Goal: Task Accomplishment & Management: Manage account settings

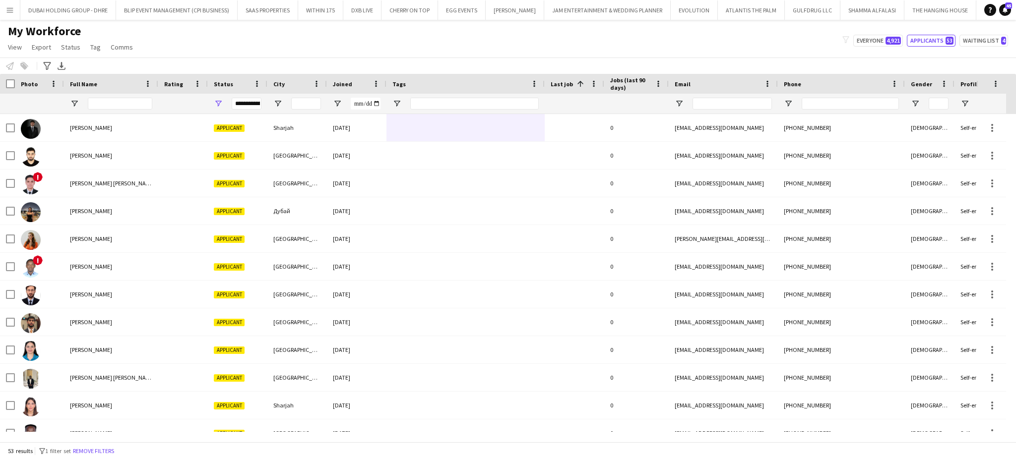
click at [394, 97] on div at bounding box center [465, 104] width 158 height 20
click at [394, 102] on span "Open Filter Menu" at bounding box center [396, 103] width 9 height 9
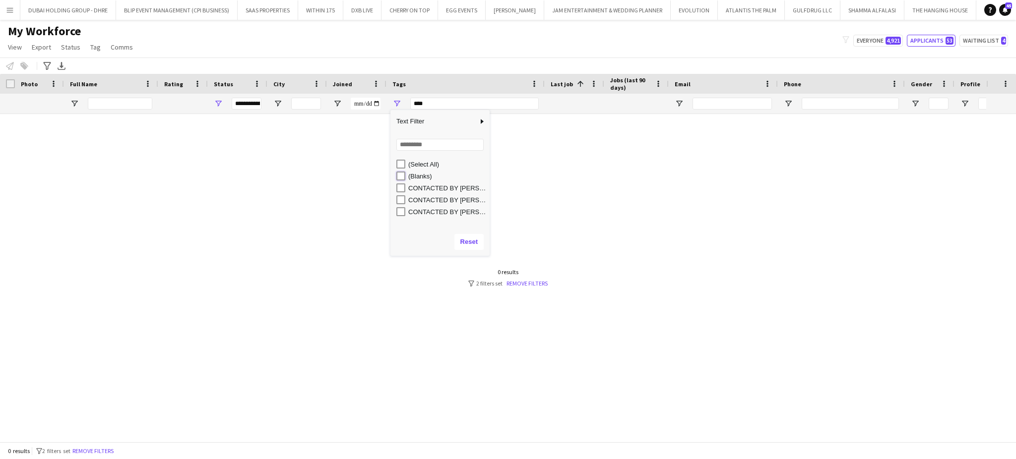
type input "**********"
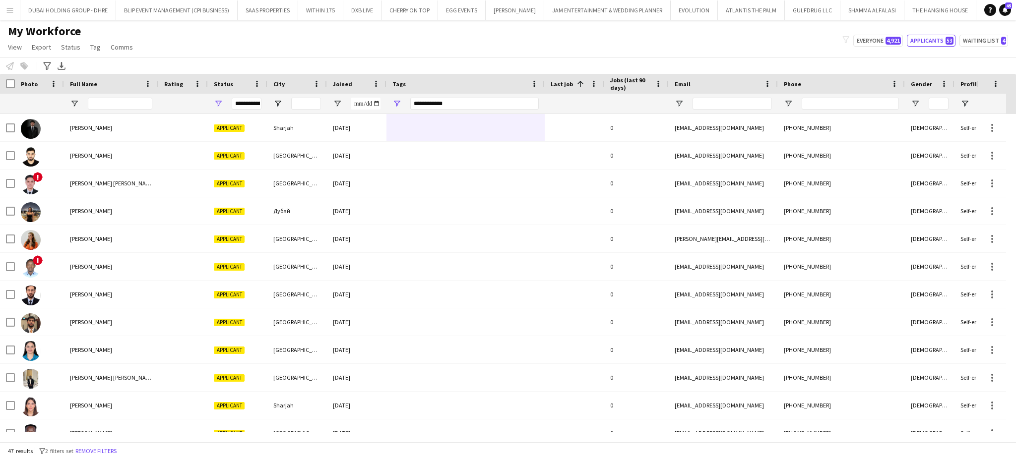
click at [392, 37] on div "My Workforce View Views Default view New view Update view Delete view Edit name…" at bounding box center [508, 41] width 1016 height 34
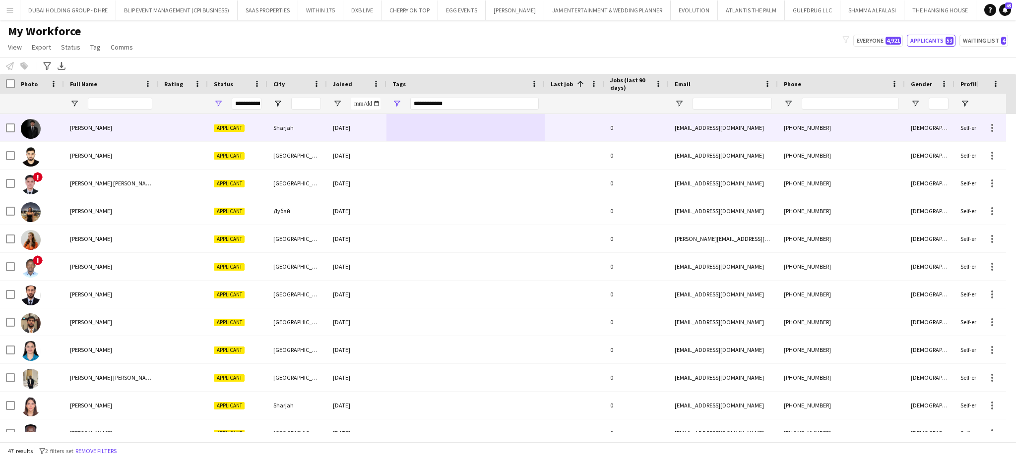
click at [76, 140] on div "Abdullah Alshawi" at bounding box center [111, 127] width 94 height 27
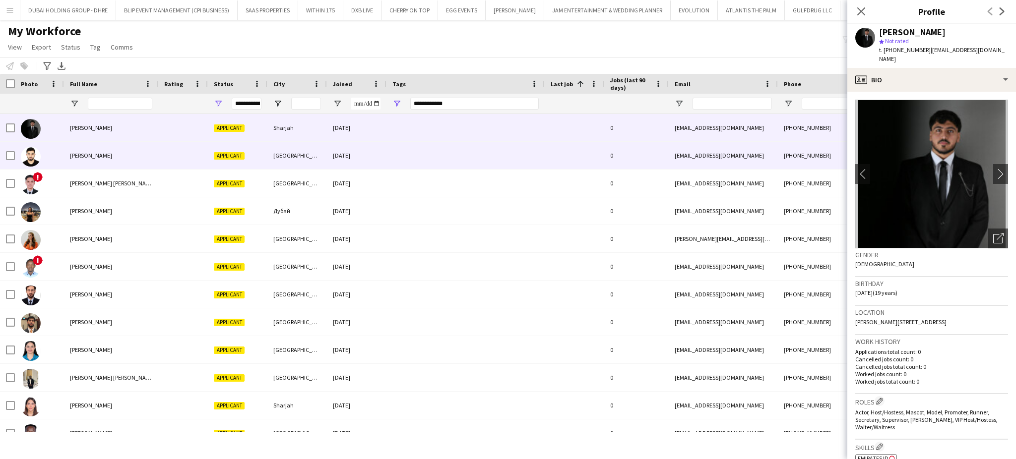
click at [83, 165] on div "Abdullah Anwaruddin" at bounding box center [111, 155] width 94 height 27
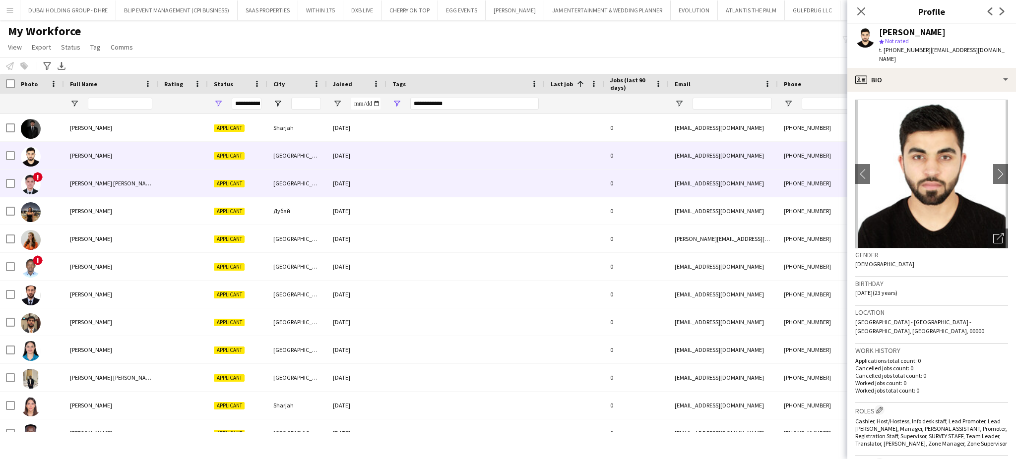
click at [87, 185] on span "Abedel Rahman Alloush" at bounding box center [112, 183] width 85 height 7
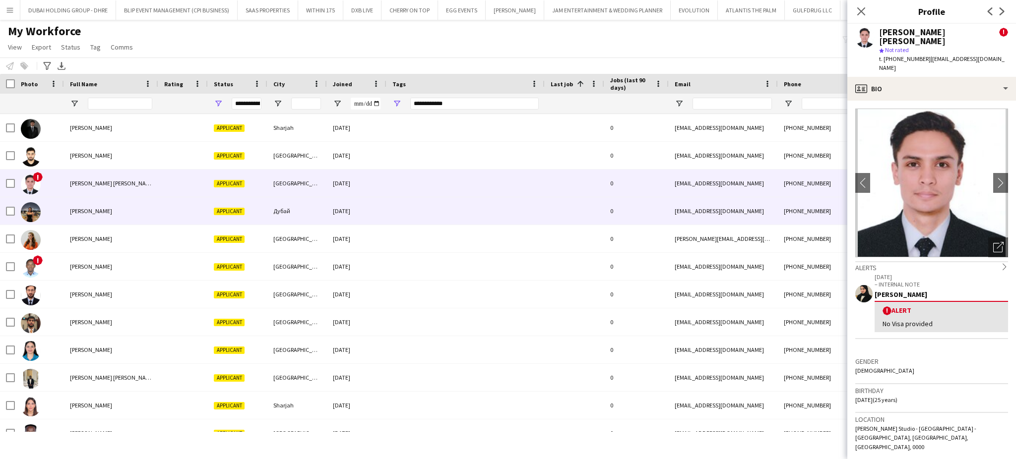
click at [88, 213] on span "Aida Jubatyrova" at bounding box center [91, 210] width 42 height 7
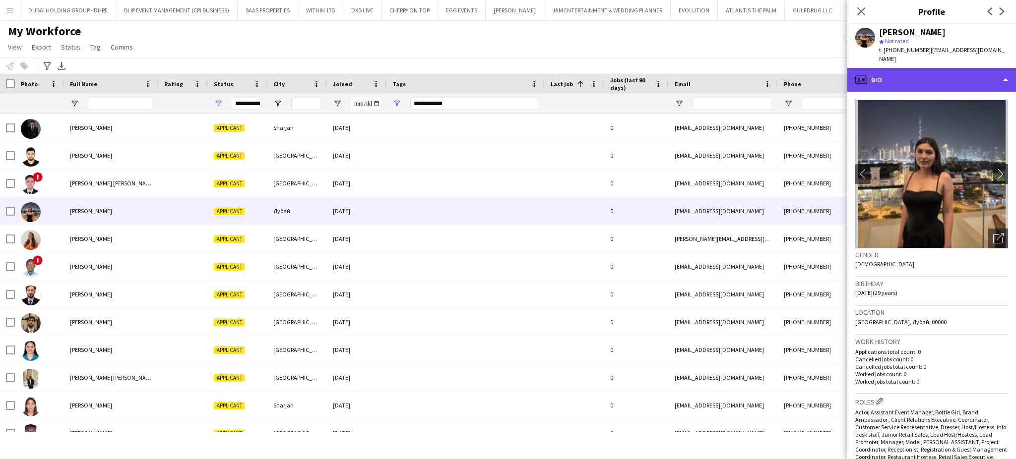
click at [1001, 68] on div "profile Bio" at bounding box center [931, 80] width 169 height 24
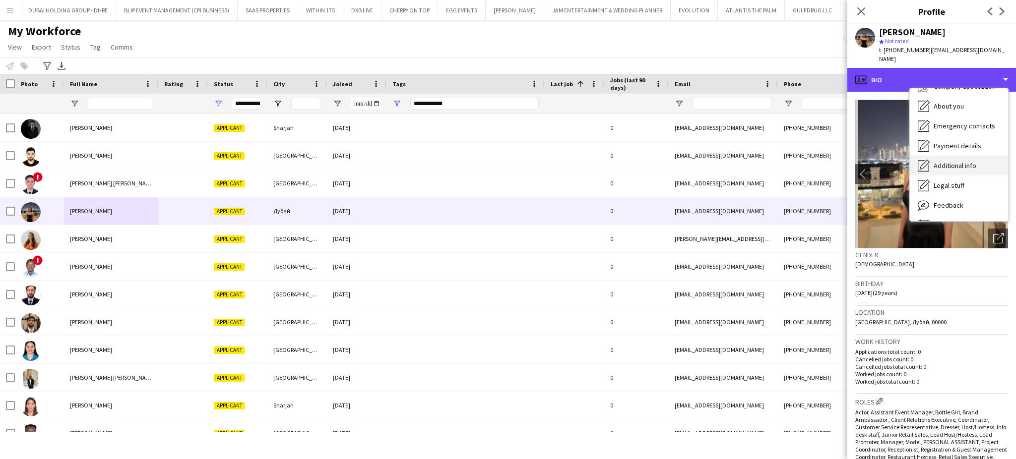
scroll to position [53, 0]
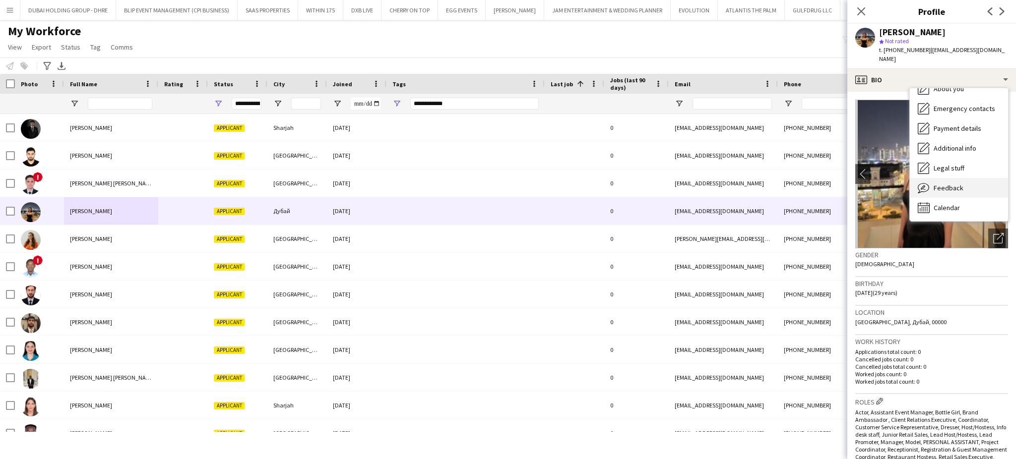
click at [957, 178] on div "Feedback Feedback" at bounding box center [958, 188] width 98 height 20
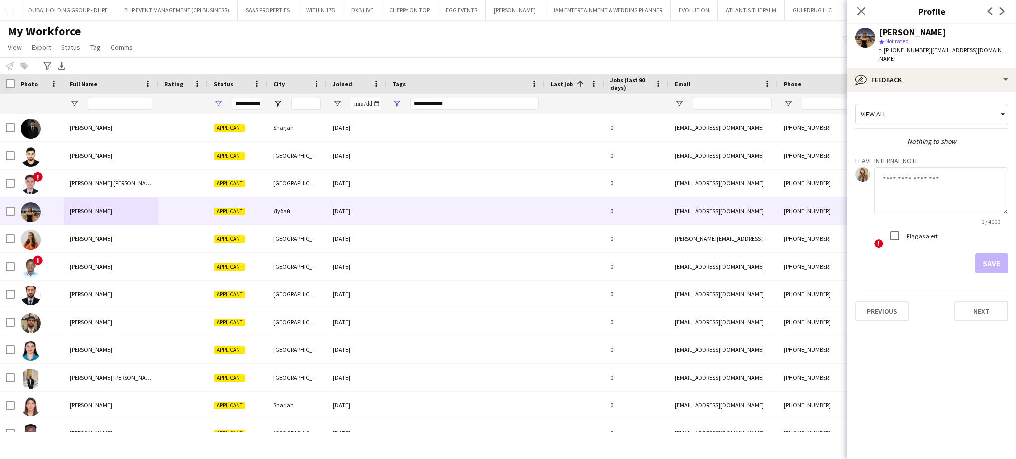
click at [917, 181] on textarea at bounding box center [941, 190] width 134 height 47
drag, startPoint x: 944, startPoint y: 168, endPoint x: 878, endPoint y: 170, distance: 66.0
click at [878, 170] on textarea "**********" at bounding box center [941, 190] width 134 height 47
click at [891, 170] on textarea "**********" at bounding box center [941, 190] width 134 height 47
drag, startPoint x: 891, startPoint y: 170, endPoint x: 928, endPoint y: 171, distance: 37.7
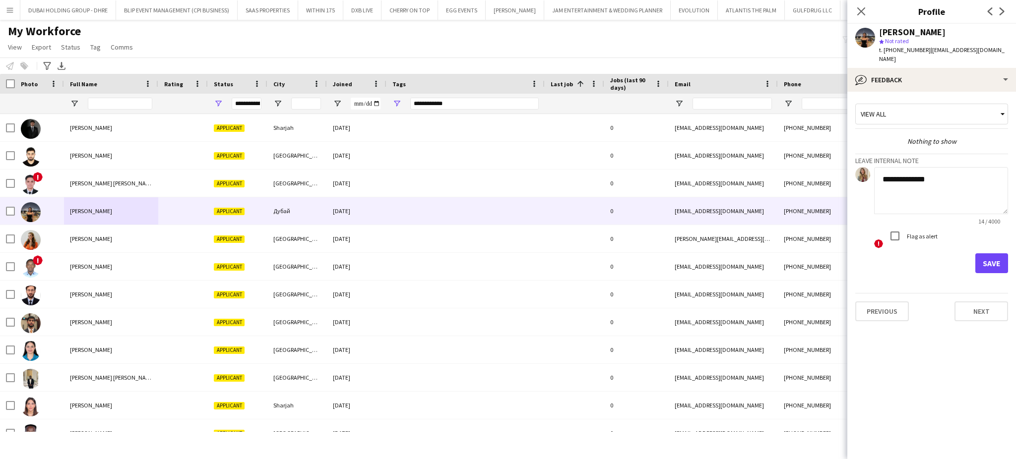
click at [925, 176] on textarea "**********" at bounding box center [941, 190] width 134 height 47
drag, startPoint x: 937, startPoint y: 169, endPoint x: 878, endPoint y: 170, distance: 59.5
click at [878, 170] on textarea "**********" at bounding box center [941, 190] width 134 height 47
click at [903, 171] on textarea "**********" at bounding box center [941, 190] width 134 height 47
drag, startPoint x: 903, startPoint y: 171, endPoint x: 956, endPoint y: 195, distance: 57.5
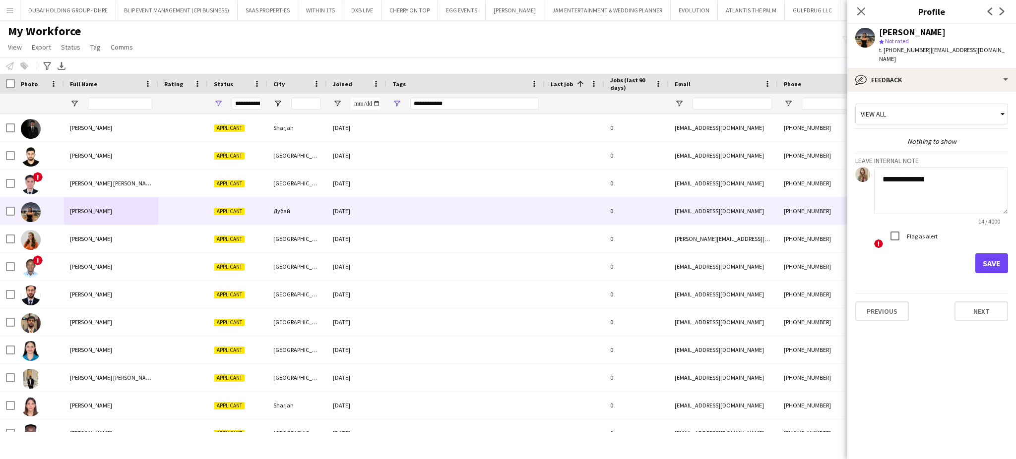
click at [956, 195] on textarea "**********" at bounding box center [941, 190] width 134 height 47
drag, startPoint x: 954, startPoint y: 175, endPoint x: 865, endPoint y: 172, distance: 88.8
click at [865, 172] on div "**********" at bounding box center [931, 208] width 153 height 82
type textarea "**********"
click at [1003, 254] on button "Save" at bounding box center [991, 263] width 33 height 20
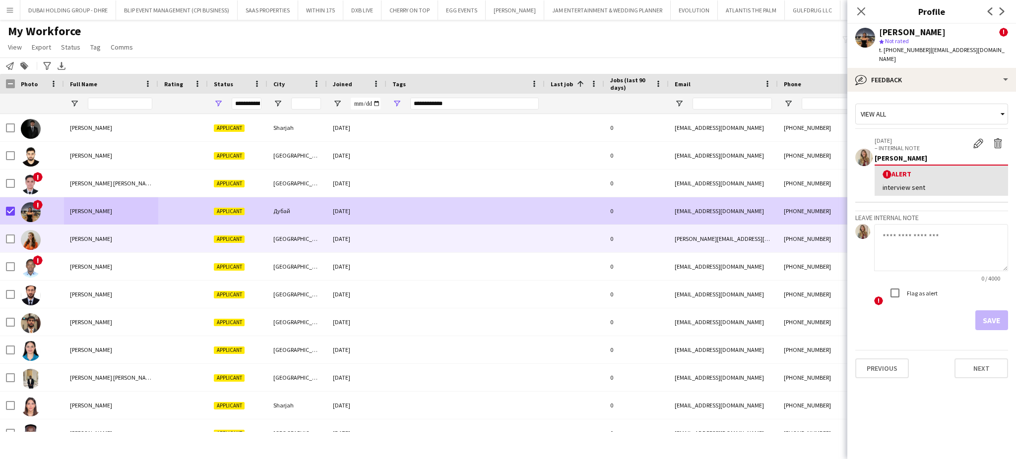
click at [85, 242] on span "Aleksandra Miritinova" at bounding box center [91, 238] width 42 height 7
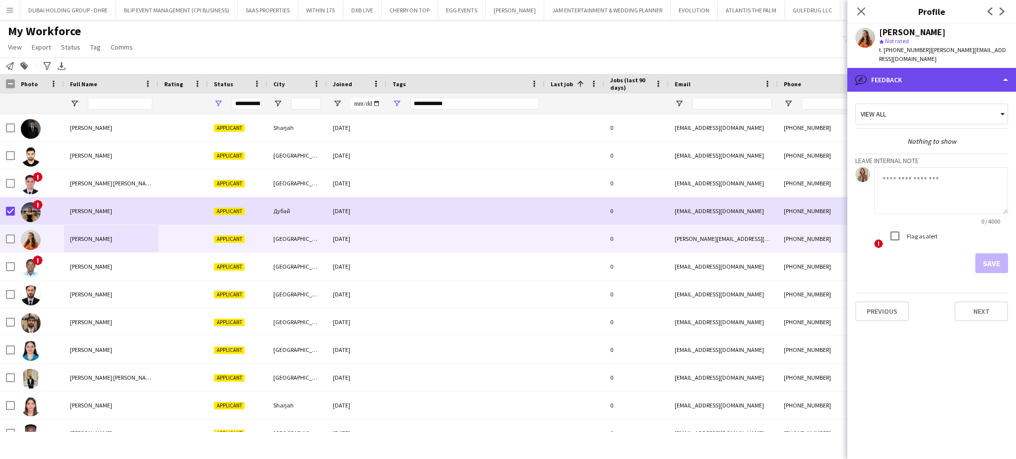
click at [970, 78] on div "bubble-pencil Feedback" at bounding box center [931, 80] width 169 height 24
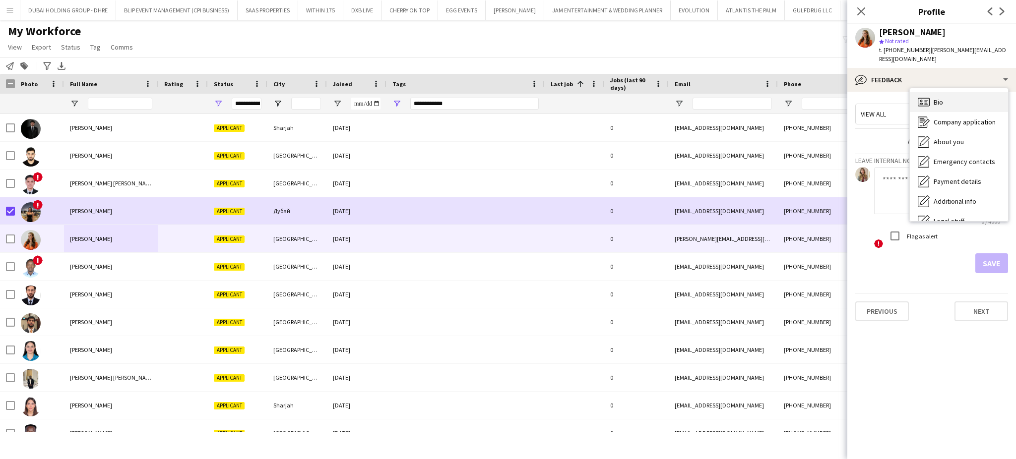
click at [945, 104] on div "Bio Bio" at bounding box center [958, 102] width 98 height 20
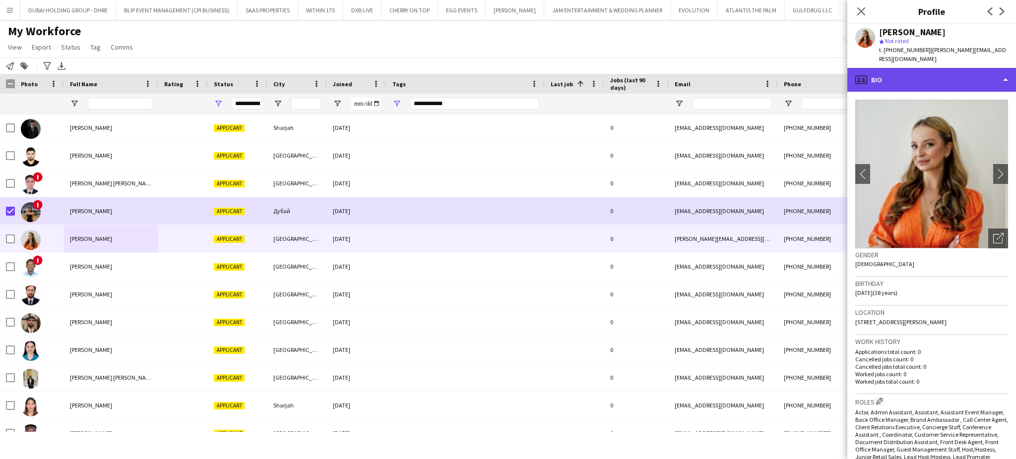
click at [958, 76] on div "profile Bio" at bounding box center [931, 80] width 169 height 24
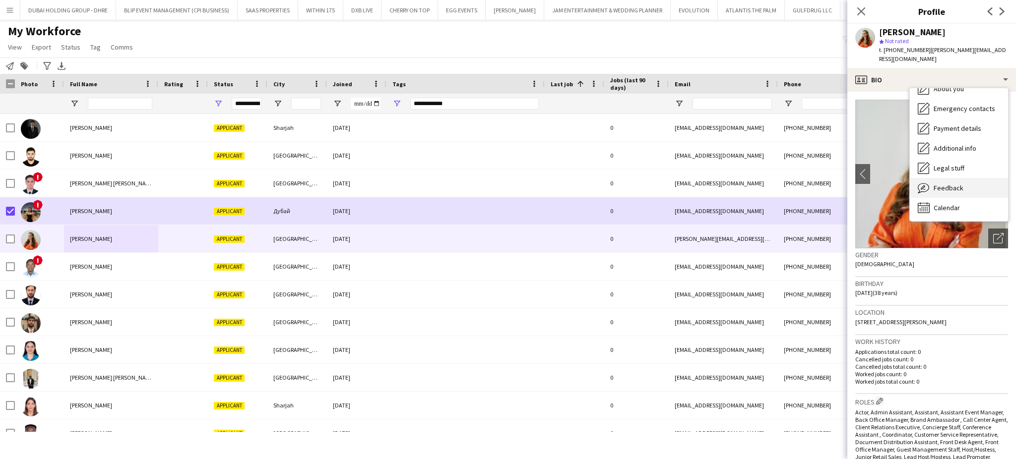
click at [959, 191] on span "Feedback" at bounding box center [948, 187] width 30 height 9
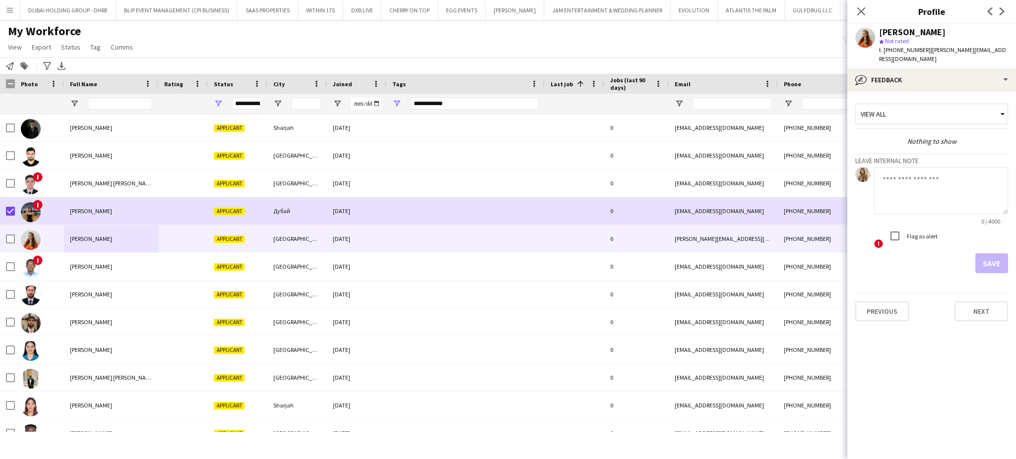
click at [935, 197] on textarea at bounding box center [941, 190] width 134 height 47
paste textarea "**********"
type textarea "**********"
click at [994, 262] on button "Save" at bounding box center [991, 263] width 33 height 20
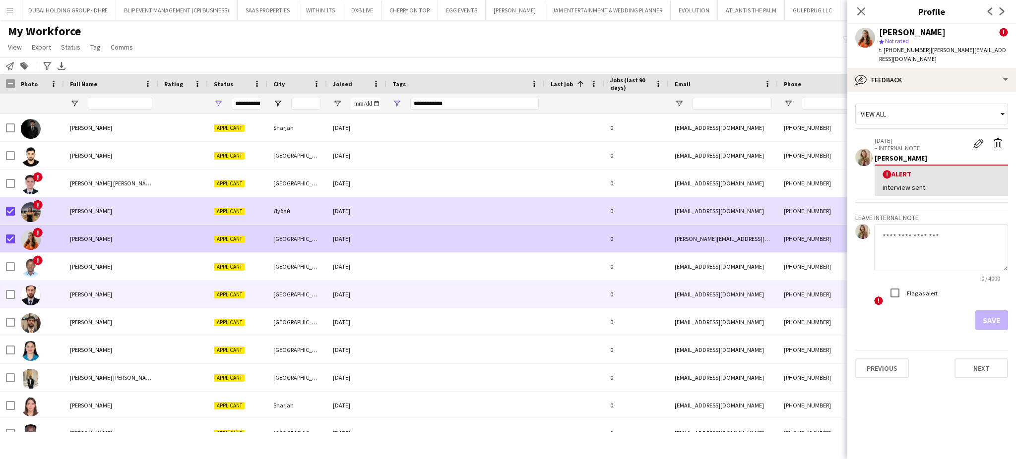
click at [89, 292] on span "Amin Ullah" at bounding box center [91, 294] width 42 height 7
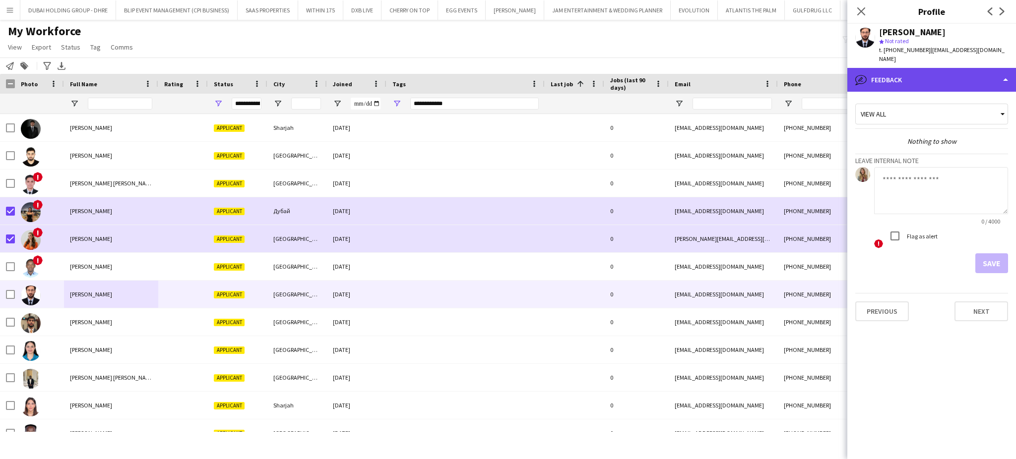
click at [884, 68] on div "bubble-pencil Feedback" at bounding box center [931, 80] width 169 height 24
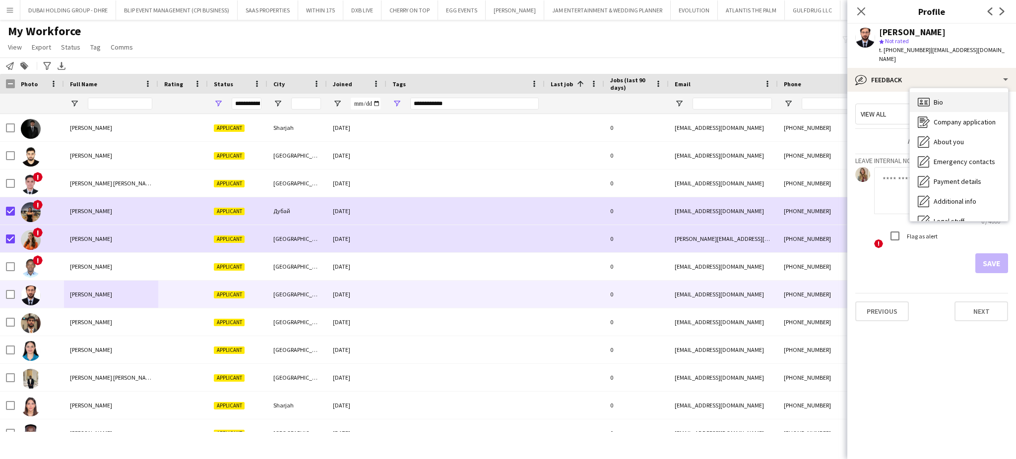
click at [986, 96] on div "Bio Bio" at bounding box center [958, 102] width 98 height 20
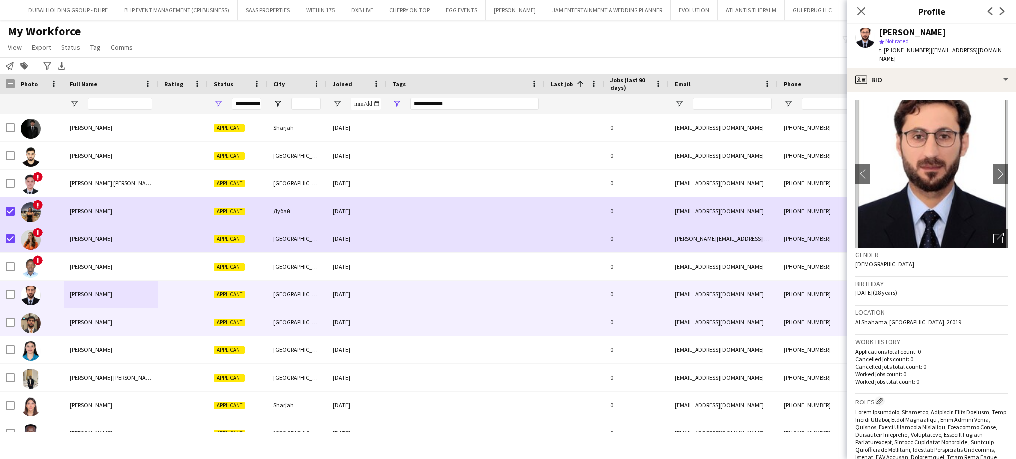
click at [83, 323] on span "Arham Adeel" at bounding box center [91, 321] width 42 height 7
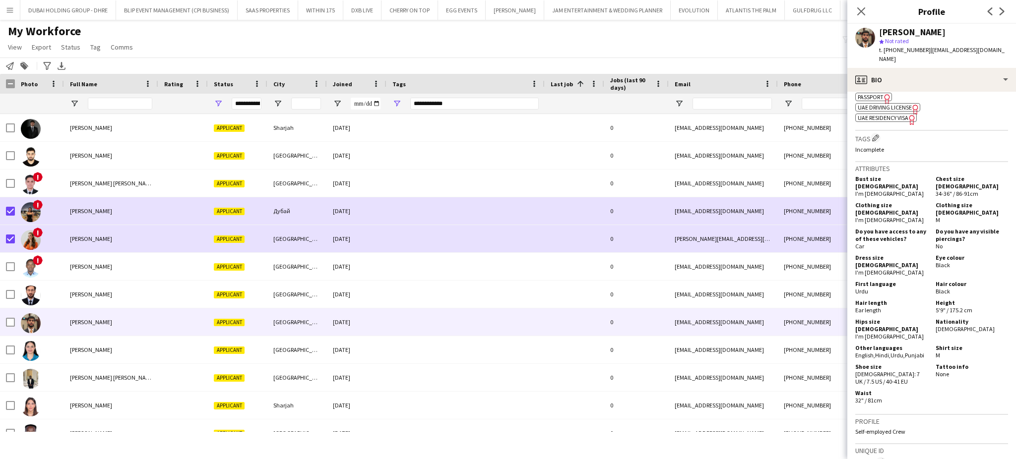
scroll to position [463, 0]
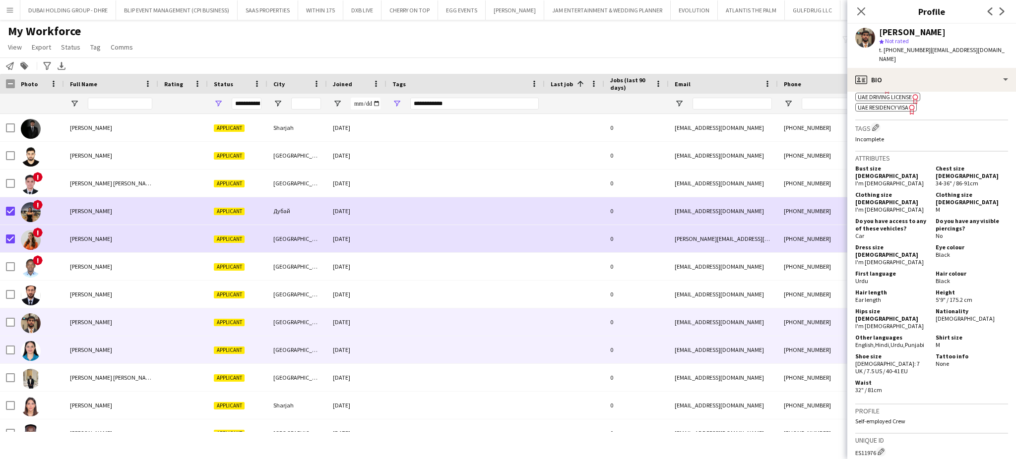
click at [86, 353] on span "Ayatallah Shehabeldin" at bounding box center [91, 349] width 42 height 7
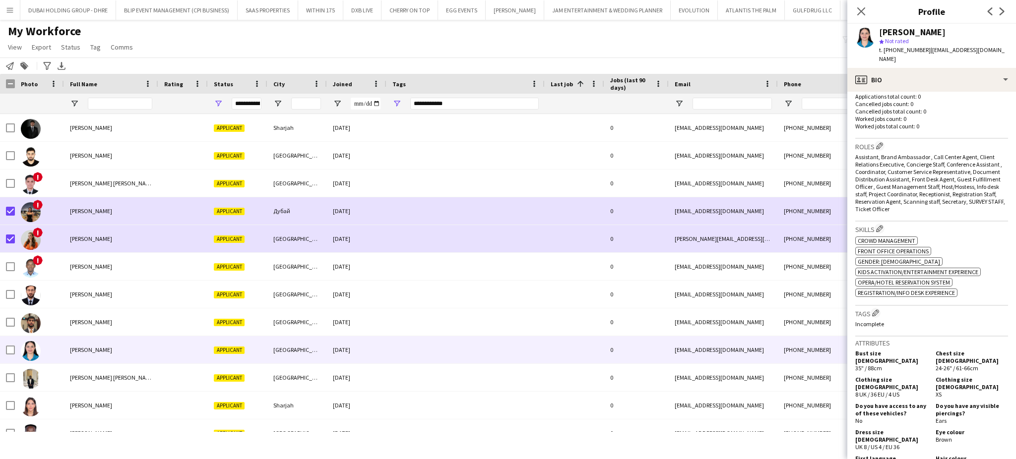
scroll to position [330, 0]
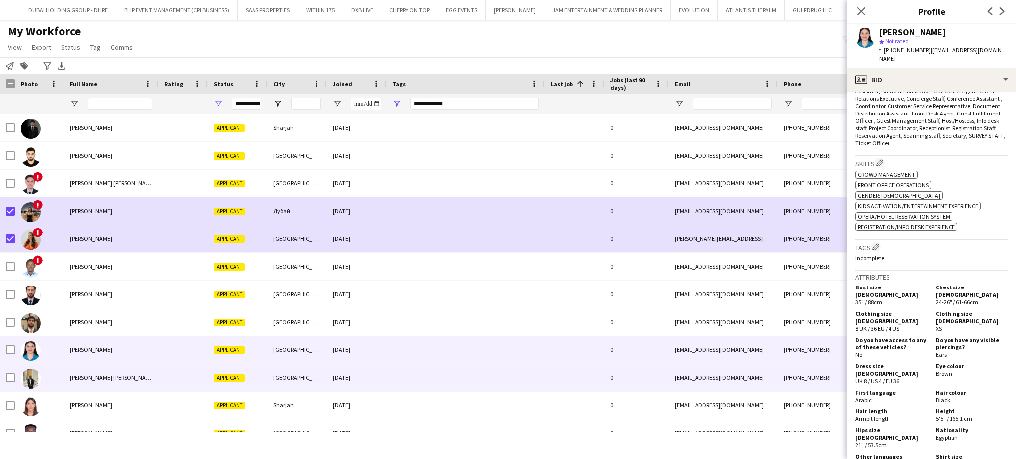
click at [76, 381] on span "Aymen Bahr Eldin" at bounding box center [112, 377] width 85 height 7
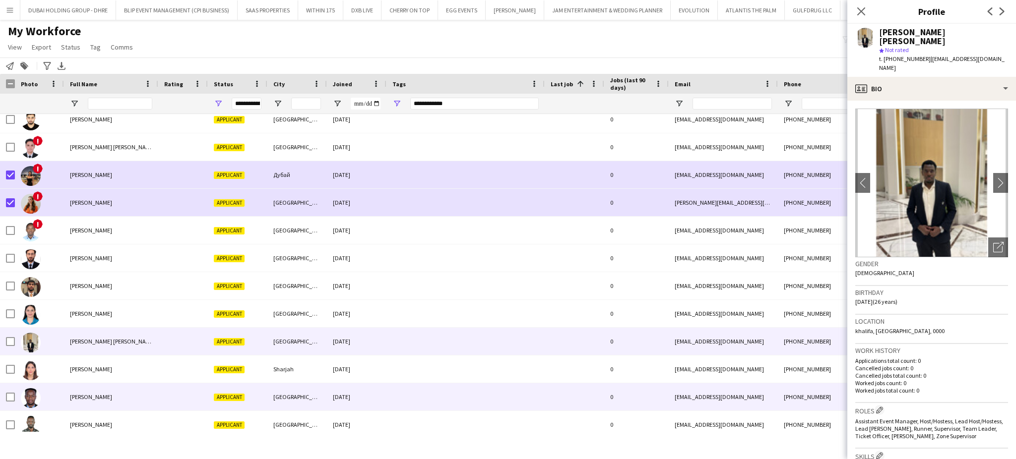
scroll to position [66, 0]
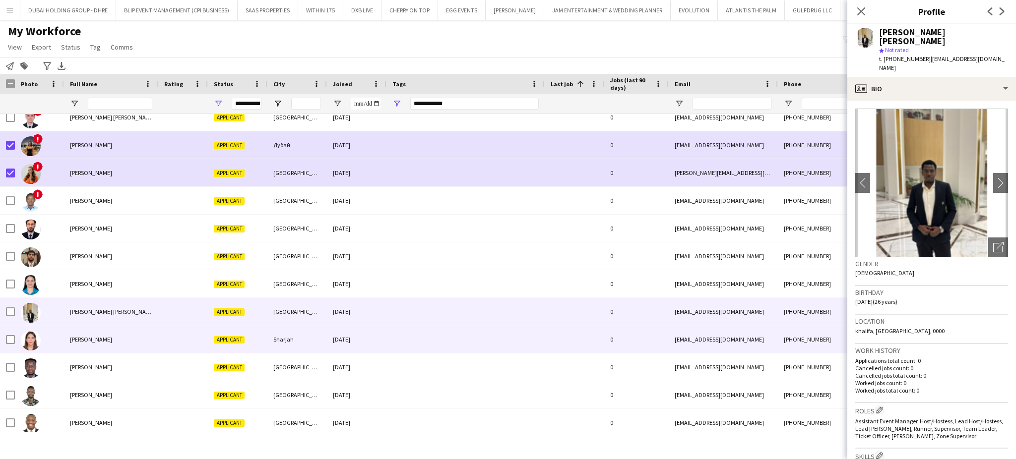
click at [81, 344] on div "Bushra Jannoud" at bounding box center [111, 339] width 94 height 27
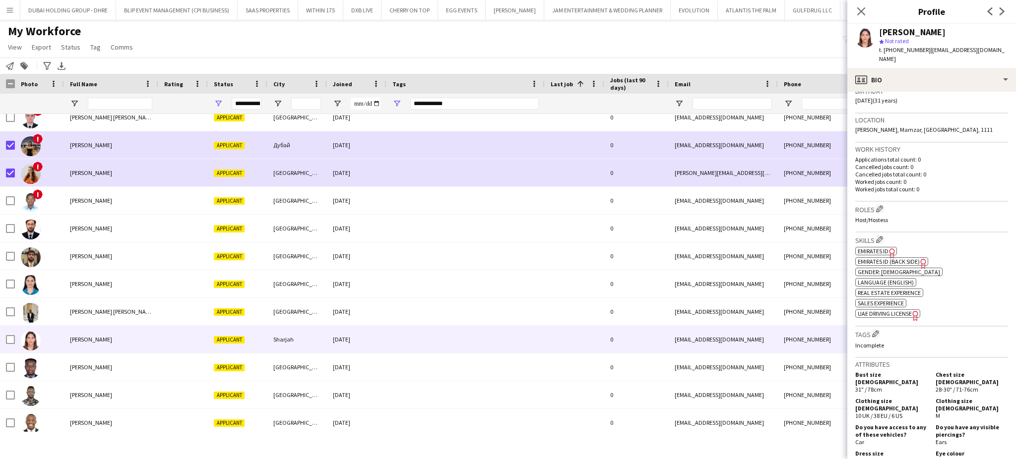
scroll to position [264, 0]
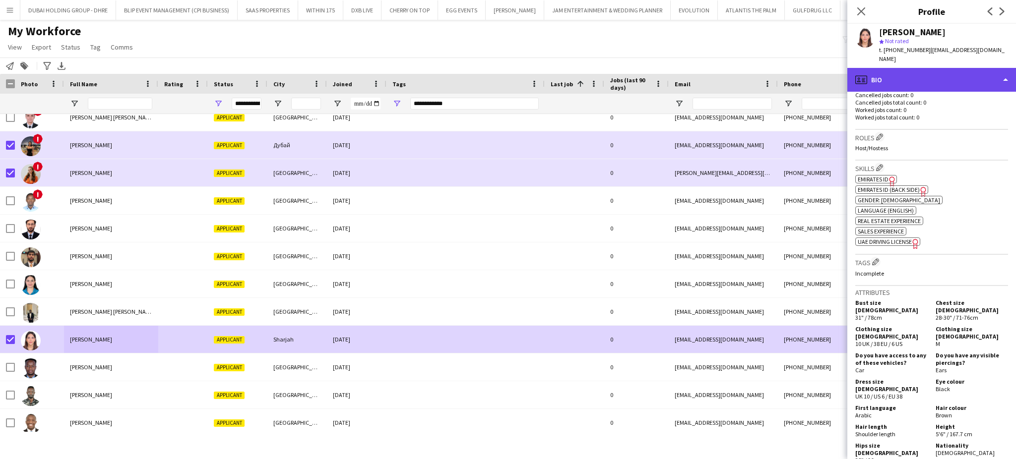
click at [971, 68] on div "profile Bio" at bounding box center [931, 80] width 169 height 24
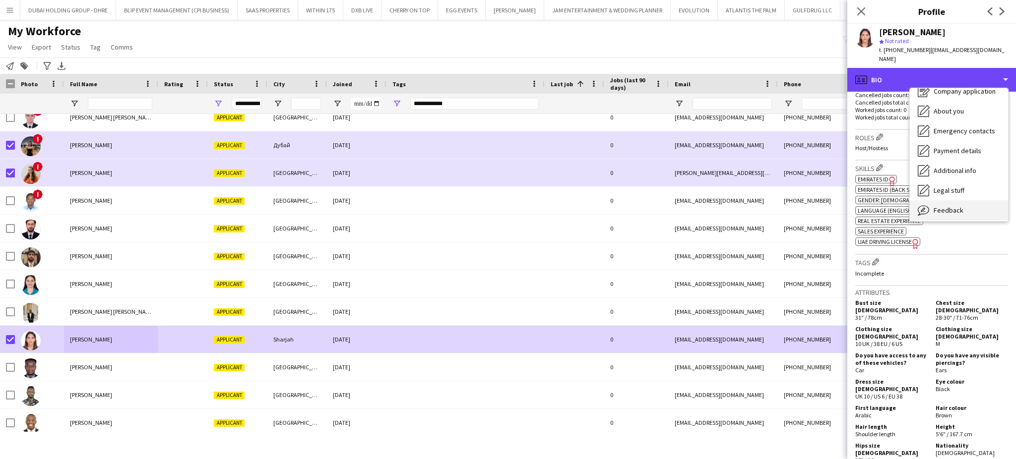
scroll to position [53, 0]
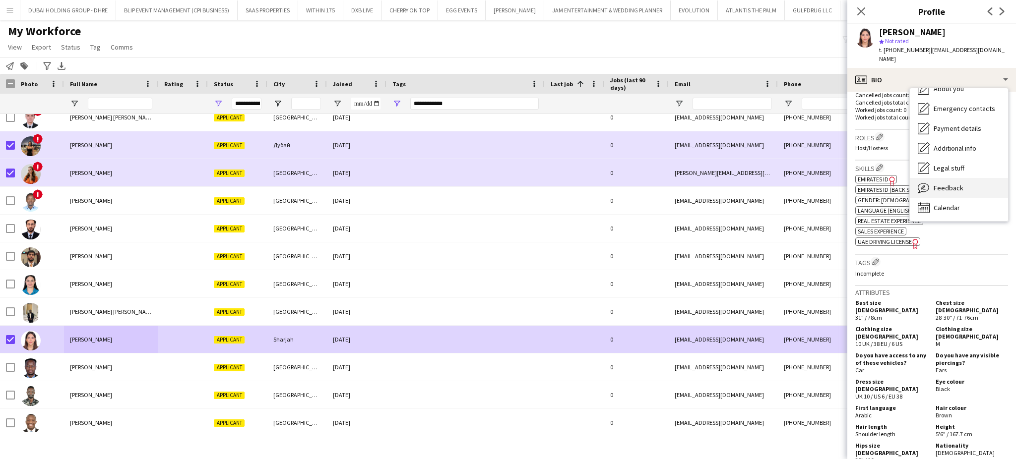
click at [956, 183] on span "Feedback" at bounding box center [948, 187] width 30 height 9
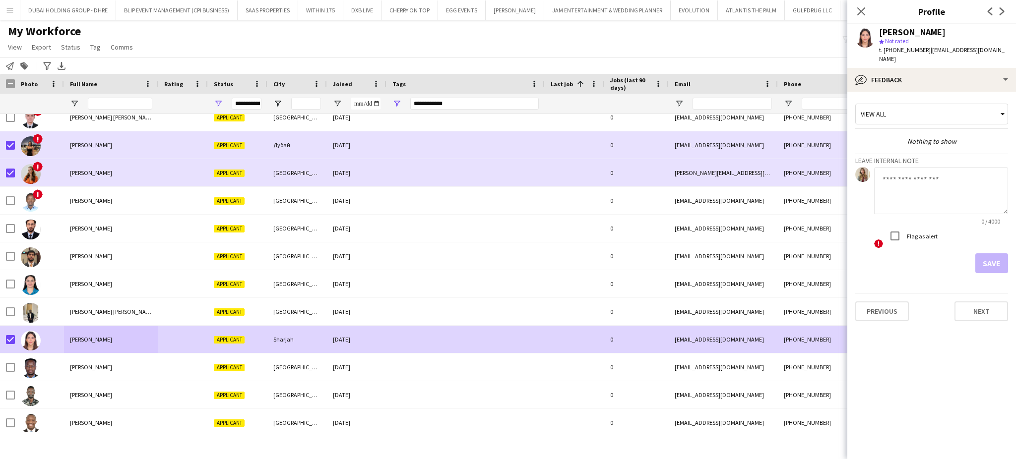
click at [934, 184] on textarea at bounding box center [941, 190] width 134 height 47
paste textarea "**********"
type textarea "**********"
click at [904, 230] on div at bounding box center [895, 236] width 24 height 24
click at [993, 254] on button "Save" at bounding box center [991, 263] width 33 height 20
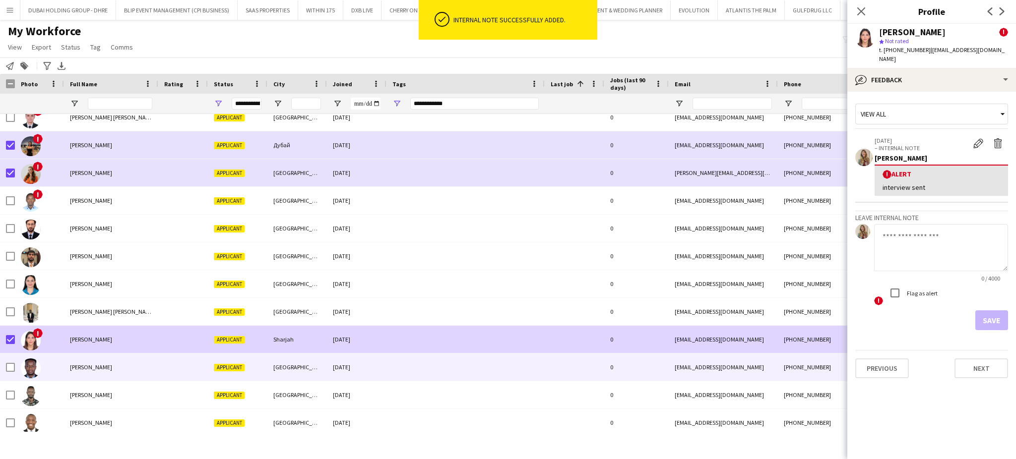
click at [92, 368] on span "Cyrus Wahome" at bounding box center [91, 366] width 42 height 7
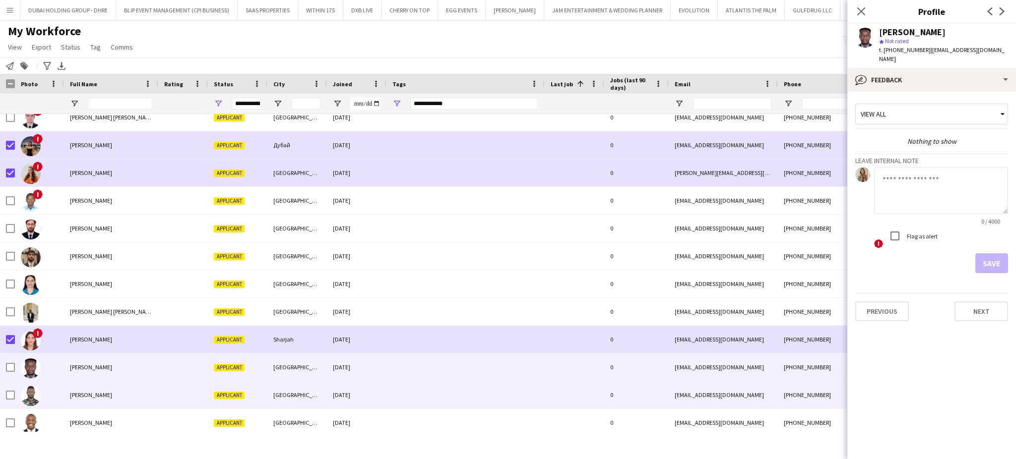
click at [84, 397] on span "Daniel Mungai" at bounding box center [91, 394] width 42 height 7
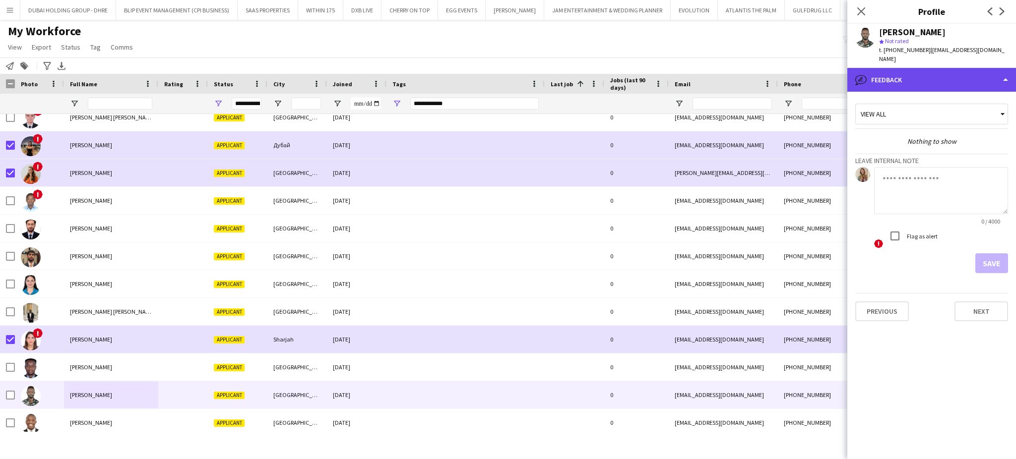
click at [1007, 72] on div "bubble-pencil Feedback" at bounding box center [931, 80] width 169 height 24
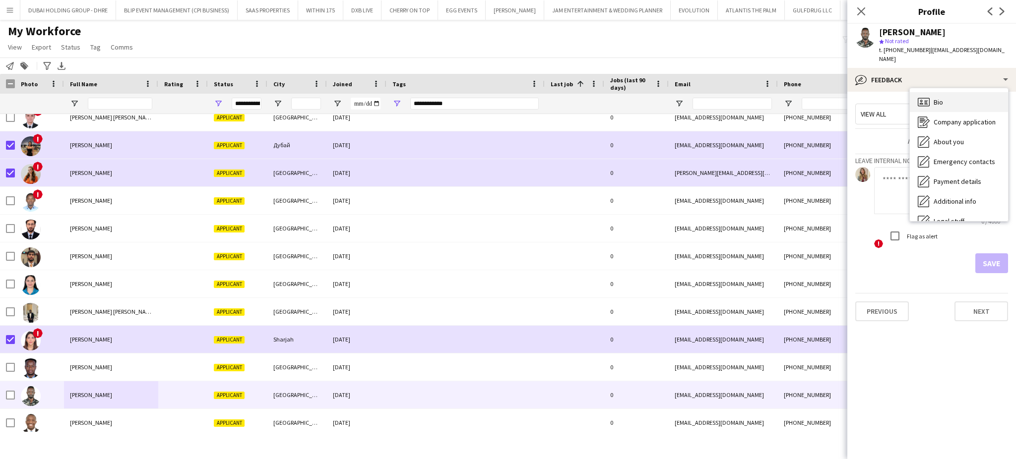
click at [968, 99] on div "Bio Bio" at bounding box center [958, 102] width 98 height 20
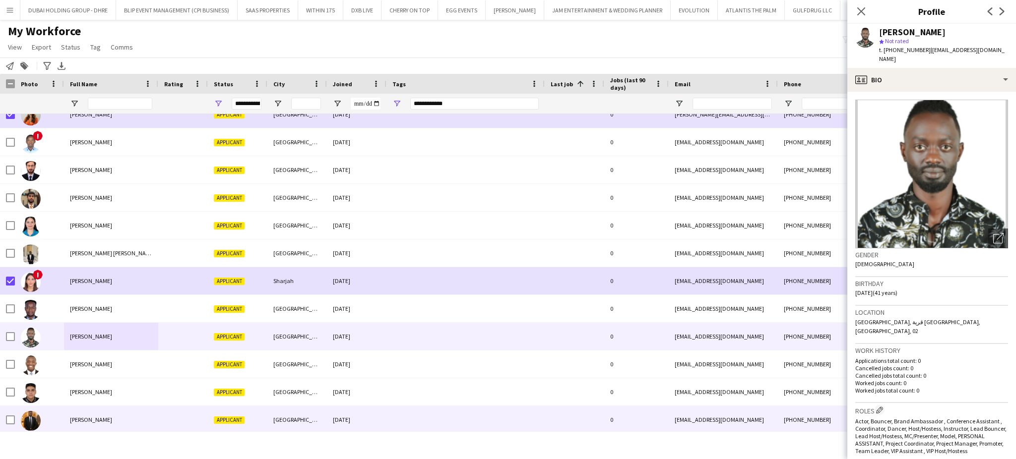
scroll to position [198, 0]
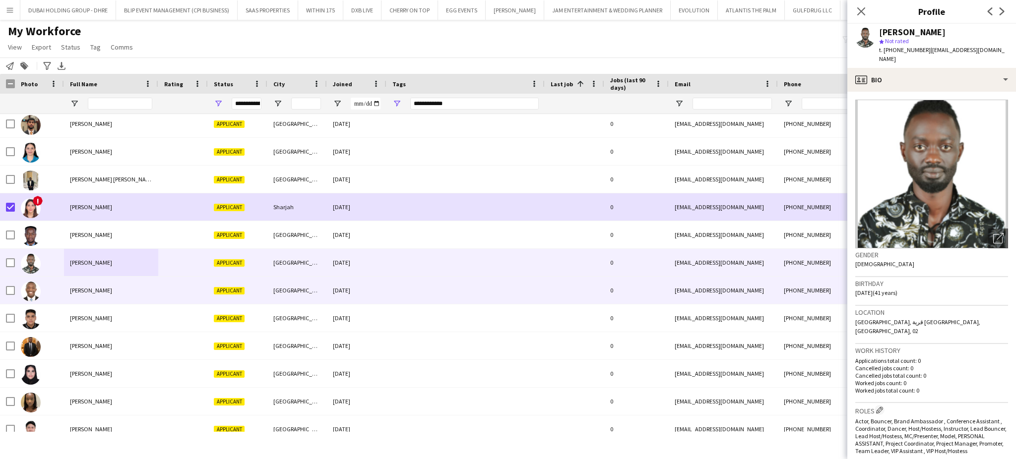
click at [93, 284] on div "Edmond shammah" at bounding box center [111, 290] width 94 height 27
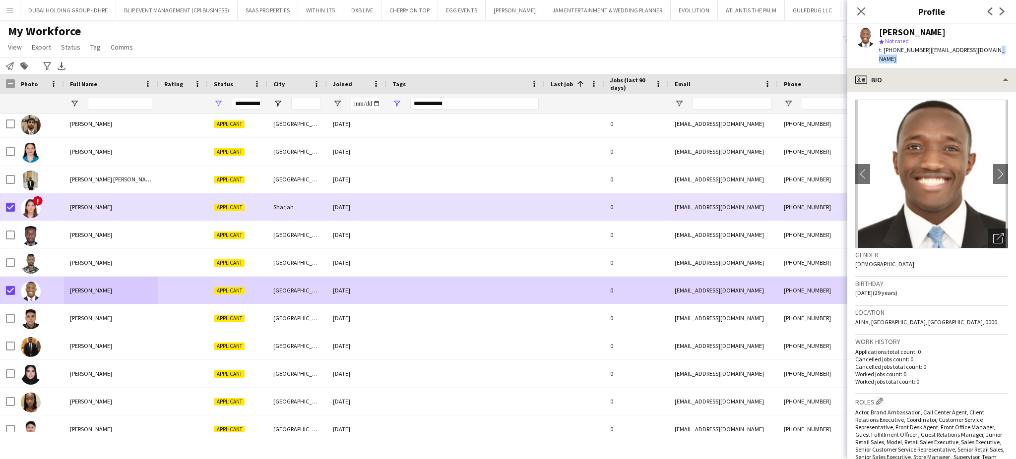
click at [989, 59] on app-crew-profile "Close pop-in Profile Previous Next Edmond shammah star Not rated t. +9715660461…" at bounding box center [931, 229] width 169 height 459
click at [989, 71] on div "profile Bio" at bounding box center [931, 80] width 169 height 24
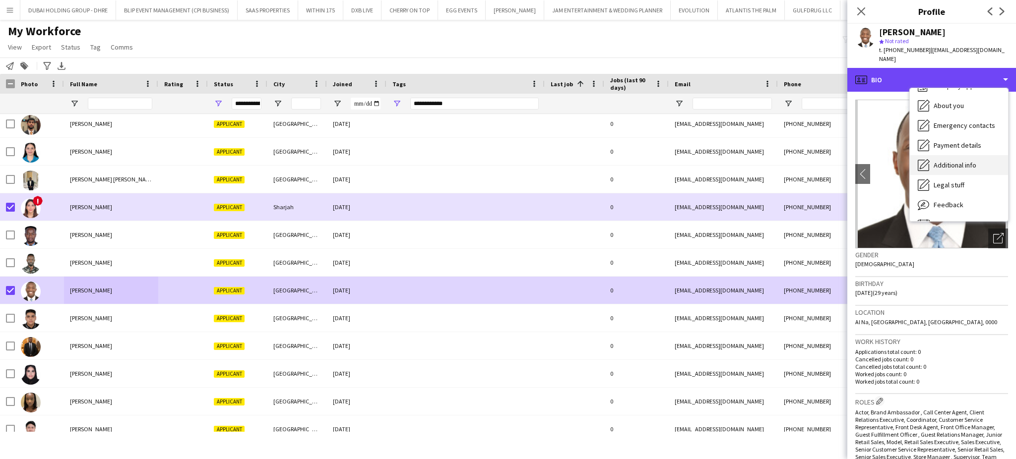
scroll to position [53, 0]
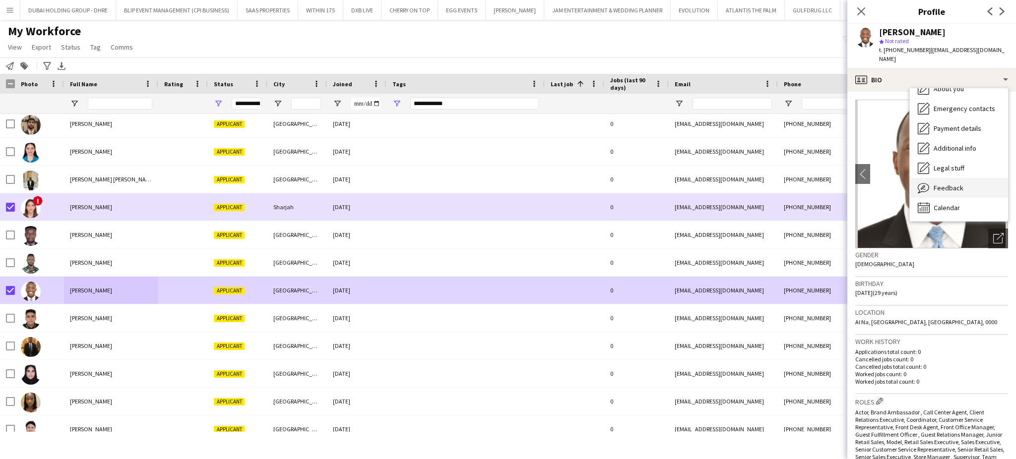
click at [957, 183] on span "Feedback" at bounding box center [948, 187] width 30 height 9
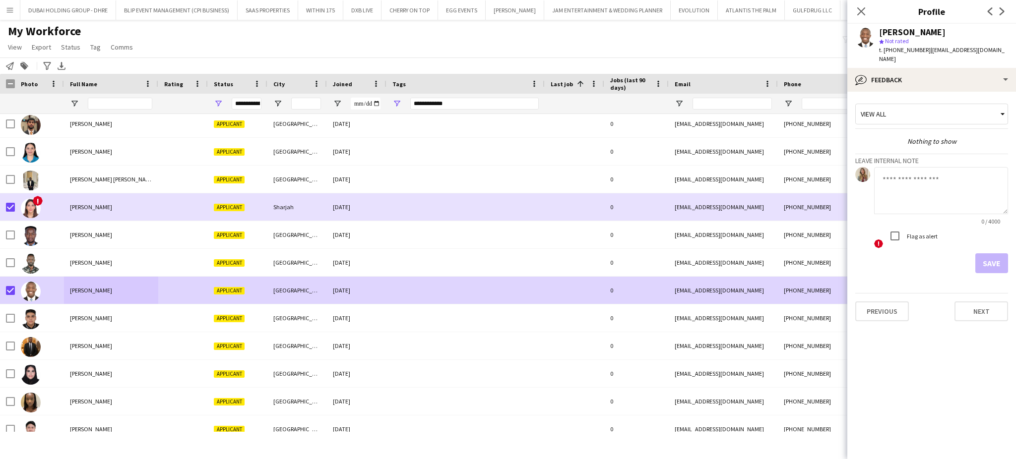
click at [943, 187] on textarea at bounding box center [941, 190] width 134 height 47
paste textarea "**********"
type textarea "**********"
click at [1000, 253] on button "Save" at bounding box center [991, 263] width 33 height 20
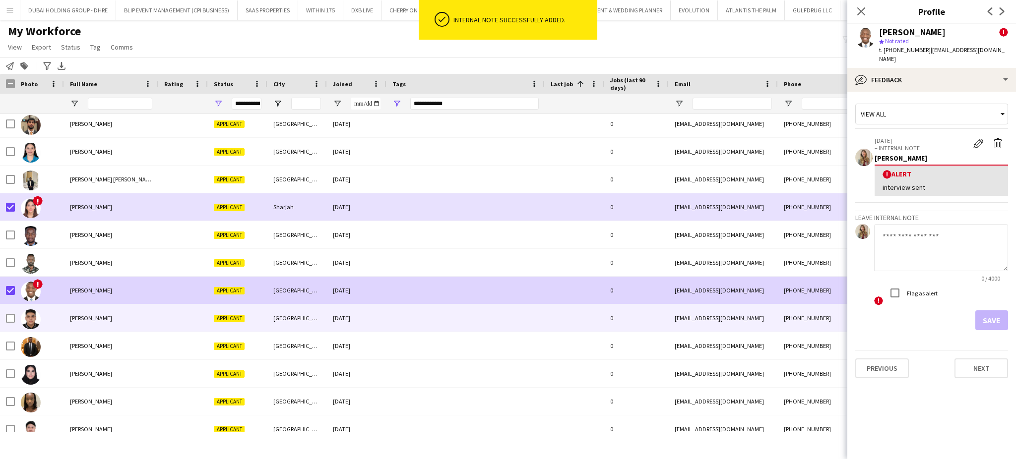
click at [81, 315] on span "Edward Fernandes" at bounding box center [91, 317] width 42 height 7
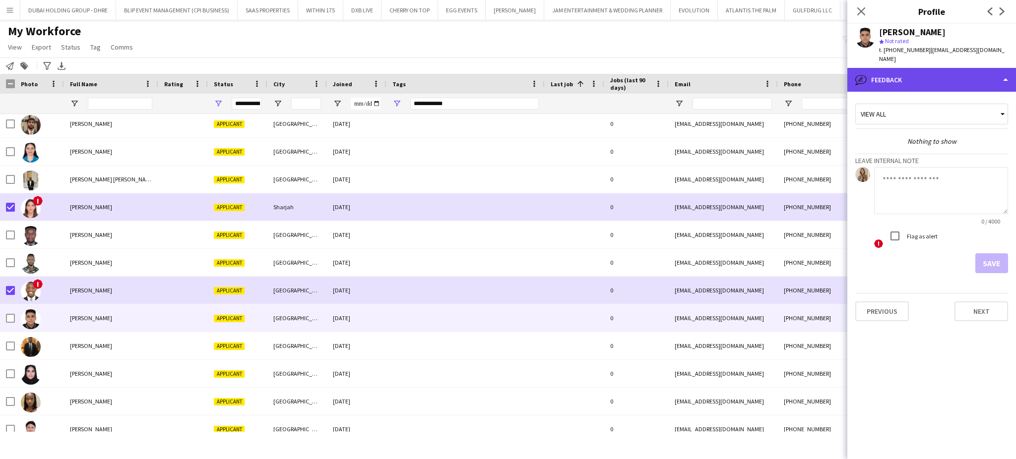
click at [941, 68] on div "bubble-pencil Feedback" at bounding box center [931, 80] width 169 height 24
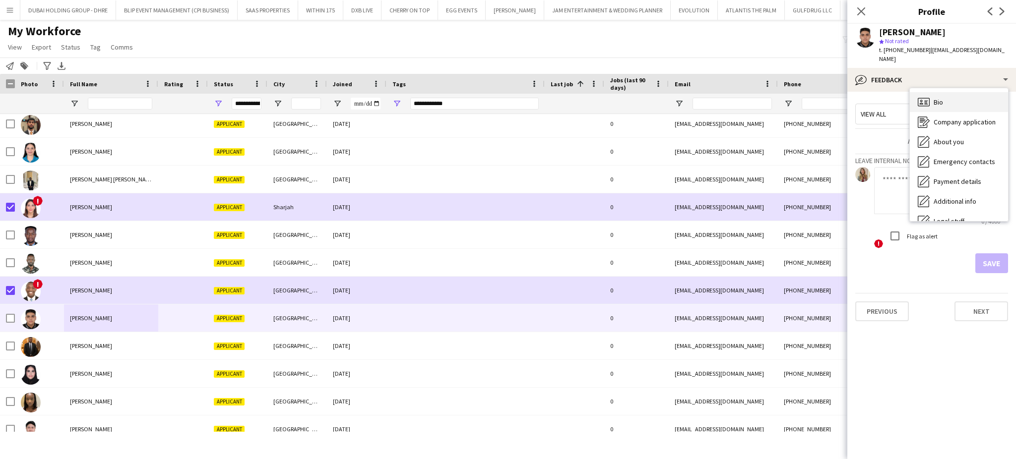
click at [946, 92] on div "Bio Bio" at bounding box center [958, 102] width 98 height 20
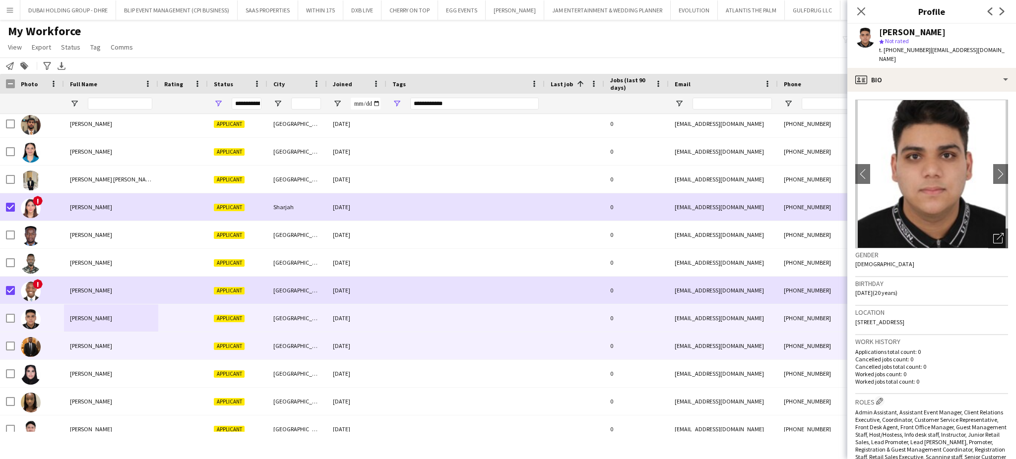
click at [73, 347] on span "George Agyekum" at bounding box center [91, 345] width 42 height 7
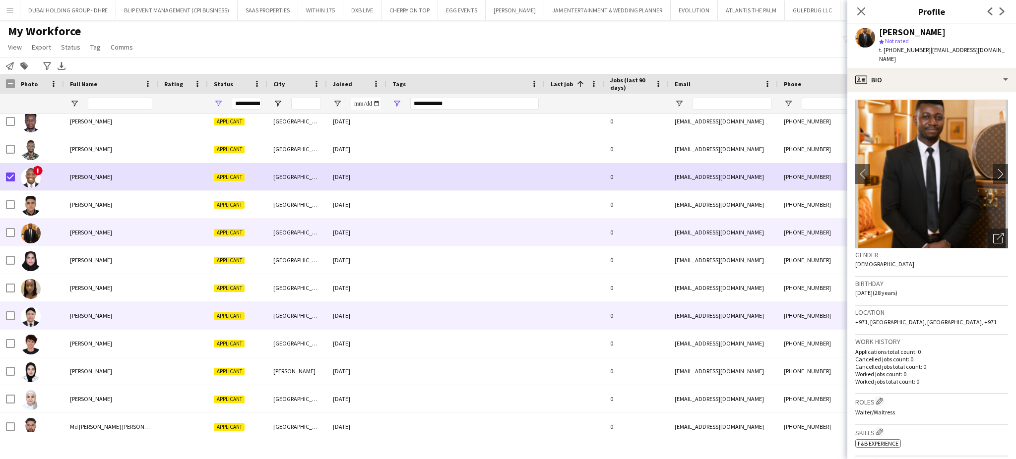
scroll to position [330, 0]
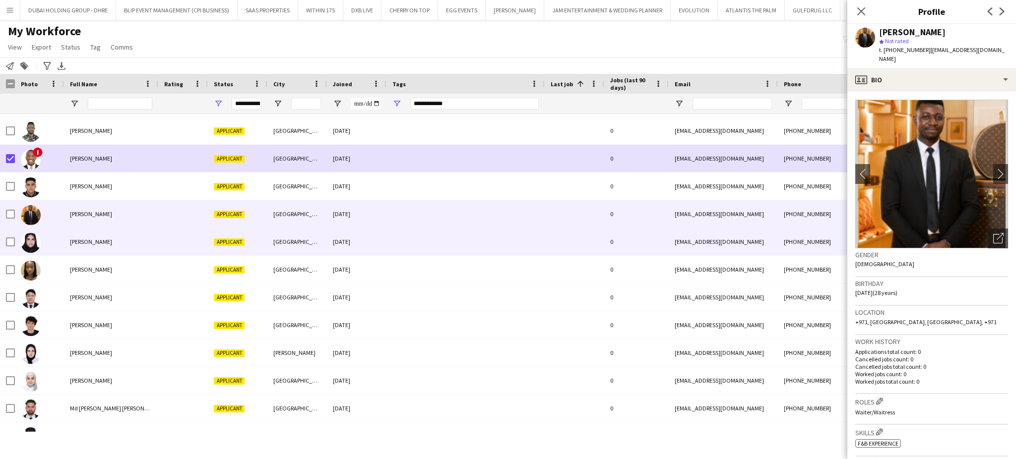
click at [89, 245] on span "Hamdah Umer" at bounding box center [91, 241] width 42 height 7
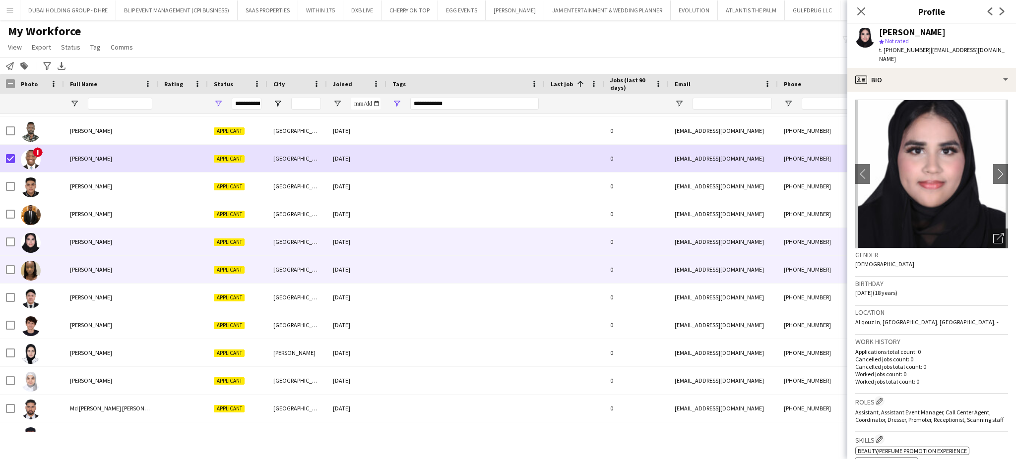
click at [89, 270] on span "Jade Buwule Nambale" at bounding box center [91, 269] width 42 height 7
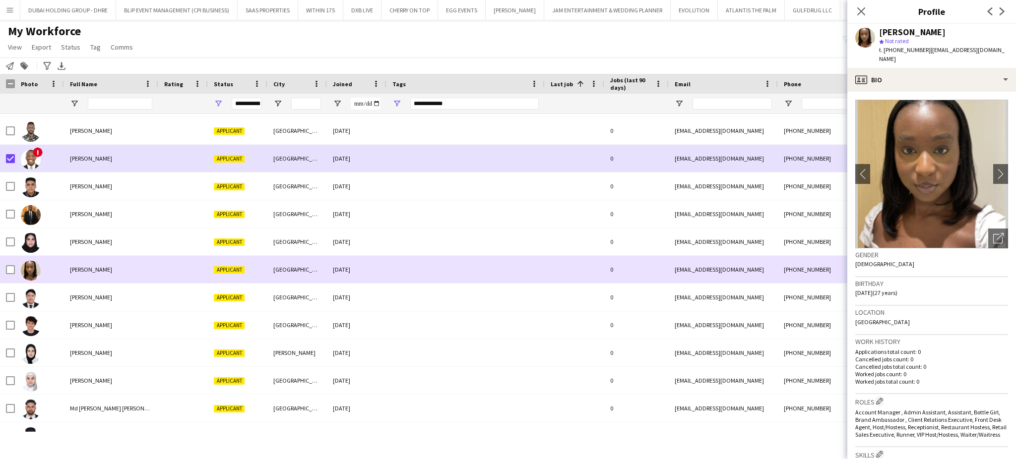
scroll to position [397, 0]
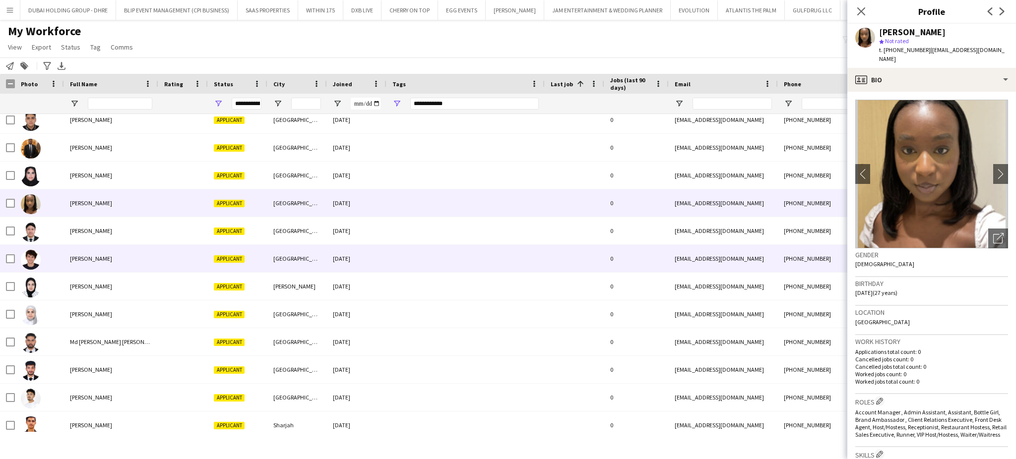
click at [82, 256] on span "Jozef Ragab" at bounding box center [91, 258] width 42 height 7
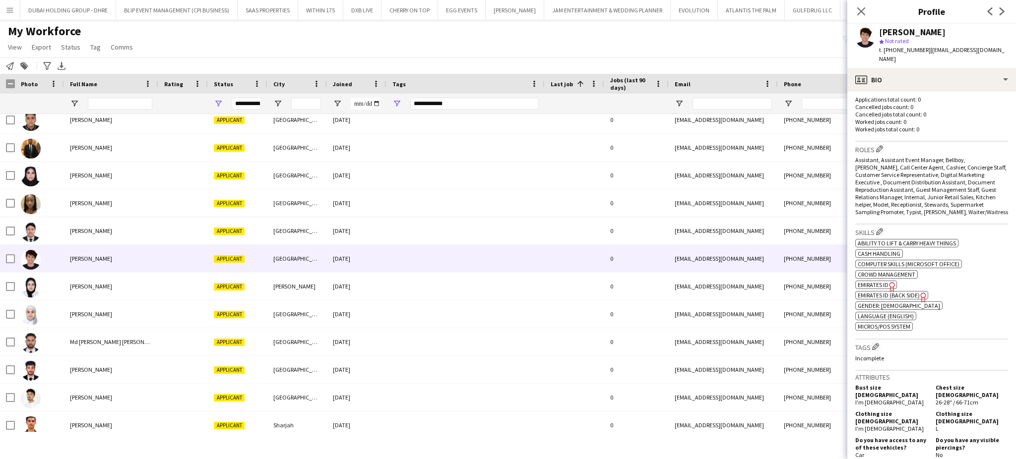
scroll to position [330, 0]
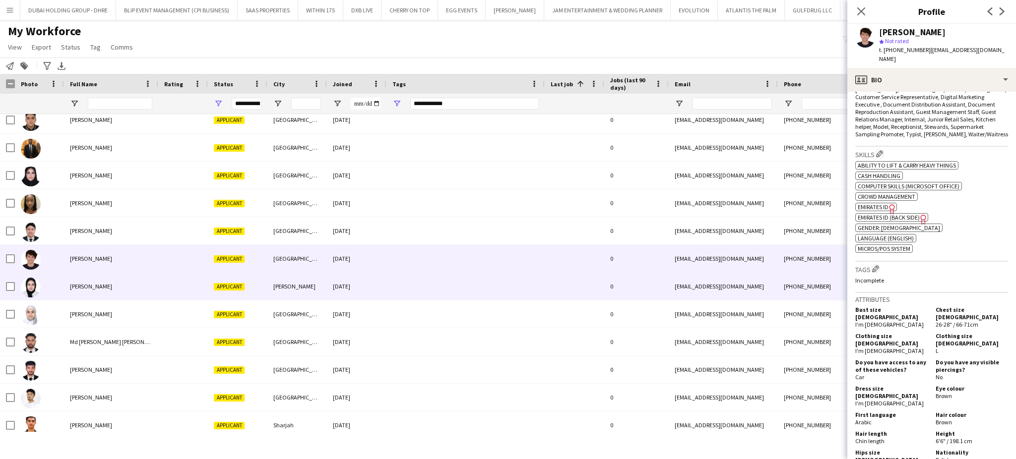
click at [85, 274] on div "Lama Ahmad" at bounding box center [111, 286] width 94 height 27
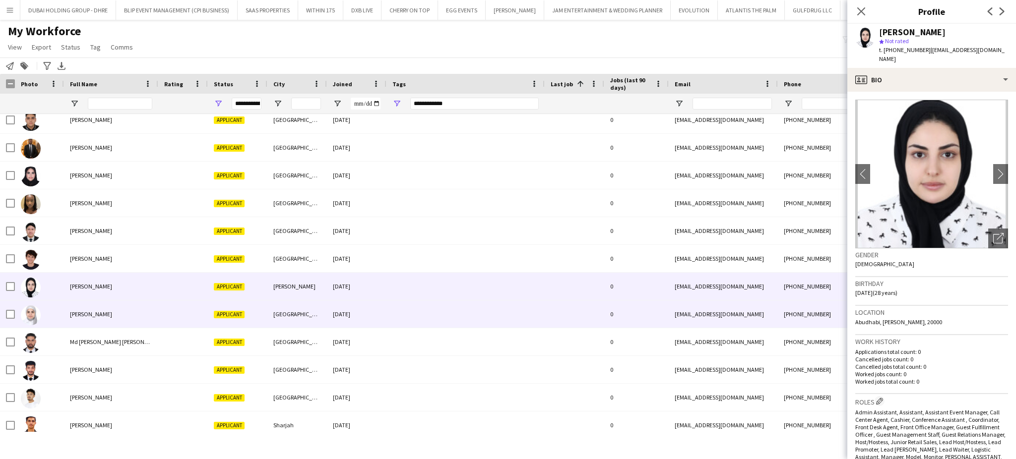
click at [81, 314] on span "Lina Ahmad" at bounding box center [91, 313] width 42 height 7
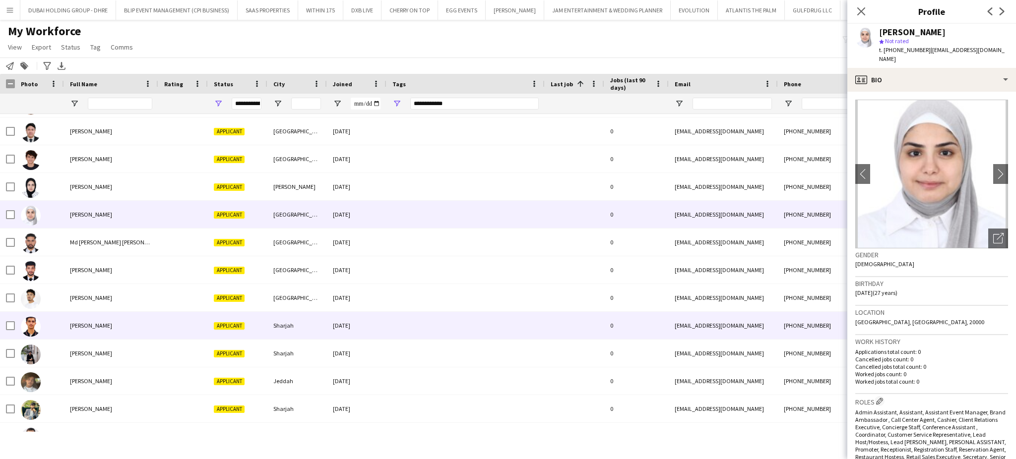
scroll to position [529, 0]
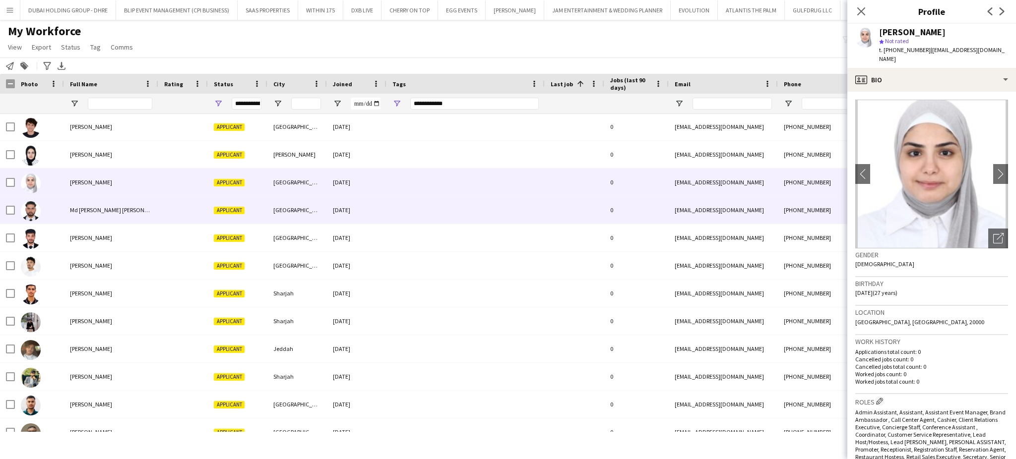
click at [90, 214] on div "Md Atikur Rahman Nahid" at bounding box center [111, 209] width 94 height 27
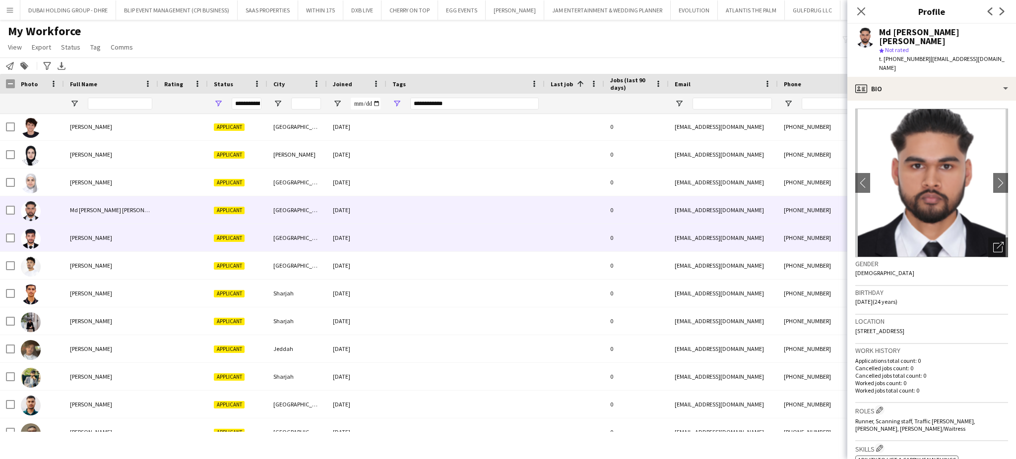
click at [86, 237] on span "Mohab Kader" at bounding box center [91, 237] width 42 height 7
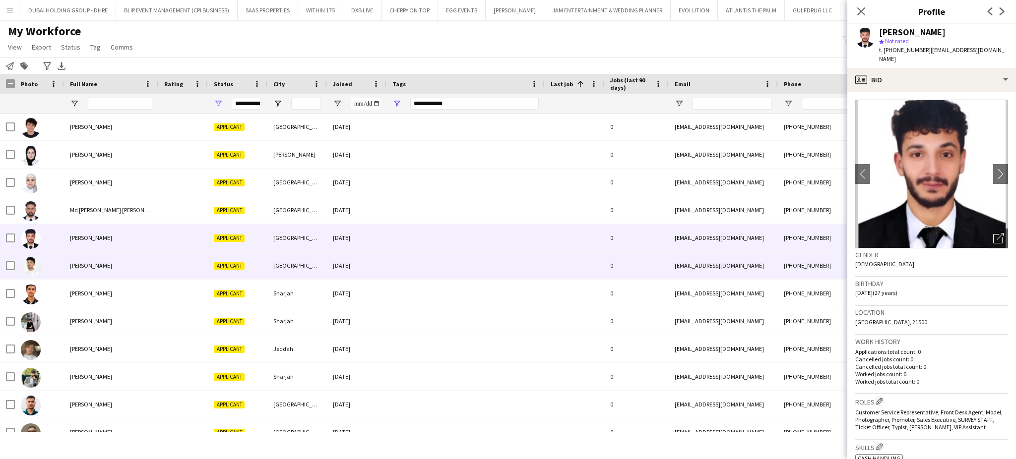
click at [92, 259] on div "Mohamad Albloushi" at bounding box center [111, 265] width 94 height 27
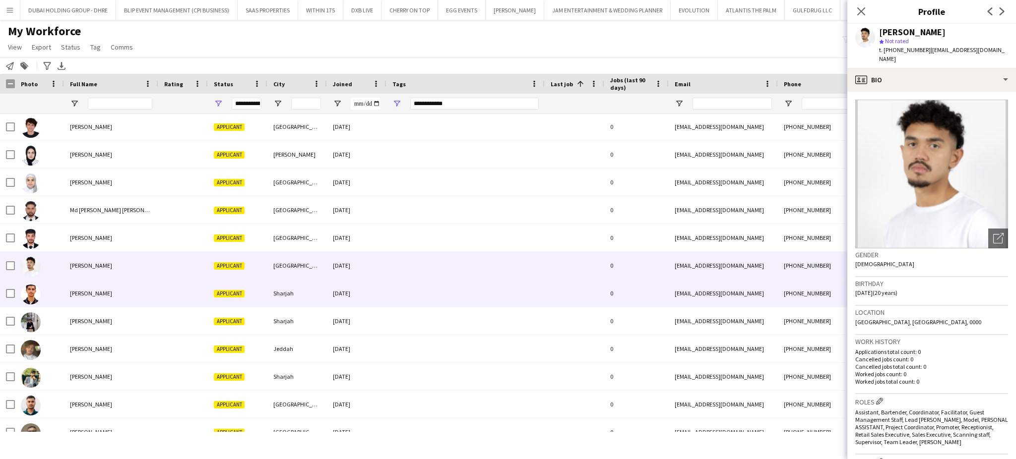
click at [98, 288] on div "Mohammad Nabil Khan" at bounding box center [111, 293] width 94 height 27
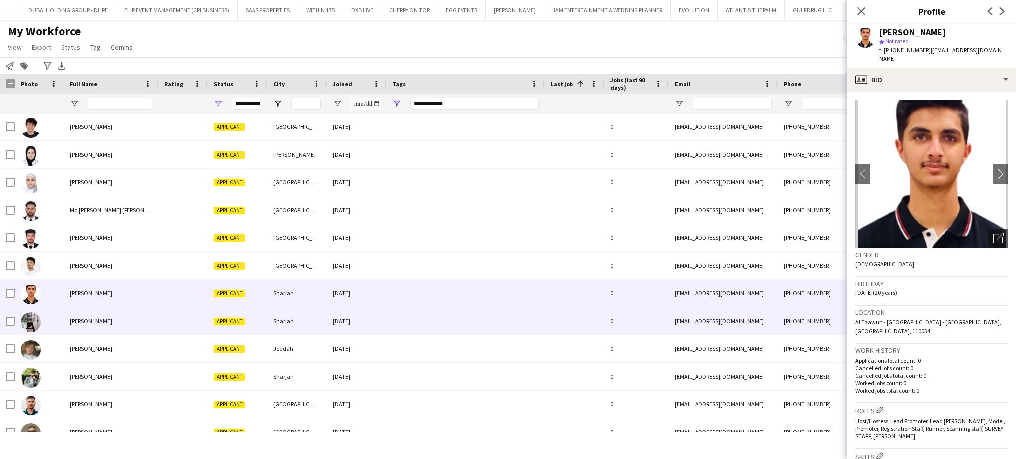
click at [99, 309] on div "Mohammed Tariq Basmeh" at bounding box center [111, 320] width 94 height 27
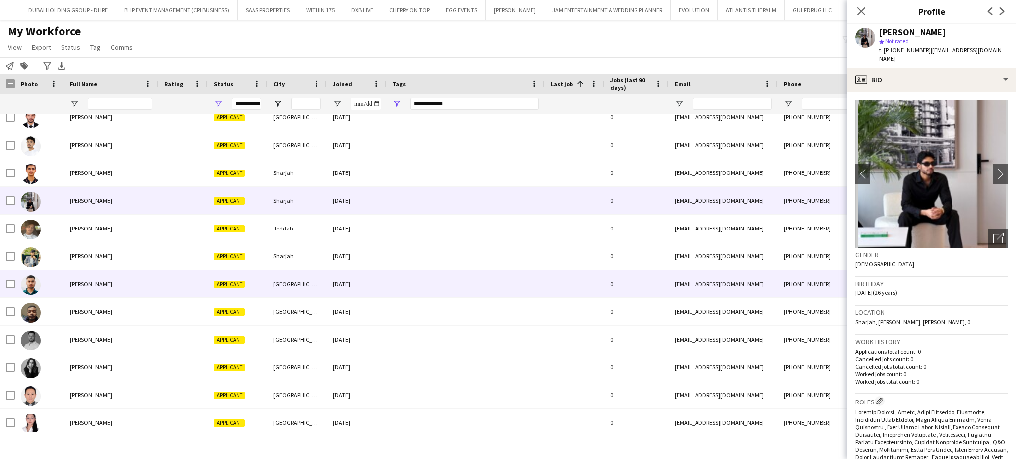
scroll to position [661, 0]
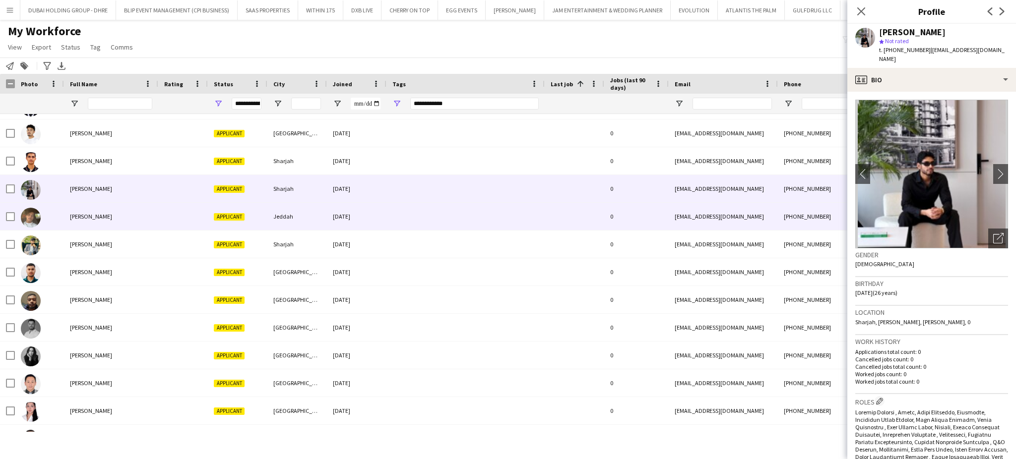
click at [98, 220] on span "Mojtaba Johan" at bounding box center [91, 216] width 42 height 7
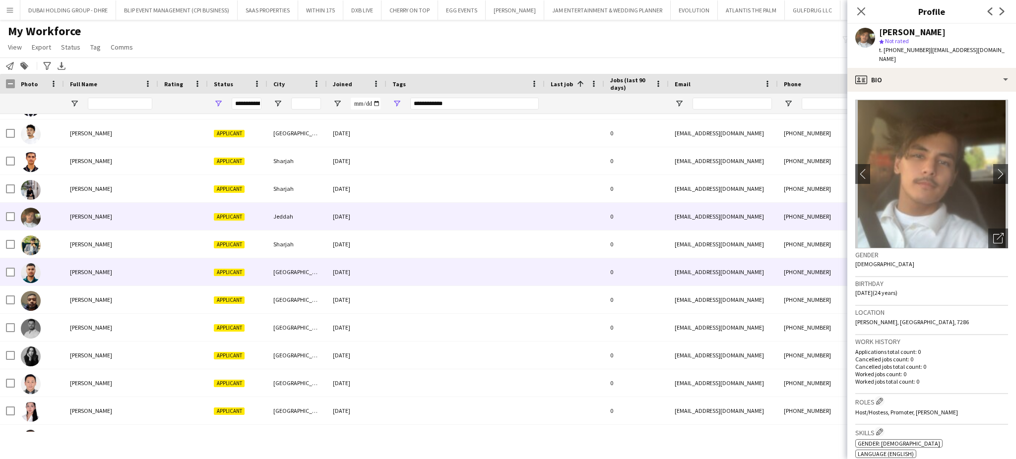
click at [93, 274] on span "Mukul Verma" at bounding box center [91, 271] width 42 height 7
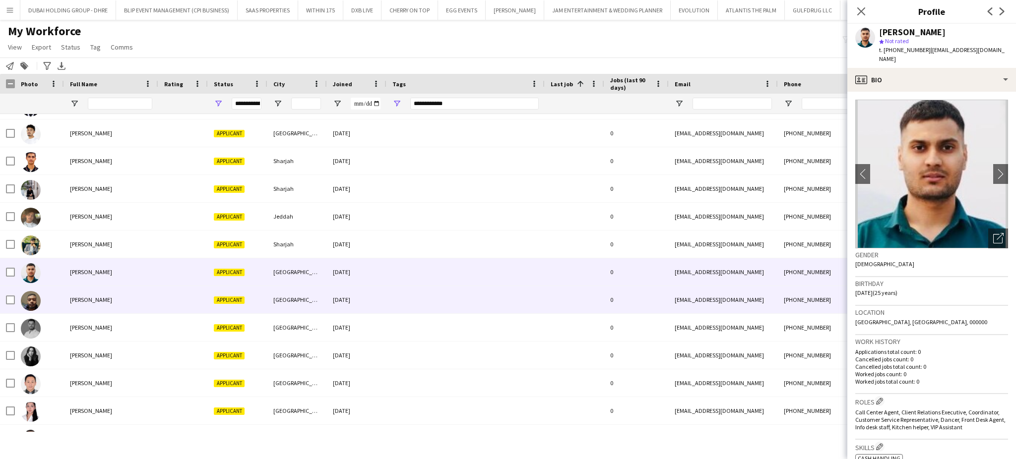
scroll to position [727, 0]
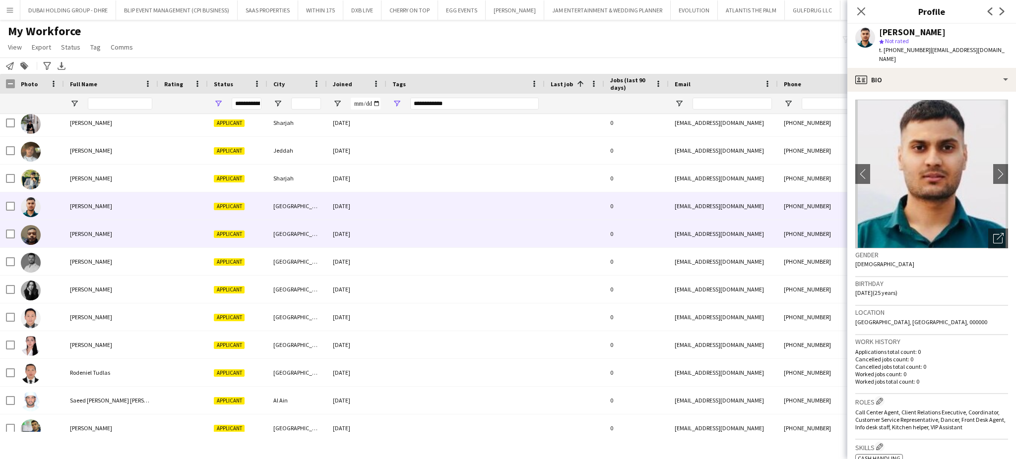
click at [100, 232] on span "Mustafa Amir" at bounding box center [91, 233] width 42 height 7
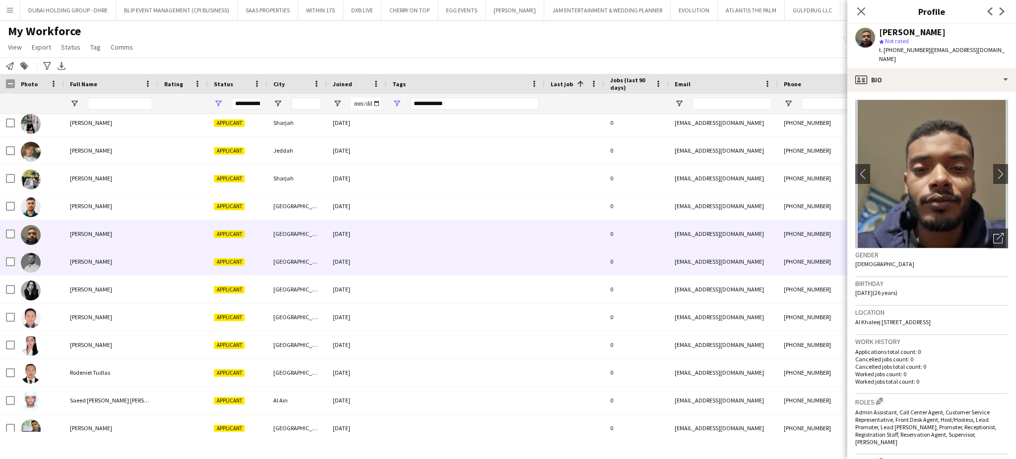
click at [92, 261] on span "Nour Kalaji" at bounding box center [91, 261] width 42 height 7
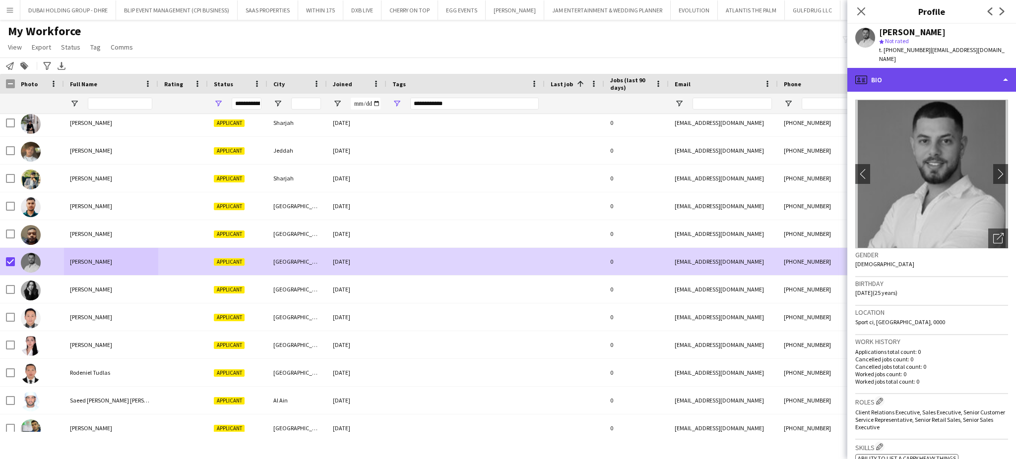
click at [1003, 68] on div "profile Bio" at bounding box center [931, 80] width 169 height 24
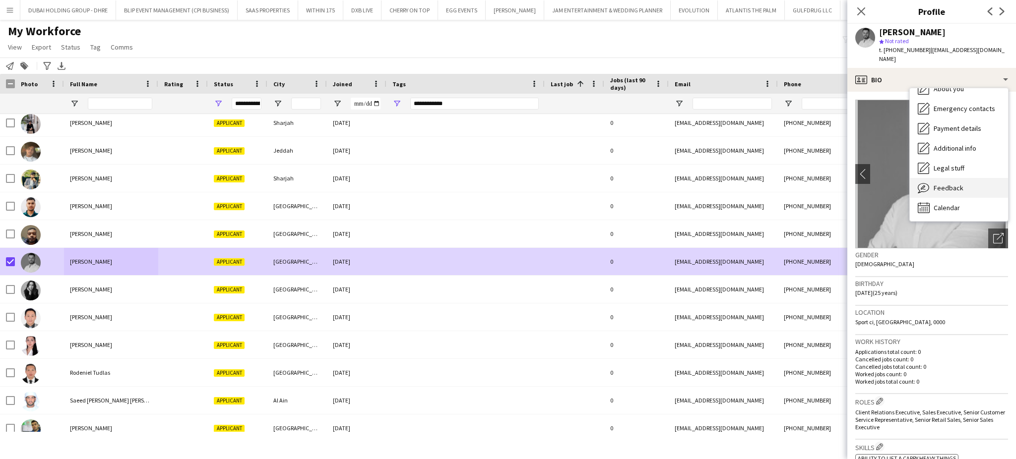
click at [942, 183] on span "Feedback" at bounding box center [948, 187] width 30 height 9
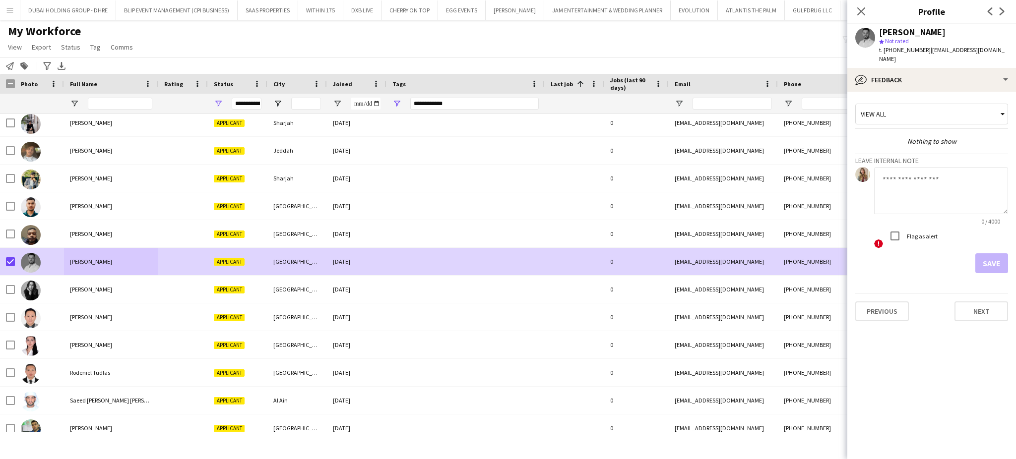
click at [915, 191] on textarea at bounding box center [941, 190] width 134 height 47
paste textarea "**********"
type textarea "**********"
click at [996, 253] on button "Save" at bounding box center [991, 263] width 33 height 20
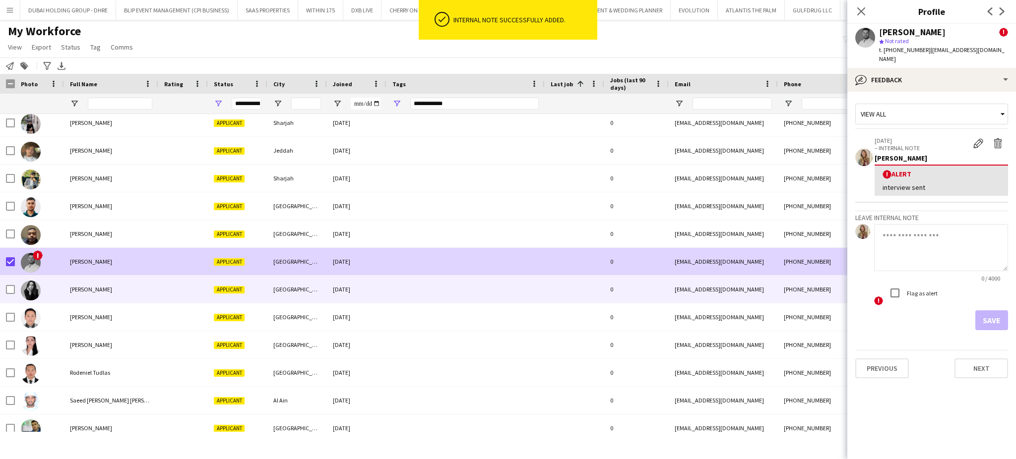
click at [88, 283] on div "Oksana Novitskaia" at bounding box center [111, 289] width 94 height 27
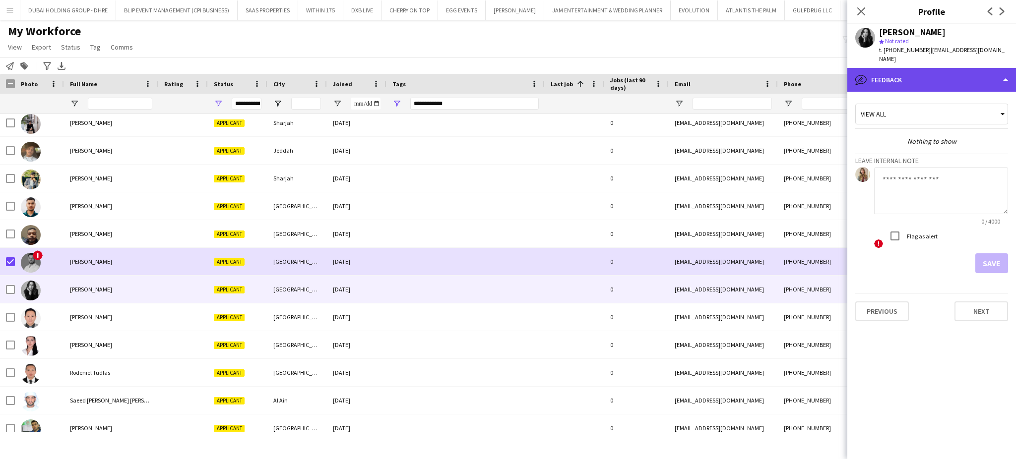
click at [945, 68] on div "bubble-pencil Feedback" at bounding box center [931, 80] width 169 height 24
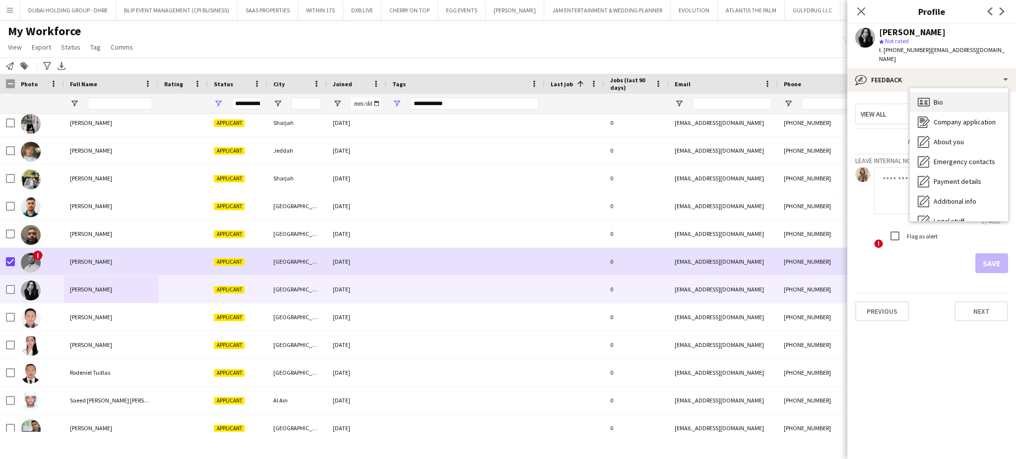
click at [942, 92] on div "Bio Bio" at bounding box center [958, 102] width 98 height 20
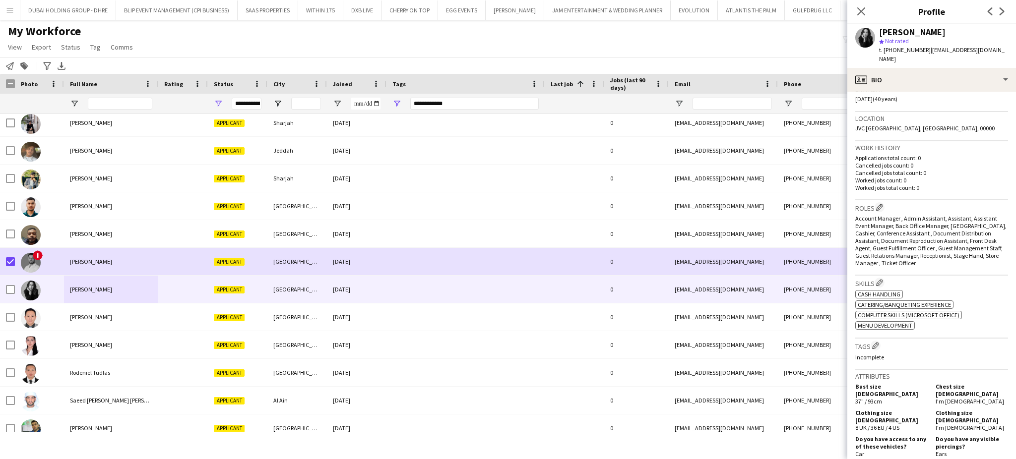
scroll to position [330, 0]
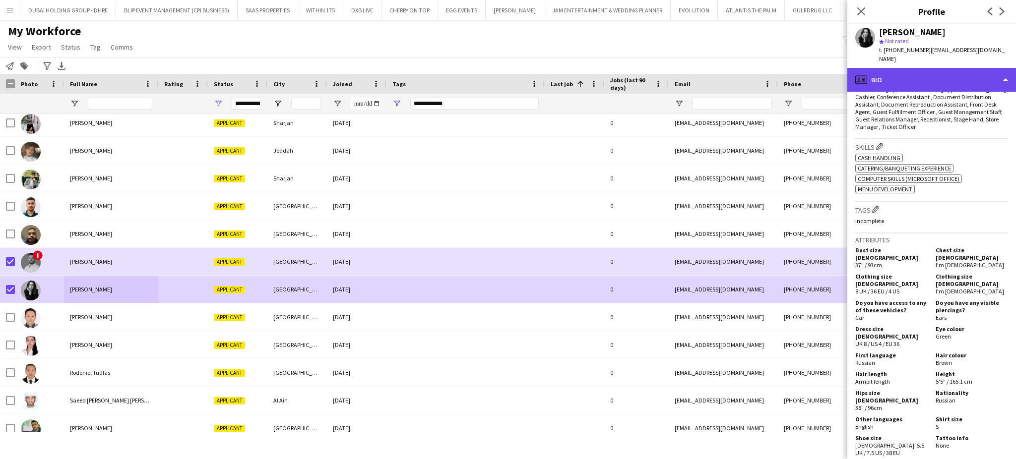
click at [986, 69] on div "profile Bio" at bounding box center [931, 80] width 169 height 24
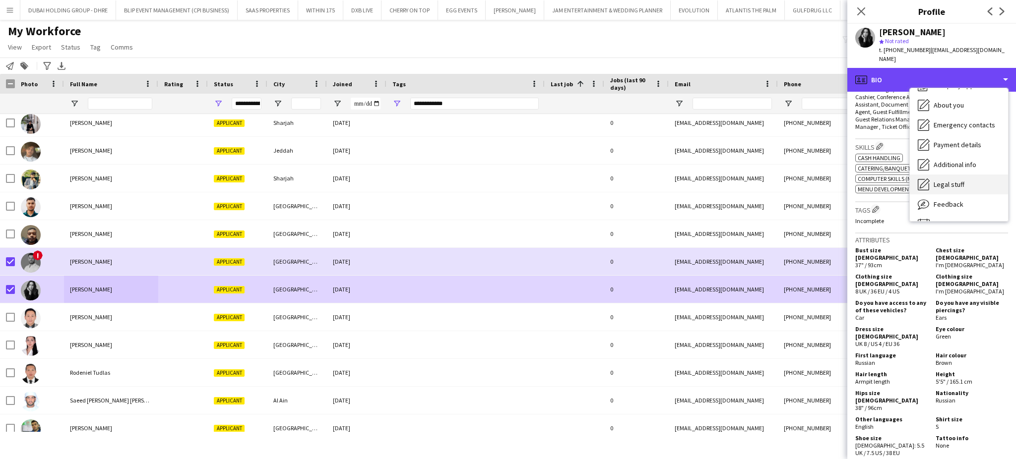
scroll to position [53, 0]
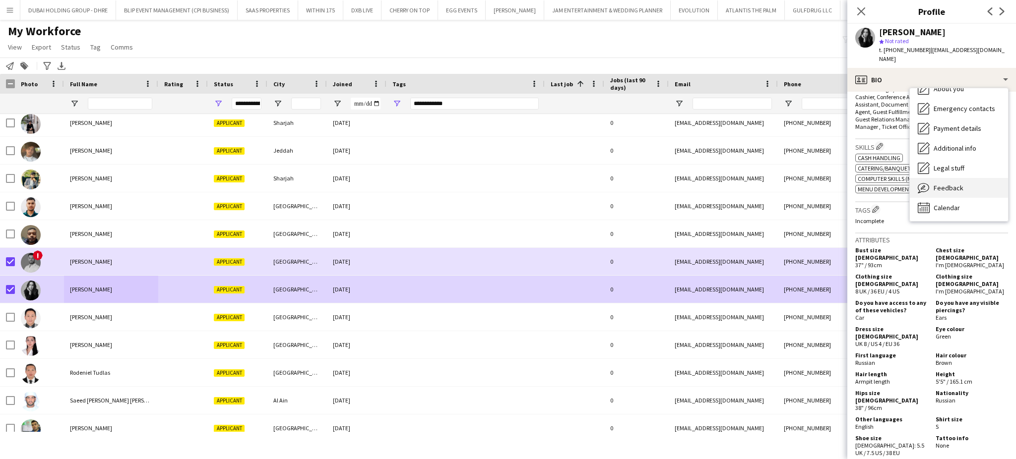
click at [955, 183] on span "Feedback" at bounding box center [948, 187] width 30 height 9
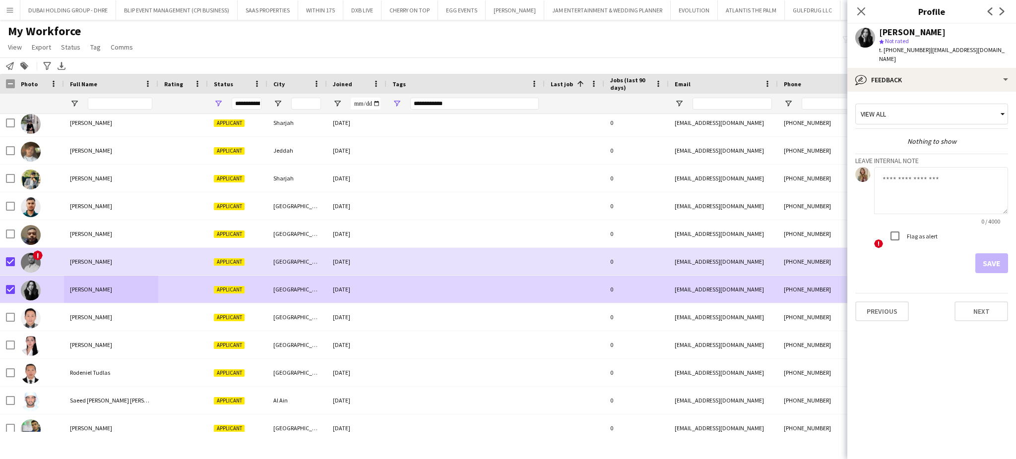
click at [956, 179] on textarea at bounding box center [941, 190] width 134 height 47
paste textarea "**********"
type textarea "**********"
click at [986, 254] on button "Save" at bounding box center [991, 263] width 33 height 20
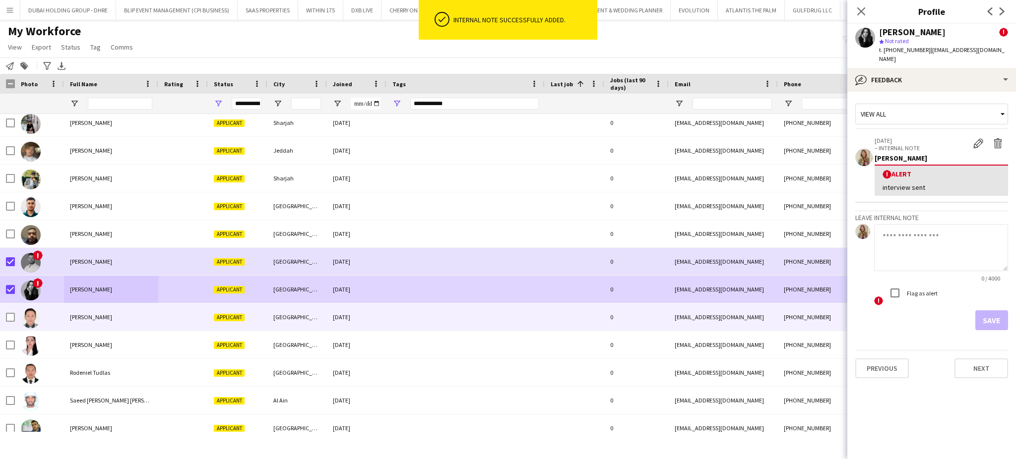
click at [80, 315] on span "Raffy Madeo" at bounding box center [91, 316] width 42 height 7
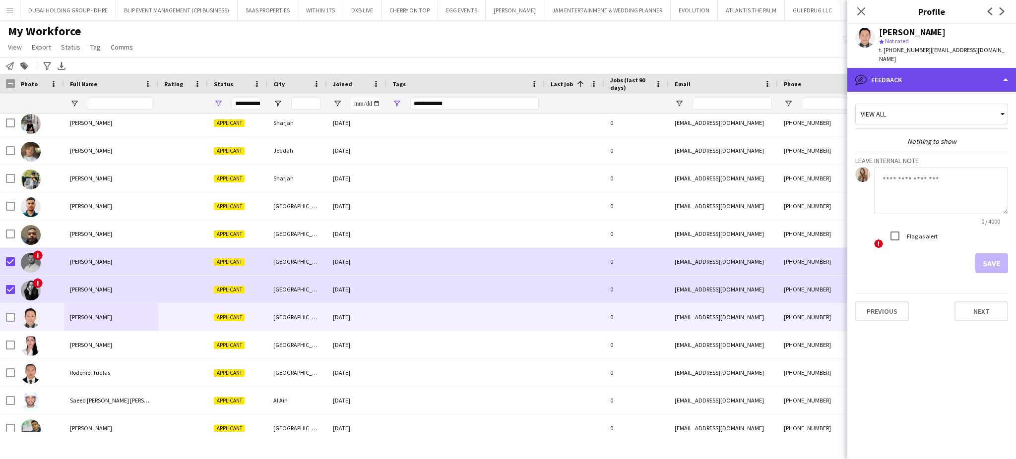
click at [907, 68] on div "bubble-pencil Feedback" at bounding box center [931, 80] width 169 height 24
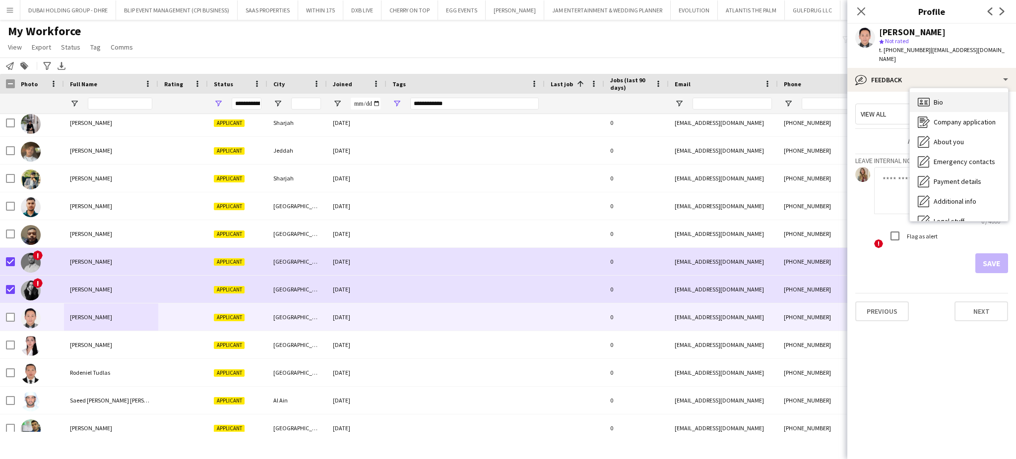
click at [923, 96] on icon "Bio" at bounding box center [923, 102] width 12 height 12
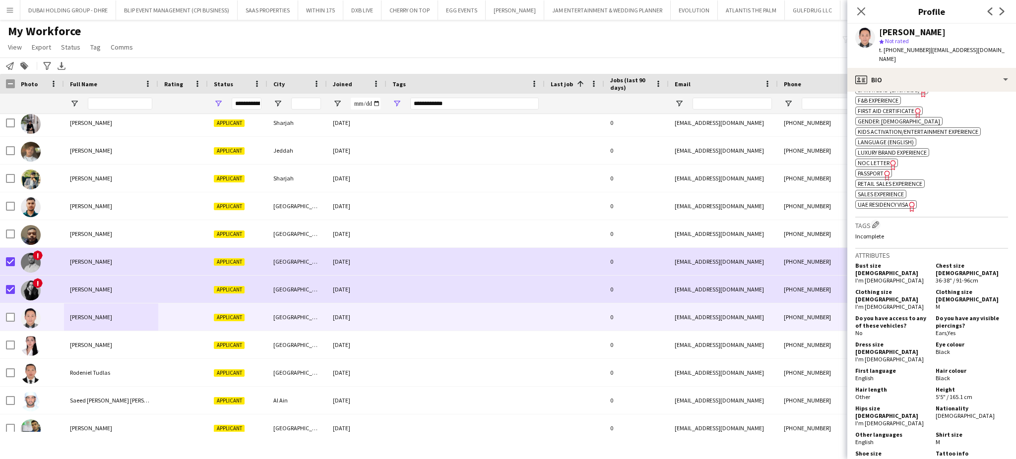
scroll to position [463, 0]
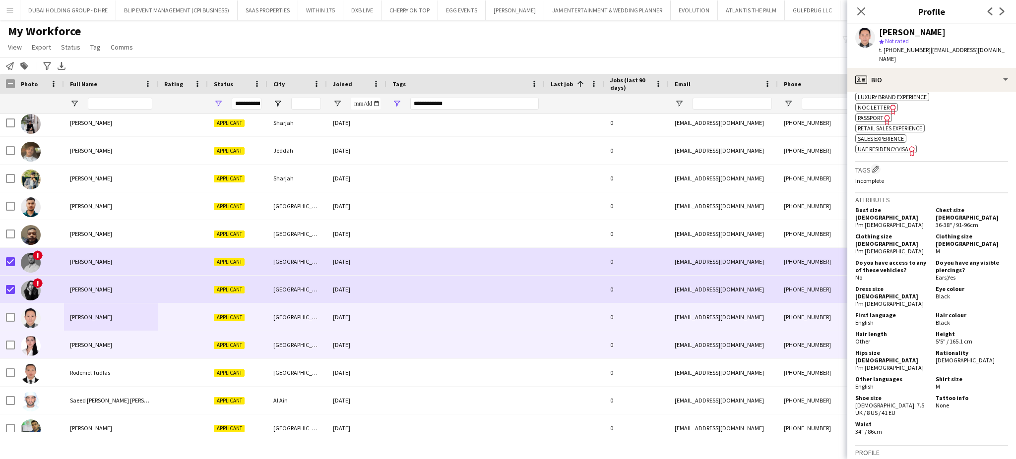
click at [86, 333] on div "Rahaf Hesham" at bounding box center [111, 344] width 94 height 27
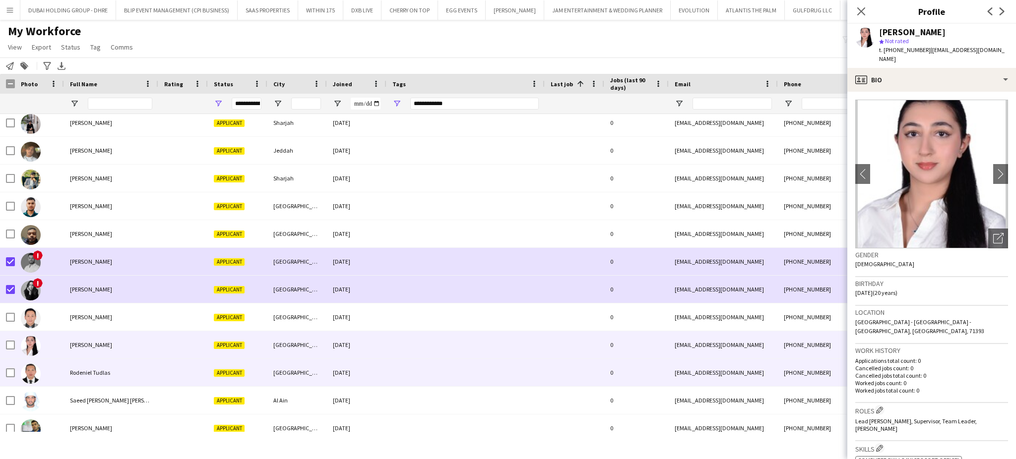
click at [83, 372] on span "Rodeniel Tudlas" at bounding box center [90, 372] width 40 height 7
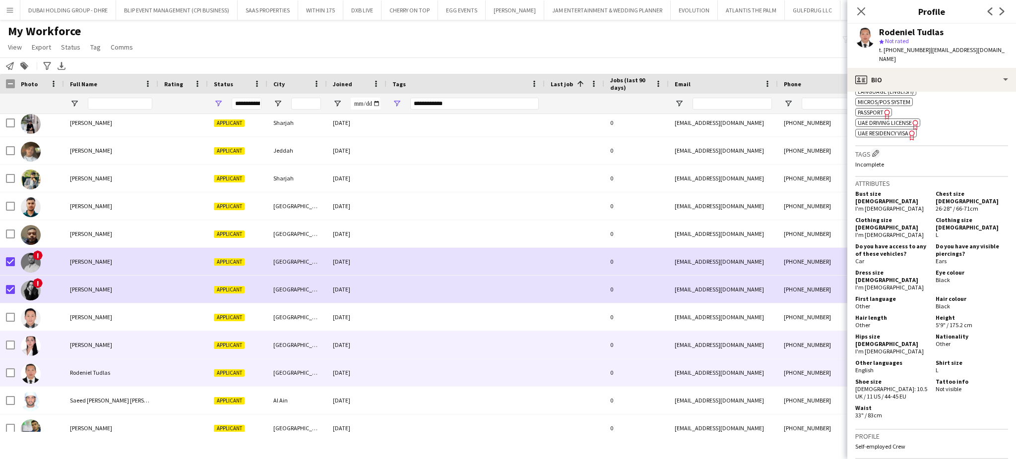
scroll to position [793, 0]
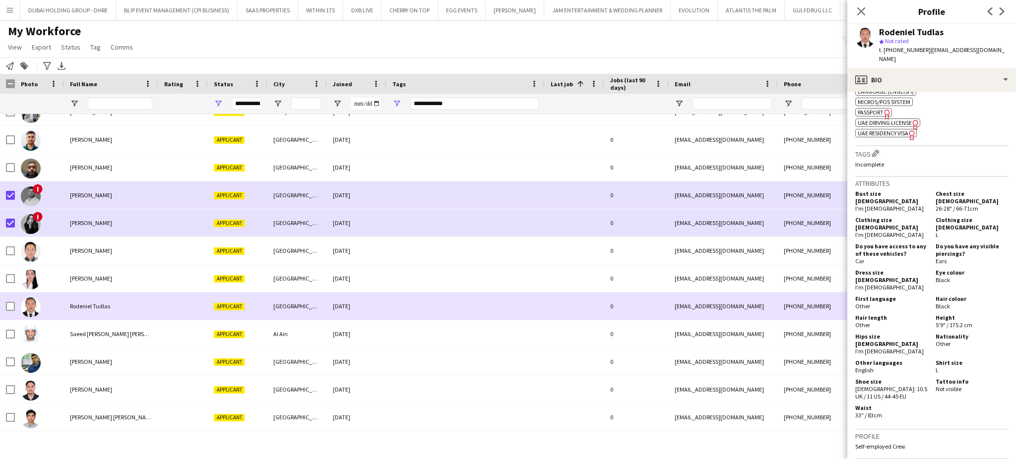
click at [74, 305] on span "Rodeniel Tudlas" at bounding box center [90, 305] width 40 height 7
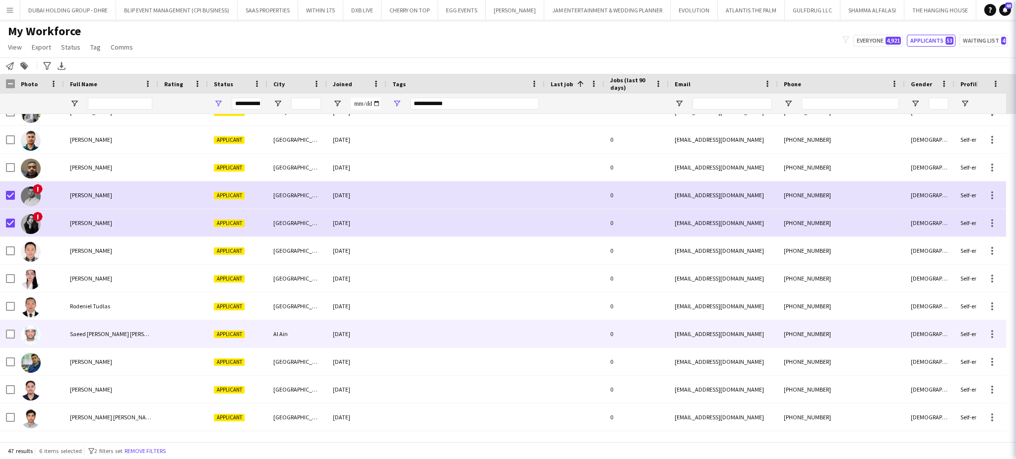
click at [78, 331] on span "Saeed Abdul Haq Al Baloshi" at bounding box center [121, 333] width 102 height 7
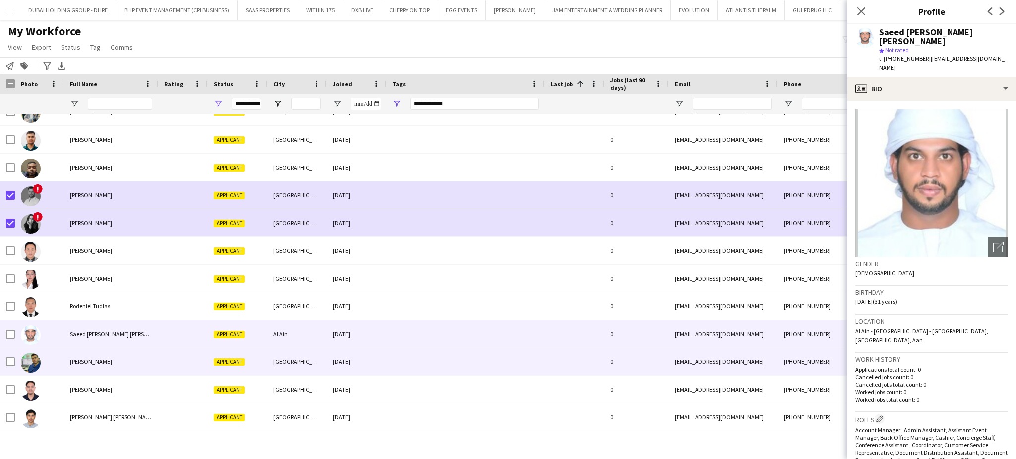
drag, startPoint x: 73, startPoint y: 364, endPoint x: 212, endPoint y: 361, distance: 138.9
click at [73, 364] on span "Salim Kilani" at bounding box center [91, 361] width 42 height 7
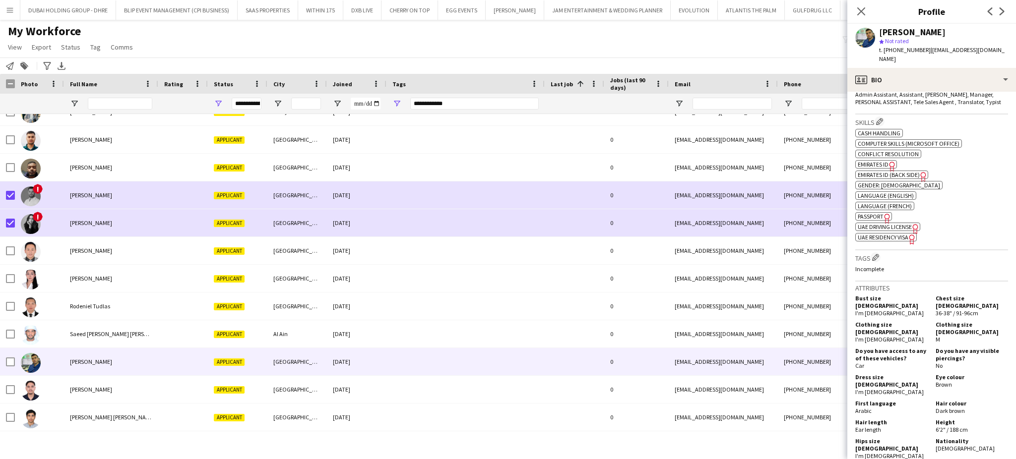
scroll to position [397, 0]
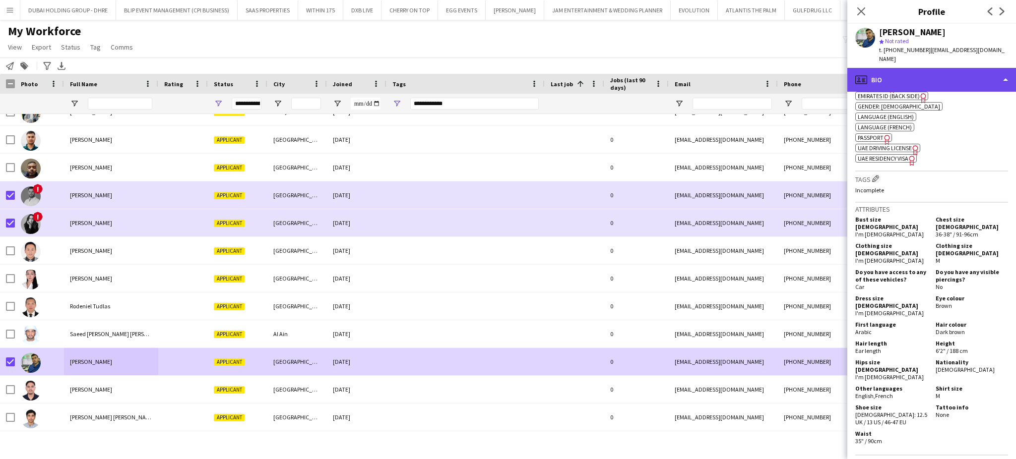
click at [981, 68] on div "profile Bio" at bounding box center [931, 80] width 169 height 24
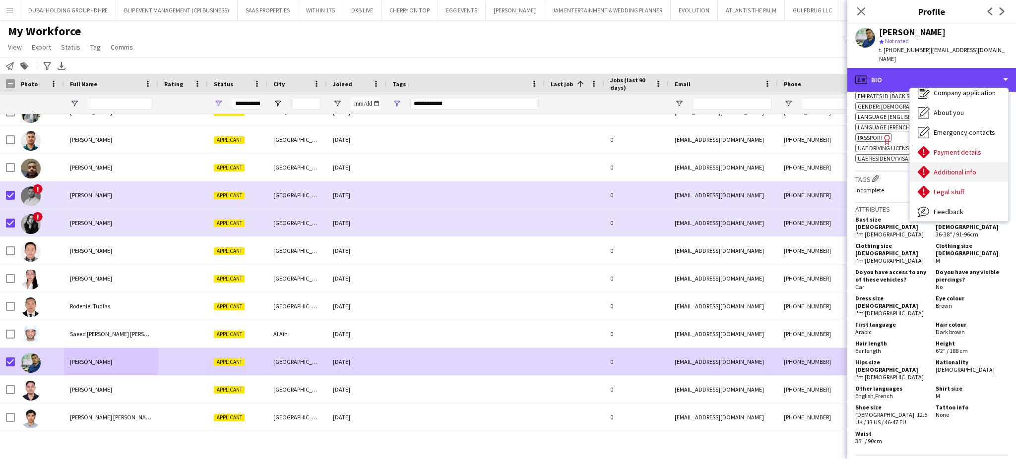
scroll to position [53, 0]
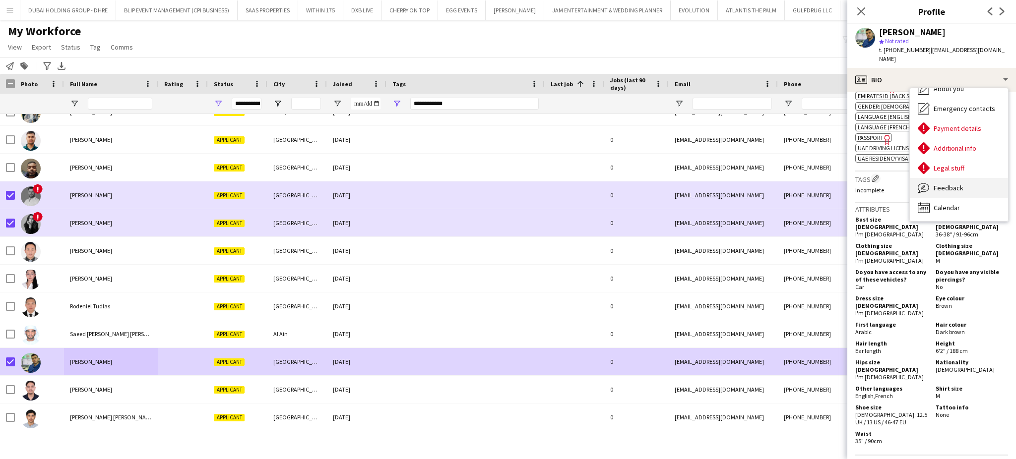
click at [960, 183] on span "Feedback" at bounding box center [948, 187] width 30 height 9
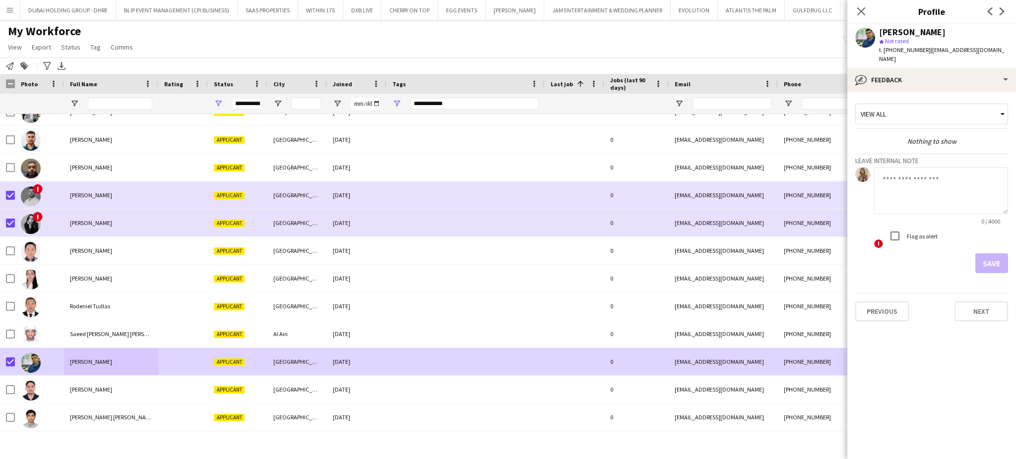
click at [940, 180] on textarea at bounding box center [941, 190] width 134 height 47
paste textarea "**********"
type textarea "**********"
click at [1001, 253] on button "Save" at bounding box center [991, 263] width 33 height 20
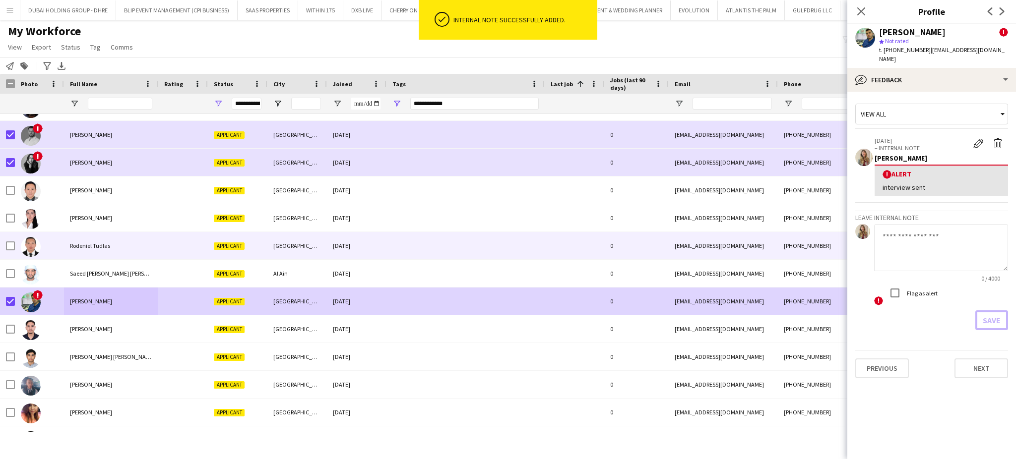
scroll to position [925, 0]
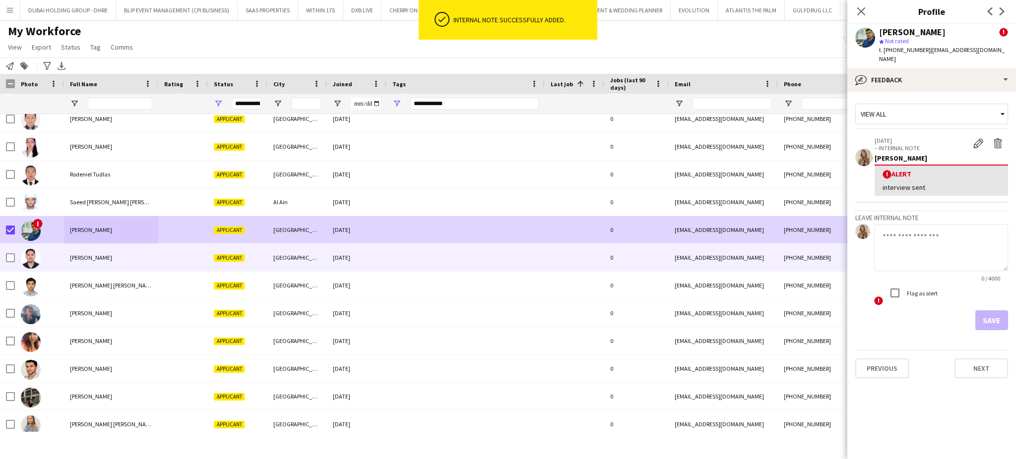
click at [57, 257] on div at bounding box center [39, 257] width 49 height 27
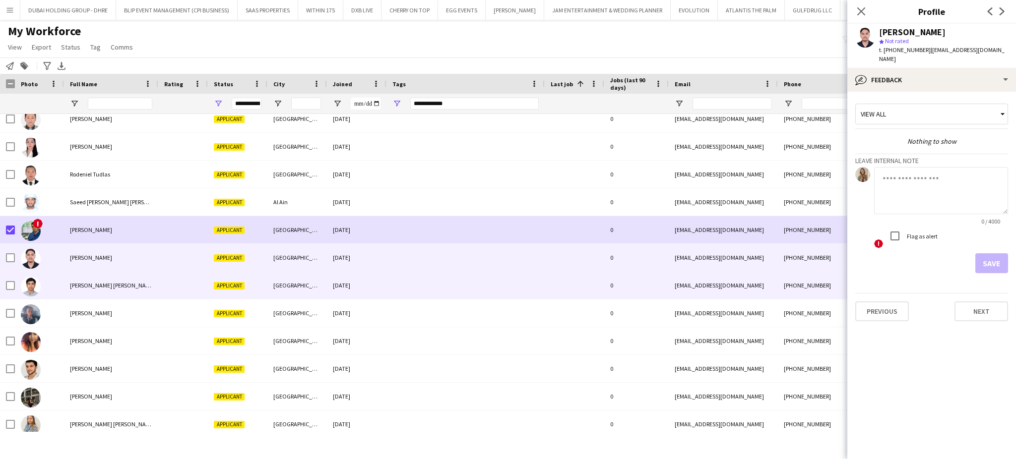
click at [80, 277] on div "Saood Wajid khan" at bounding box center [111, 285] width 94 height 27
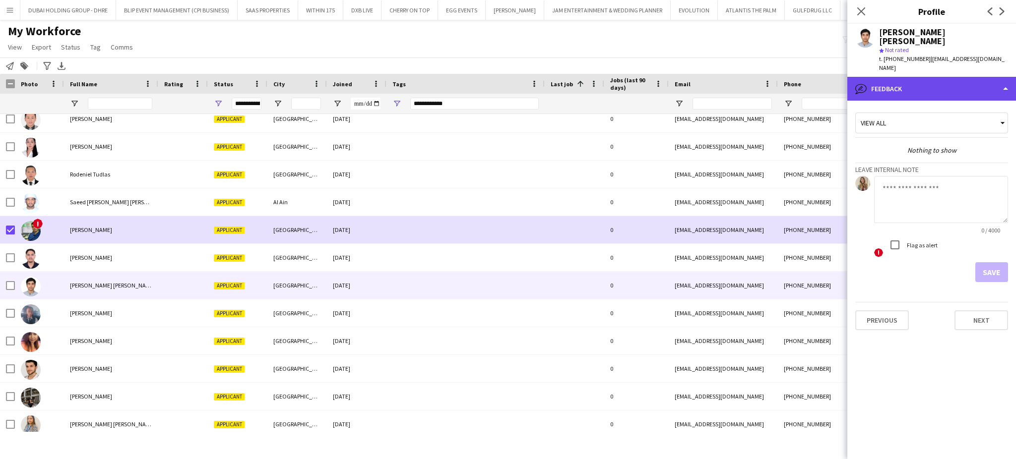
click at [981, 77] on div "bubble-pencil Feedback" at bounding box center [931, 89] width 169 height 24
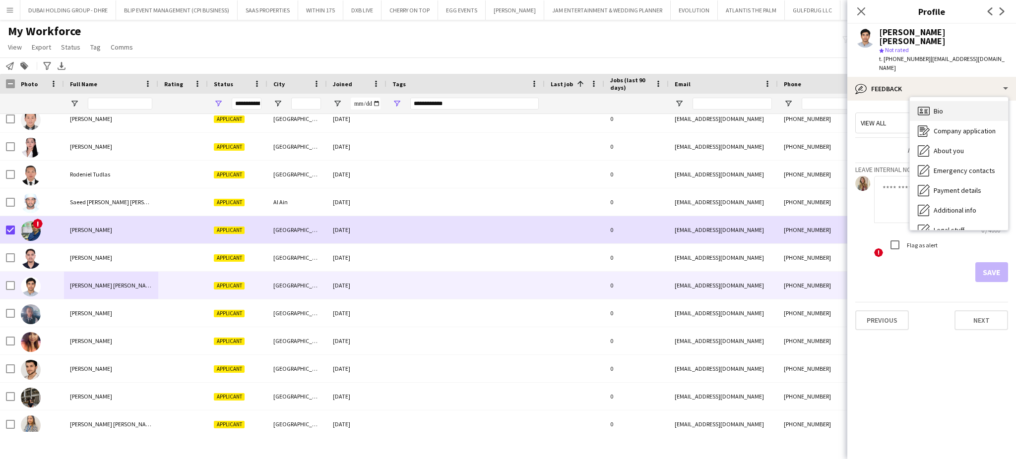
click at [972, 101] on div "Bio Bio" at bounding box center [958, 111] width 98 height 20
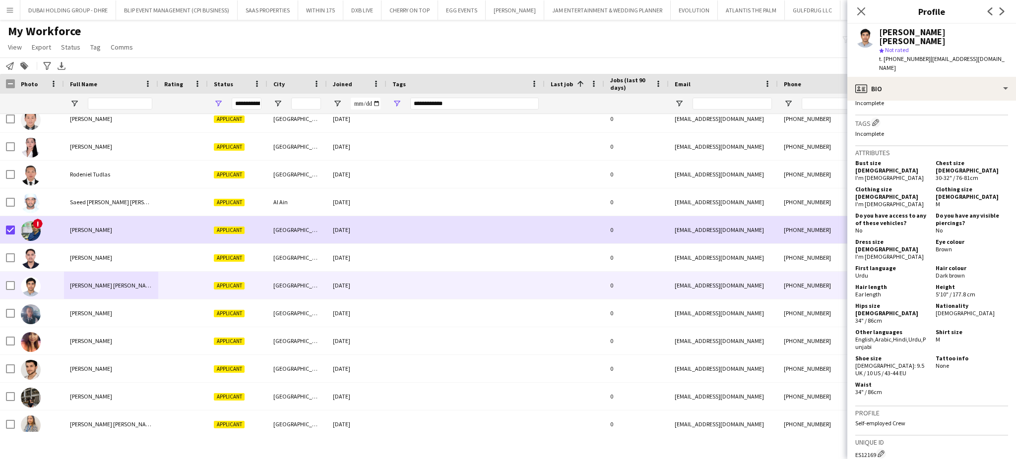
scroll to position [397, 0]
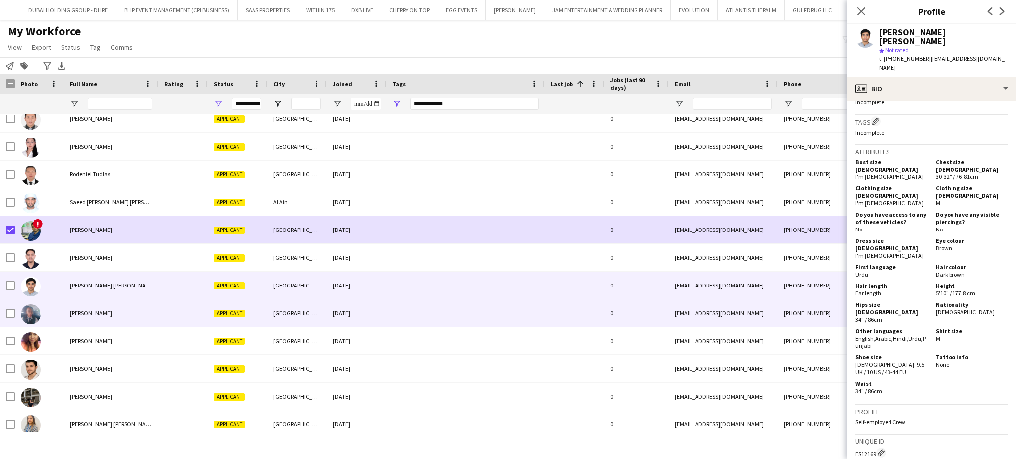
click at [112, 315] on span "Sharifah Nampeewo" at bounding box center [91, 312] width 42 height 7
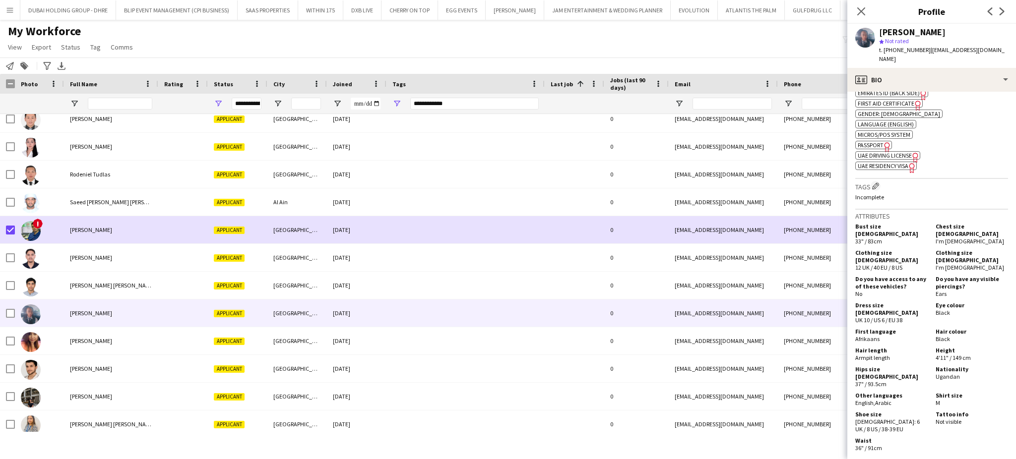
scroll to position [529, 0]
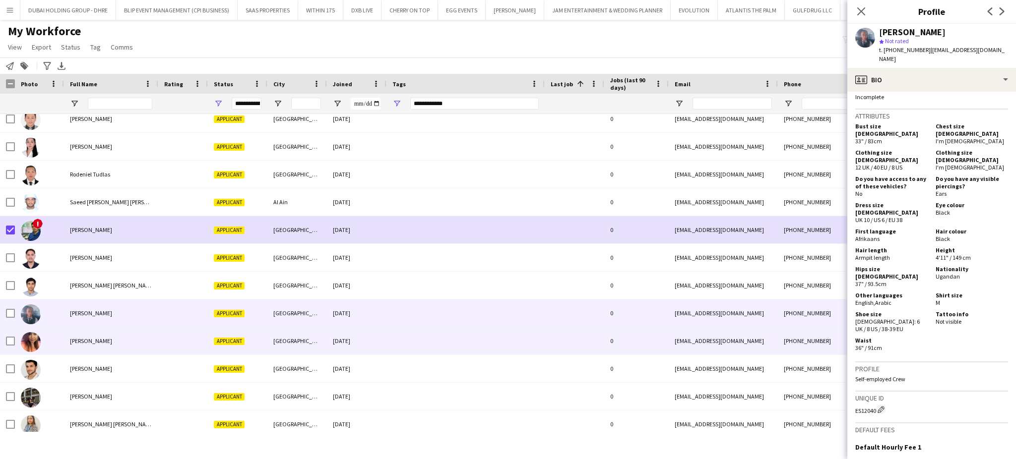
click at [82, 344] on span "Sharmila Bohara" at bounding box center [91, 340] width 42 height 7
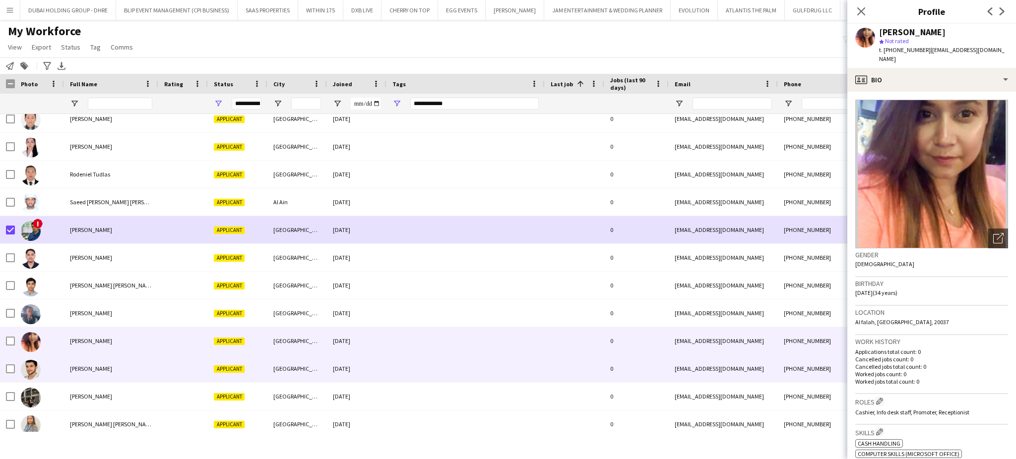
click at [86, 371] on span "Shayan Tash" at bounding box center [91, 368] width 42 height 7
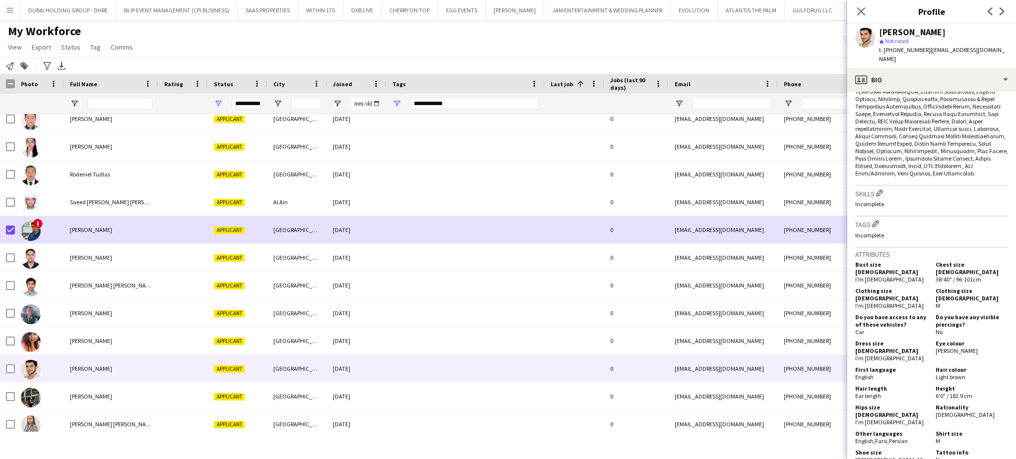
scroll to position [463, 0]
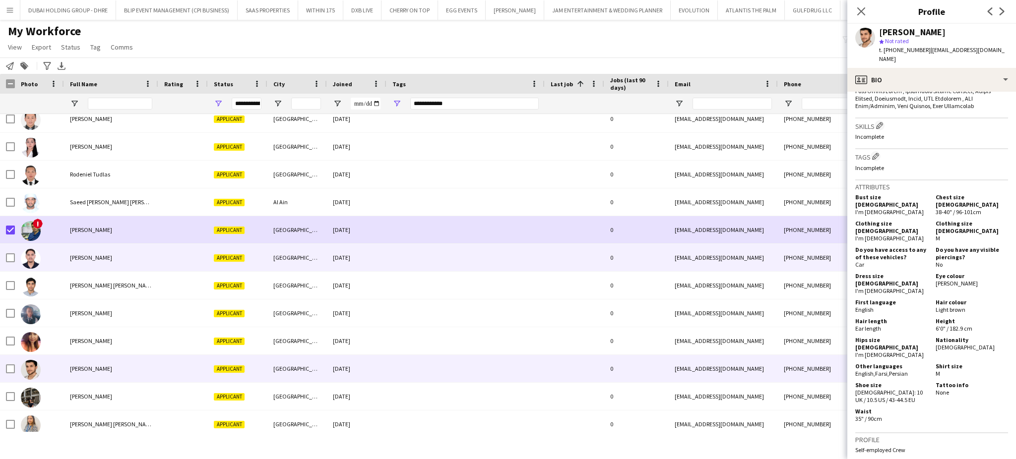
click at [75, 252] on div "Sameer Ghimire" at bounding box center [111, 257] width 94 height 27
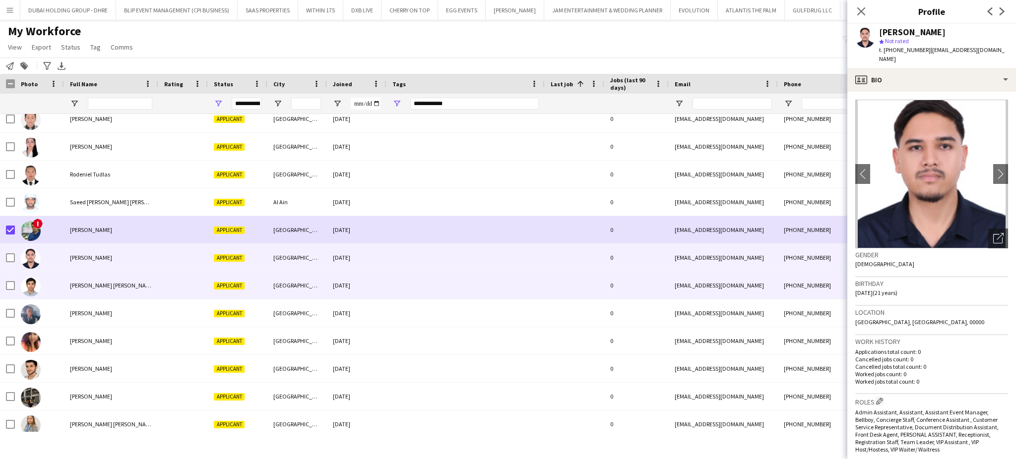
click at [82, 284] on span "Saood Wajid khan" at bounding box center [112, 285] width 85 height 7
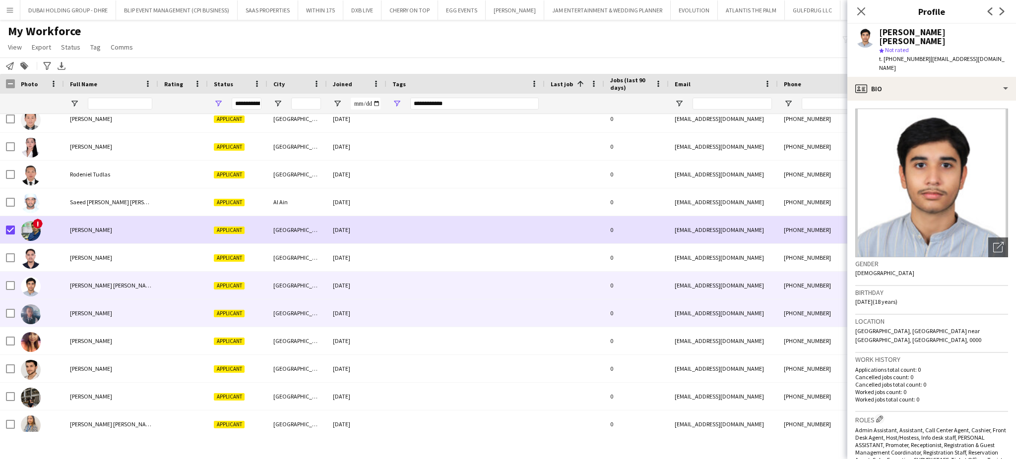
click at [84, 320] on div "Sharifah Nampeewo" at bounding box center [111, 313] width 94 height 27
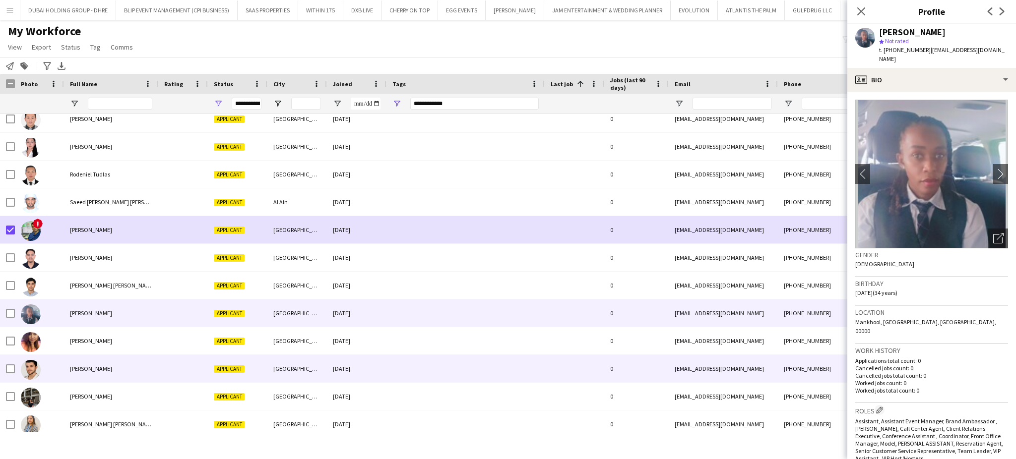
click at [85, 372] on span "Shayan Tash" at bounding box center [91, 368] width 42 height 7
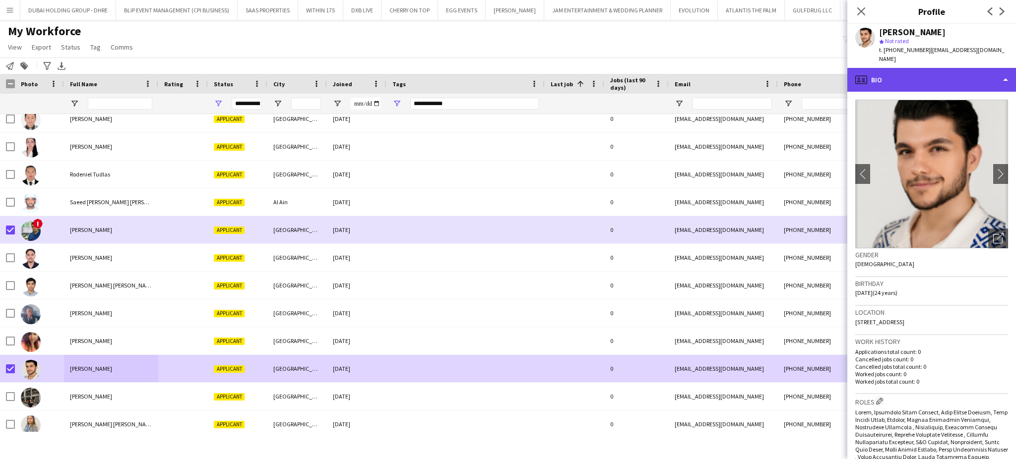
click at [979, 68] on div "profile Bio" at bounding box center [931, 80] width 169 height 24
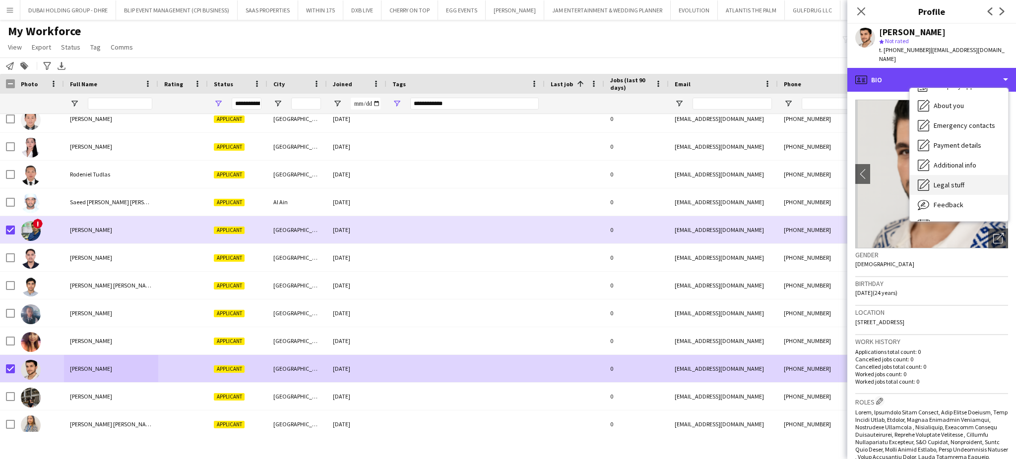
scroll to position [53, 0]
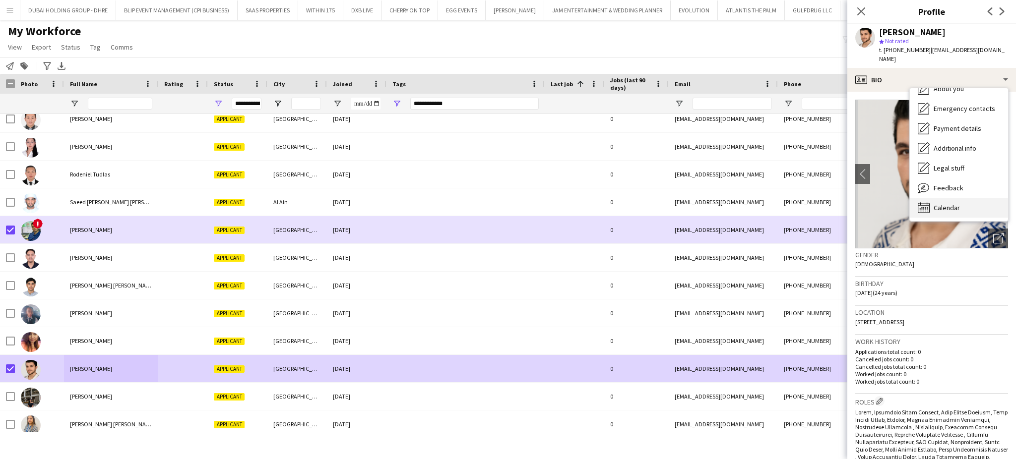
click at [959, 198] on div "Calendar Calendar" at bounding box center [958, 208] width 98 height 20
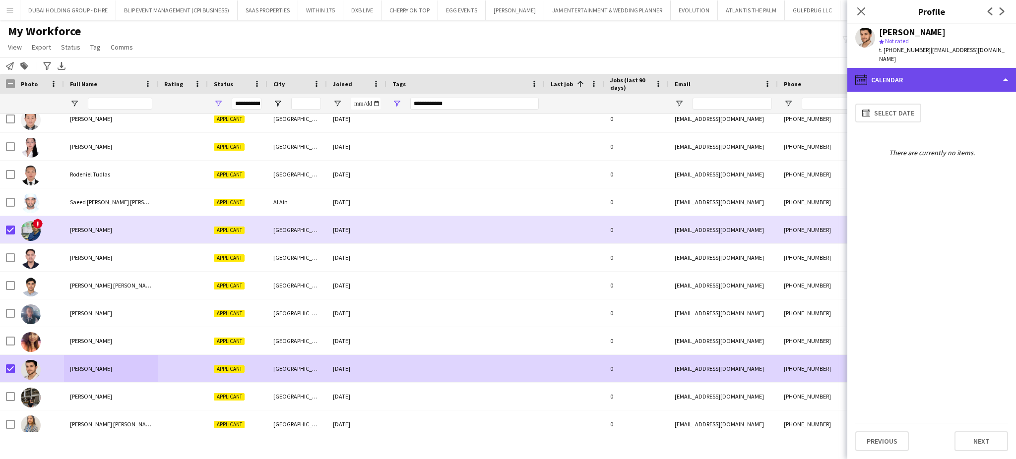
click at [982, 77] on div "calendar-full Calendar" at bounding box center [931, 80] width 169 height 24
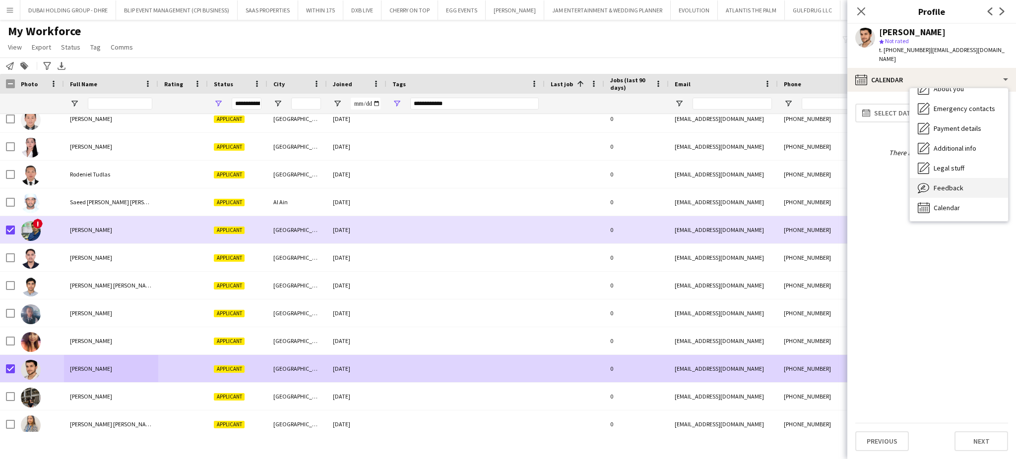
click at [962, 178] on div "Feedback Feedback" at bounding box center [958, 188] width 98 height 20
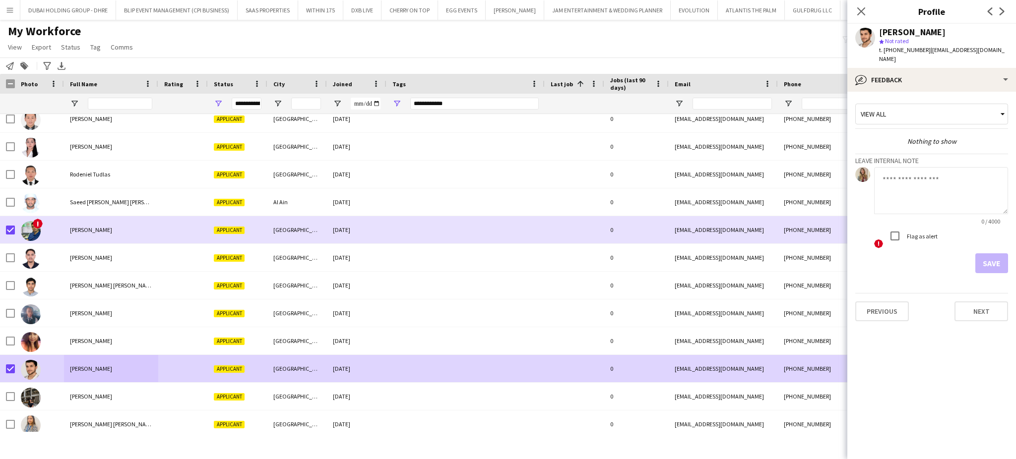
click at [953, 226] on div "! Flag as alert" at bounding box center [941, 237] width 134 height 22
click at [950, 184] on textarea at bounding box center [941, 190] width 134 height 47
paste textarea "**********"
type textarea "**********"
click at [999, 254] on button "Save" at bounding box center [991, 263] width 33 height 20
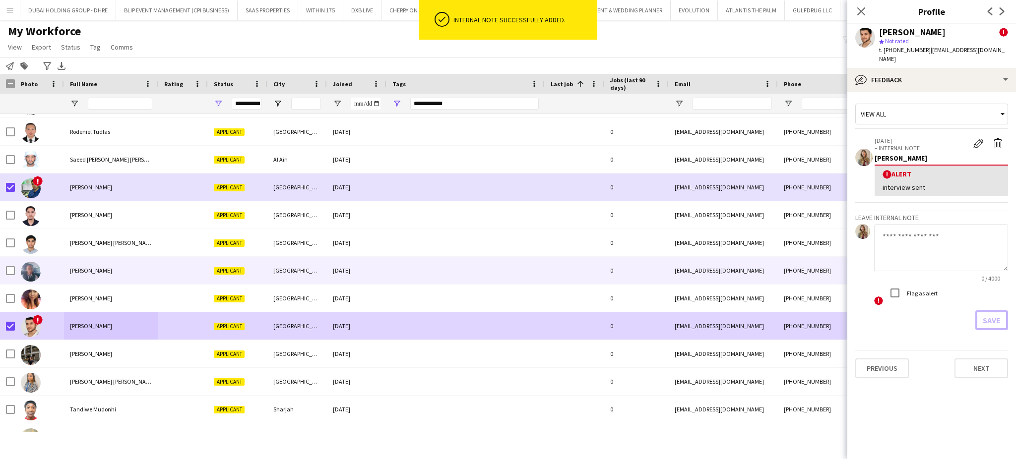
scroll to position [986, 0]
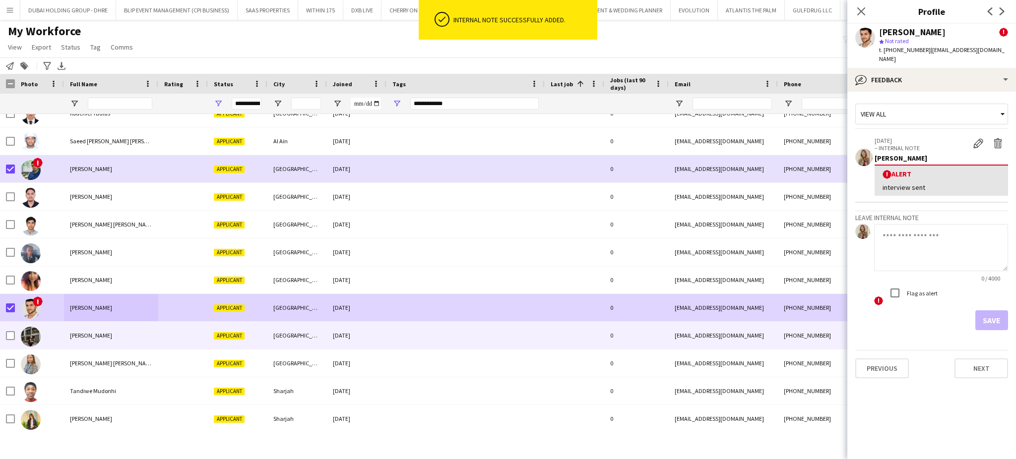
click at [120, 330] on div "Sithumdi Jayawardhana" at bounding box center [111, 335] width 94 height 27
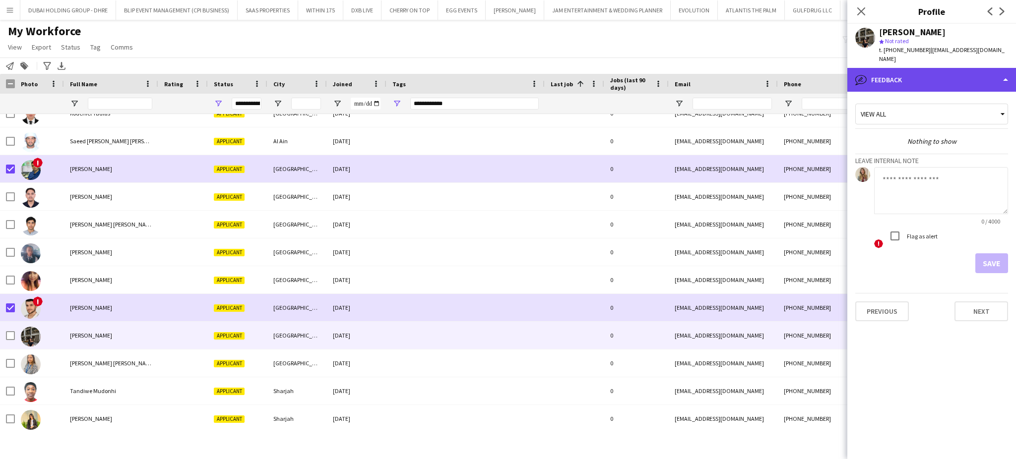
click at [938, 68] on div "bubble-pencil Feedback" at bounding box center [931, 80] width 169 height 24
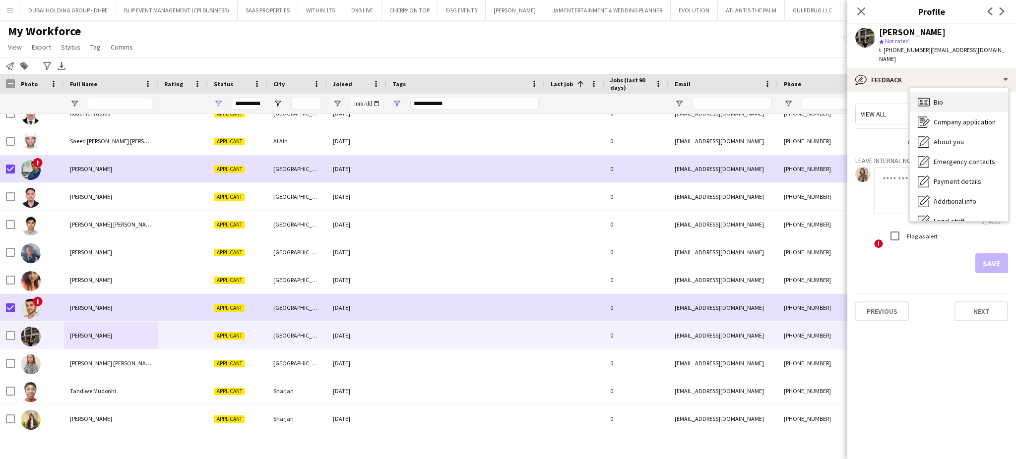
click at [945, 93] on div "Bio Bio" at bounding box center [958, 102] width 98 height 20
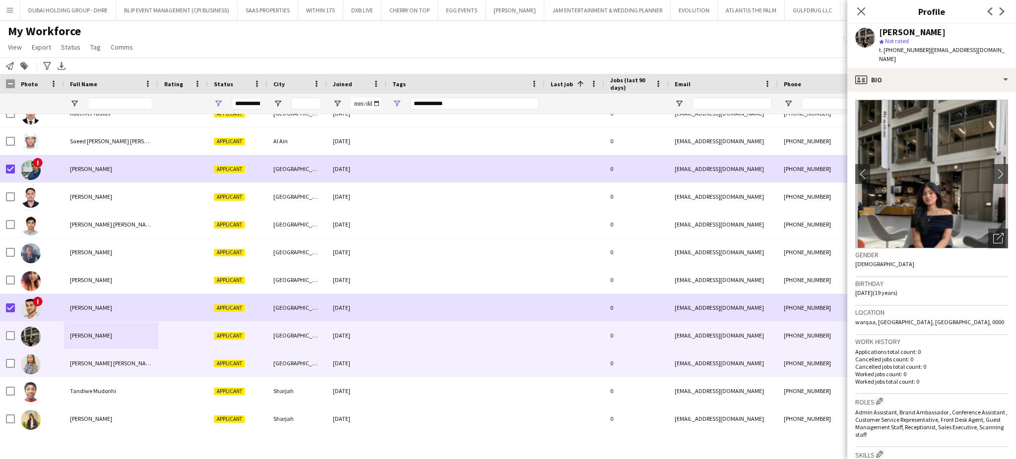
click at [71, 357] on div "Sophia Maria Rosario" at bounding box center [111, 363] width 94 height 27
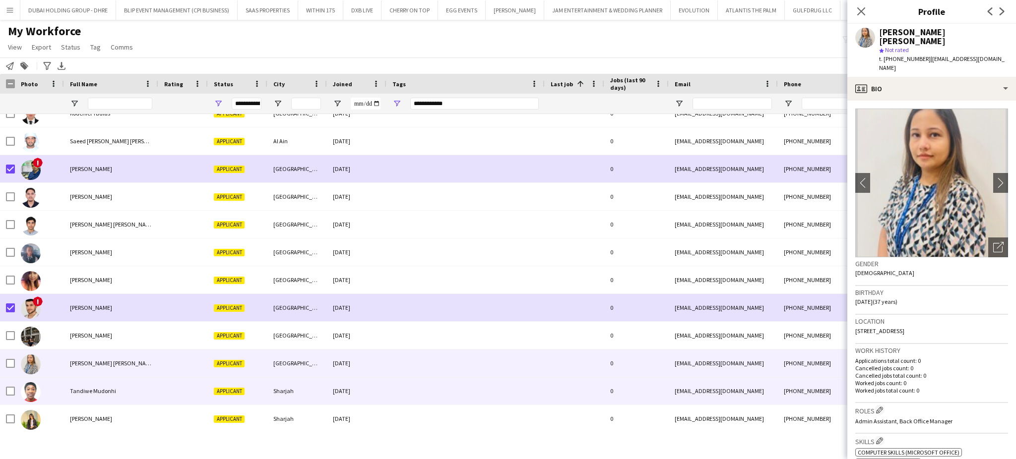
click at [74, 393] on span "Tandiwe Mudonhi" at bounding box center [93, 390] width 46 height 7
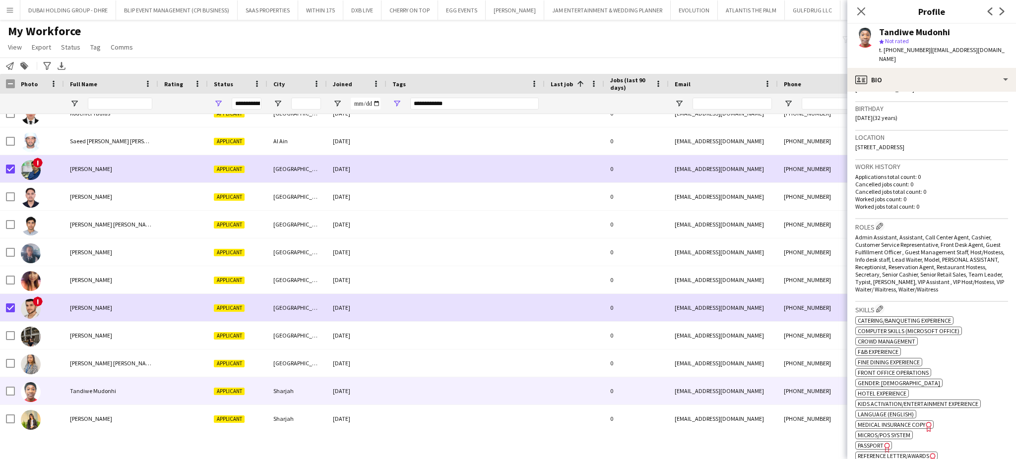
scroll to position [198, 0]
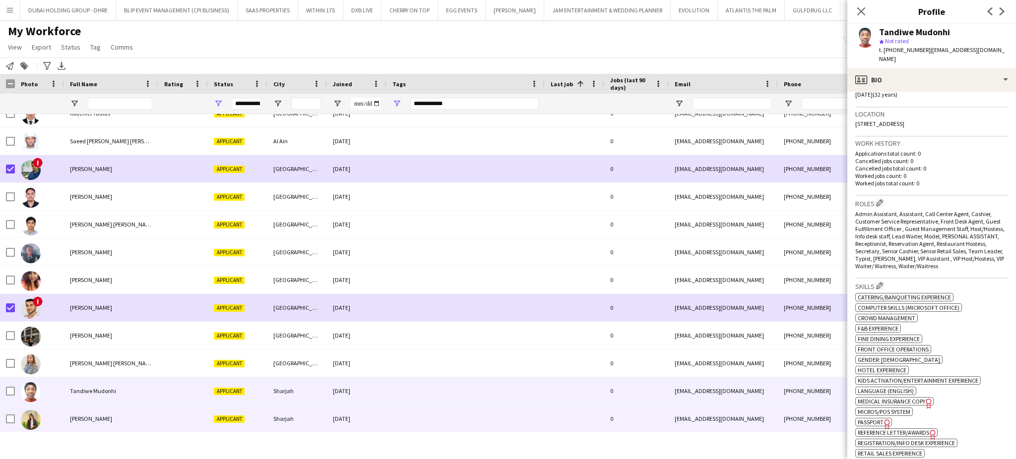
click at [73, 412] on div "Tanzila Rumane" at bounding box center [111, 418] width 94 height 27
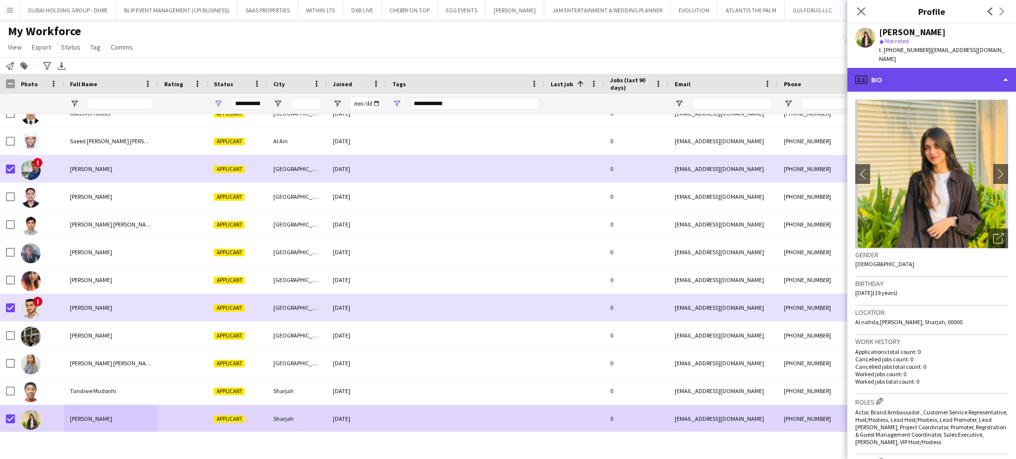
click at [959, 72] on div "profile Bio" at bounding box center [931, 80] width 169 height 24
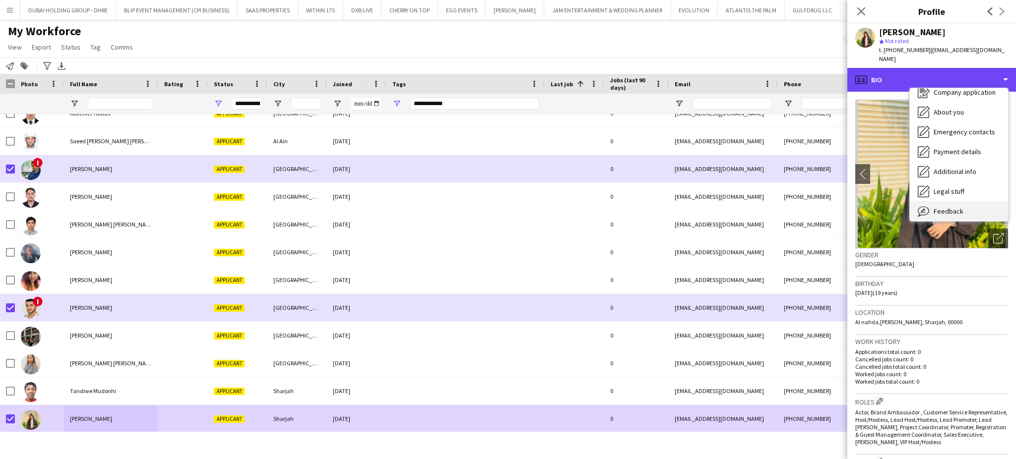
scroll to position [53, 0]
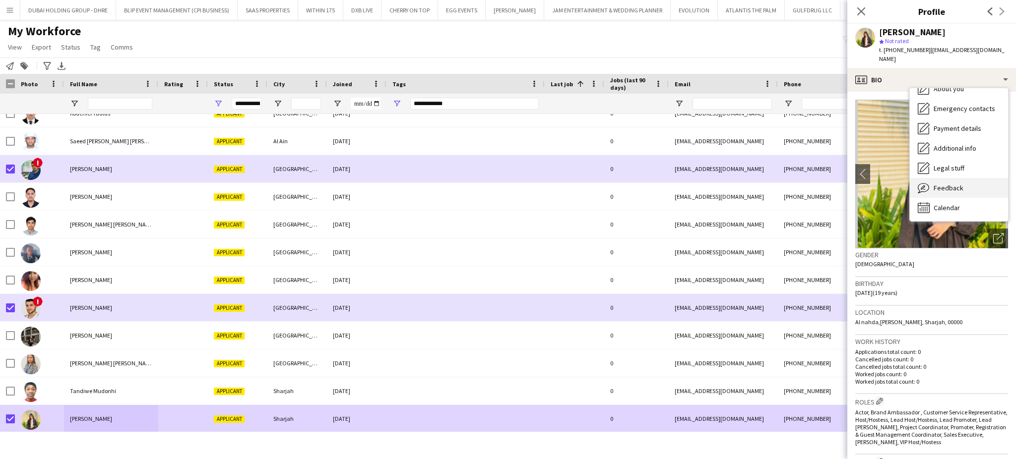
click at [947, 183] on span "Feedback" at bounding box center [948, 187] width 30 height 9
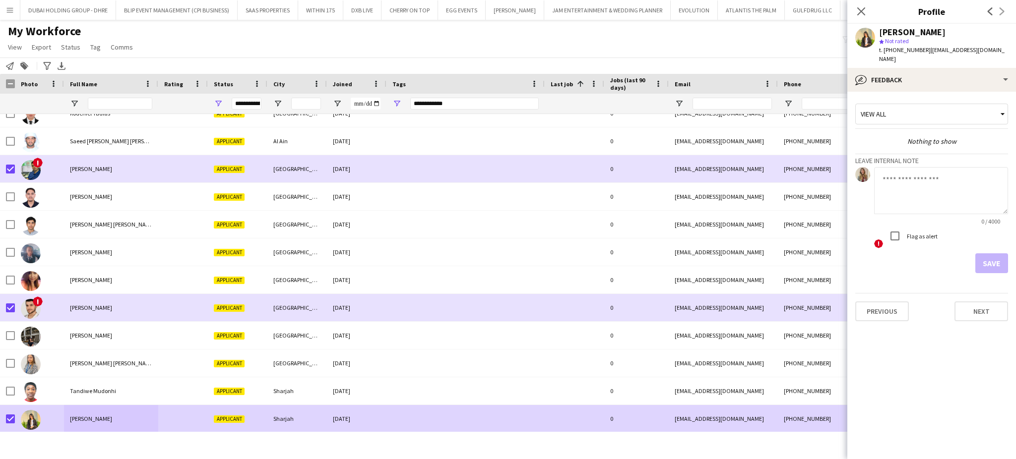
click at [905, 179] on textarea at bounding box center [941, 190] width 134 height 47
paste textarea "**********"
type textarea "**********"
click at [998, 253] on button "Save" at bounding box center [991, 263] width 33 height 20
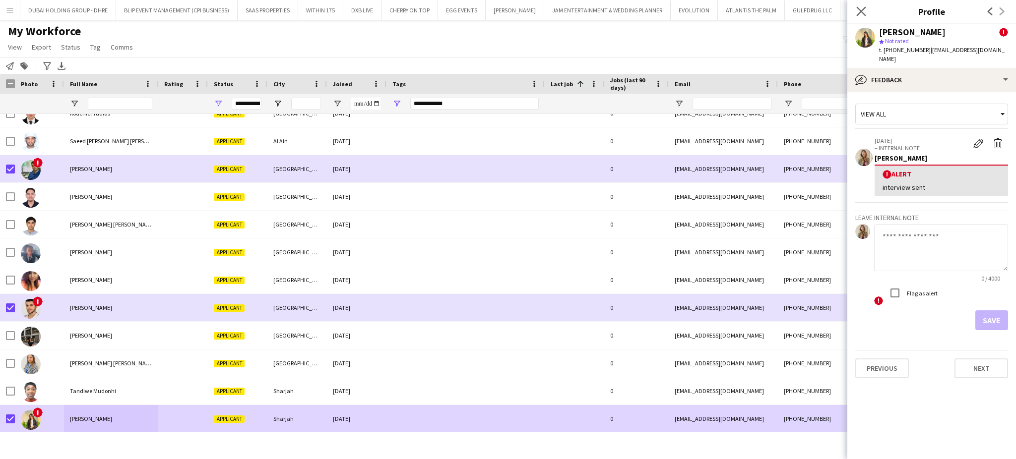
click at [860, 5] on app-icon "Close pop-in" at bounding box center [861, 11] width 14 height 14
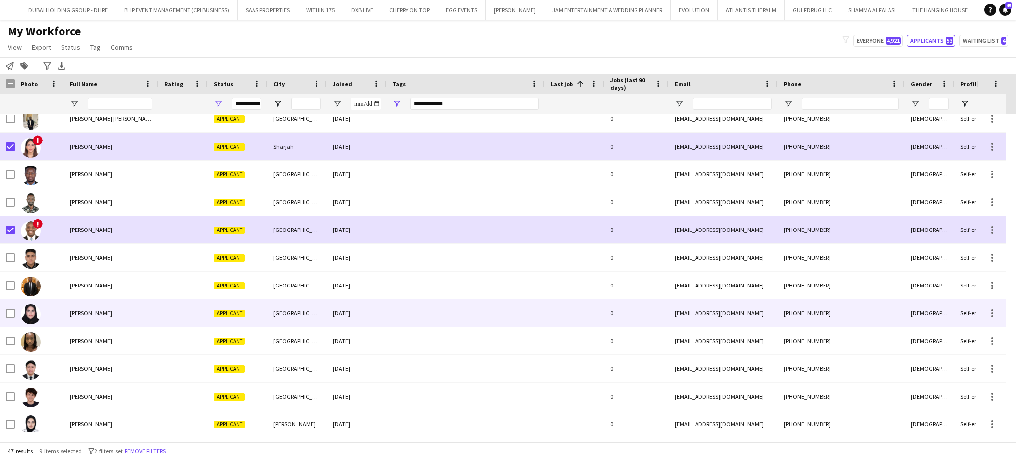
scroll to position [105, 0]
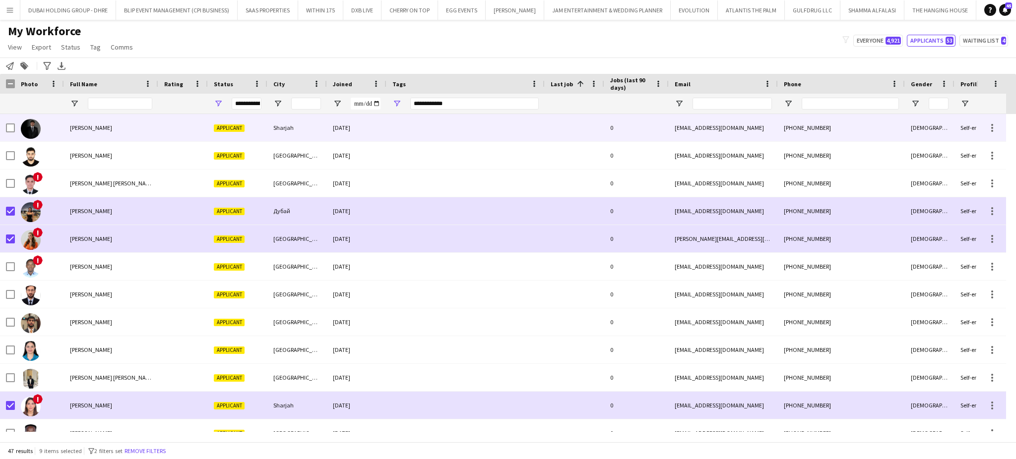
click at [103, 126] on span "Abdullah Alshawi" at bounding box center [91, 127] width 42 height 7
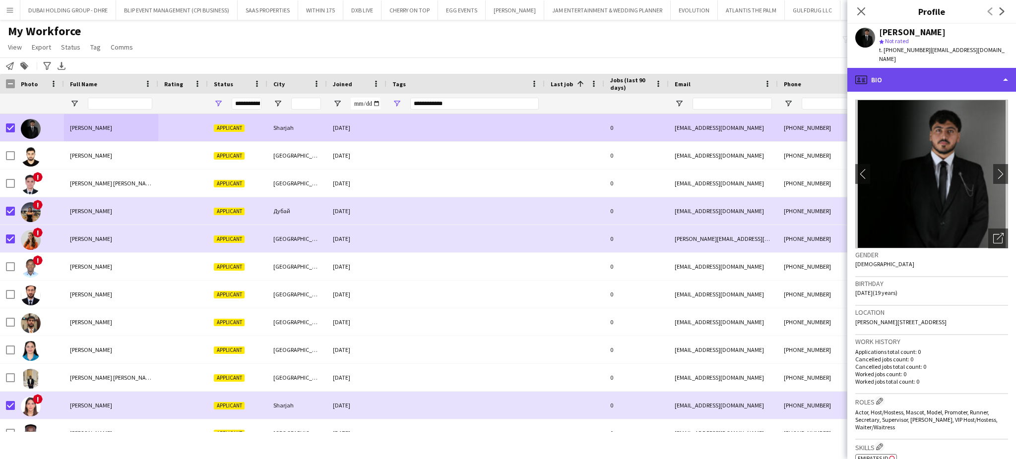
click at [979, 68] on div "profile Bio" at bounding box center [931, 80] width 169 height 24
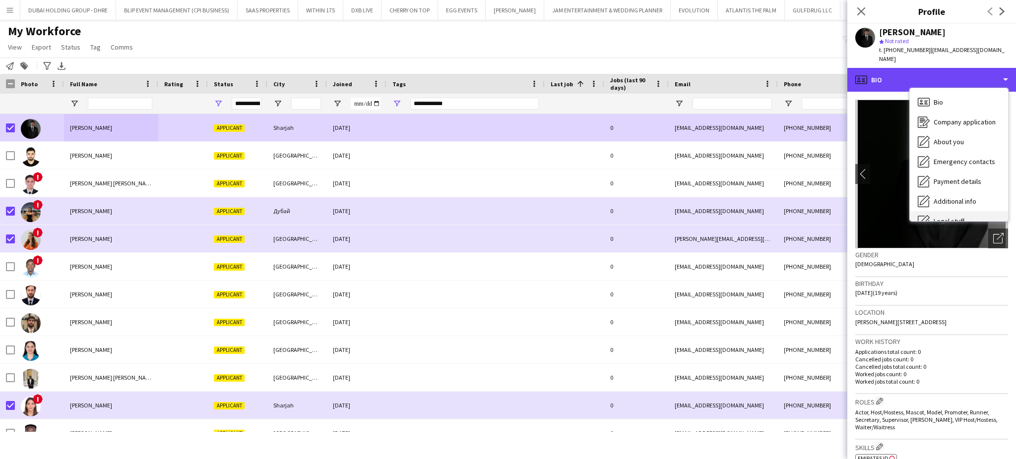
scroll to position [53, 0]
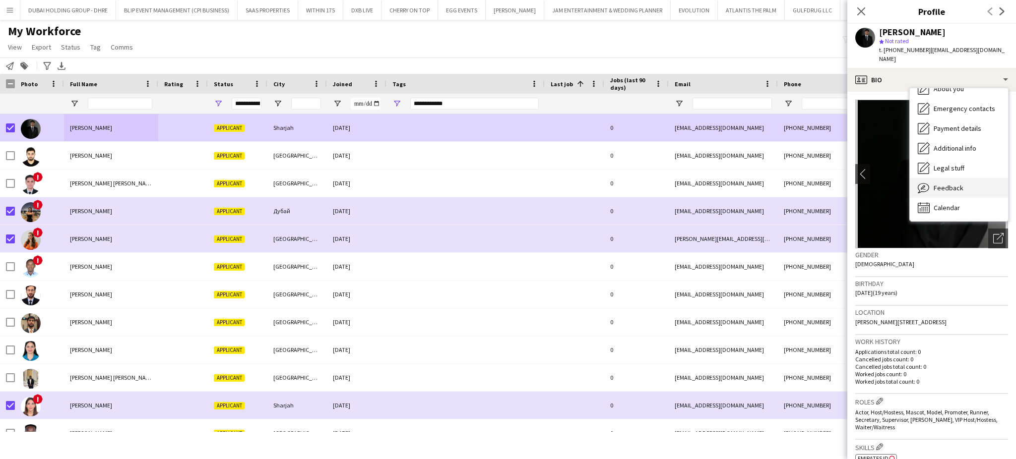
click at [965, 179] on div "Feedback Feedback" at bounding box center [958, 188] width 98 height 20
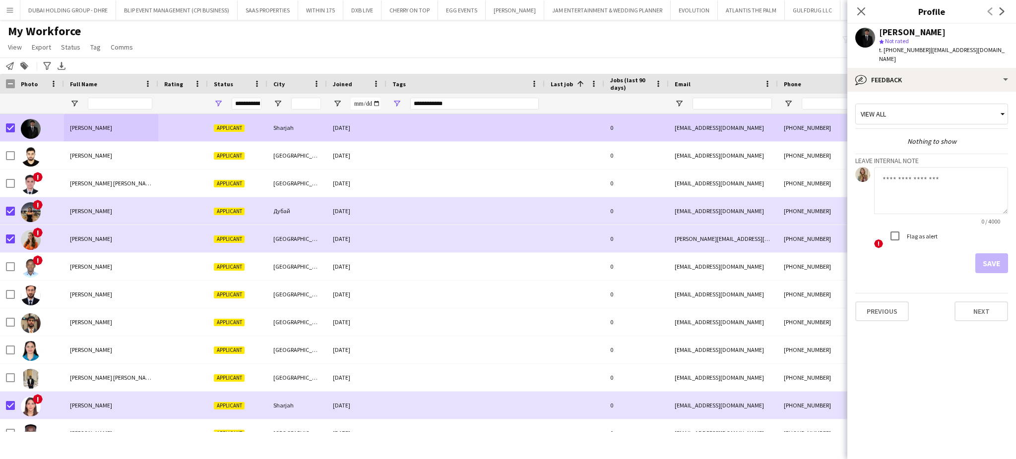
click at [944, 191] on textarea at bounding box center [941, 190] width 134 height 47
paste textarea "**********"
type textarea "**********"
drag, startPoint x: 992, startPoint y: 258, endPoint x: 987, endPoint y: 260, distance: 5.5
click at [992, 257] on button "Save" at bounding box center [991, 263] width 33 height 20
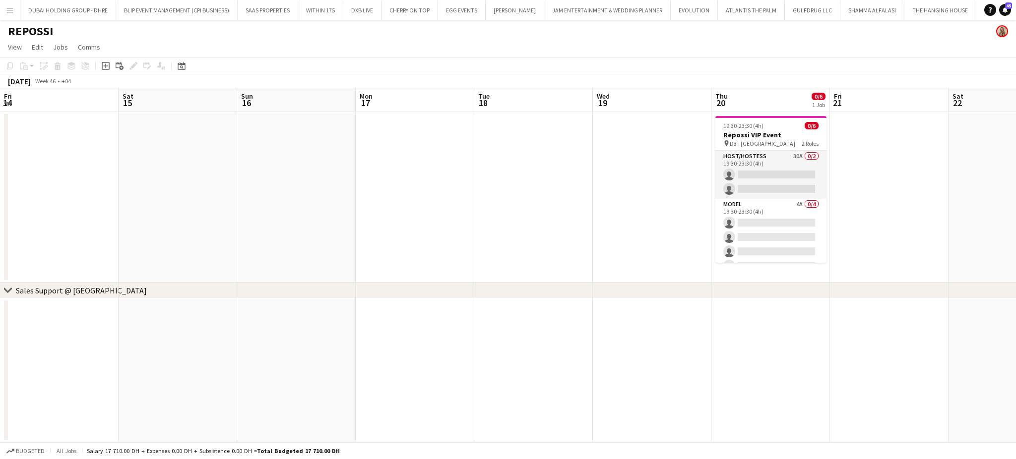
scroll to position [0, 237]
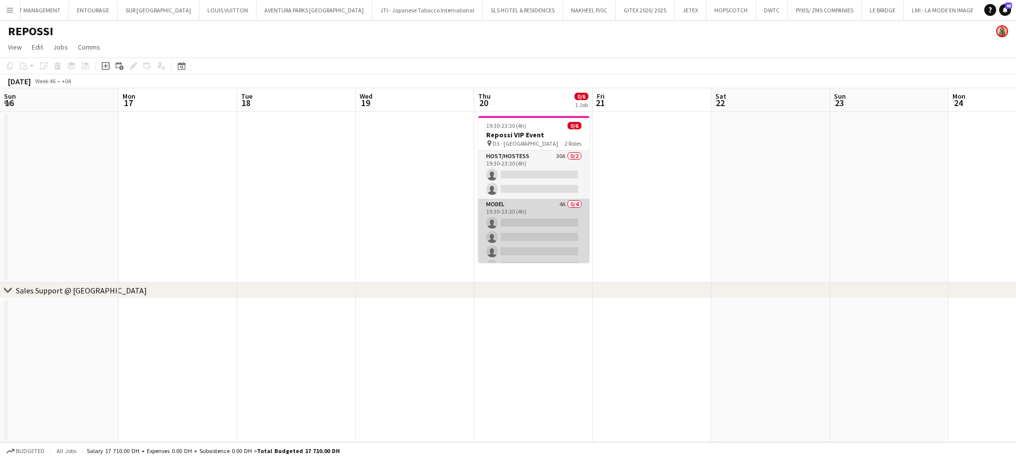
click at [505, 217] on app-card-role "Model 4A 0/4 19:30-23:30 (4h) single-neutral-actions single-neutral-actions sin…" at bounding box center [533, 237] width 111 height 77
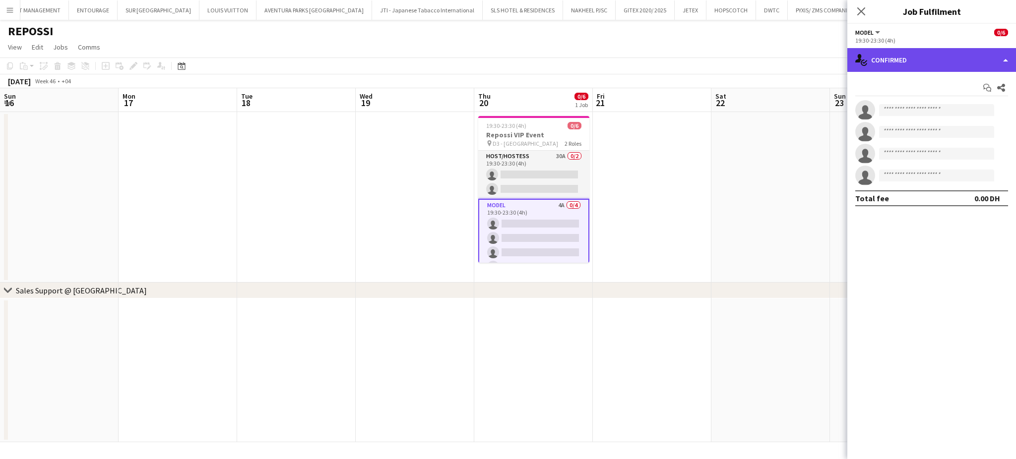
click at [976, 63] on div "single-neutral-actions-check-2 Confirmed" at bounding box center [931, 60] width 169 height 24
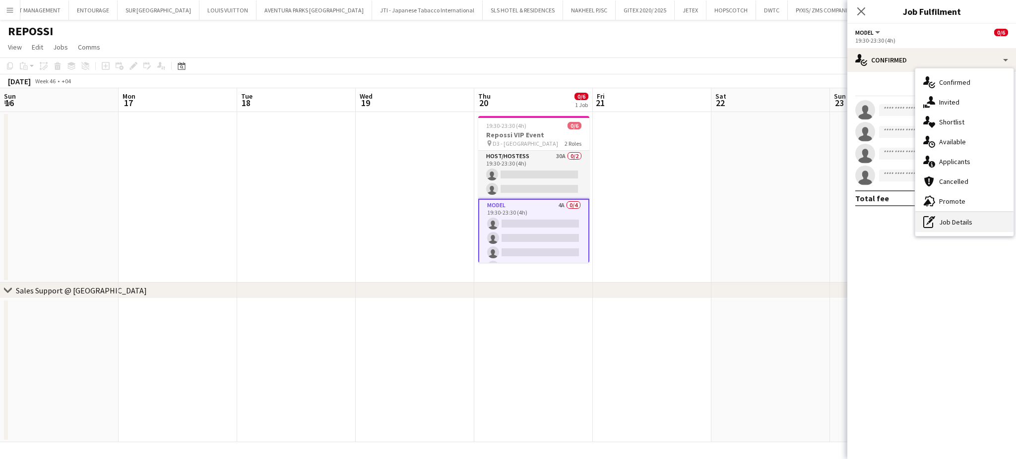
click at [960, 227] on div "pen-write Job Details" at bounding box center [964, 222] width 98 height 20
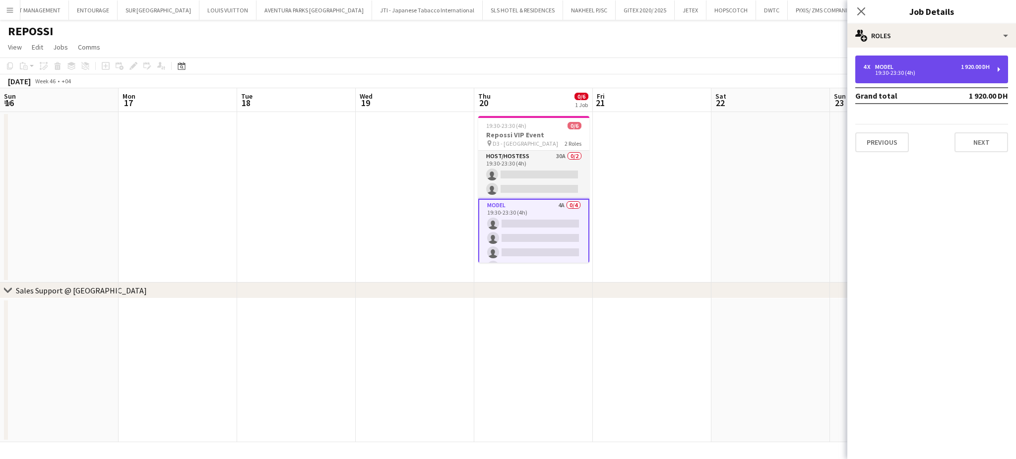
click at [910, 67] on div "4 x Model 1 920.00 DH" at bounding box center [926, 66] width 126 height 7
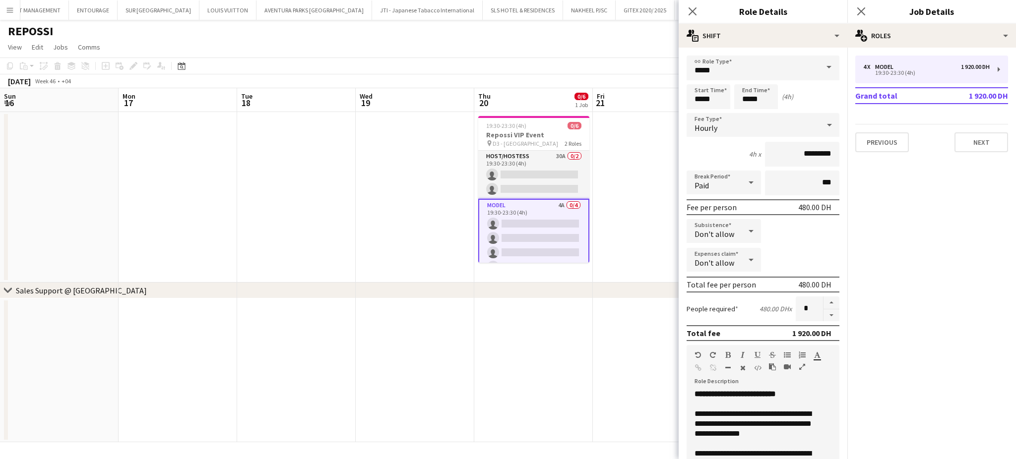
click at [633, 210] on app-date-cell at bounding box center [652, 197] width 119 height 171
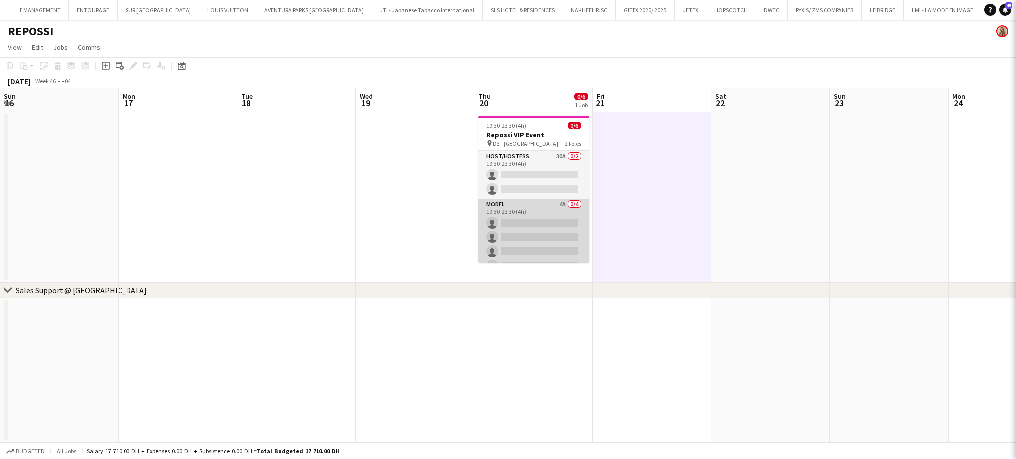
click at [529, 249] on app-card-role "Model 4A 0/4 19:30-23:30 (4h) single-neutral-actions single-neutral-actions sin…" at bounding box center [533, 237] width 111 height 77
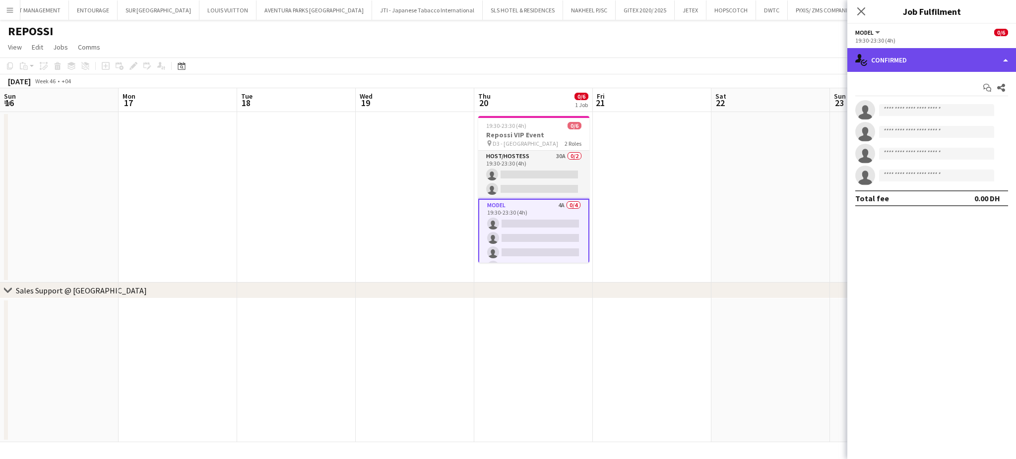
click at [988, 59] on div "single-neutral-actions-check-2 Confirmed" at bounding box center [931, 60] width 169 height 24
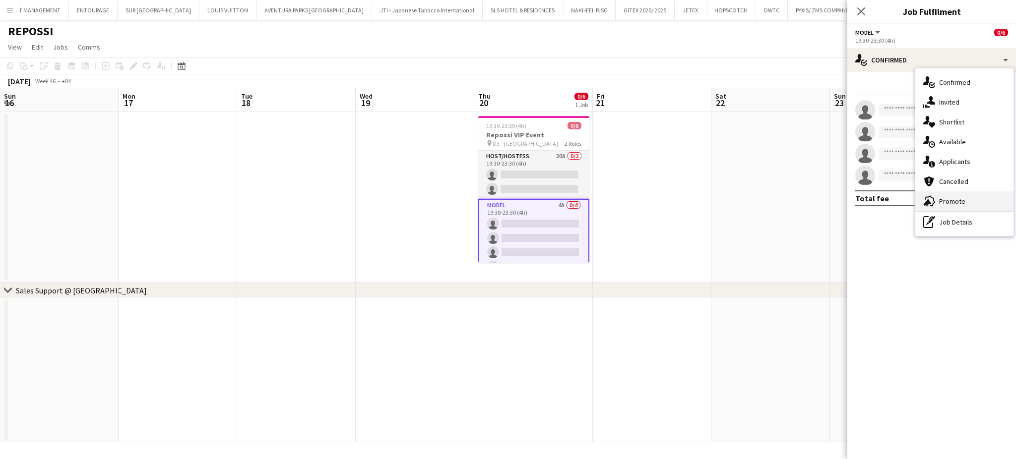
click at [962, 197] on span "Promote" at bounding box center [952, 201] width 26 height 9
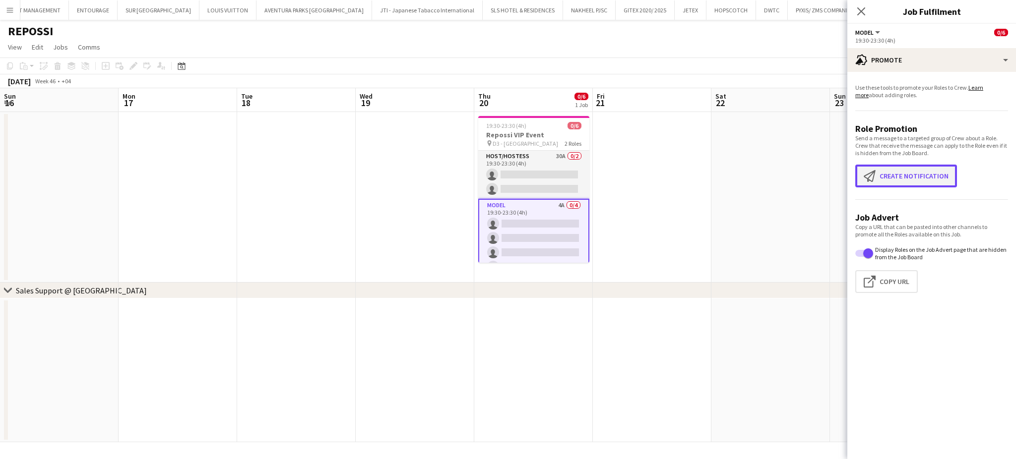
click at [899, 170] on button "Create notification Create notification" at bounding box center [906, 176] width 102 height 23
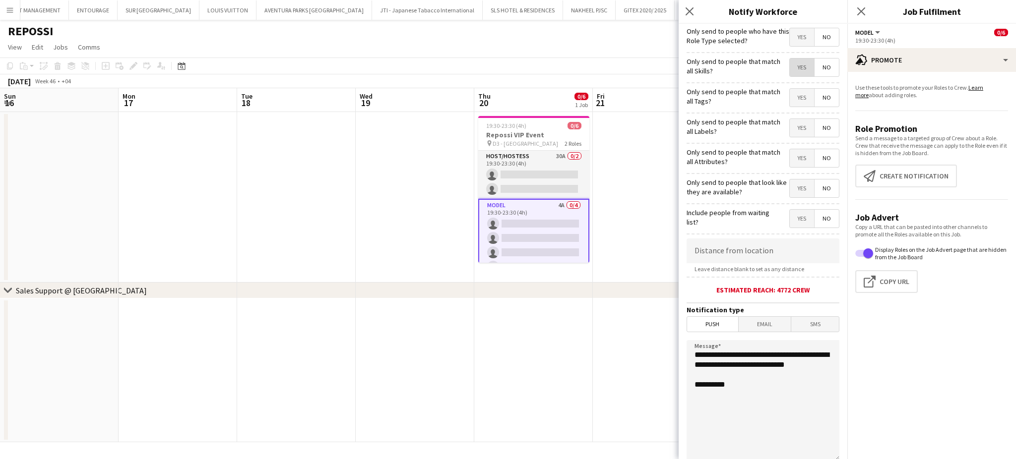
click at [795, 66] on span "Yes" at bounding box center [801, 68] width 24 height 18
click at [793, 99] on span "Yes" at bounding box center [801, 98] width 24 height 18
click at [790, 124] on span "Yes" at bounding box center [801, 128] width 24 height 18
click at [789, 158] on span "Yes" at bounding box center [801, 158] width 24 height 18
click at [792, 191] on span "Yes" at bounding box center [801, 189] width 24 height 18
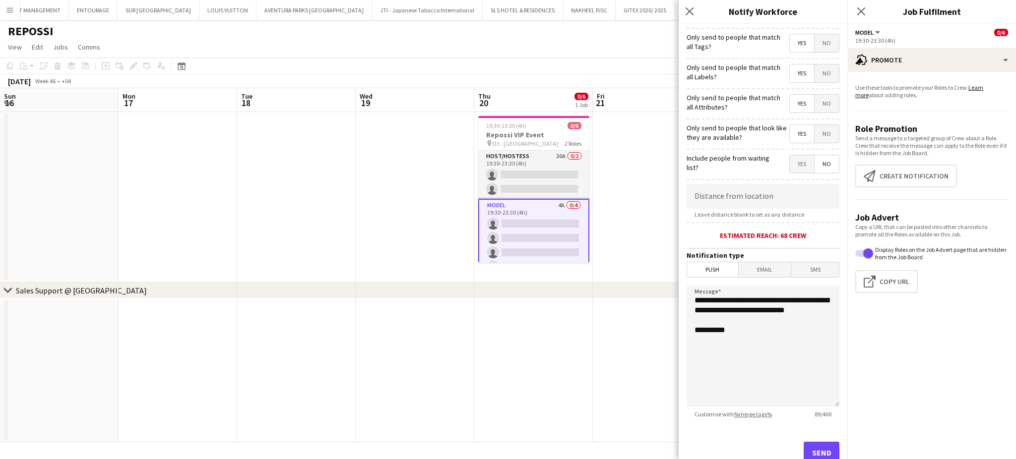
scroll to position [82, 0]
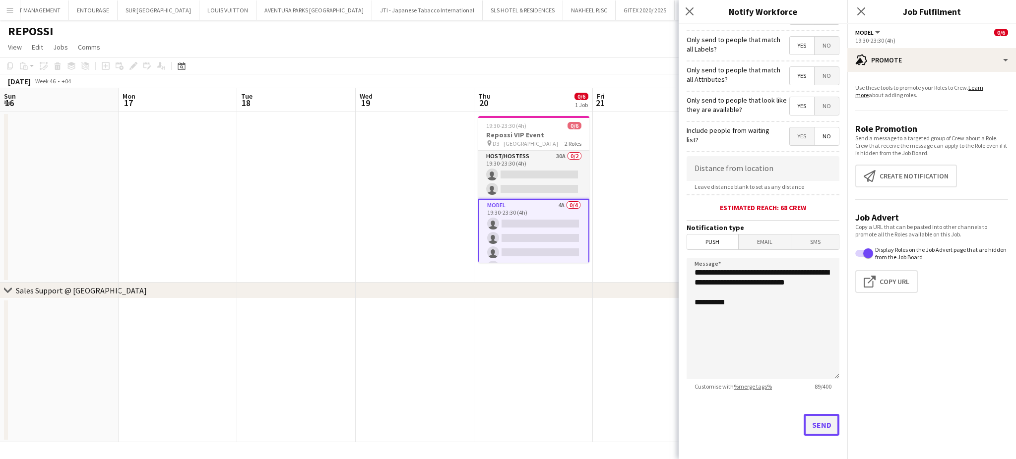
click at [813, 421] on button "Send" at bounding box center [821, 425] width 36 height 22
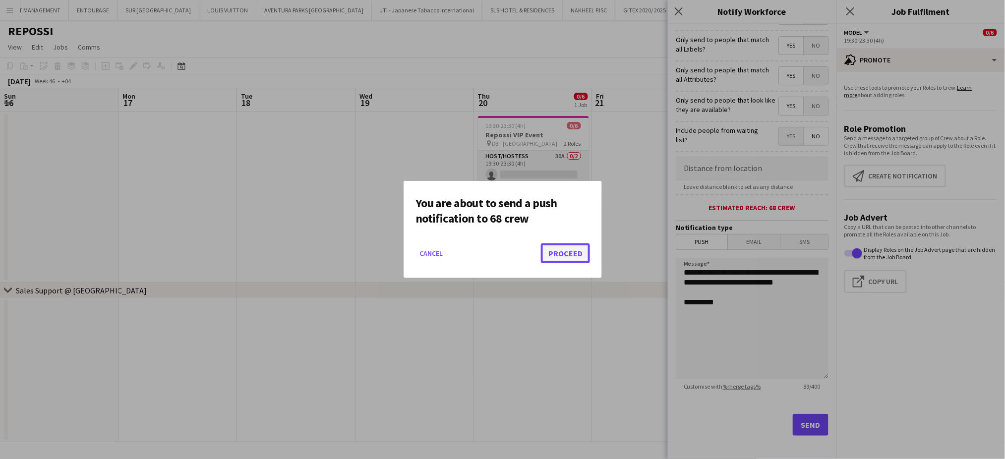
click at [565, 254] on button "Proceed" at bounding box center [565, 253] width 49 height 20
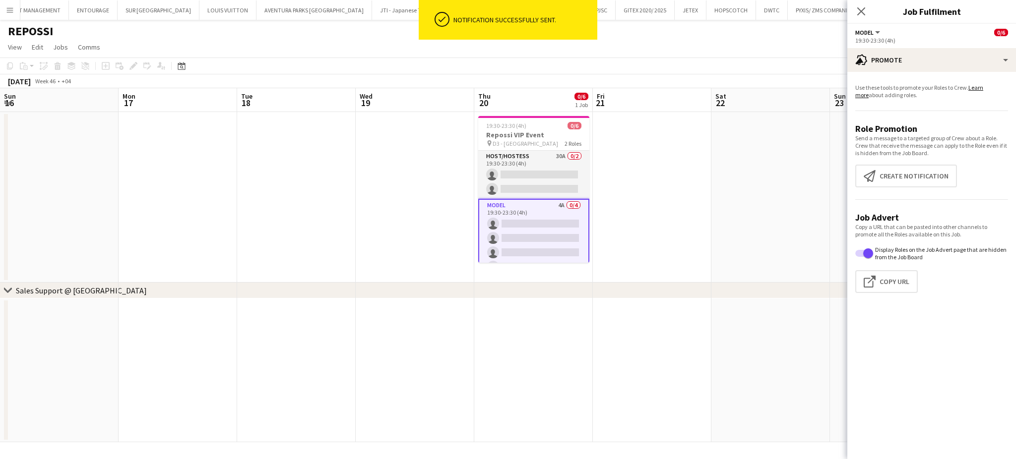
click at [319, 190] on app-date-cell at bounding box center [296, 197] width 119 height 171
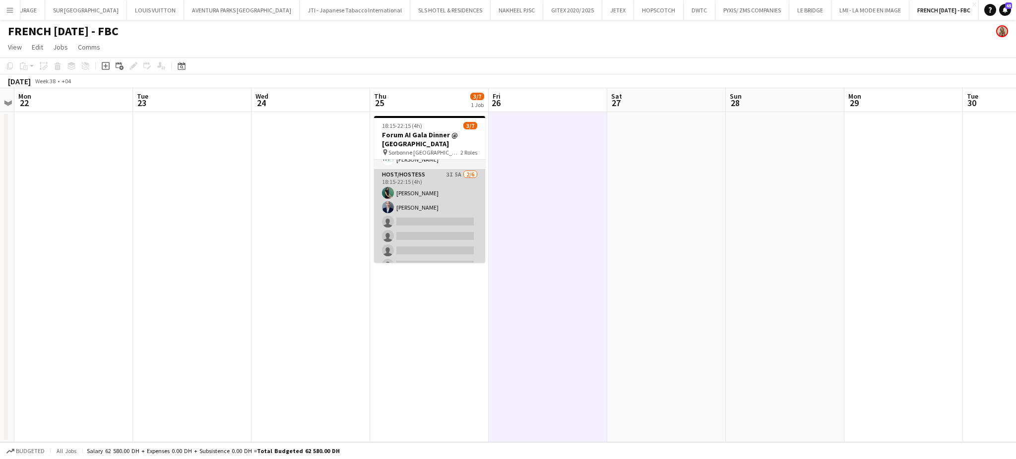
scroll to position [36, 0]
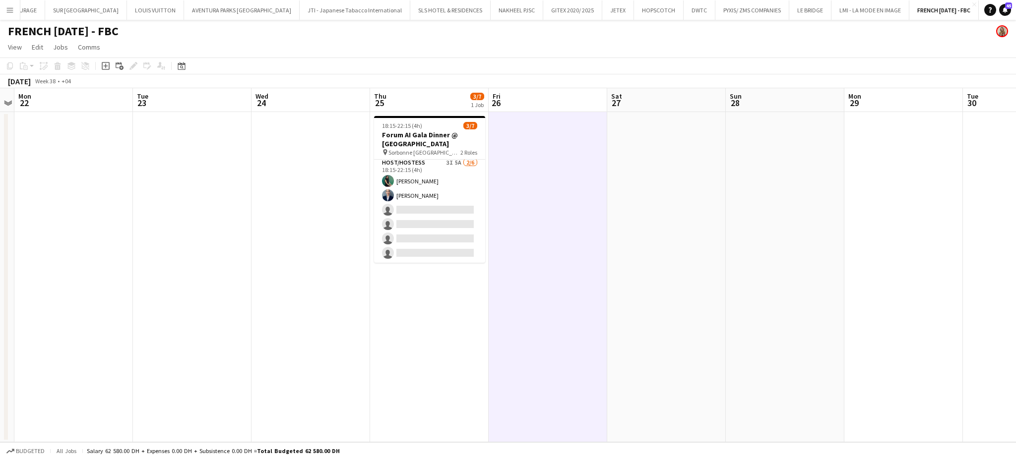
click at [3, 8] on button "Menu" at bounding box center [10, 10] width 20 height 20
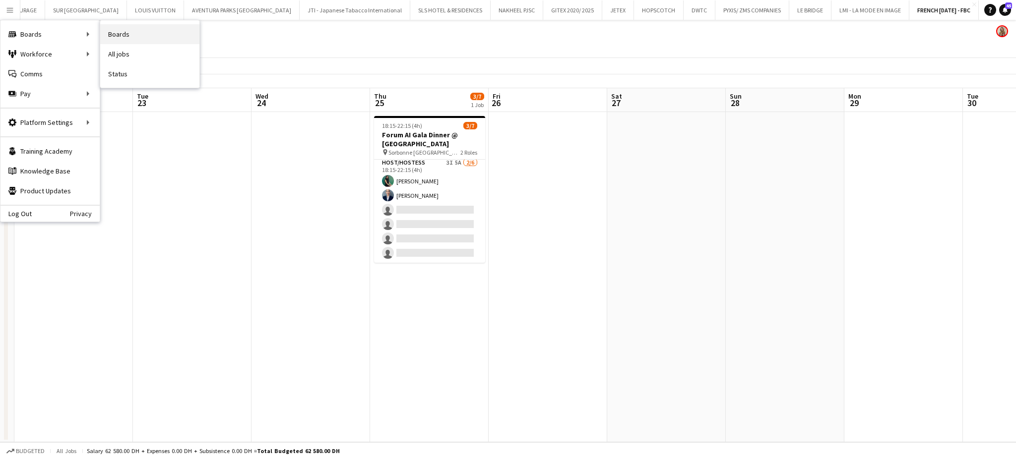
click at [123, 34] on link "Boards" at bounding box center [149, 34] width 99 height 20
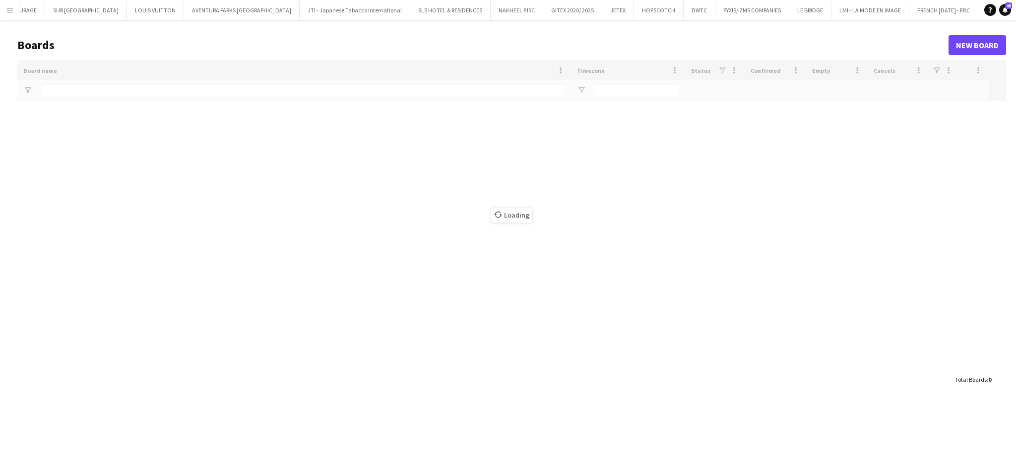
type input "*****"
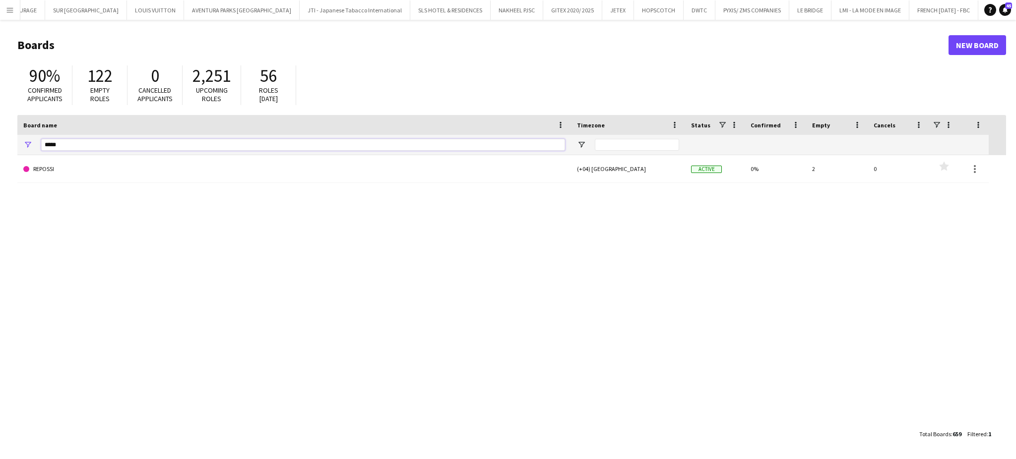
drag, startPoint x: 89, startPoint y: 150, endPoint x: 1, endPoint y: 129, distance: 90.8
click at [1, 131] on main "Boards New Board 90% Confirmed applicants 122 Empty roles 0 Cancelled applicant…" at bounding box center [508, 239] width 1016 height 439
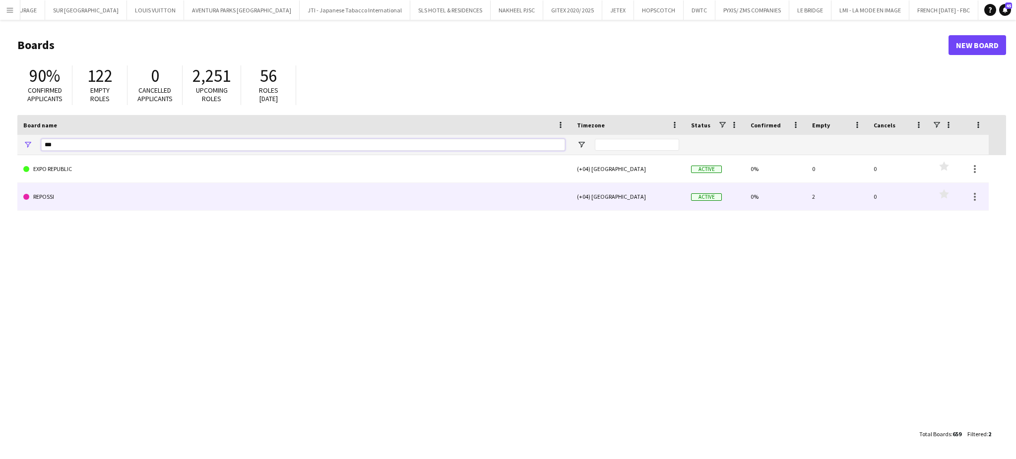
type input "***"
click at [38, 198] on link "REPOSSI" at bounding box center [293, 197] width 541 height 28
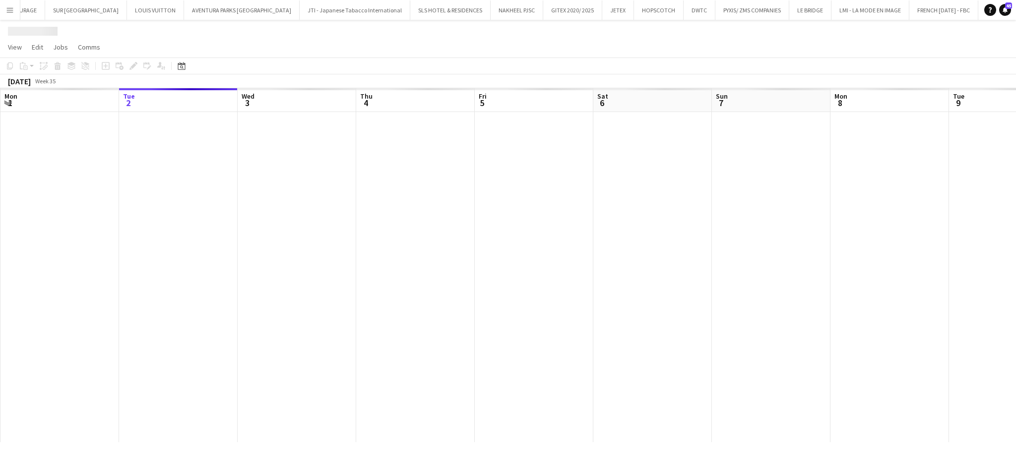
scroll to position [0, 2097]
click at [37, 28] on h1 "REPOSSI" at bounding box center [30, 31] width 45 height 15
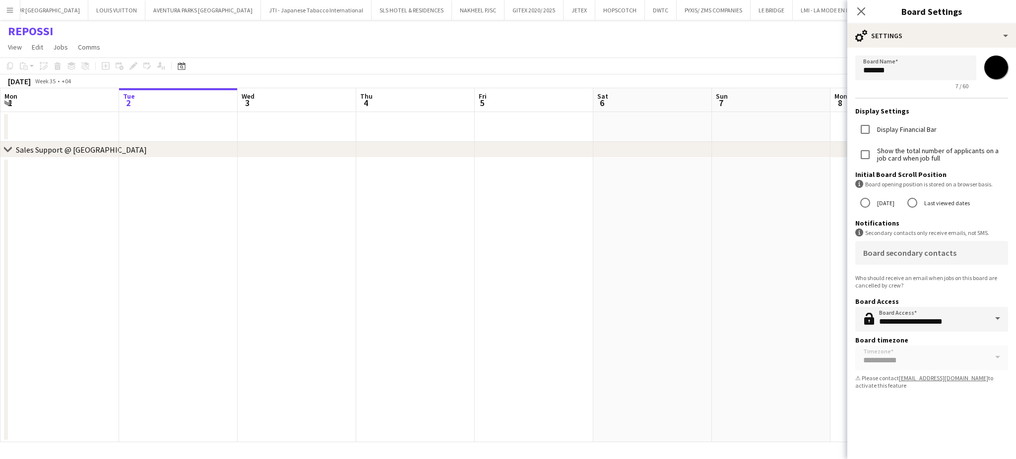
click at [1001, 68] on input "*******" at bounding box center [996, 68] width 36 height 36
type input "*******"
click at [594, 278] on app-date-cell at bounding box center [652, 300] width 119 height 285
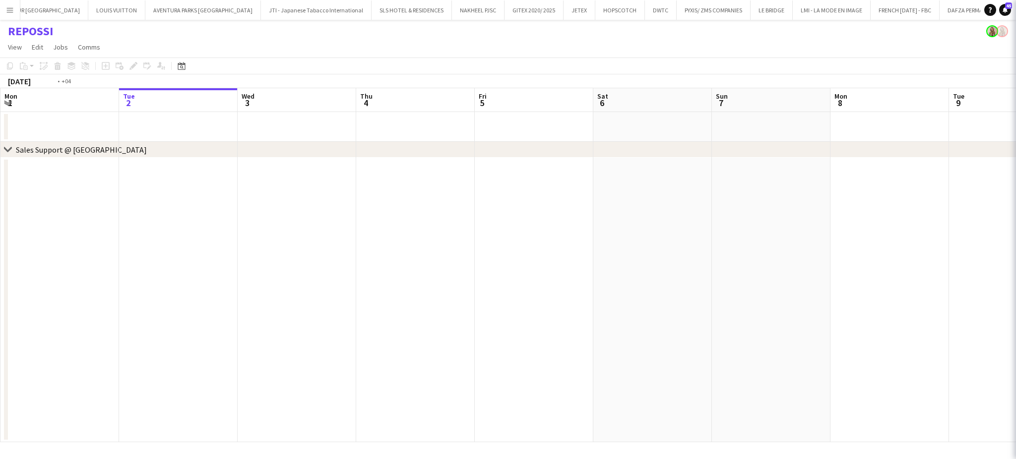
scroll to position [0, 239]
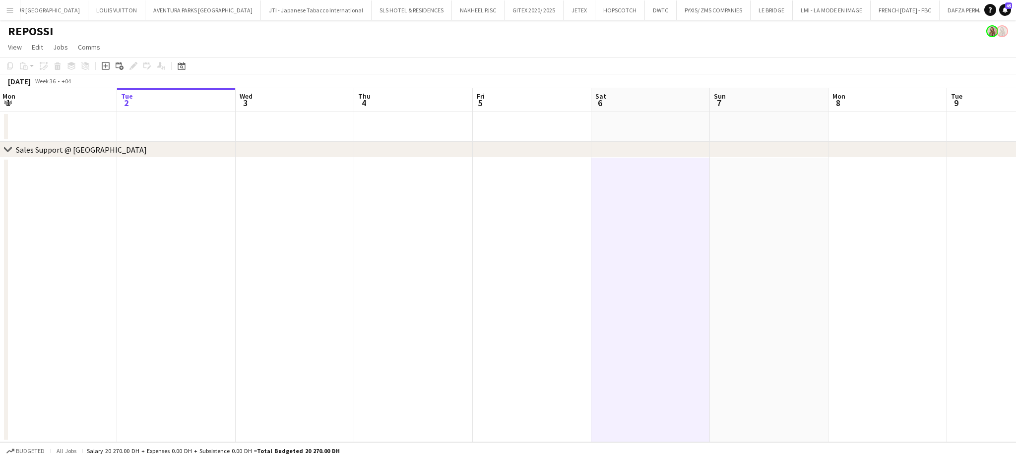
click at [1, 8] on button "Menu" at bounding box center [10, 10] width 20 height 20
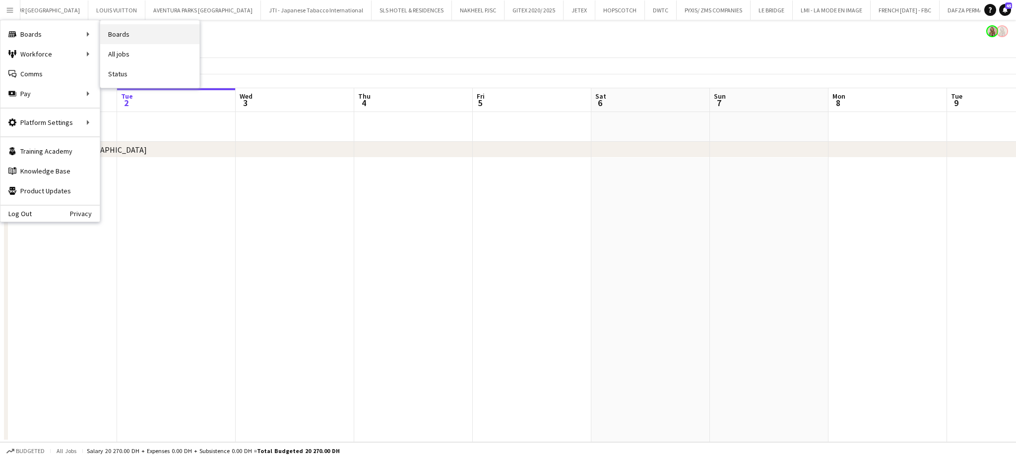
click at [112, 37] on link "Boards" at bounding box center [149, 34] width 99 height 20
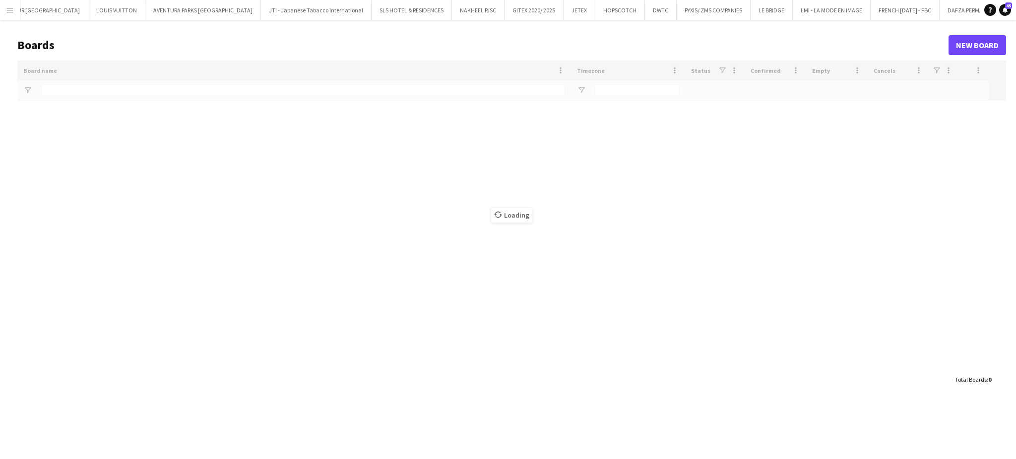
scroll to position [0, 2096]
type input "***"
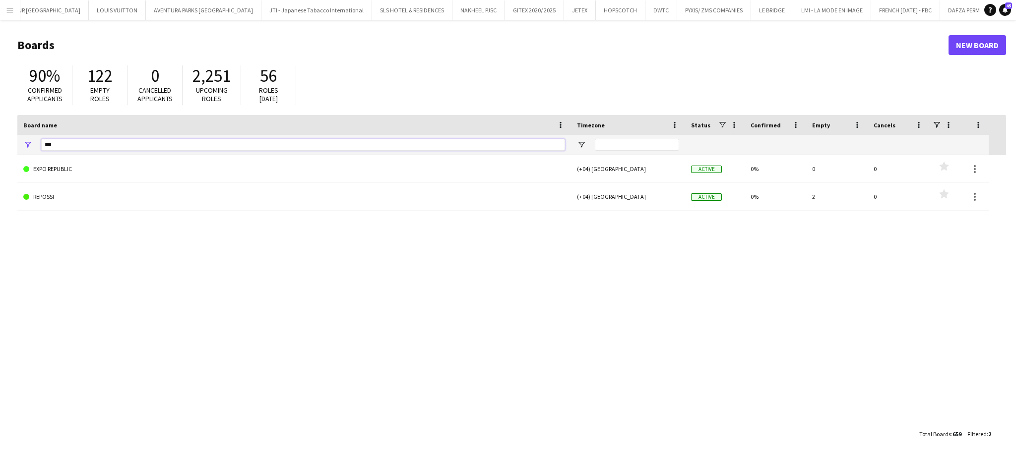
drag, startPoint x: 74, startPoint y: 145, endPoint x: 25, endPoint y: 144, distance: 49.1
click at [25, 144] on div "***" at bounding box center [293, 145] width 553 height 20
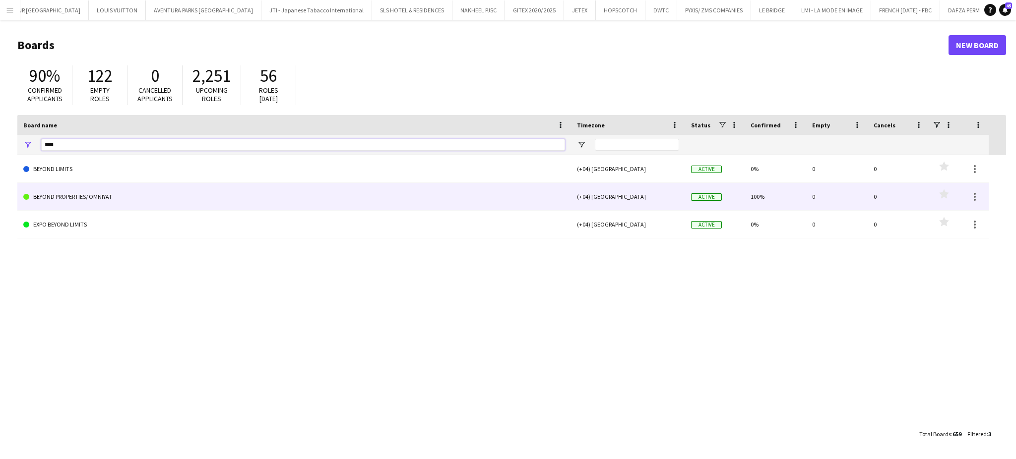
type input "****"
click at [83, 198] on link "BEYOND PROPERTIES/ OMNIYAT" at bounding box center [293, 197] width 541 height 28
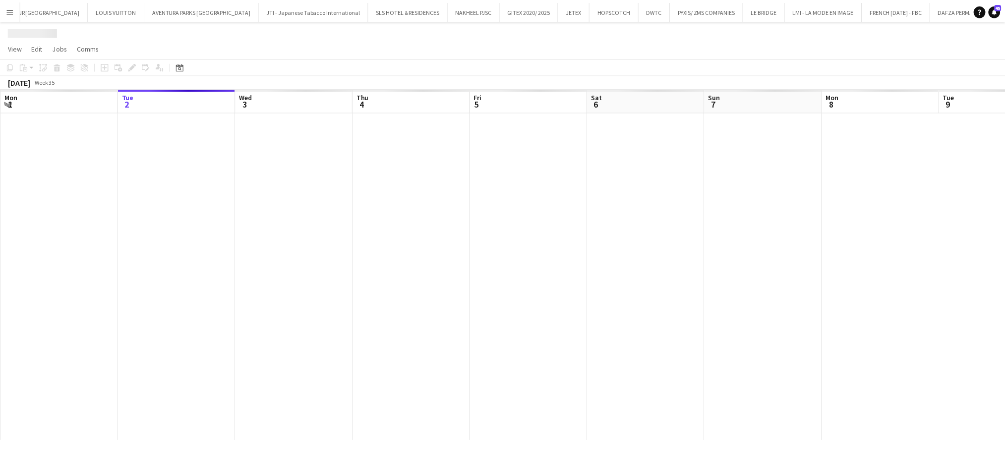
scroll to position [0, 2194]
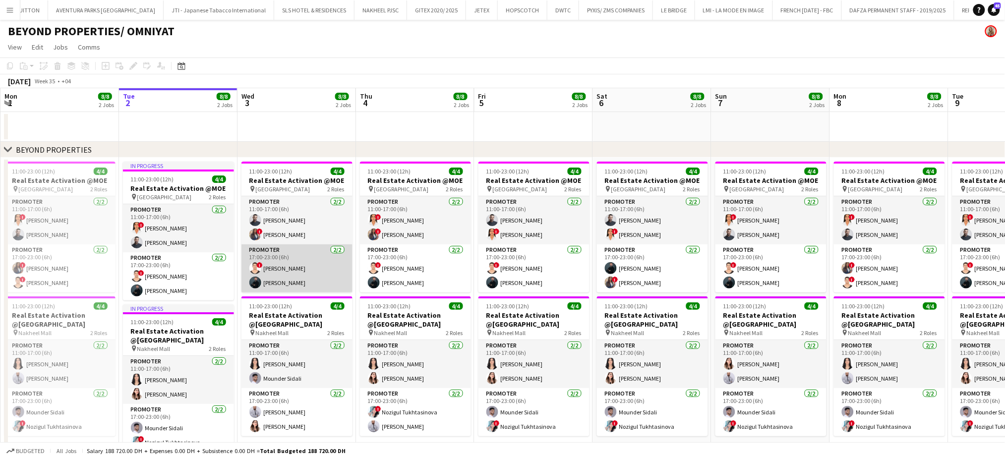
click at [290, 267] on app-card-role "Promoter [DATE] 17:00-23:00 (6h) ! [PERSON_NAME] [PERSON_NAME]" at bounding box center [296, 268] width 111 height 48
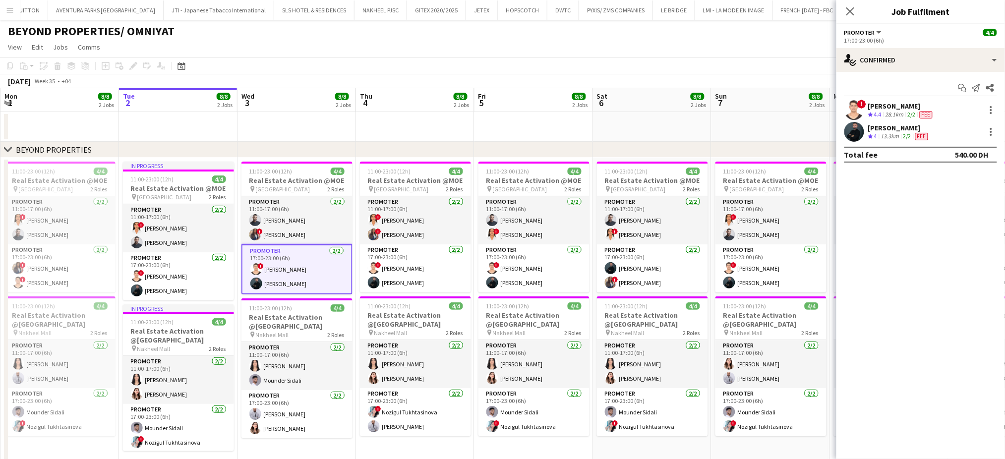
click at [897, 107] on div "[PERSON_NAME]" at bounding box center [901, 106] width 66 height 9
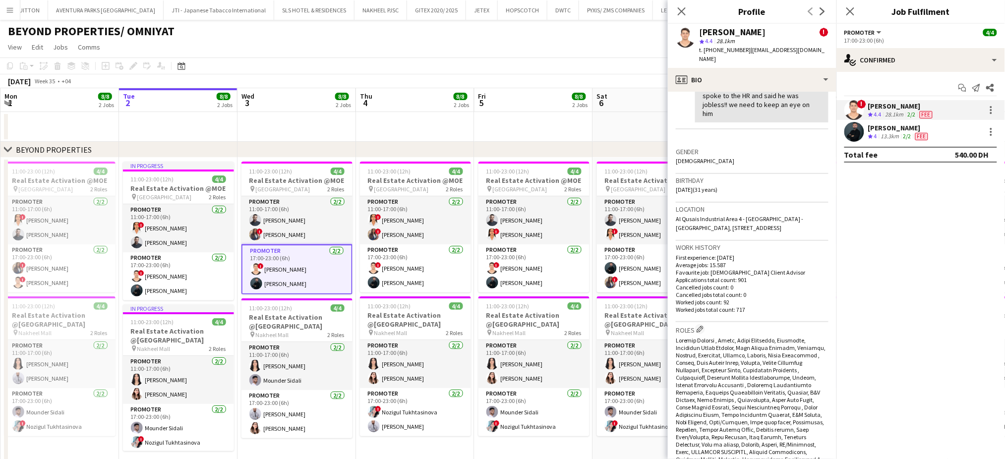
scroll to position [66, 0]
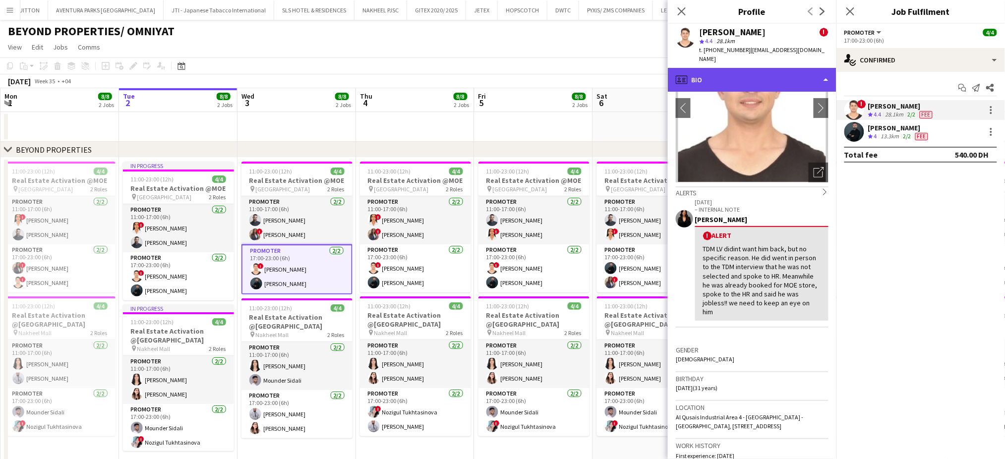
click at [817, 68] on div "profile Bio" at bounding box center [752, 80] width 169 height 24
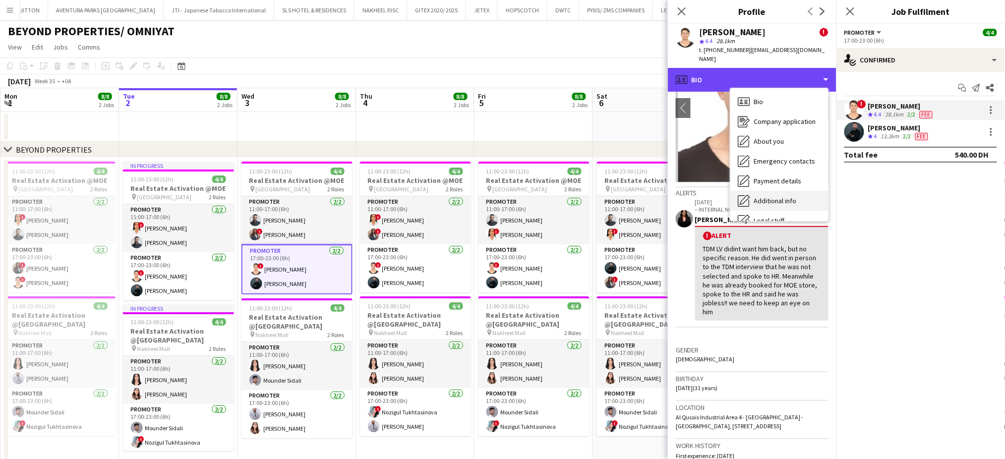
scroll to position [0, 0]
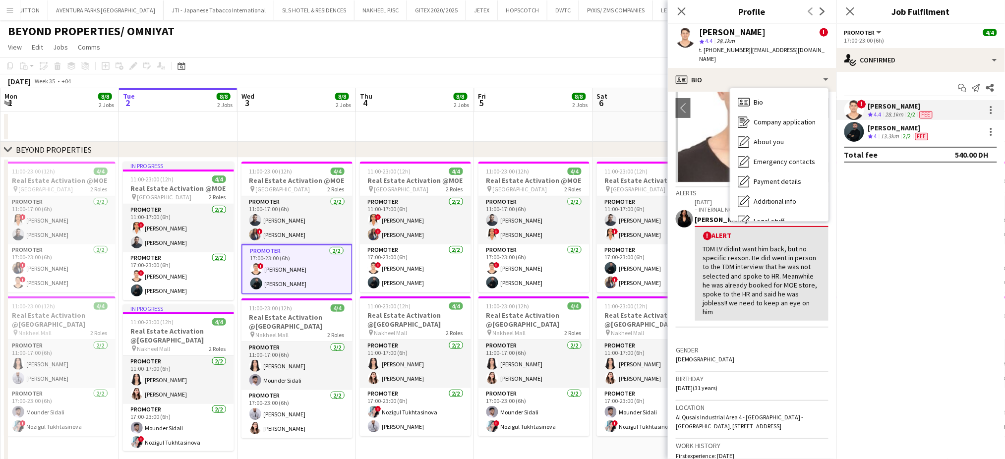
click at [772, 344] on div "Gender [DEMOGRAPHIC_DATA]" at bounding box center [752, 358] width 153 height 29
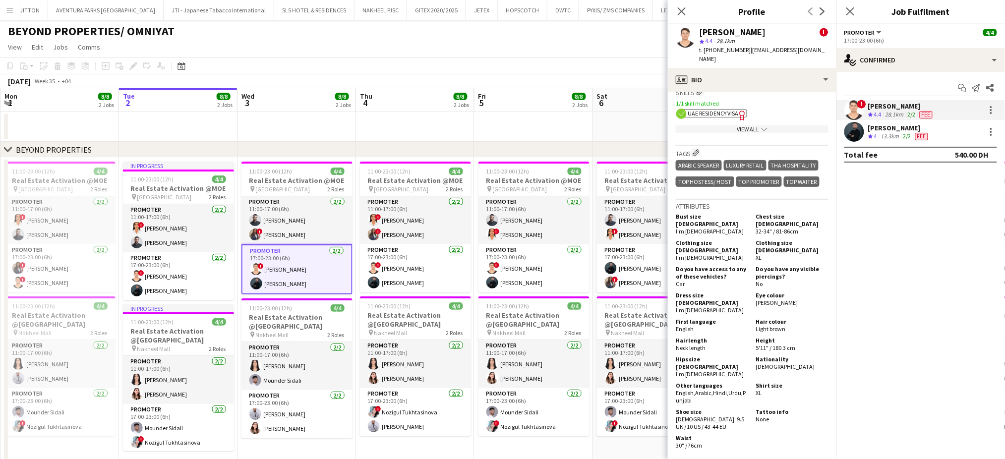
scroll to position [793, 0]
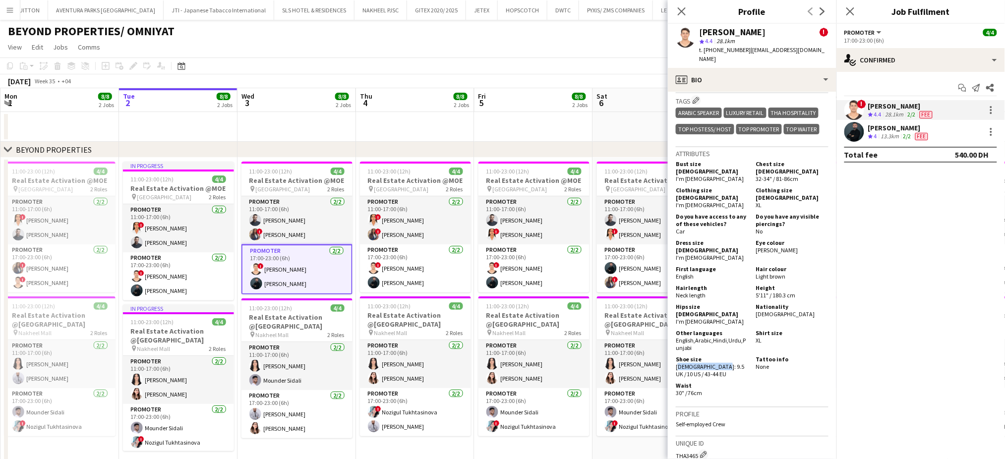
drag, startPoint x: 677, startPoint y: 339, endPoint x: 715, endPoint y: 340, distance: 37.2
click at [715, 363] on span "[DEMOGRAPHIC_DATA]: 9.5 UK / 10 US / 43-44 EU" at bounding box center [710, 370] width 69 height 15
click at [739, 356] on div "Shoe size [DEMOGRAPHIC_DATA]: 9.5 UK / 10 US / 43-44 EU" at bounding box center [714, 367] width 76 height 22
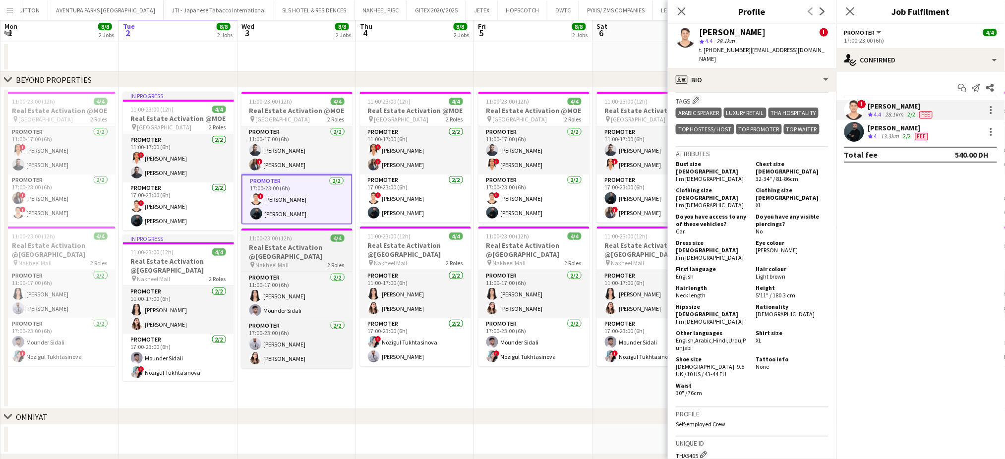
scroll to position [0, 0]
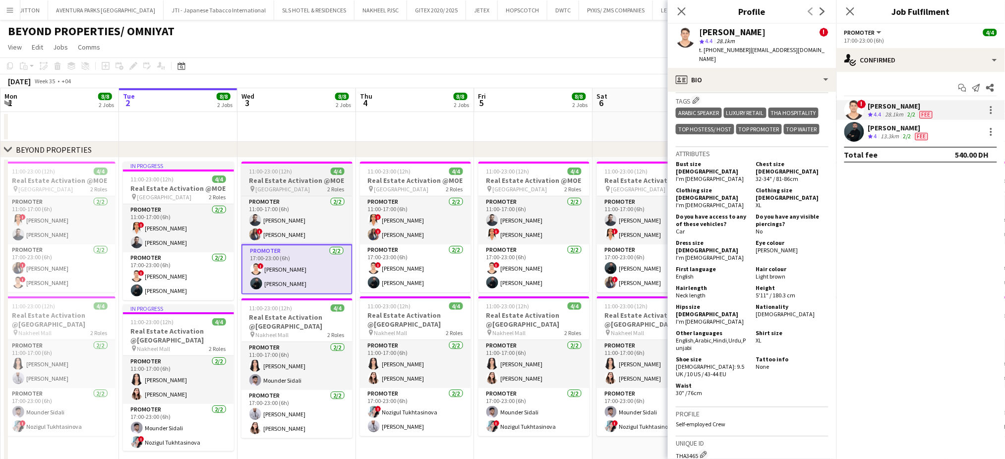
click at [279, 173] on span "11:00-23:00 (12h)" at bounding box center [270, 171] width 43 height 7
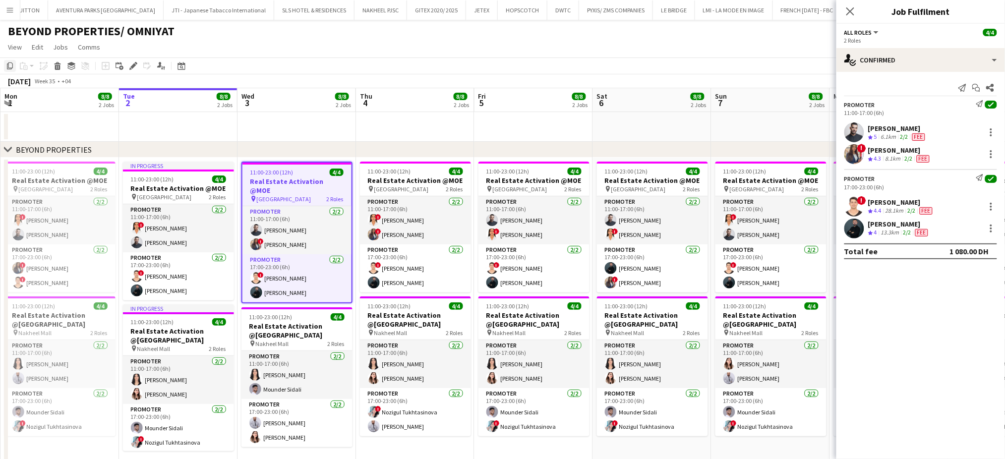
click at [9, 66] on icon "Copy" at bounding box center [10, 66] width 8 height 8
click at [425, 257] on app-card-role "Promoter [DATE] 17:00-23:00 (6h) ! [PERSON_NAME] [PERSON_NAME]" at bounding box center [415, 268] width 111 height 48
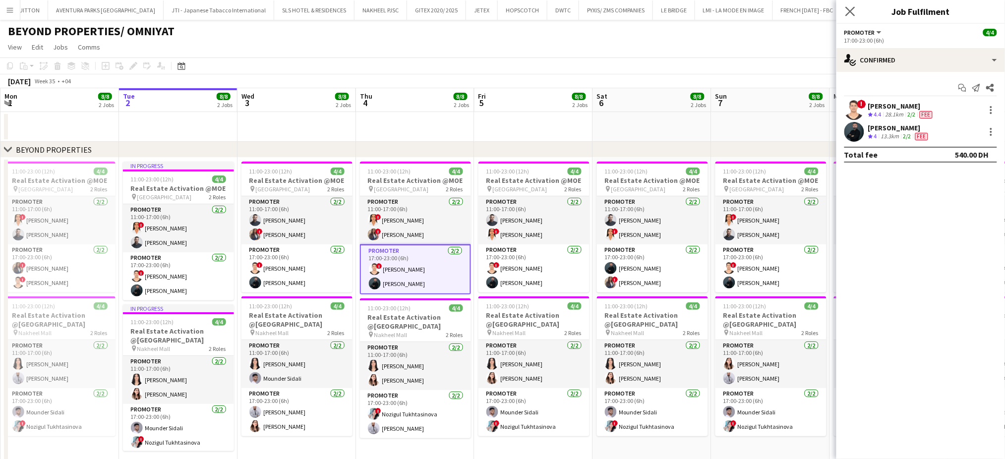
click at [855, 15] on app-icon "Close pop-in" at bounding box center [850, 11] width 14 height 14
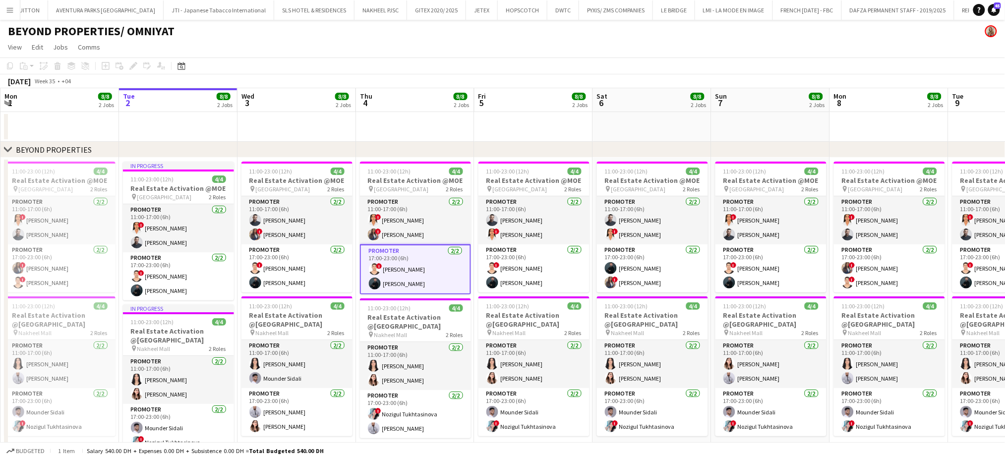
click at [555, 122] on app-date-cell at bounding box center [534, 127] width 119 height 30
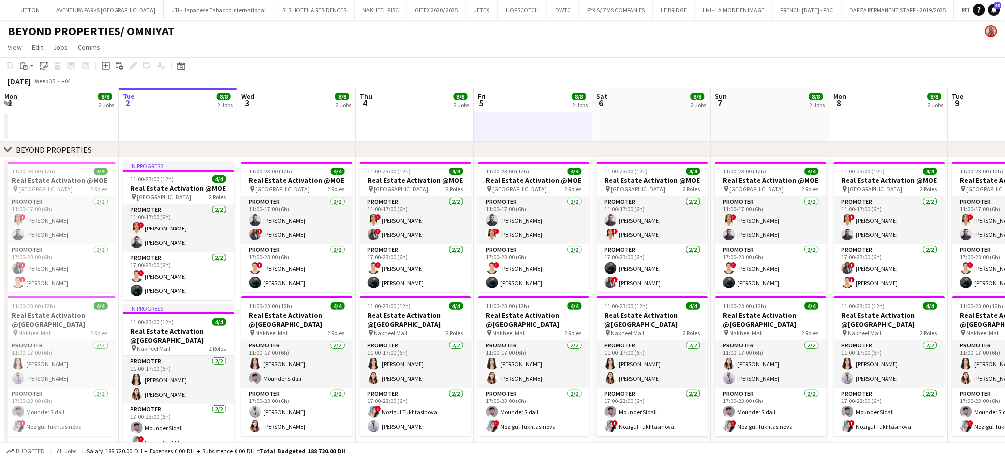
click at [746, 131] on app-date-cell at bounding box center [771, 127] width 119 height 30
click at [22, 66] on icon "Paste" at bounding box center [24, 66] width 8 height 8
click at [31, 89] on link "Paste Ctrl+V" at bounding box center [72, 84] width 93 height 9
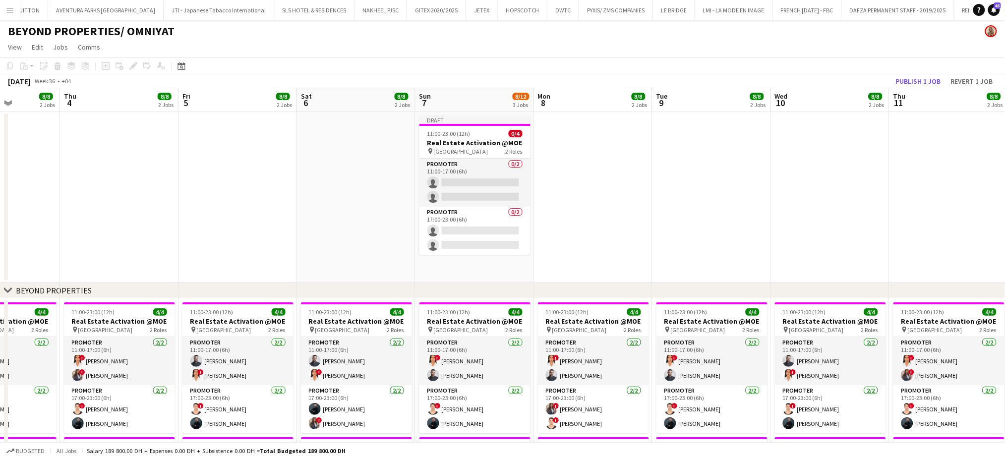
drag, startPoint x: 913, startPoint y: 221, endPoint x: 543, endPoint y: 207, distance: 370.2
click at [558, 221] on app-calendar-viewport "Mon 1 8/8 2 Jobs Tue 2 8/8 2 Jobs Wed 3 8/8 2 Jobs Thu 4 8/8 2 Jobs Fri 5 8/8 2…" at bounding box center [502, 399] width 1005 height 623
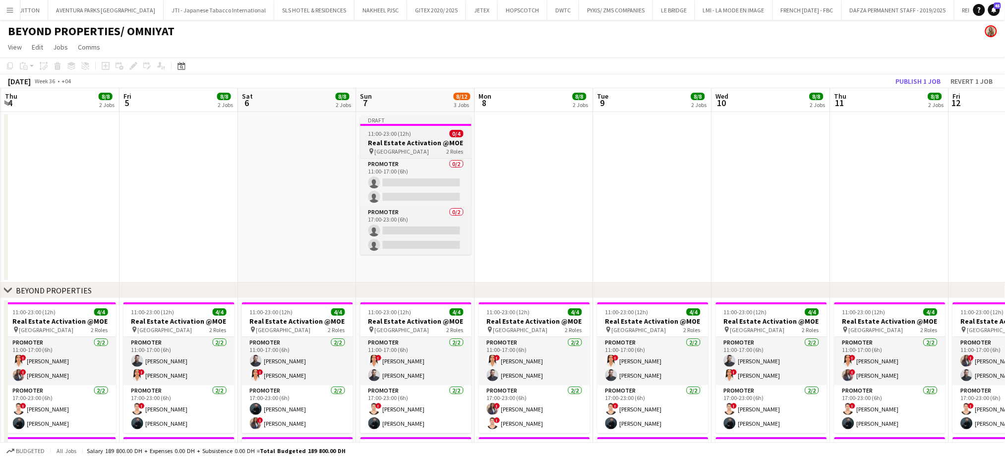
drag, startPoint x: 390, startPoint y: 134, endPoint x: 385, endPoint y: 135, distance: 5.5
click at [387, 134] on app-calendar-viewport "Mon 1 8/8 2 Jobs Tue 2 8/8 2 Jobs Wed 3 8/8 2 Jobs Thu 4 8/8 2 Jobs Fri 5 8/8 2…" at bounding box center [502, 399] width 1005 height 623
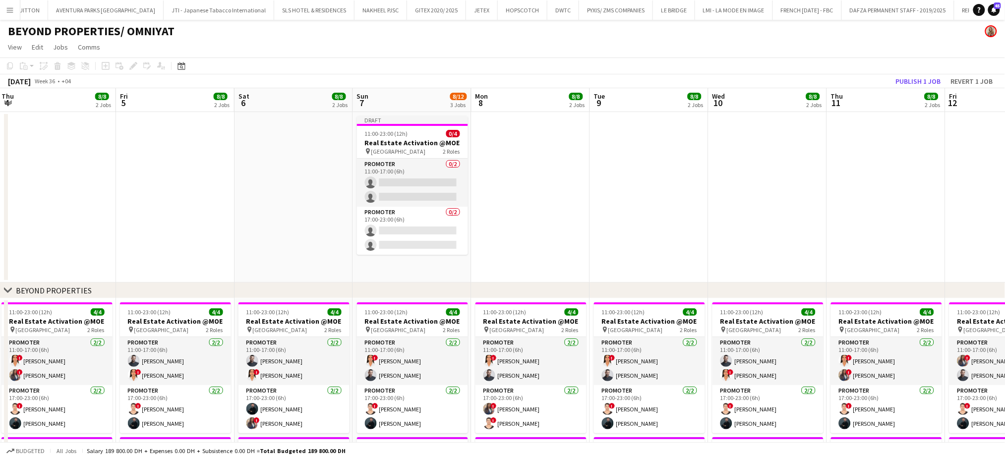
click at [621, 215] on app-date-cell at bounding box center [649, 197] width 119 height 171
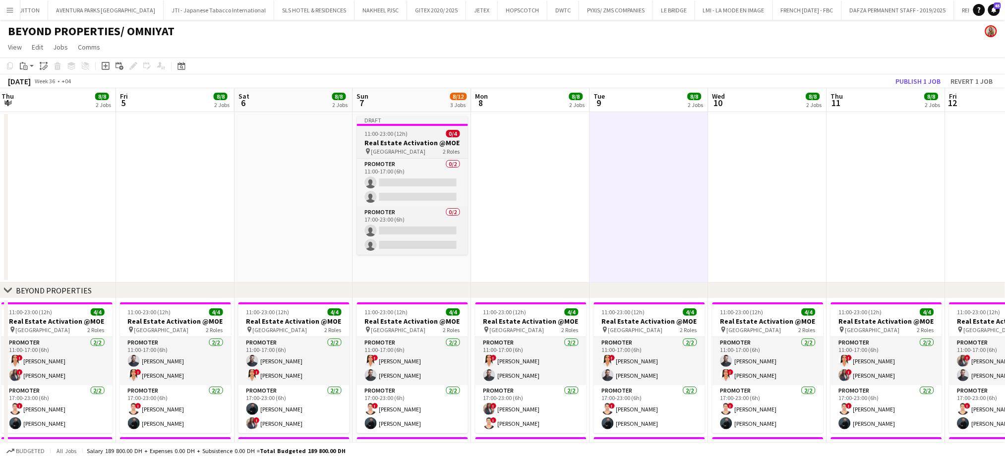
click at [382, 141] on h3 "Real Estate Activation @MOE" at bounding box center [412, 142] width 111 height 9
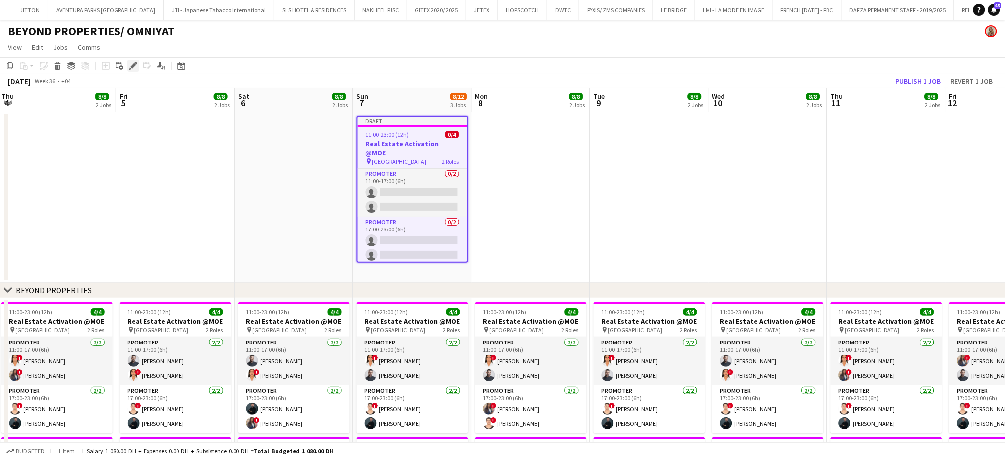
click at [130, 64] on icon "Edit" at bounding box center [133, 66] width 8 height 8
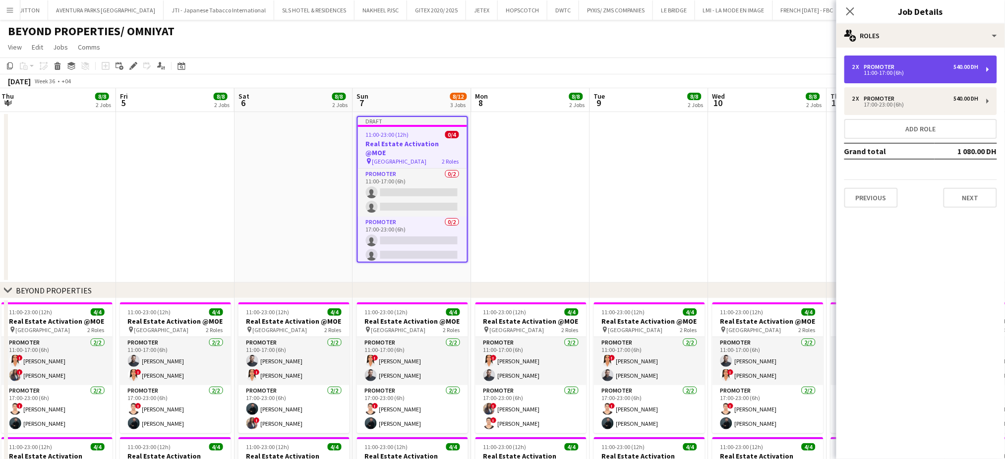
click at [884, 70] on div "11:00-17:00 (6h)" at bounding box center [915, 72] width 126 height 5
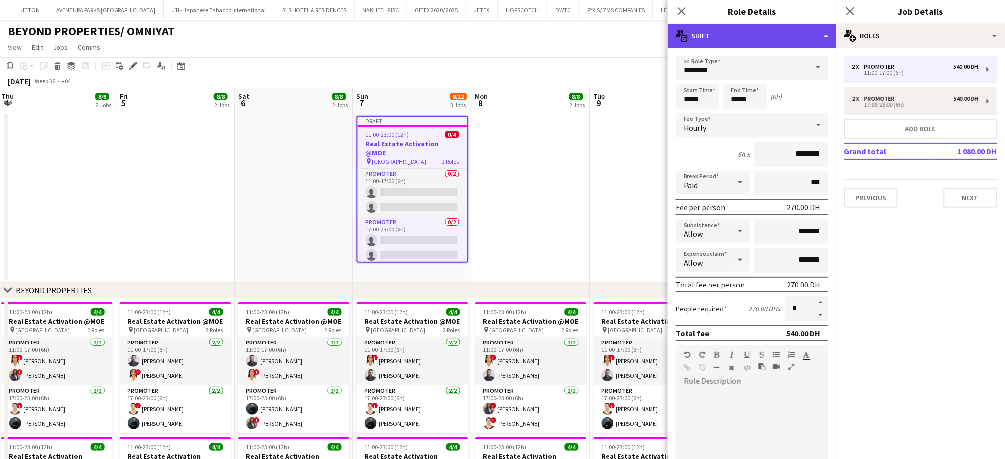
click at [811, 29] on div "multiple-actions-text Shift" at bounding box center [752, 36] width 169 height 24
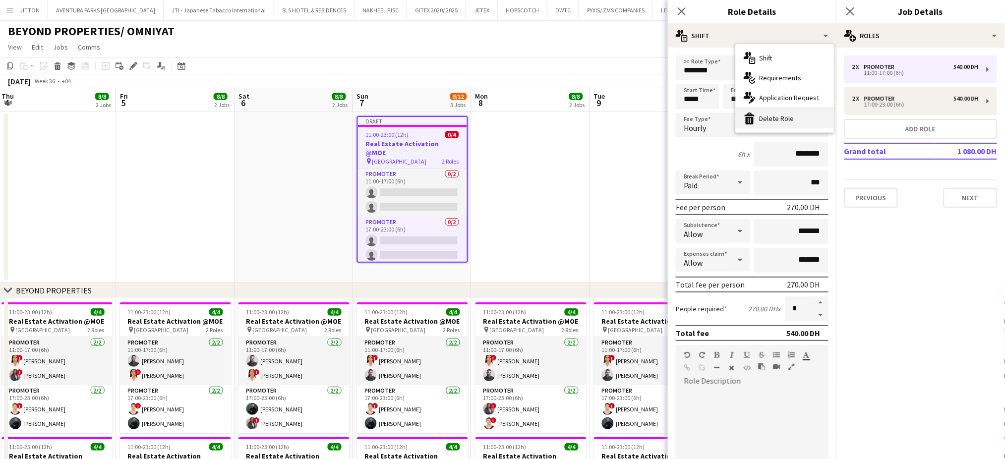
click at [779, 117] on div "bin-2 Delete Role" at bounding box center [785, 119] width 98 height 20
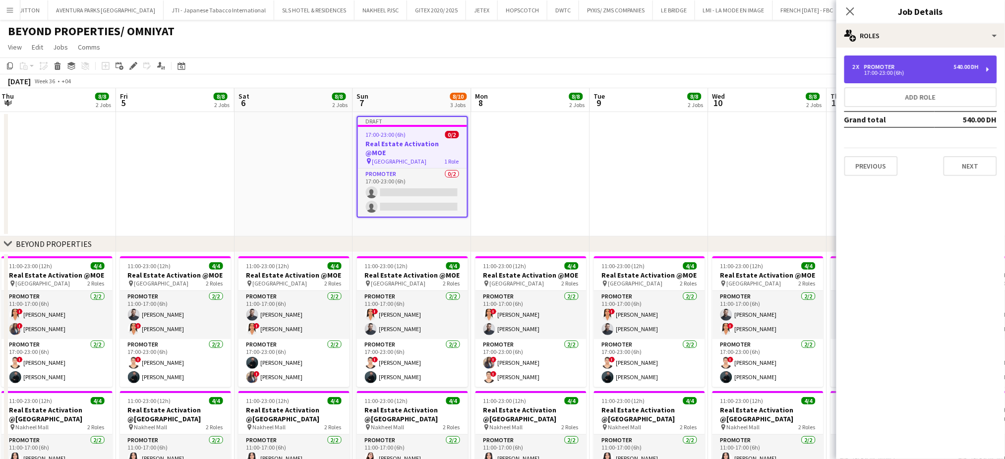
click at [898, 63] on div "Promoter" at bounding box center [881, 66] width 35 height 7
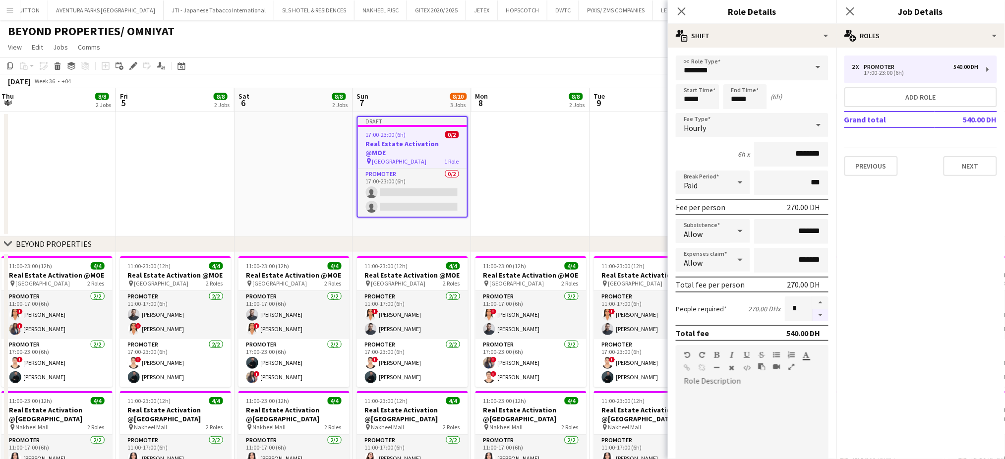
click at [813, 310] on button "button" at bounding box center [821, 315] width 16 height 12
type input "*"
drag, startPoint x: 546, startPoint y: 156, endPoint x: 574, endPoint y: 183, distance: 38.2
click at [546, 157] on app-date-cell at bounding box center [531, 174] width 119 height 124
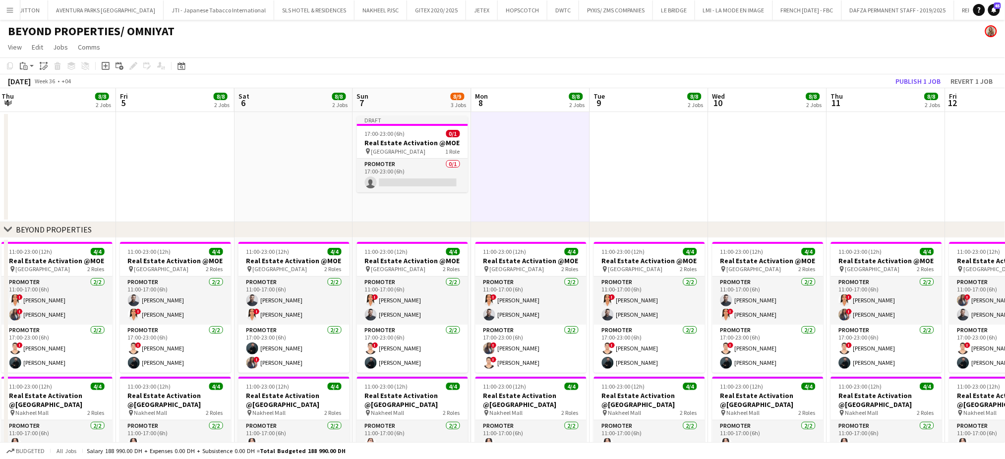
drag, startPoint x: 768, startPoint y: 173, endPoint x: 400, endPoint y: 158, distance: 367.7
click at [381, 172] on app-calendar-viewport "Mon 1 8/8 2 Jobs Tue 2 8/8 2 Jobs Wed 3 8/8 2 Jobs Thu 4 8/8 2 Jobs Fri 5 8/8 2…" at bounding box center [502, 369] width 1005 height 562
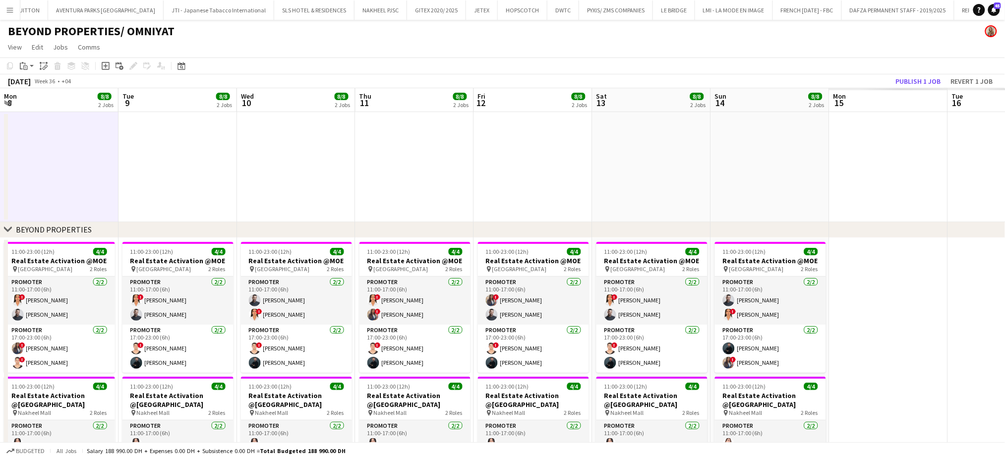
drag, startPoint x: 656, startPoint y: 166, endPoint x: 503, endPoint y: 123, distance: 158.1
click at [422, 133] on app-calendar-viewport "Fri 5 8/8 2 Jobs Sat 6 8/8 2 Jobs Sun 7 8/9 3 Jobs Mon 8 8/8 2 Jobs Tue 9 8/8 2…" at bounding box center [502, 369] width 1005 height 562
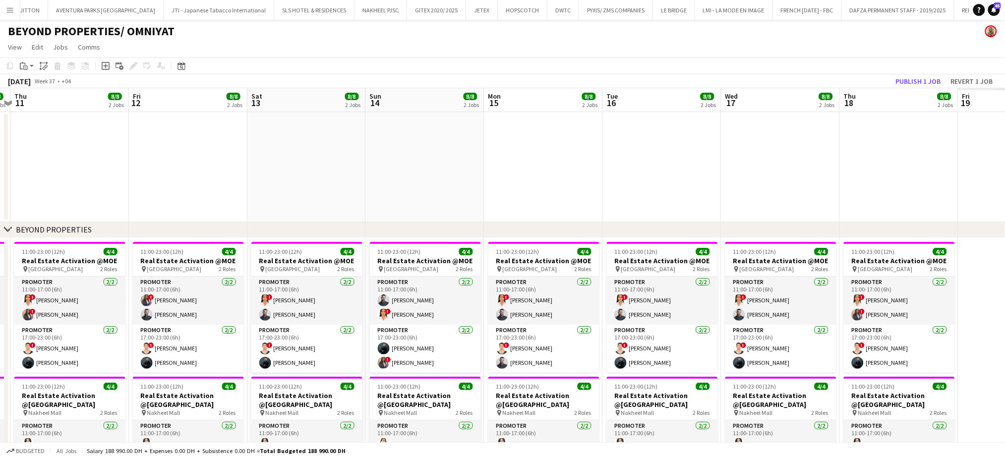
drag, startPoint x: 411, startPoint y: 129, endPoint x: 479, endPoint y: 123, distance: 68.2
click at [401, 129] on app-calendar-viewport "Mon 8 8/8 2 Jobs Tue 9 8/8 2 Jobs Wed 10 8/8 2 Jobs Thu 11 8/8 2 Jobs Fri 12 8/…" at bounding box center [502, 369] width 1005 height 562
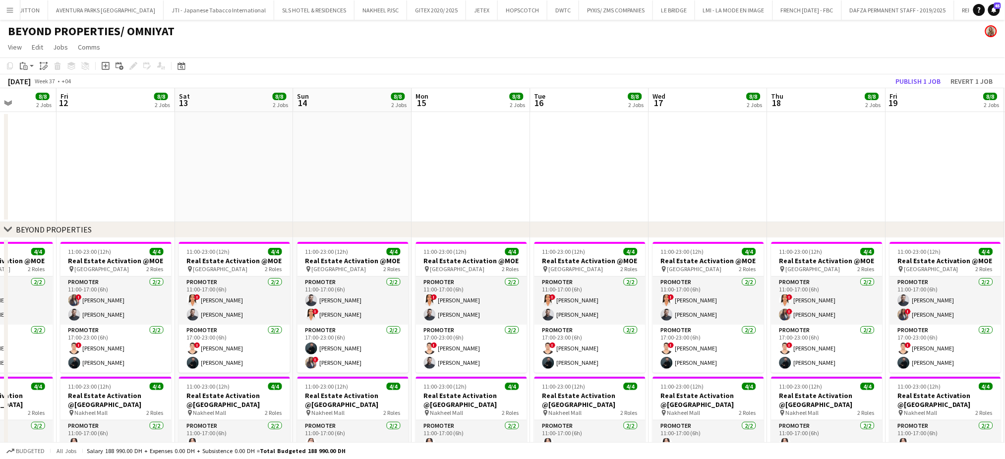
click at [389, 141] on app-calendar-viewport "Mon 8 8/8 2 Jobs Tue 9 8/8 2 Jobs Wed 10 8/8 2 Jobs Thu 11 8/8 2 Jobs Fri 12 8/…" at bounding box center [502, 369] width 1005 height 562
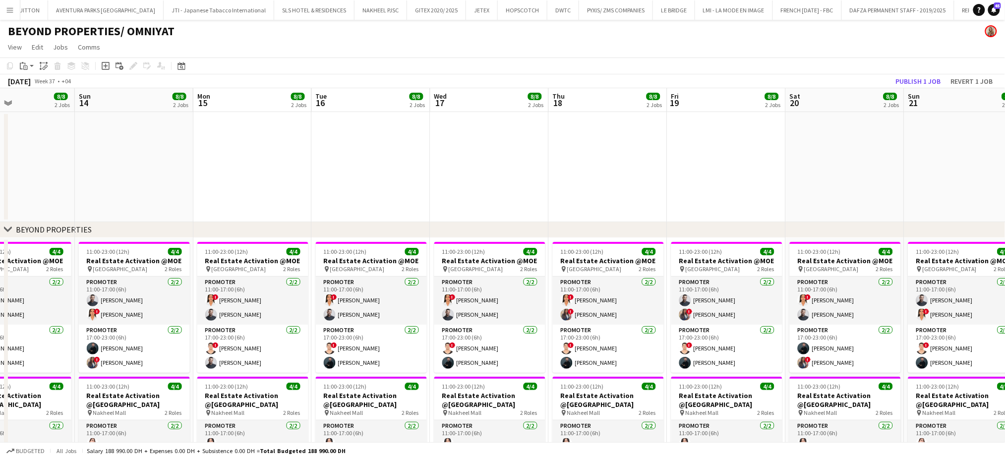
drag, startPoint x: 508, startPoint y: 189, endPoint x: 635, endPoint y: 179, distance: 127.9
click at [477, 188] on app-calendar-viewport "Wed 10 8/8 2 Jobs Thu 11 8/8 2 Jobs Fri 12 8/8 2 Jobs Sat 13 8/8 2 Jobs Sun 14 …" at bounding box center [502, 369] width 1005 height 562
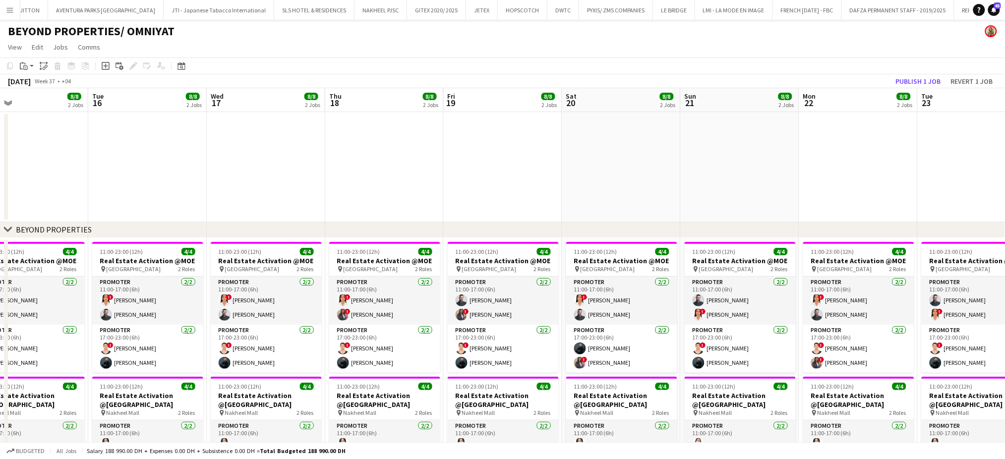
click at [472, 188] on div "chevron-right BEYOND PROPERTIES chevron-right OMNIYAT chevron-right New group S…" at bounding box center [502, 369] width 1005 height 562
click at [510, 191] on app-calendar-viewport "Sat 13 8/8 2 Jobs Sun 14 8/8 2 Jobs Mon 15 8/8 2 Jobs Tue 16 8/8 2 Jobs Wed 17 …" at bounding box center [502, 369] width 1005 height 562
drag, startPoint x: 601, startPoint y: 217, endPoint x: 690, endPoint y: 193, distance: 92.4
click at [537, 215] on app-calendar-viewport "Mon 15 8/8 2 Jobs Tue 16 8/8 2 Jobs Wed 17 8/8 2 Jobs Thu 18 8/8 2 Jobs Fri 19 …" at bounding box center [502, 369] width 1005 height 562
click at [488, 213] on app-calendar-viewport "Wed 17 8/8 2 Jobs Thu 18 8/8 2 Jobs Fri 19 8/8 2 Jobs Sat 20 8/8 2 Jobs Sun 21 …" at bounding box center [502, 369] width 1005 height 562
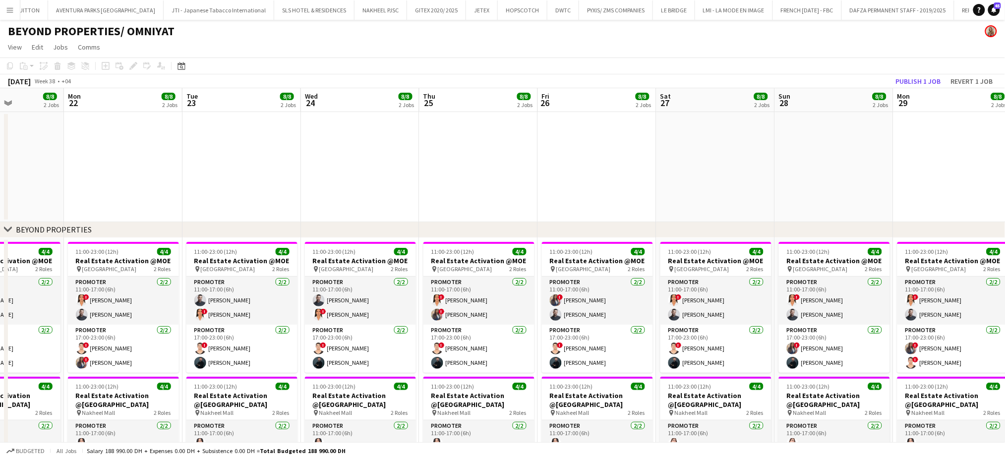
drag, startPoint x: 794, startPoint y: 257, endPoint x: 452, endPoint y: 214, distance: 344.4
click at [460, 223] on div "chevron-right BEYOND PROPERTIES chevron-right OMNIYAT chevron-right New group F…" at bounding box center [502, 369] width 1005 height 562
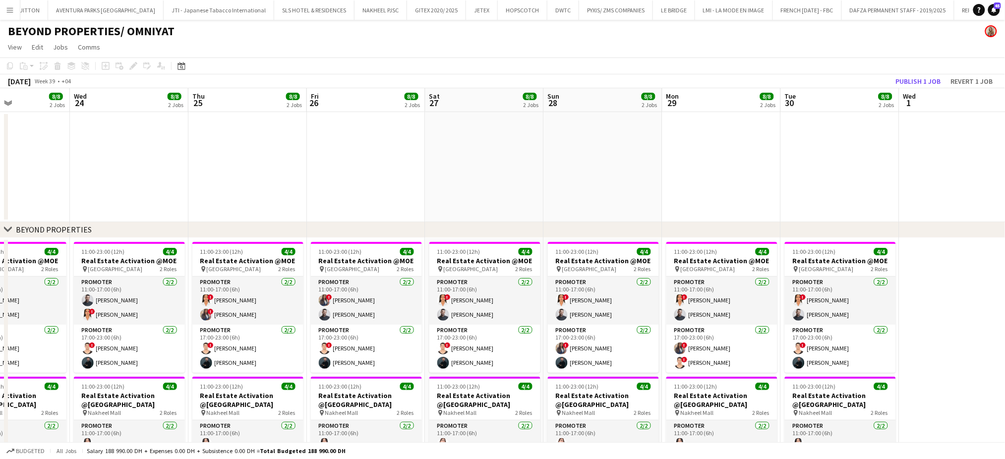
drag, startPoint x: 776, startPoint y: 233, endPoint x: 618, endPoint y: 233, distance: 158.2
click at [618, 233] on div "chevron-right BEYOND PROPERTIES" at bounding box center [502, 230] width 1005 height 16
drag, startPoint x: 390, startPoint y: 216, endPoint x: 291, endPoint y: 167, distance: 110.9
click at [887, 223] on div "chevron-right BEYOND PROPERTIES chevron-right OMNIYAT chevron-right New group S…" at bounding box center [502, 369] width 1005 height 562
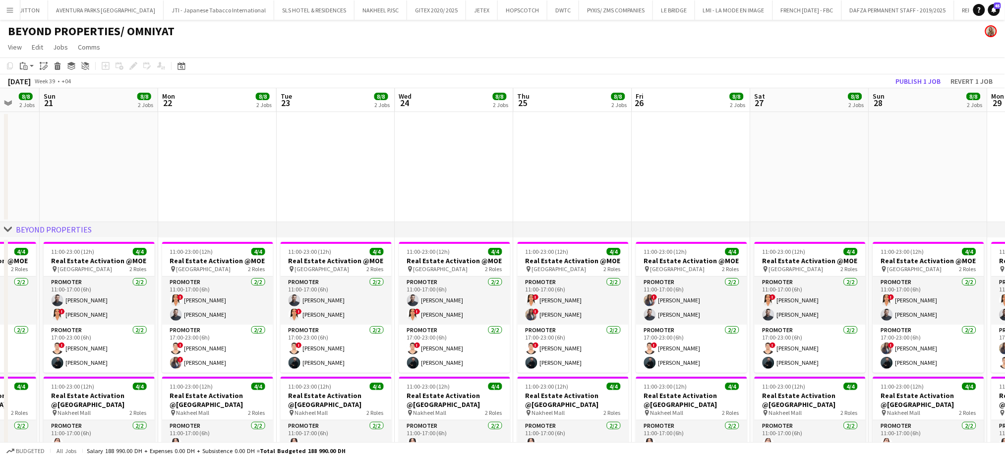
drag, startPoint x: 259, startPoint y: 159, endPoint x: 834, endPoint y: 175, distance: 574.9
click at [825, 174] on app-calendar-viewport "Thu 18 8/8 2 Jobs Fri 19 8/8 2 Jobs Sat 20 8/8 2 Jobs Sun 21 8/8 2 Jobs Mon 22 …" at bounding box center [502, 369] width 1005 height 562
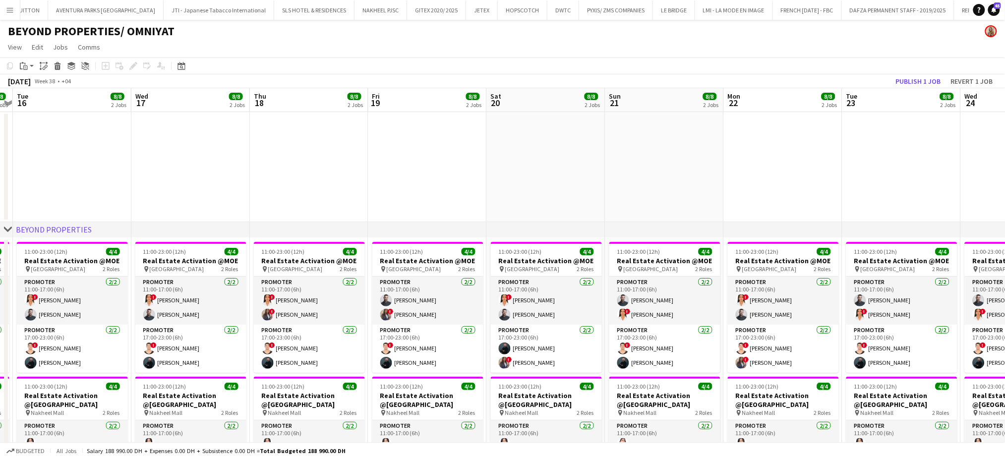
drag, startPoint x: 283, startPoint y: 149, endPoint x: 566, endPoint y: 158, distance: 283.3
click at [625, 154] on app-calendar-viewport "Sat 13 8/8 2 Jobs Sun 14 8/8 2 Jobs Mon 15 8/8 2 Jobs Tue 16 8/8 2 Jobs Wed 17 …" at bounding box center [502, 369] width 1005 height 562
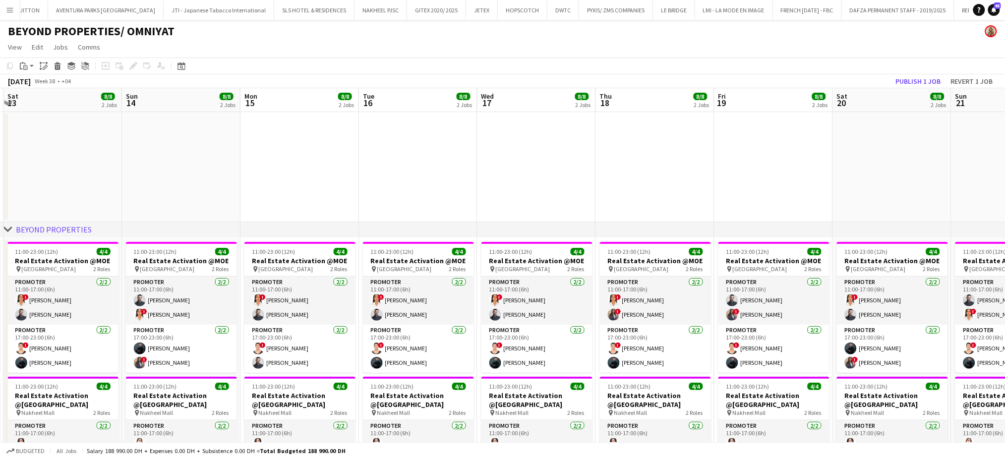
drag, startPoint x: 546, startPoint y: 151, endPoint x: 531, endPoint y: 161, distance: 18.3
click at [595, 158] on app-calendar-viewport "Thu 11 8/8 2 Jobs Fri 12 8/8 2 Jobs Sat 13 8/8 2 Jobs Sun 14 8/8 2 Jobs Mon 15 …" at bounding box center [502, 369] width 1005 height 562
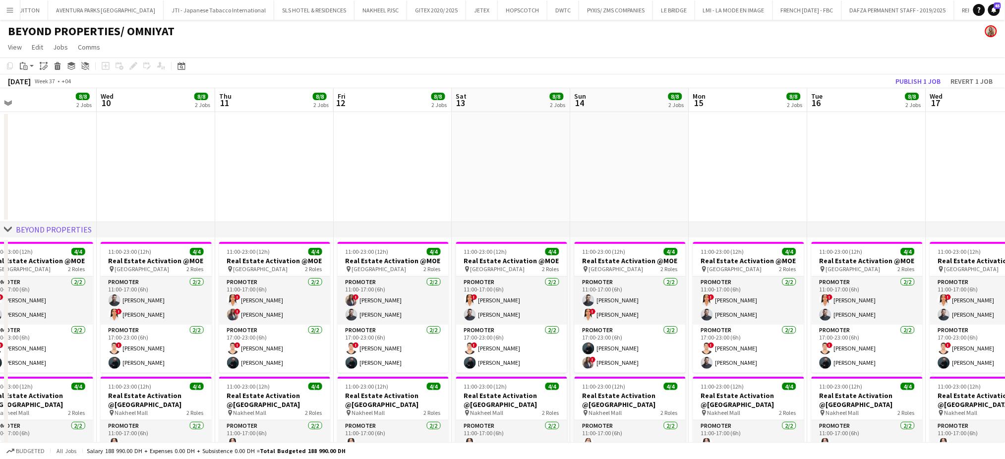
click at [571, 180] on app-calendar-viewport "Sun 7 8/9 3 Jobs Mon 8 8/8 2 Jobs Tue 9 8/8 2 Jobs Wed 10 8/8 2 Jobs Thu 11 8/8…" at bounding box center [502, 369] width 1005 height 562
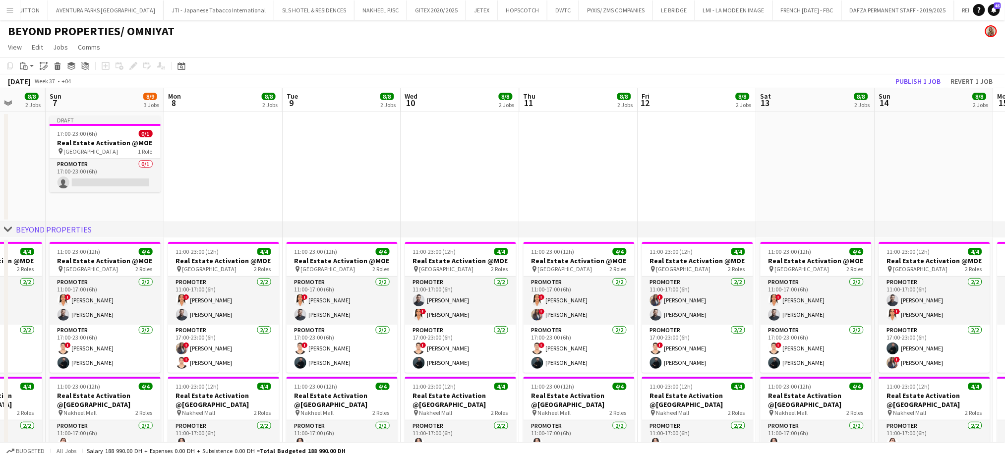
drag, startPoint x: 376, startPoint y: 191, endPoint x: 575, endPoint y: 230, distance: 202.6
click at [573, 229] on div "chevron-right BEYOND PROPERTIES chevron-right OMNIYAT chevron-right New group T…" at bounding box center [502, 369] width 1005 height 562
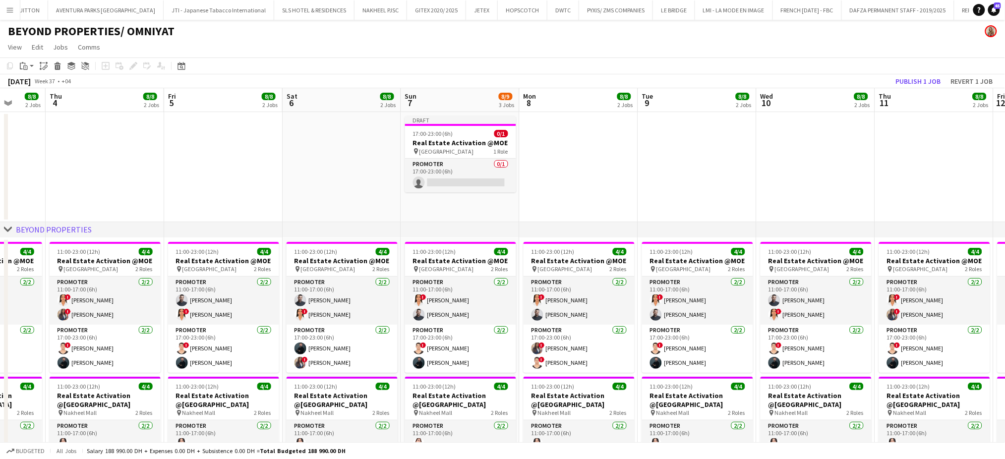
scroll to position [0, 298]
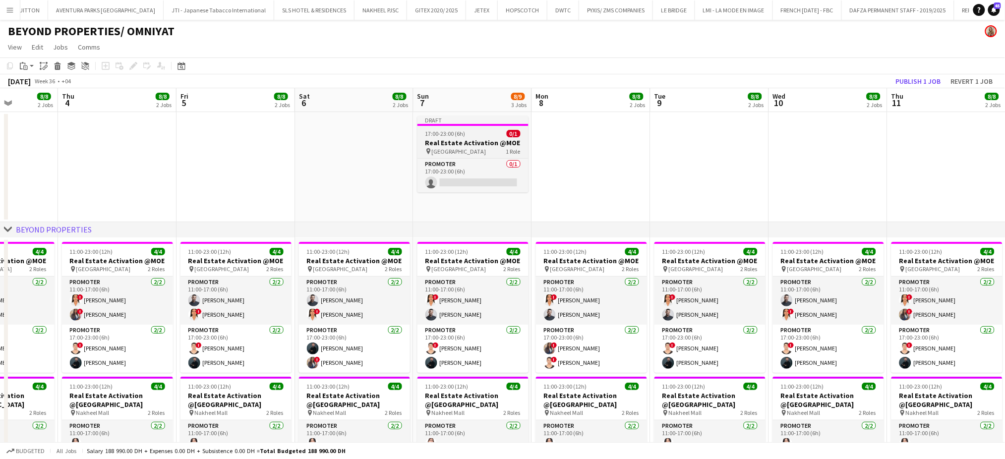
click at [486, 137] on div "17:00-23:00 (6h) 0/1" at bounding box center [473, 133] width 111 height 7
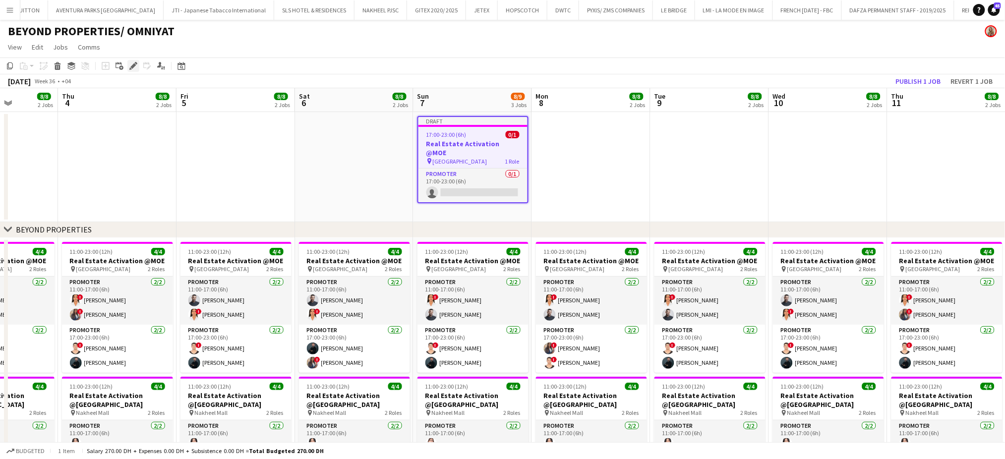
click at [129, 67] on icon "Edit" at bounding box center [133, 66] width 8 height 8
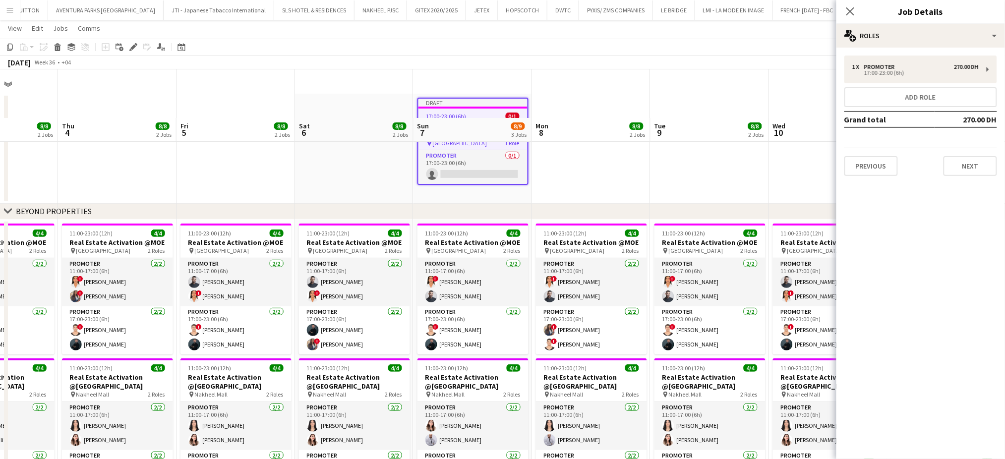
scroll to position [0, 0]
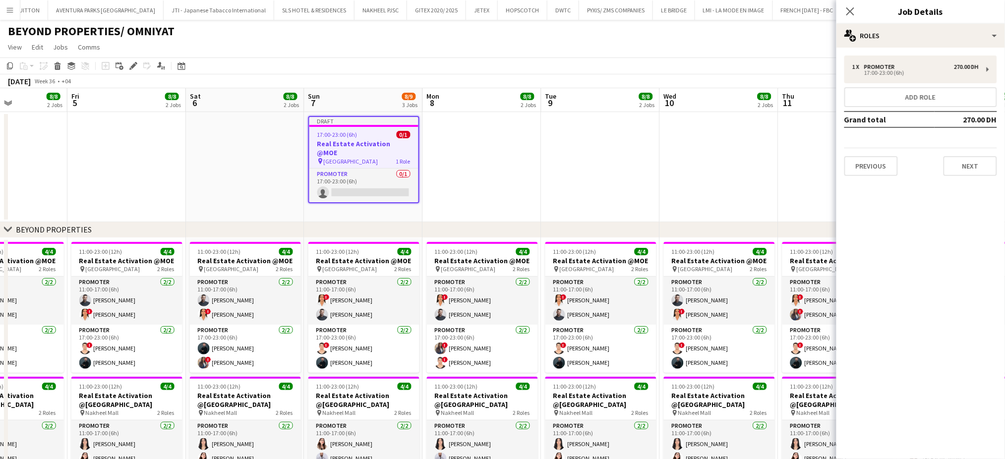
drag, startPoint x: 642, startPoint y: 145, endPoint x: 530, endPoint y: 111, distance: 116.6
click at [530, 110] on app-calendar-viewport "Mon 1 8/8 2 Jobs Tue 2 8/8 2 Jobs Wed 3 8/8 2 Jobs Thu 4 8/8 2 Jobs Fri 5 8/8 2…" at bounding box center [502, 369] width 1005 height 562
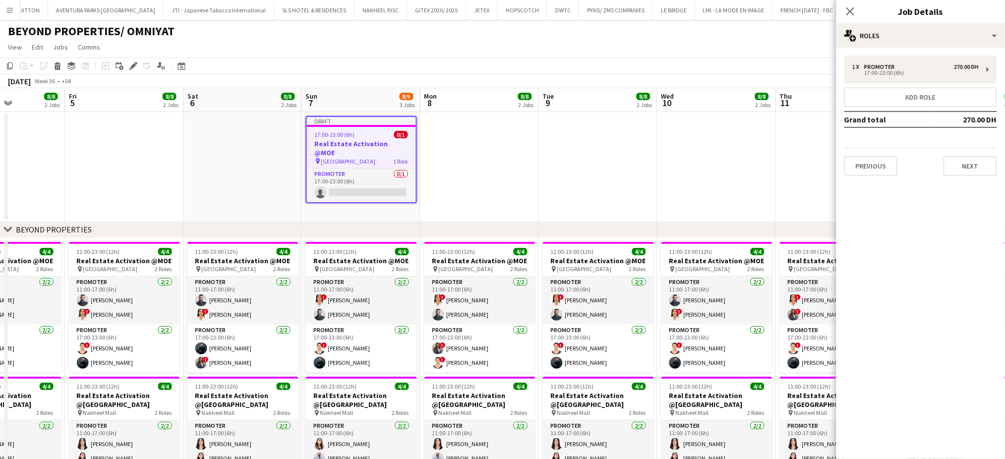
click at [369, 135] on div "17:00-23:00 (6h) 0/1" at bounding box center [361, 134] width 109 height 7
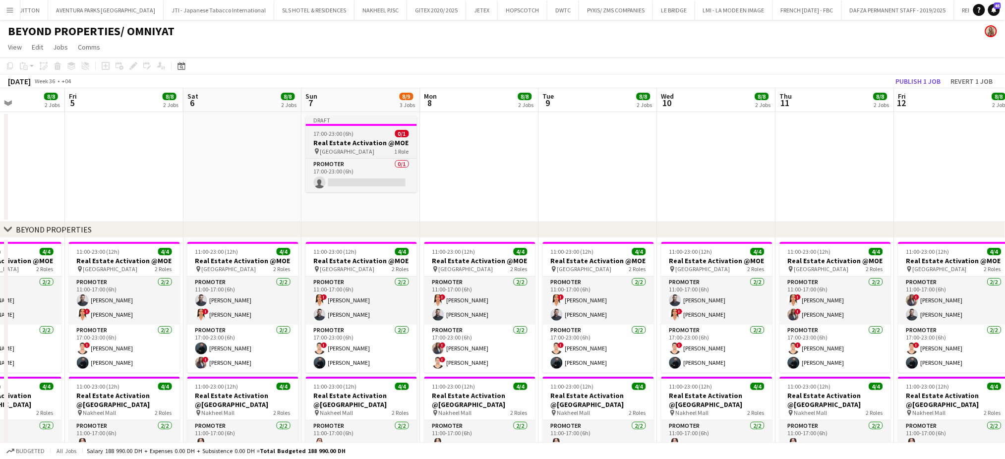
click at [370, 142] on h3 "Real Estate Activation @MOE" at bounding box center [361, 142] width 111 height 9
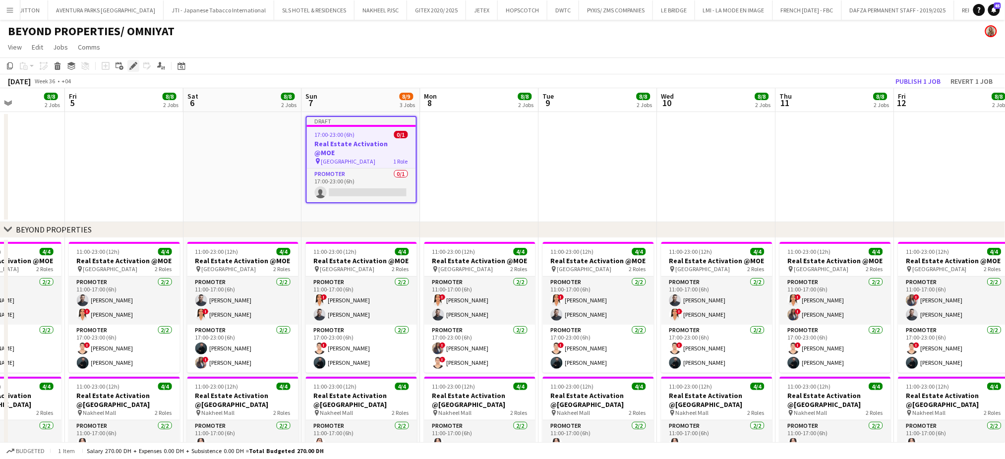
click at [136, 62] on icon "Edit" at bounding box center [133, 66] width 8 height 8
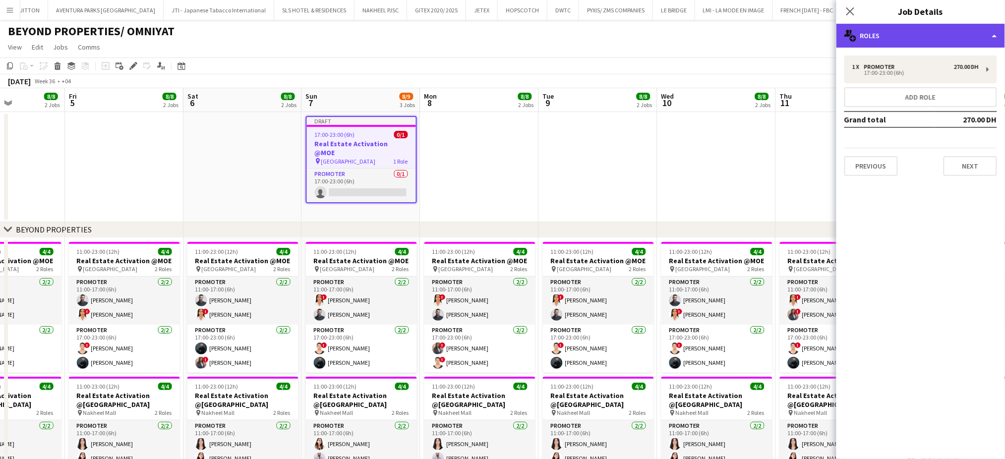
click at [979, 24] on div "multiple-users-add Roles" at bounding box center [921, 36] width 169 height 24
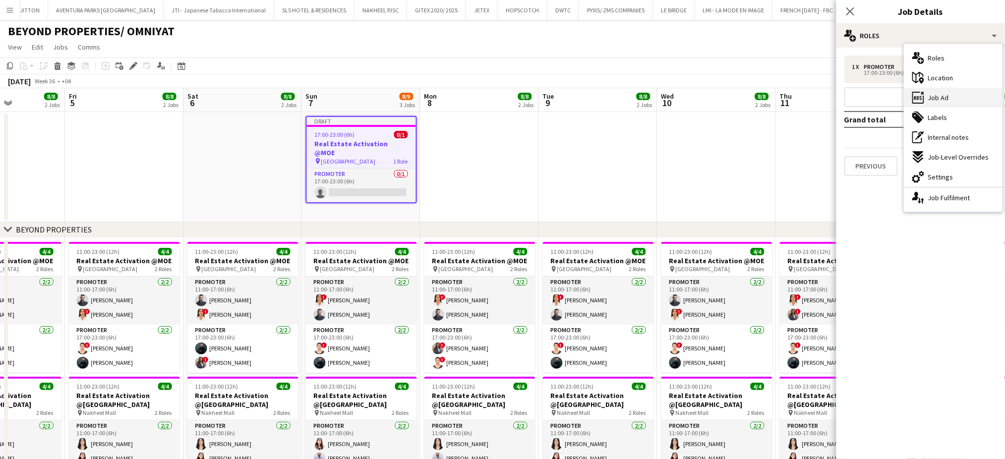
click at [947, 100] on span "Job Ad" at bounding box center [938, 97] width 21 height 9
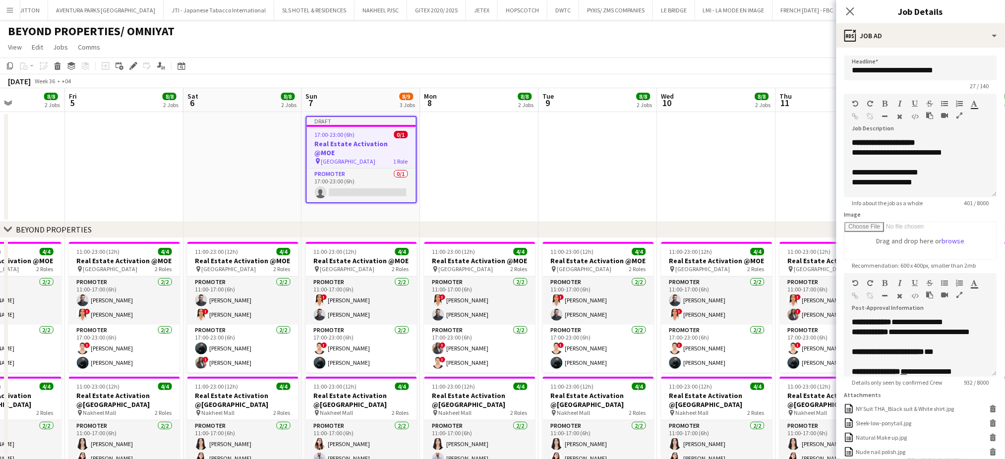
click at [963, 118] on icon "button" at bounding box center [960, 115] width 6 height 7
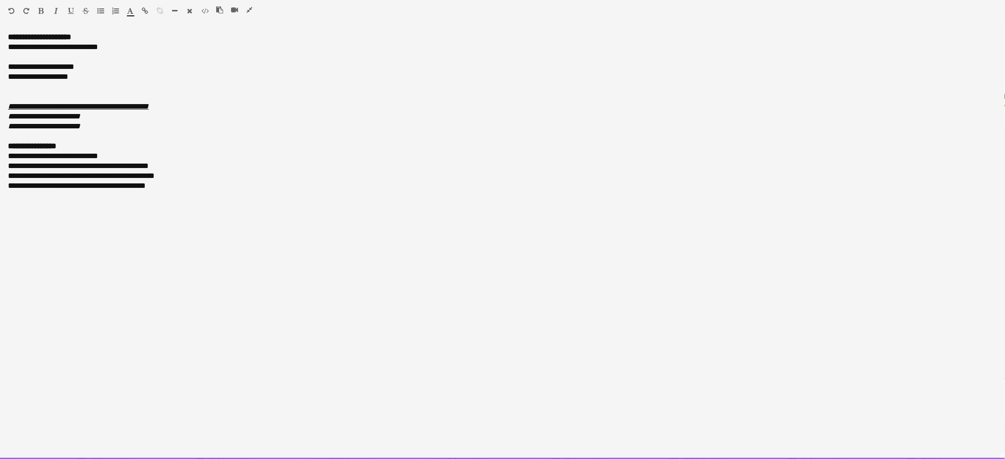
drag, startPoint x: 88, startPoint y: 72, endPoint x: 1, endPoint y: 66, distance: 87.5
click at [1, 66] on div "**********" at bounding box center [502, 245] width 1005 height 427
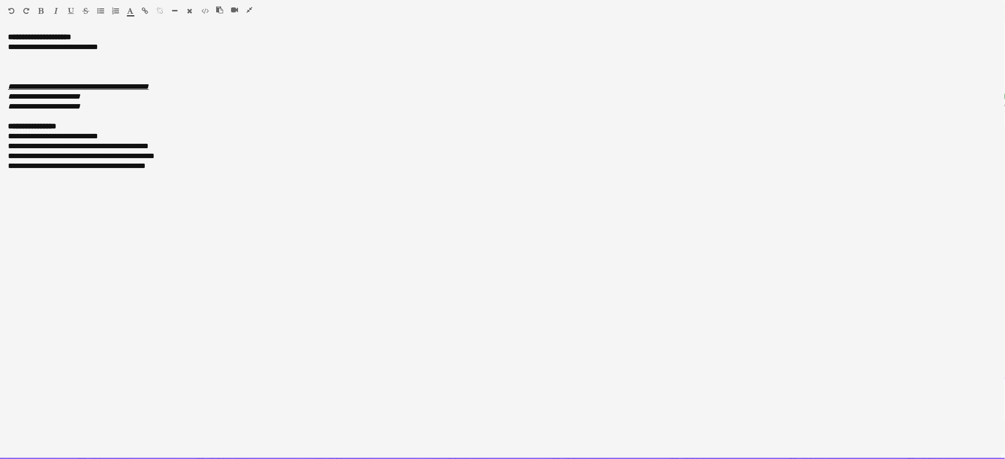
drag, startPoint x: 75, startPoint y: 107, endPoint x: 5, endPoint y: 98, distance: 71.0
click at [5, 98] on div "**********" at bounding box center [502, 245] width 1005 height 427
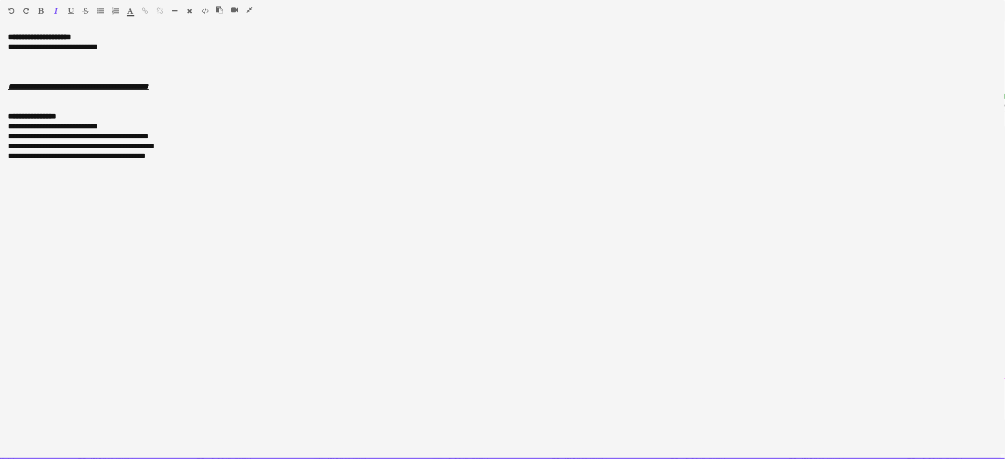
click at [26, 72] on div at bounding box center [502, 77] width 989 height 10
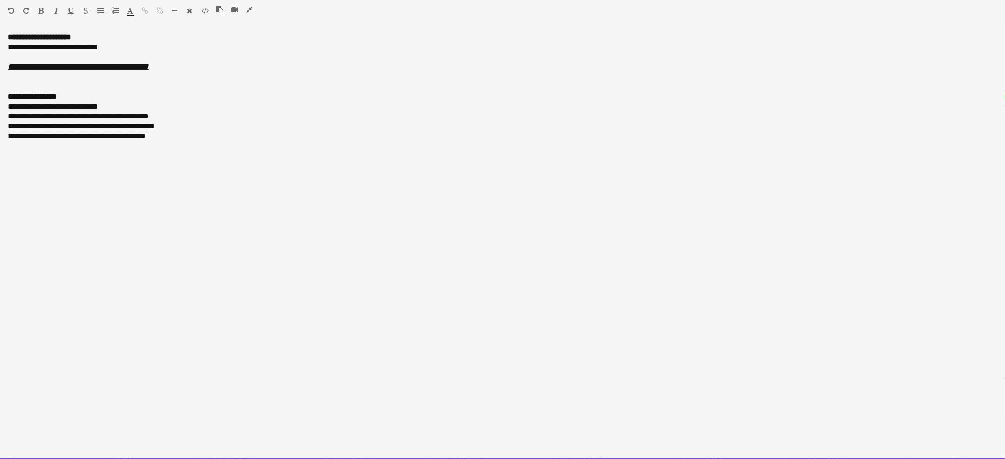
click at [96, 93] on div "**********" at bounding box center [502, 97] width 989 height 10
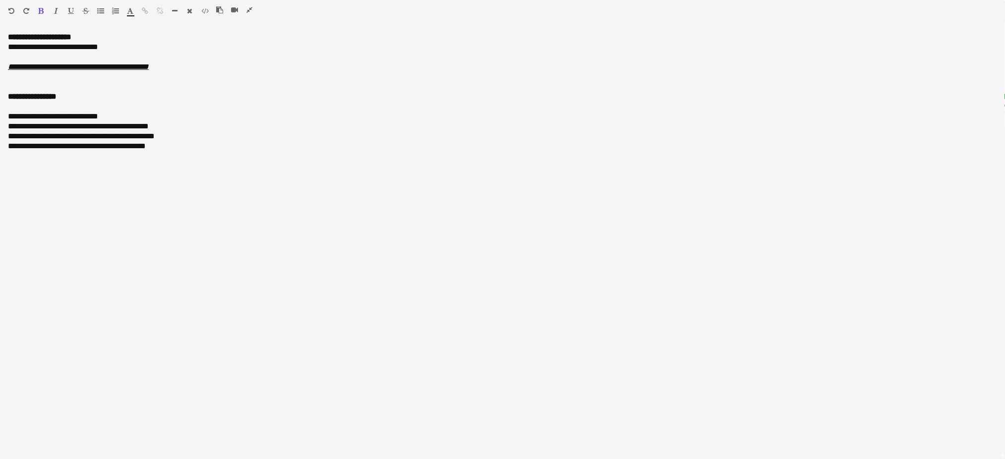
drag, startPoint x: 248, startPoint y: 9, endPoint x: 280, endPoint y: 38, distance: 43.5
click at [247, 8] on icon "button" at bounding box center [249, 9] width 6 height 7
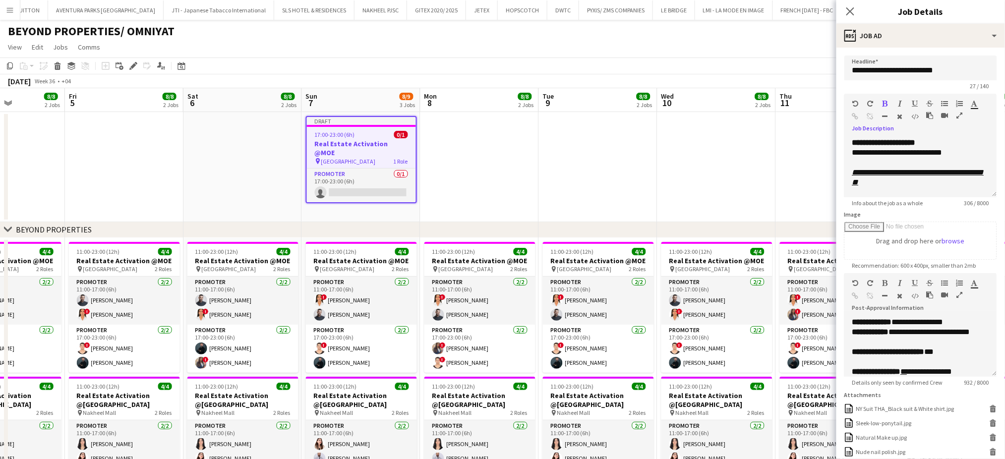
click at [783, 174] on app-date-cell at bounding box center [835, 167] width 119 height 110
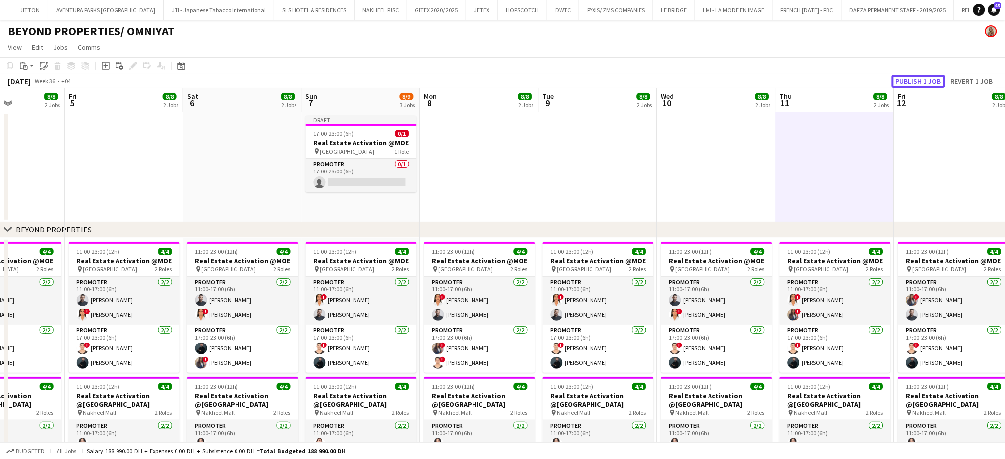
drag, startPoint x: 916, startPoint y: 83, endPoint x: 915, endPoint y: 76, distance: 7.5
click at [915, 83] on button "Publish 1 job" at bounding box center [918, 81] width 53 height 13
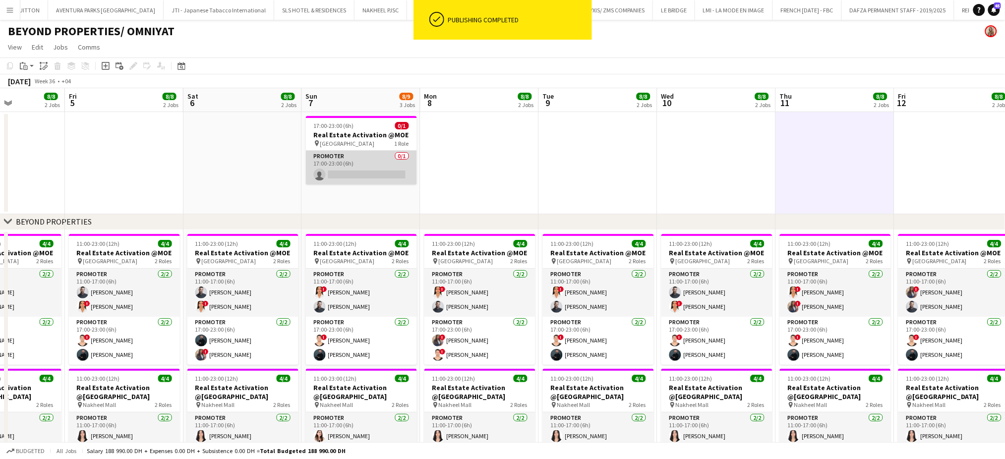
click at [336, 164] on app-card-role "Promoter 0/1 17:00-23:00 (6h) single-neutral-actions" at bounding box center [361, 168] width 111 height 34
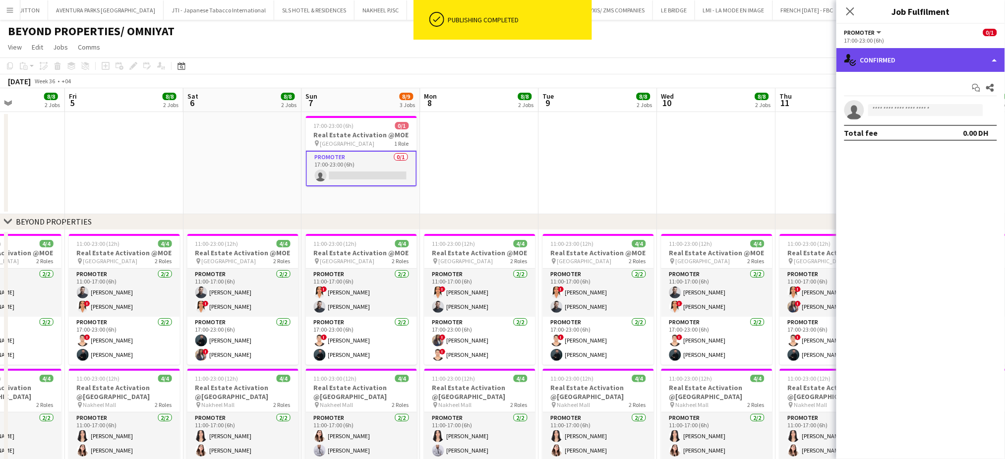
click at [978, 48] on div "single-neutral-actions-check-2 Confirmed" at bounding box center [921, 60] width 169 height 24
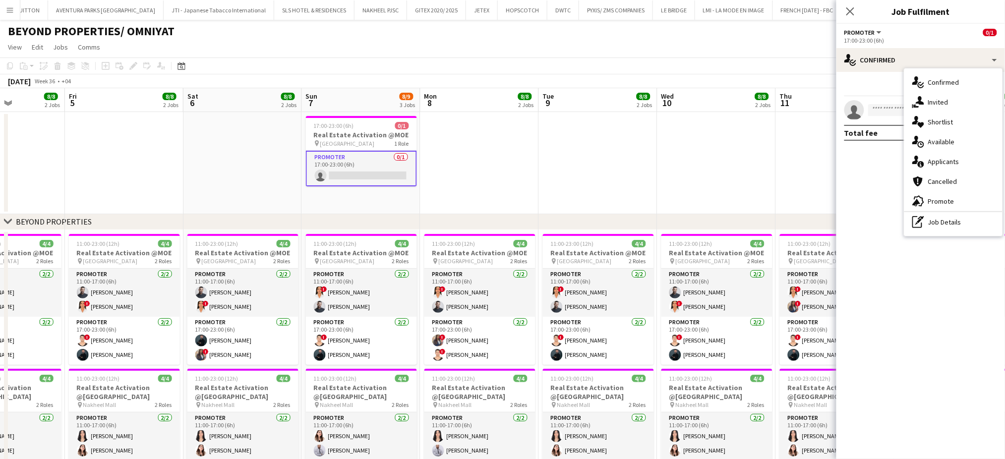
click at [943, 221] on div "pen-write Job Details" at bounding box center [953, 222] width 98 height 20
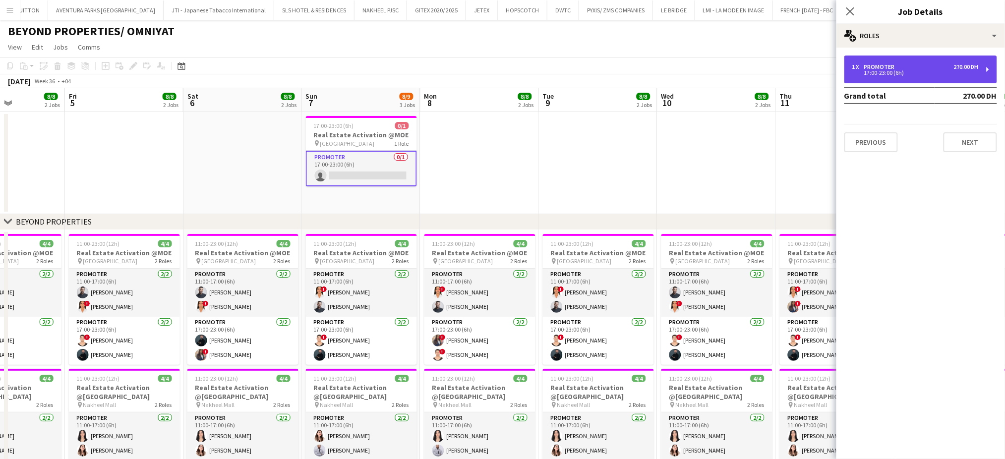
click at [870, 70] on div "17:00-23:00 (6h)" at bounding box center [915, 72] width 126 height 5
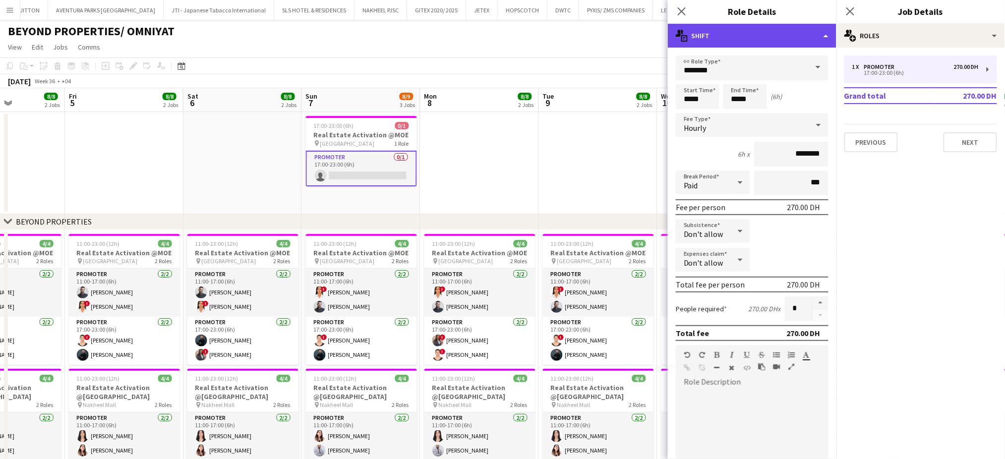
click at [806, 35] on div "multiple-actions-text Shift" at bounding box center [752, 36] width 169 height 24
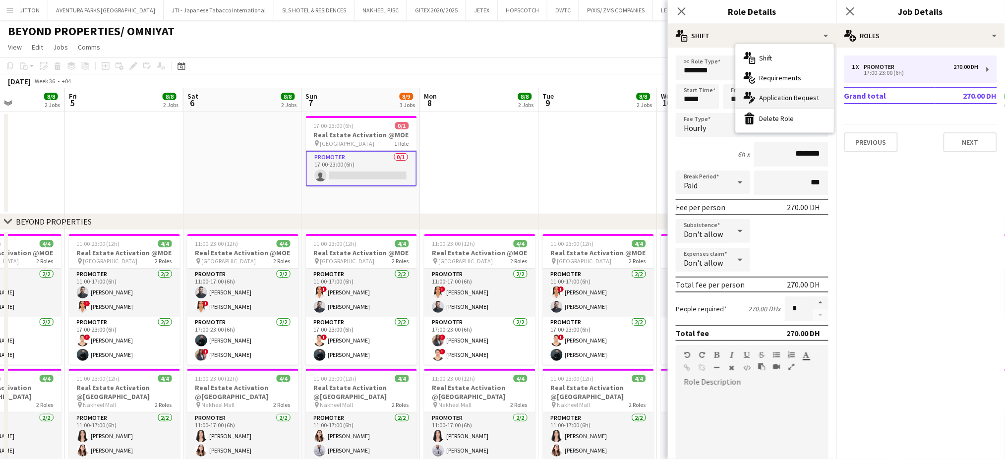
click at [771, 101] on span "Application Request" at bounding box center [790, 97] width 60 height 9
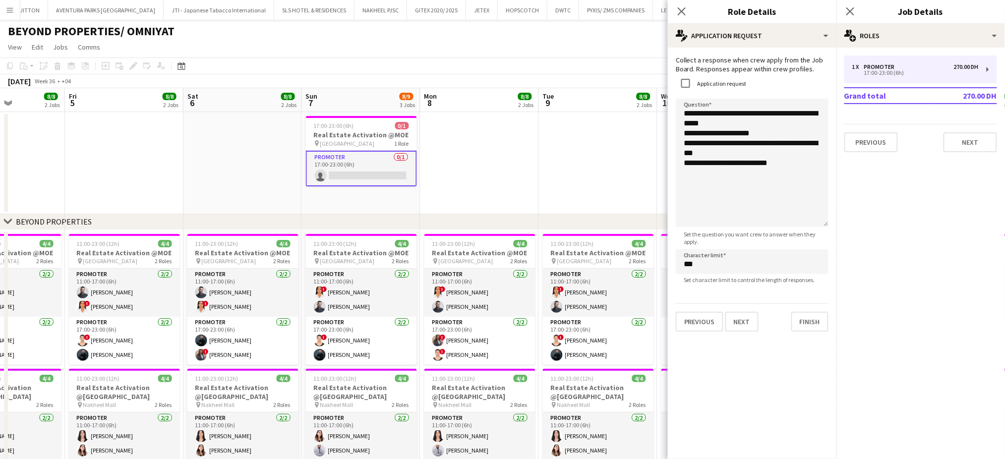
drag, startPoint x: 813, startPoint y: 156, endPoint x: 808, endPoint y: 249, distance: 93.3
click at [808, 227] on textarea "**********" at bounding box center [752, 163] width 153 height 128
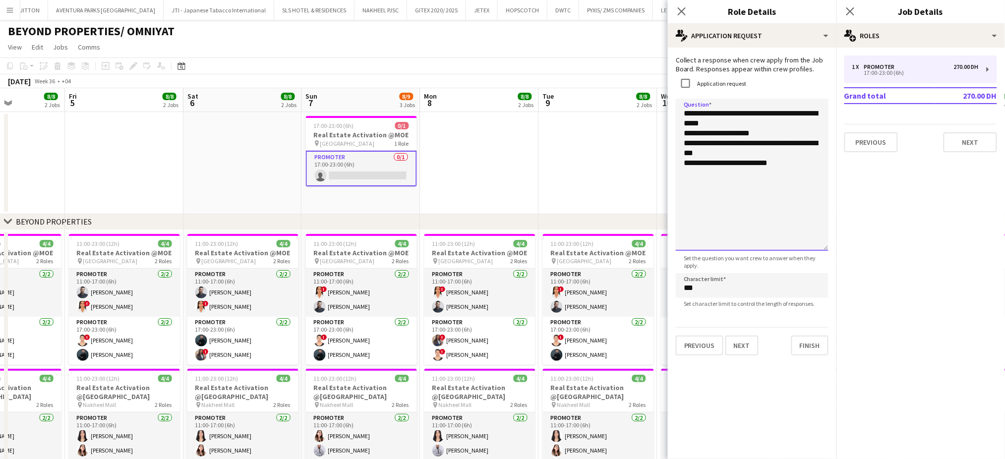
drag, startPoint x: 713, startPoint y: 150, endPoint x: 676, endPoint y: 146, distance: 36.4
click at [676, 146] on textarea "**********" at bounding box center [752, 175] width 153 height 152
click at [688, 146] on textarea "**********" at bounding box center [752, 175] width 153 height 152
click at [740, 190] on textarea "**********" at bounding box center [752, 175] width 153 height 152
type textarea "**********"
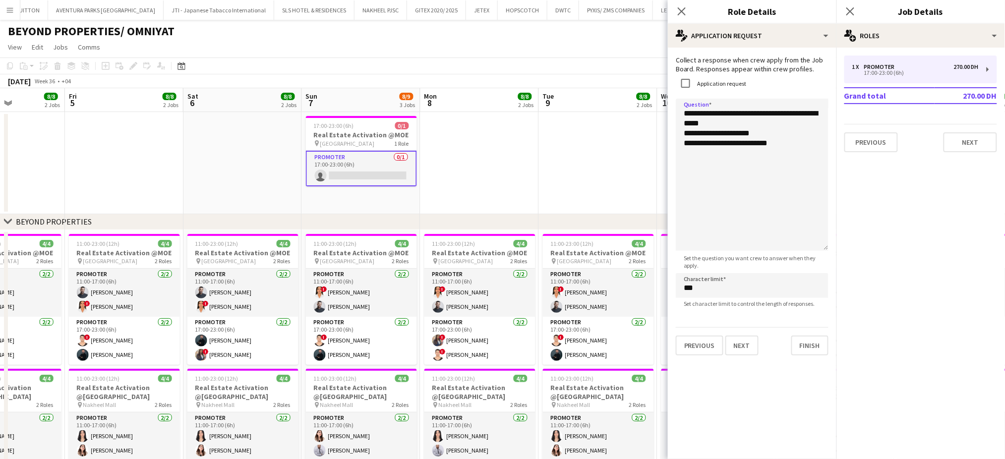
click at [601, 161] on app-date-cell at bounding box center [598, 163] width 119 height 102
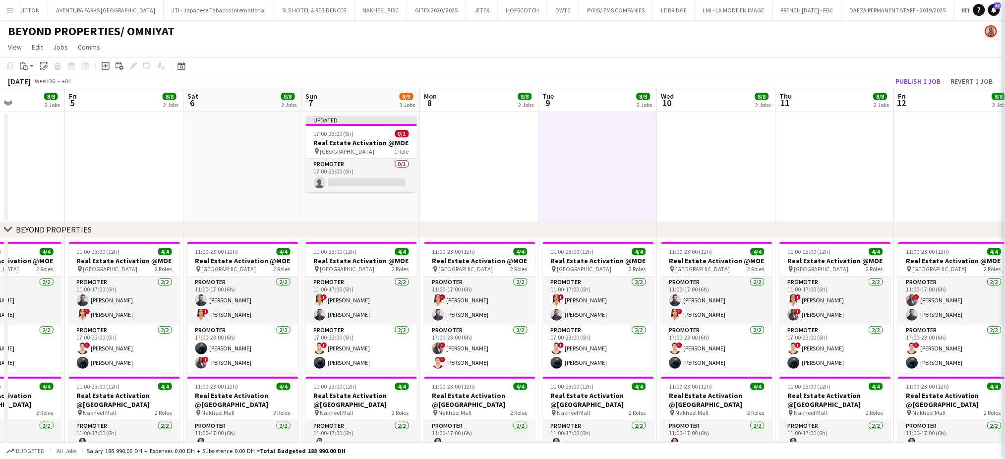
scroll to position [0, 410]
click at [916, 83] on button "Publish 1 job" at bounding box center [918, 81] width 53 height 13
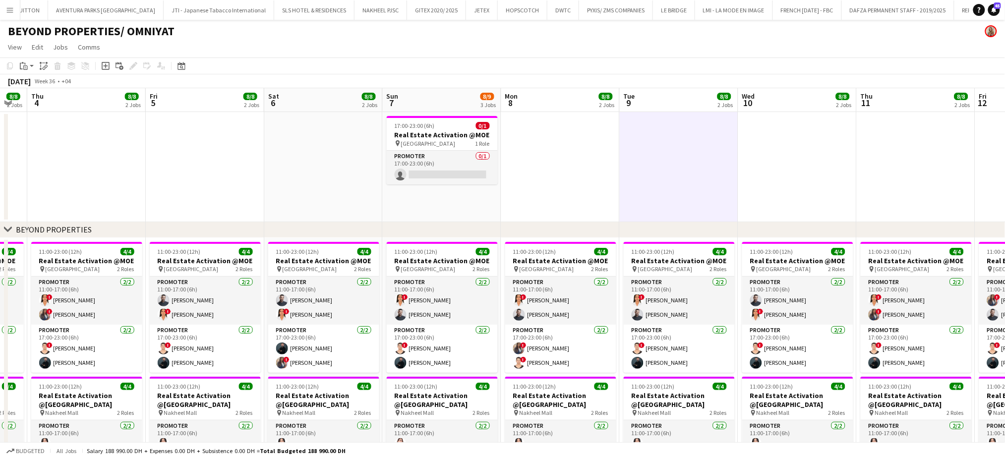
scroll to position [0, 277]
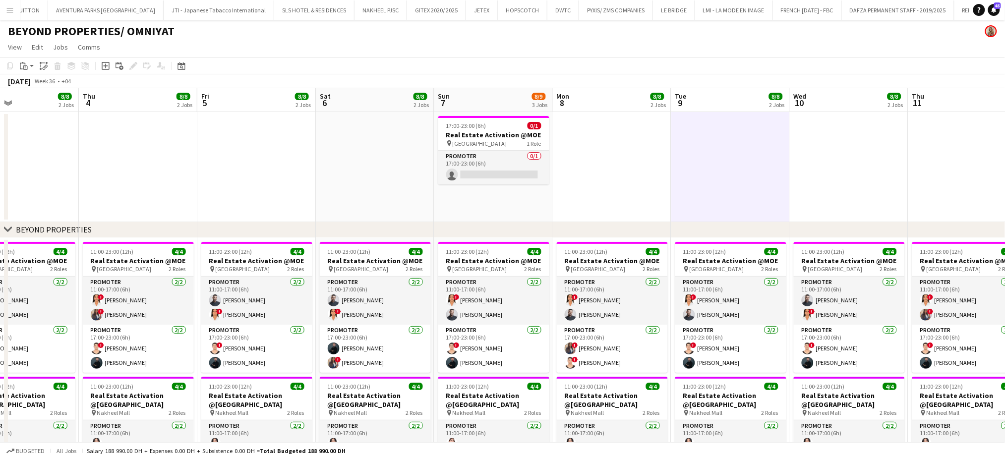
drag, startPoint x: 329, startPoint y: 322, endPoint x: 462, endPoint y: 307, distance: 133.7
click at [462, 307] on app-calendar-viewport "Mon 1 8/8 2 Jobs Tue 2 8/8 2 Jobs Wed 3 8/8 2 Jobs Thu 4 8/8 2 Jobs Fri 5 8/8 2…" at bounding box center [502, 369] width 1005 height 562
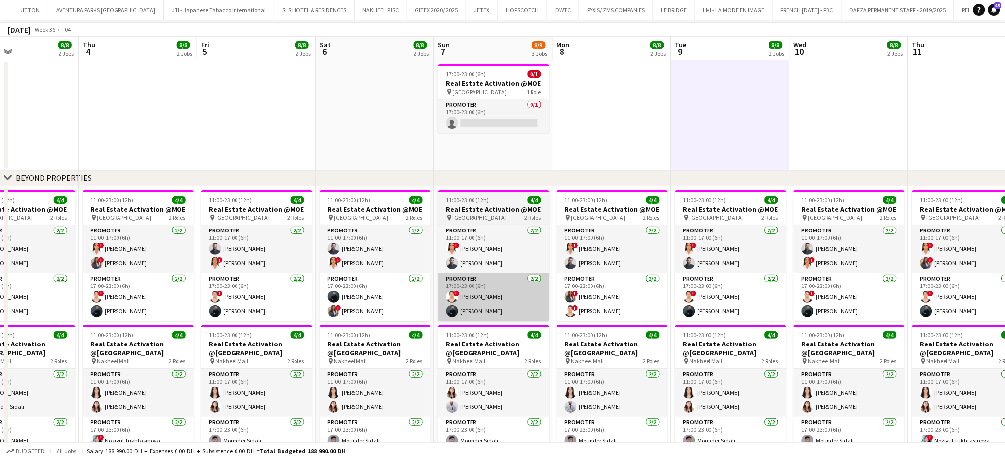
scroll to position [0, 0]
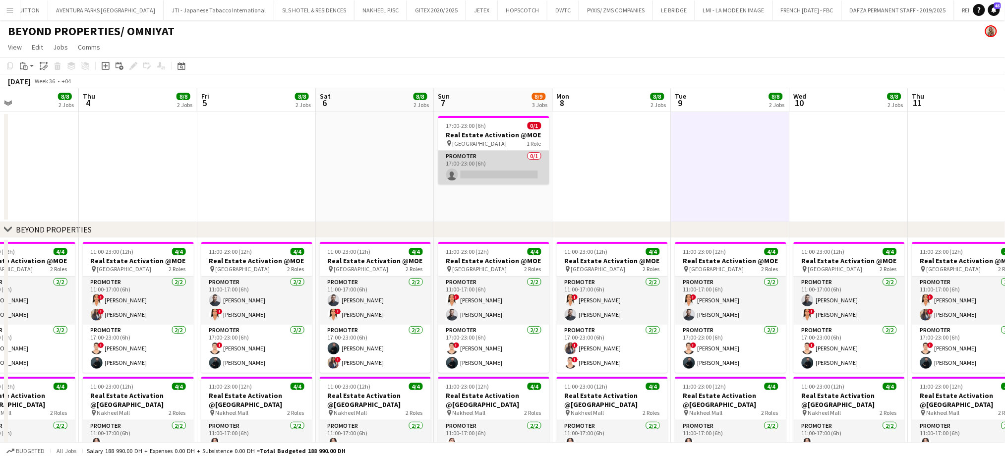
click at [478, 165] on app-card-role "Promoter 0/1 17:00-23:00 (6h) single-neutral-actions" at bounding box center [493, 168] width 111 height 34
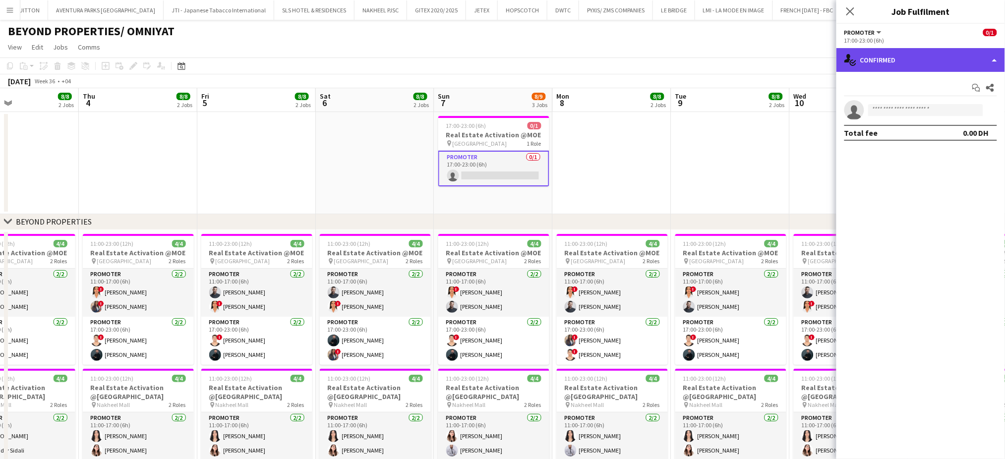
click at [992, 51] on div "single-neutral-actions-check-2 Confirmed" at bounding box center [921, 60] width 169 height 24
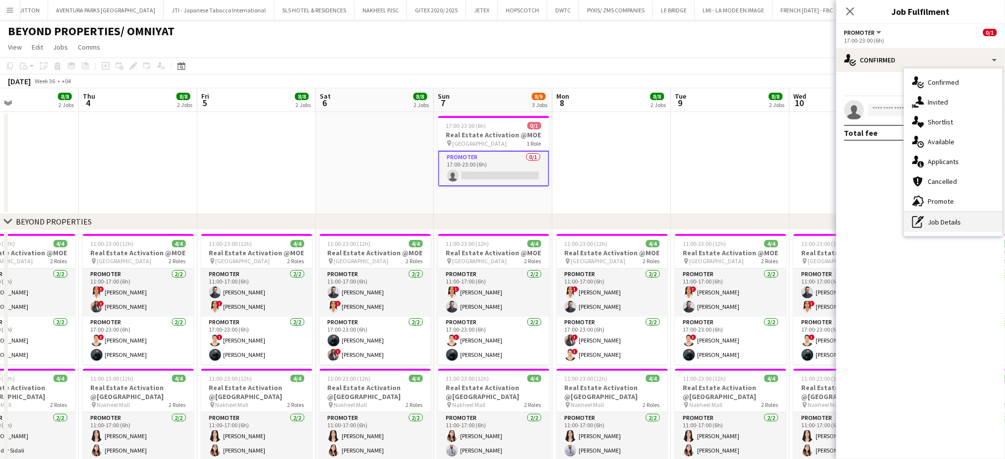
click at [936, 224] on div "pen-write Job Details" at bounding box center [953, 222] width 98 height 20
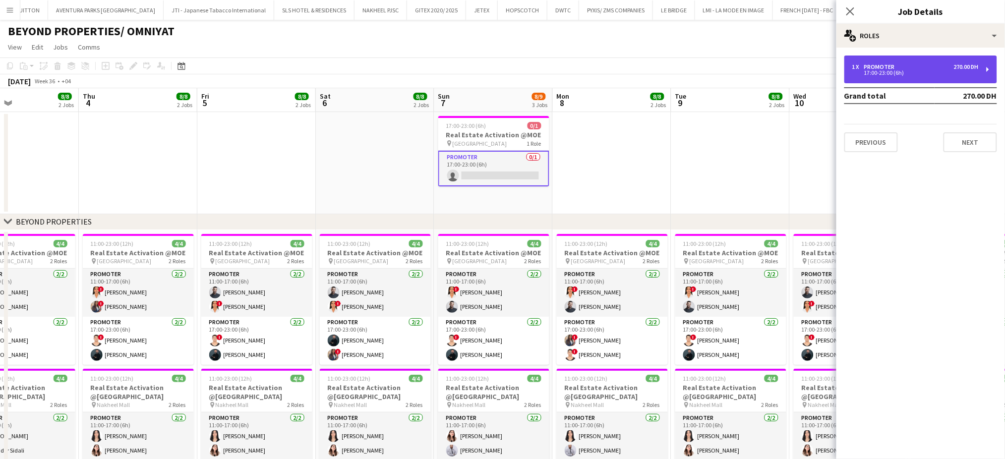
click at [902, 75] on div "17:00-23:00 (6h)" at bounding box center [915, 72] width 126 height 5
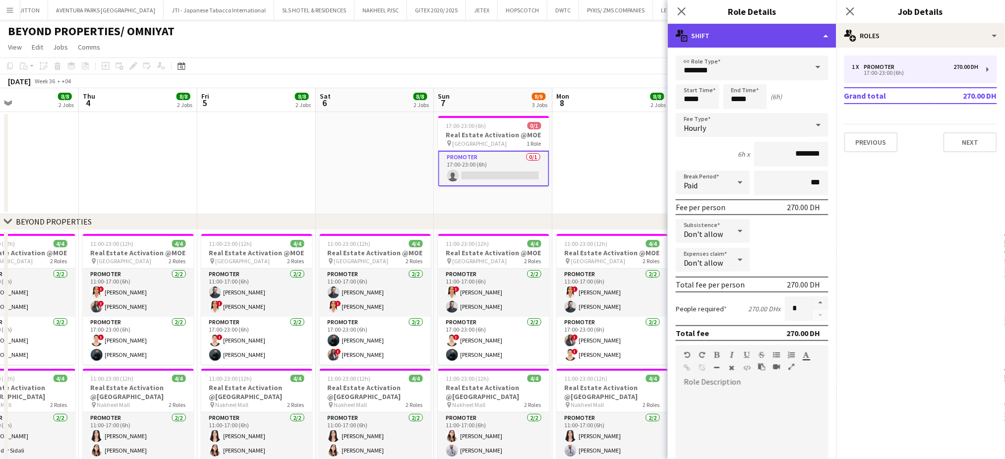
click at [796, 34] on div "multiple-actions-text Shift" at bounding box center [752, 36] width 169 height 24
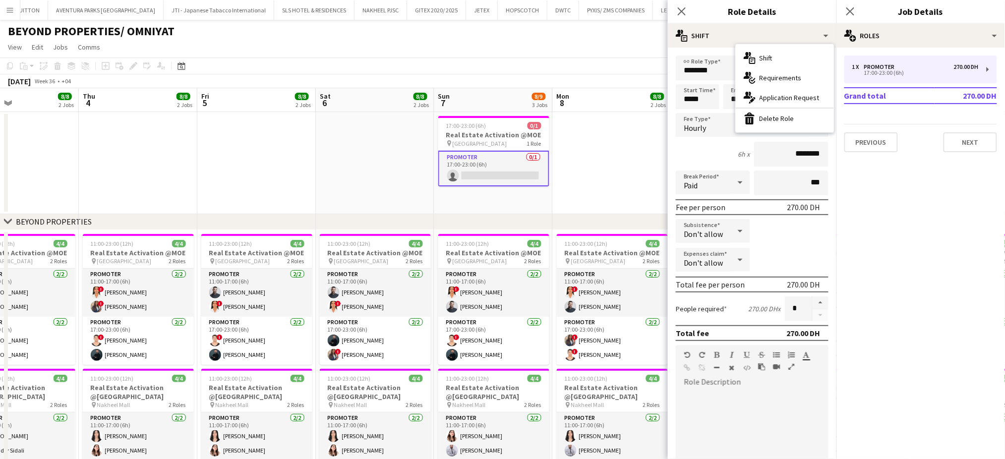
click at [778, 73] on span "Requirements" at bounding box center [781, 77] width 42 height 9
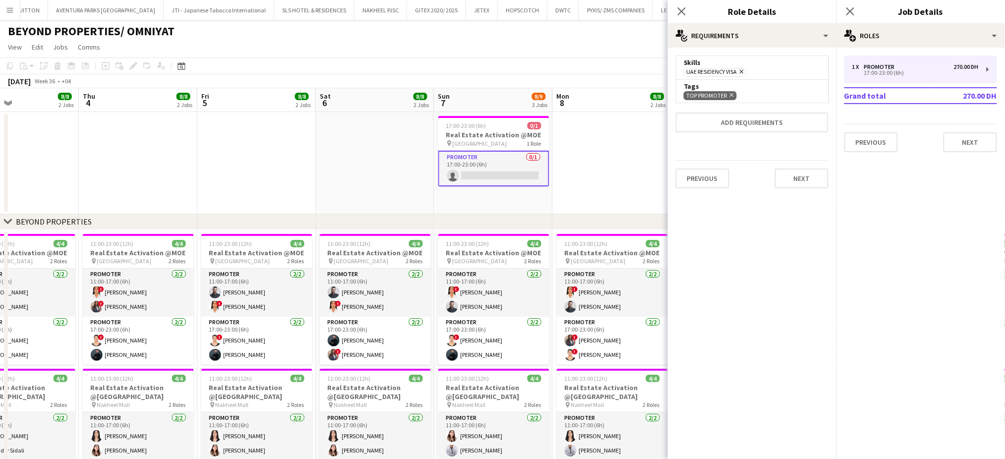
click at [601, 151] on app-date-cell at bounding box center [612, 163] width 119 height 102
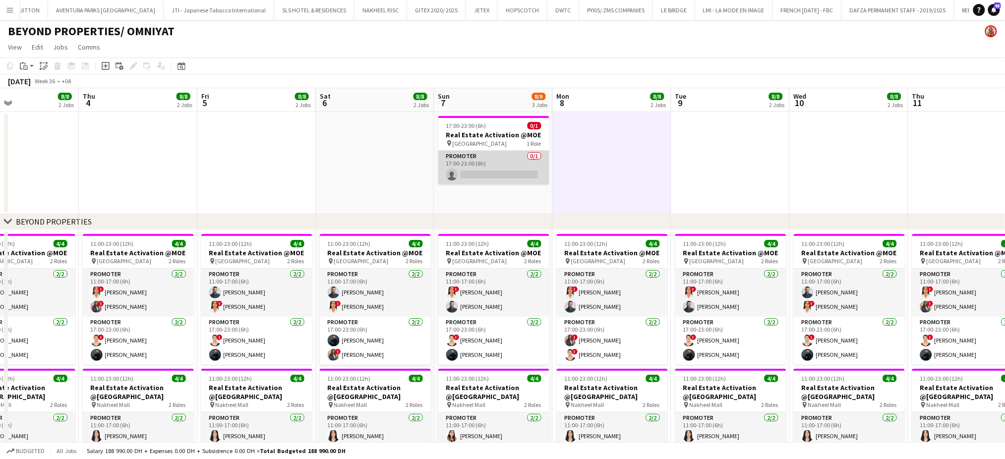
click at [509, 170] on app-card-role "Promoter 0/1 17:00-23:00 (6h) single-neutral-actions" at bounding box center [493, 168] width 111 height 34
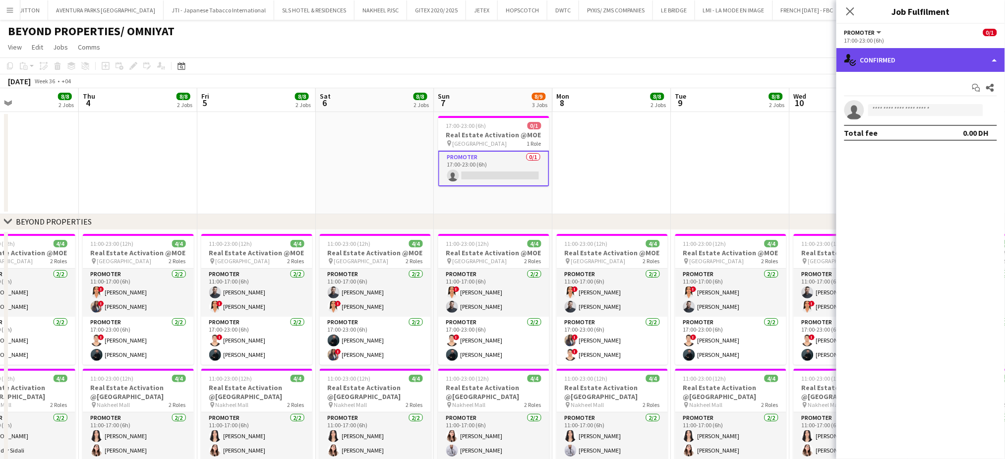
click at [993, 59] on div "single-neutral-actions-check-2 Confirmed" at bounding box center [921, 60] width 169 height 24
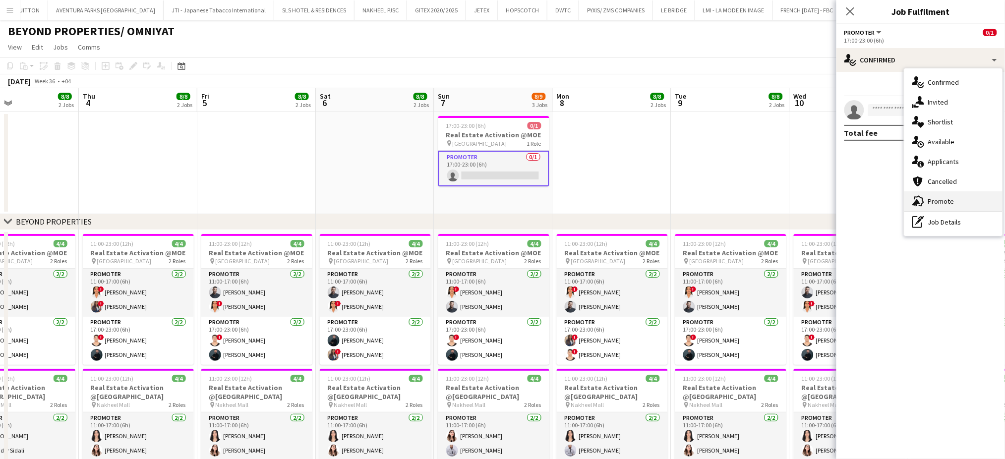
click at [946, 203] on span "Promote" at bounding box center [941, 201] width 26 height 9
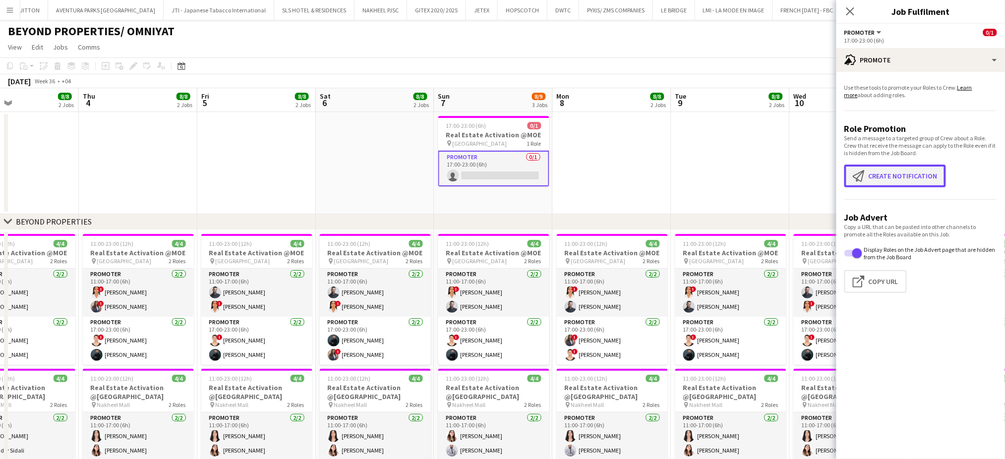
click at [876, 172] on button "Create notification Create notification" at bounding box center [895, 176] width 102 height 23
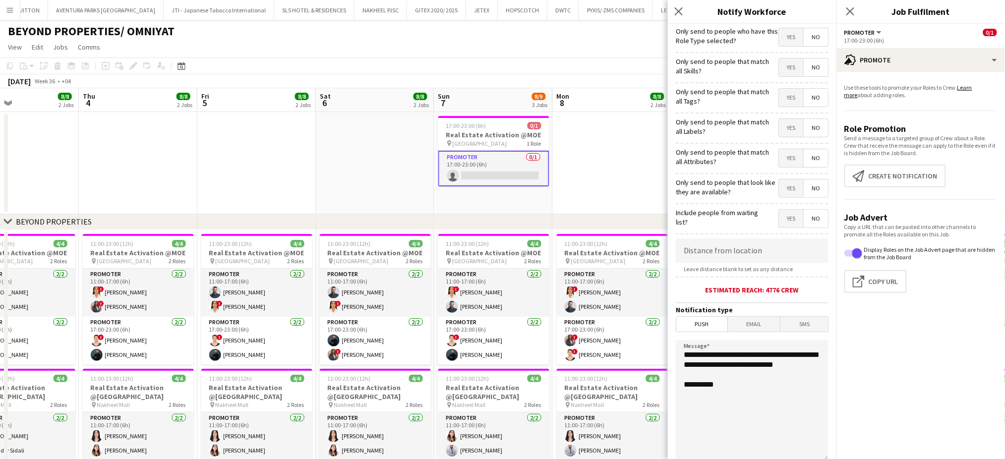
click at [780, 64] on span "Yes" at bounding box center [791, 68] width 24 height 18
click at [779, 96] on span "Yes" at bounding box center [791, 98] width 24 height 18
click at [782, 123] on span "Yes" at bounding box center [791, 128] width 24 height 18
click at [780, 163] on span "Yes" at bounding box center [791, 158] width 24 height 18
click at [779, 180] on span "Yes" at bounding box center [791, 189] width 24 height 18
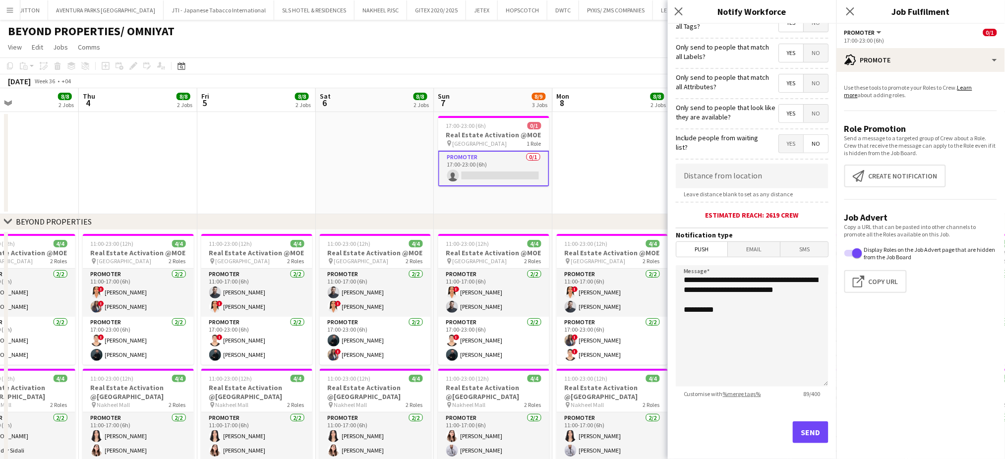
scroll to position [82, 0]
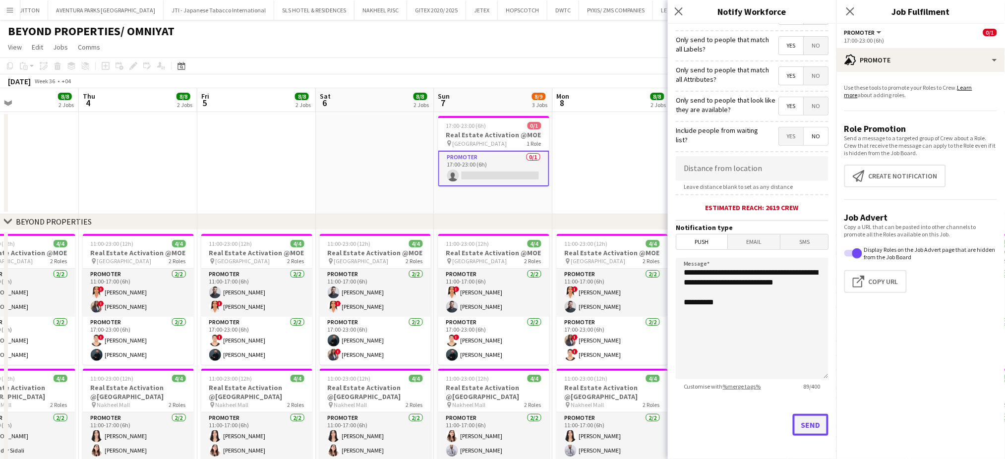
click at [799, 418] on button "Send" at bounding box center [811, 425] width 36 height 22
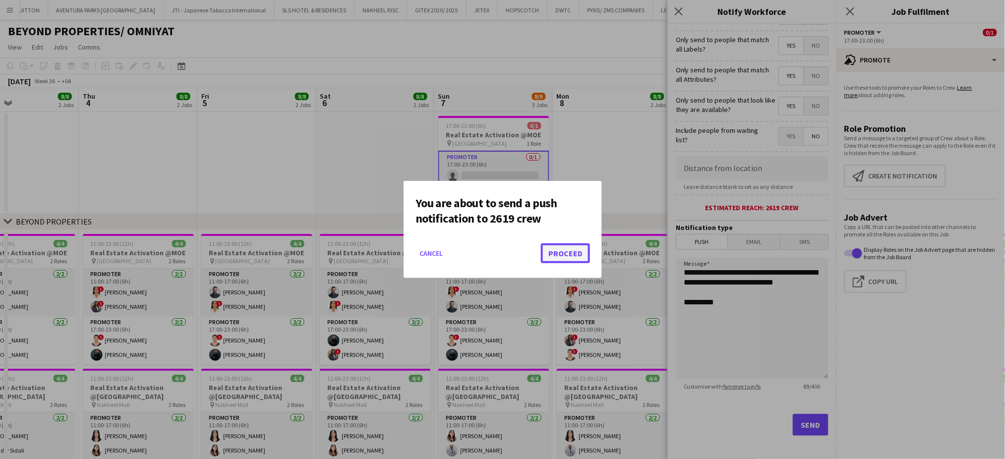
click at [570, 256] on button "Proceed" at bounding box center [565, 253] width 49 height 20
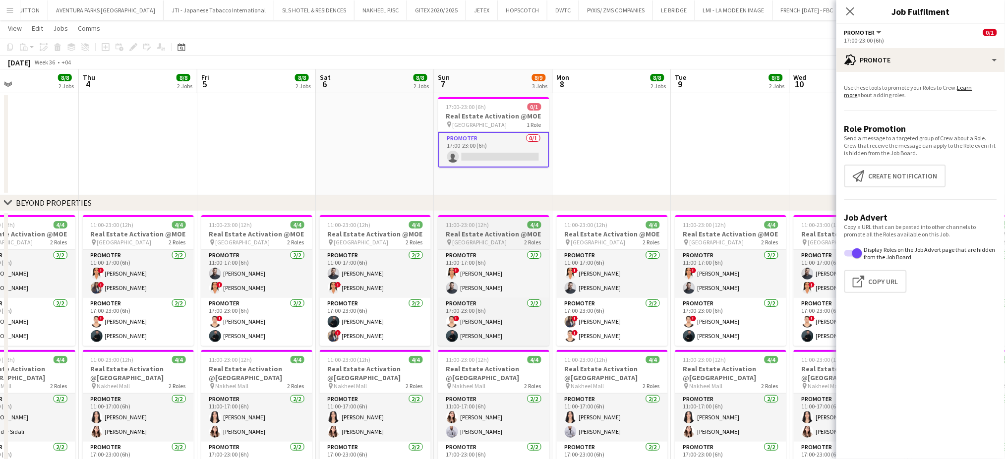
scroll to position [0, 0]
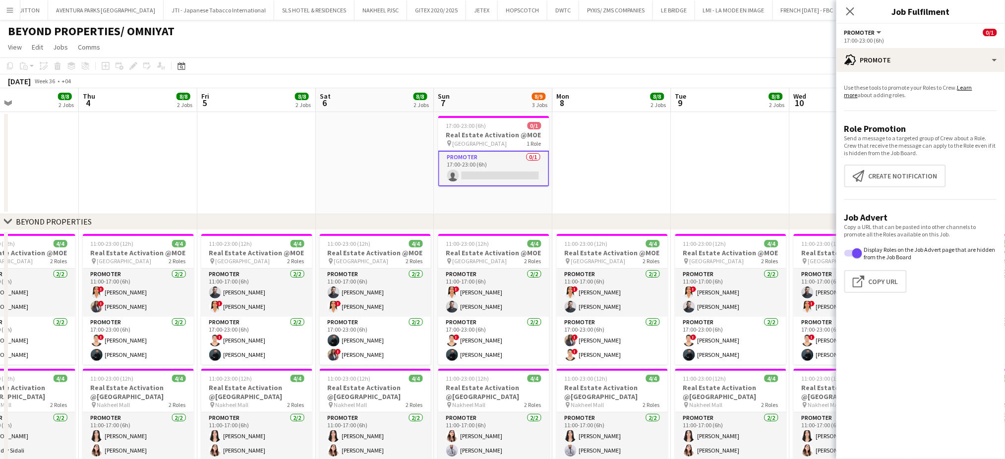
click at [645, 161] on app-date-cell at bounding box center [612, 163] width 119 height 102
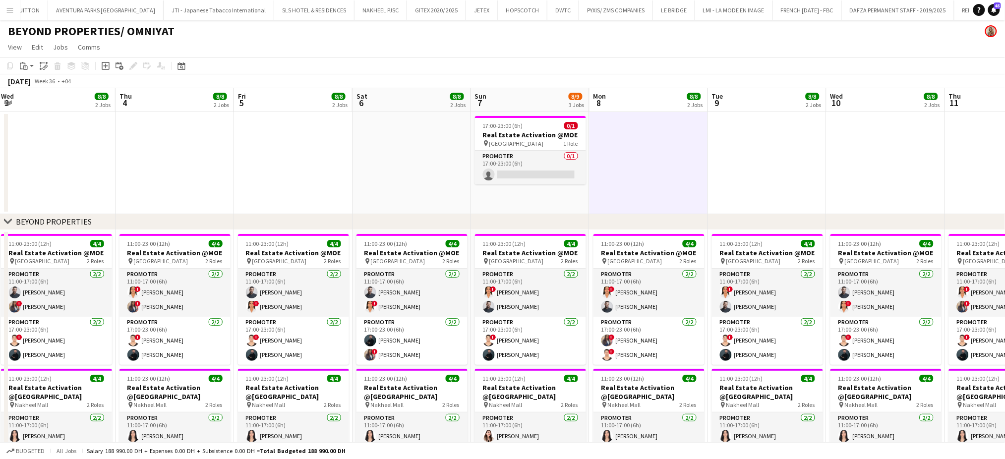
drag, startPoint x: 375, startPoint y: 146, endPoint x: 570, endPoint y: 146, distance: 194.4
click at [559, 146] on app-calendar-viewport "Mon 1 8/8 2 Jobs Tue 2 8/8 2 Jobs Wed 3 8/8 2 Jobs Thu 4 8/8 2 Jobs Fri 5 8/8 2…" at bounding box center [502, 365] width 1005 height 554
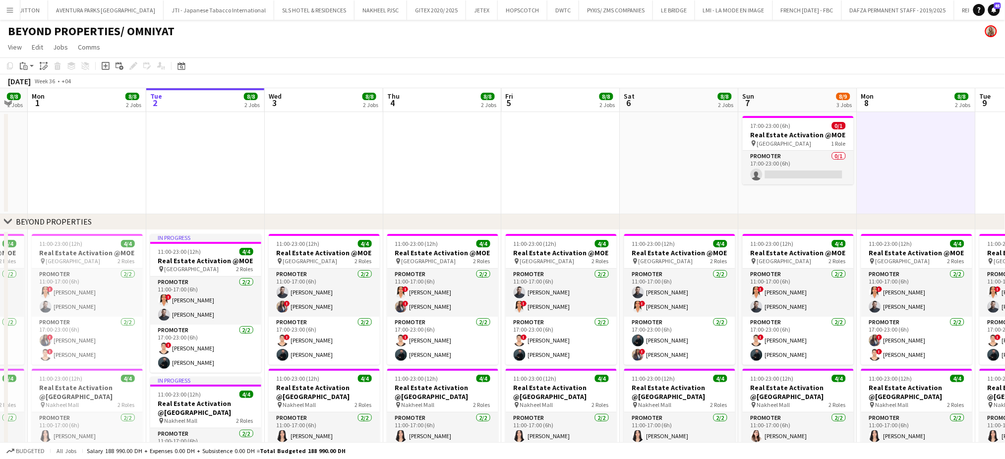
drag, startPoint x: 445, startPoint y: 151, endPoint x: 661, endPoint y: 151, distance: 215.7
click at [661, 151] on app-calendar-viewport "Sat 30 8/8 2 Jobs Sun 31 8/8 2 Jobs Mon 1 8/8 2 Jobs Tue 2 8/8 2 Jobs Wed 3 8/8…" at bounding box center [502, 365] width 1005 height 554
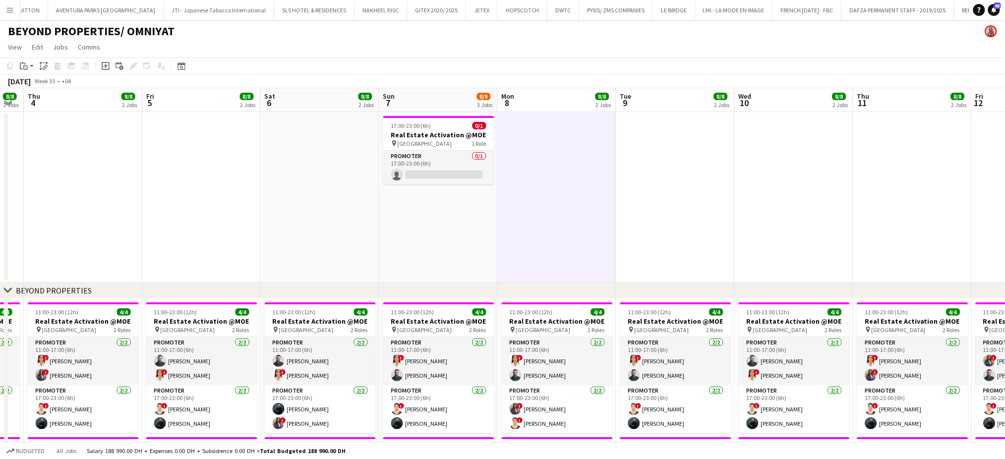
drag, startPoint x: 837, startPoint y: 163, endPoint x: 569, endPoint y: 165, distance: 268.3
click at [569, 165] on app-calendar-viewport "Sun 31 8/8 2 Jobs Mon 1 8/8 2 Jobs Tue 2 8/8 2 Jobs Wed 3 8/8 2 Jobs Thu 4 8/8 …" at bounding box center [502, 399] width 1005 height 623
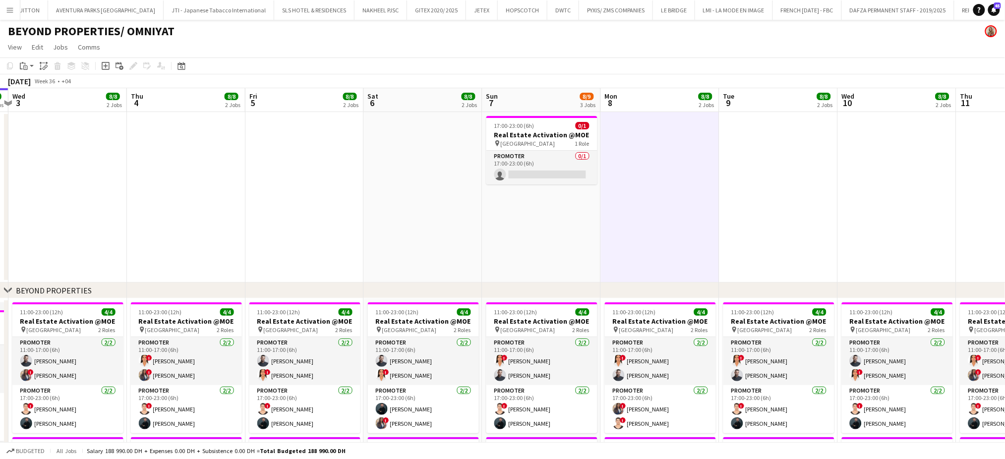
drag, startPoint x: 827, startPoint y: 168, endPoint x: 518, endPoint y: 169, distance: 308.9
click at [621, 168] on app-calendar-viewport "Sun 31 8/8 2 Jobs Mon 1 8/8 2 Jobs Tue 2 8/8 2 Jobs Wed 3 8/8 2 Jobs Thu 4 8/8 …" at bounding box center [502, 399] width 1005 height 623
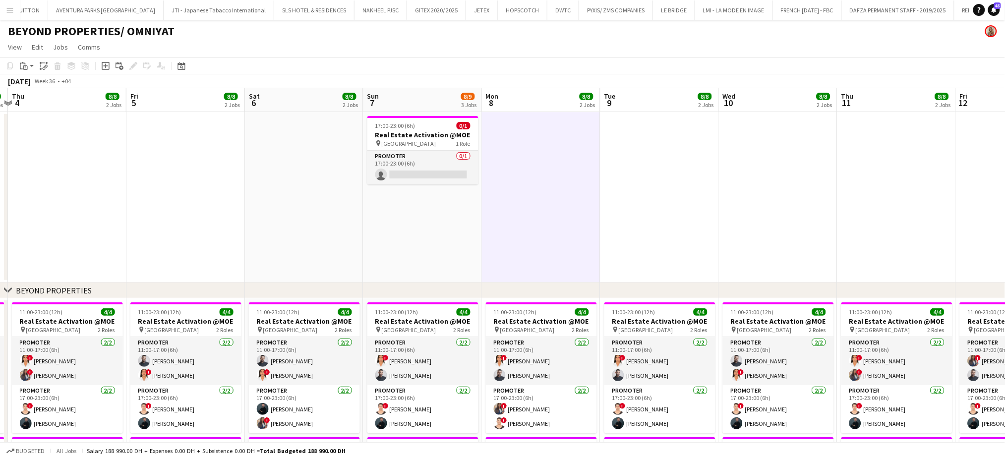
click at [444, 129] on app-calendar-viewport "Mon 1 8/8 2 Jobs Tue 2 8/8 2 Jobs Wed 3 8/8 2 Jobs Thu 4 8/8 2 Jobs Fri 5 8/8 2…" at bounding box center [502, 399] width 1005 height 623
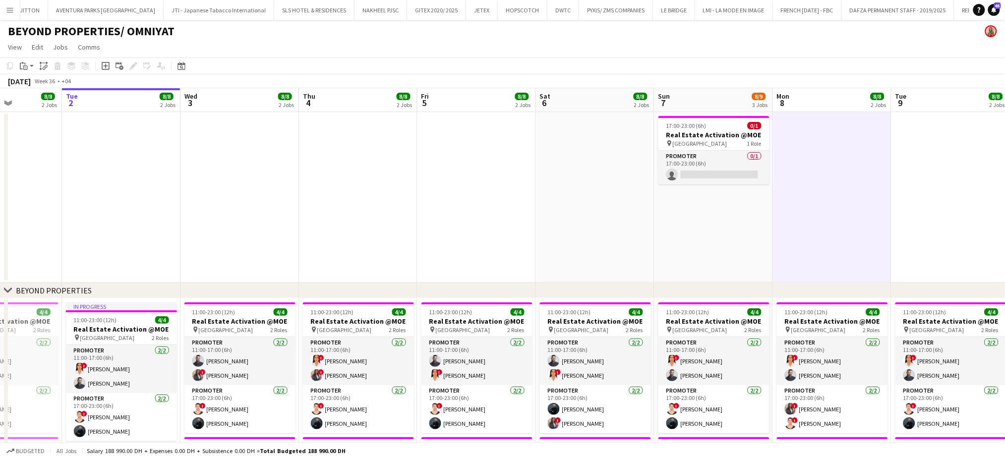
scroll to position [0, 244]
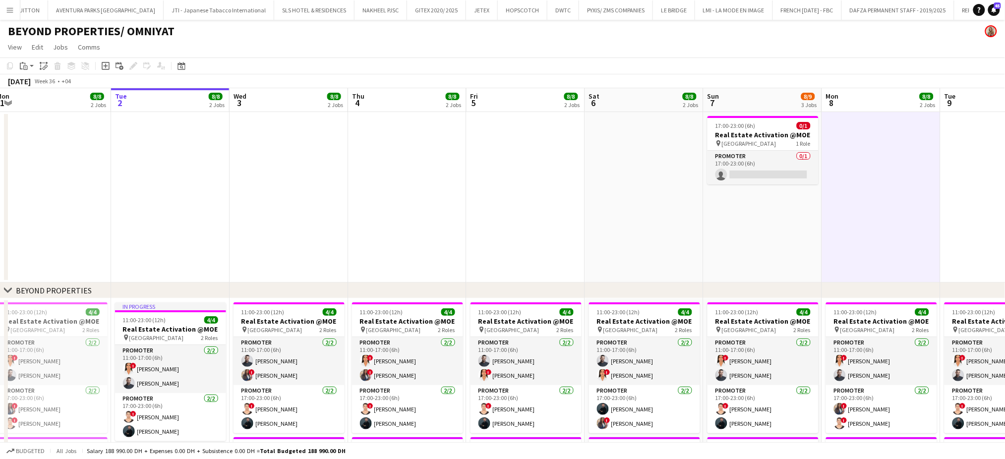
drag, startPoint x: 611, startPoint y: 161, endPoint x: 628, endPoint y: 161, distance: 16.4
click at [628, 161] on app-calendar-viewport "Sat 30 8/8 2 Jobs Sun 31 8/8 2 Jobs Mon 1 8/8 2 Jobs Tue 2 8/8 2 Jobs Wed 3 8/8…" at bounding box center [502, 399] width 1005 height 623
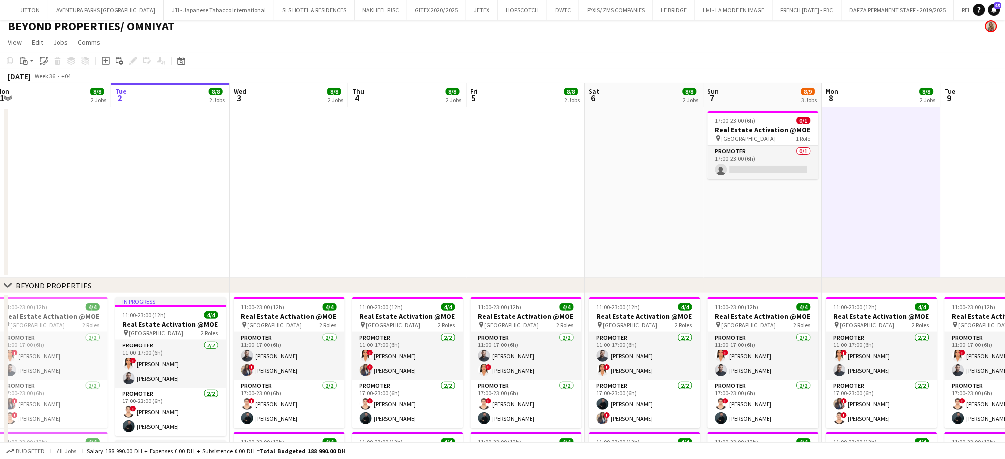
scroll to position [0, 0]
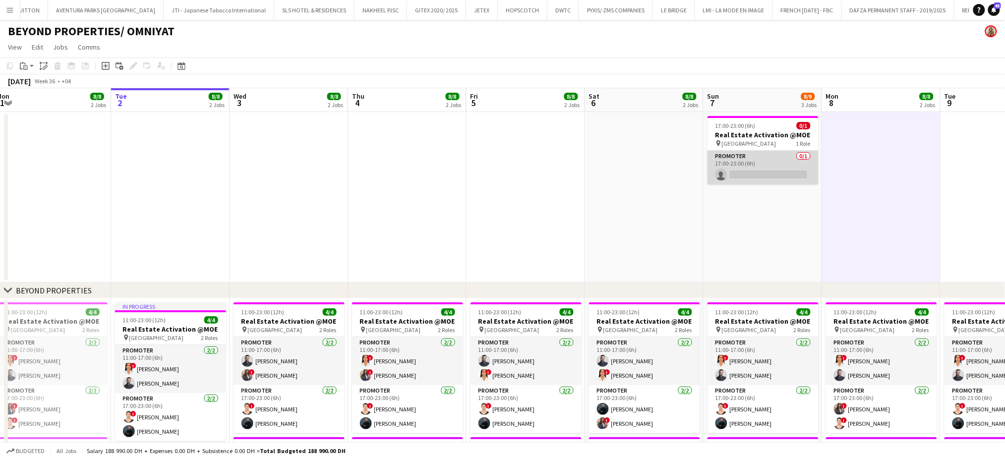
click at [770, 162] on app-card-role "Promoter 0/1 17:00-23:00 (6h) single-neutral-actions" at bounding box center [763, 168] width 111 height 34
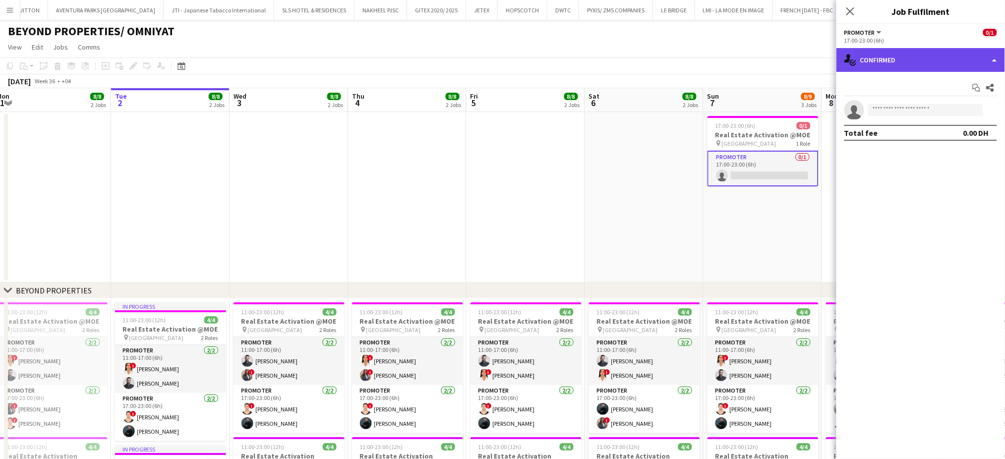
click at [971, 61] on div "single-neutral-actions-check-2 Confirmed" at bounding box center [921, 60] width 169 height 24
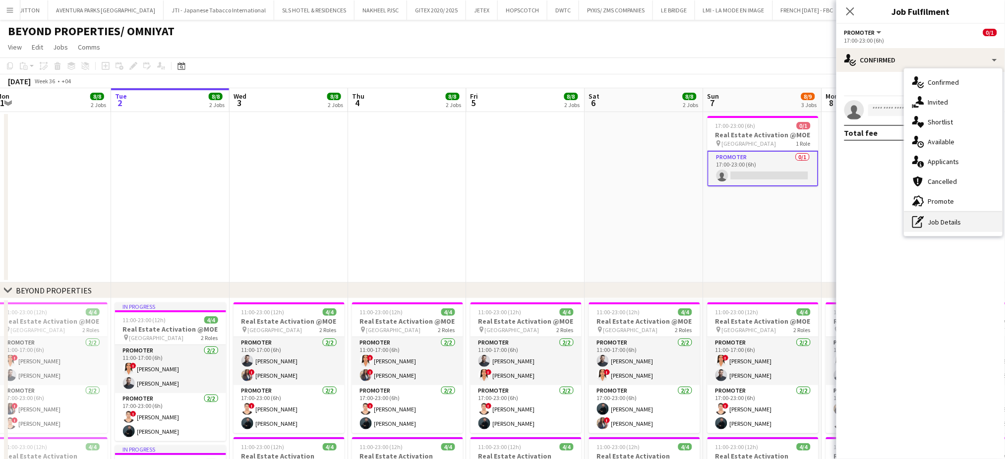
click at [935, 219] on div "pen-write Job Details" at bounding box center [953, 222] width 98 height 20
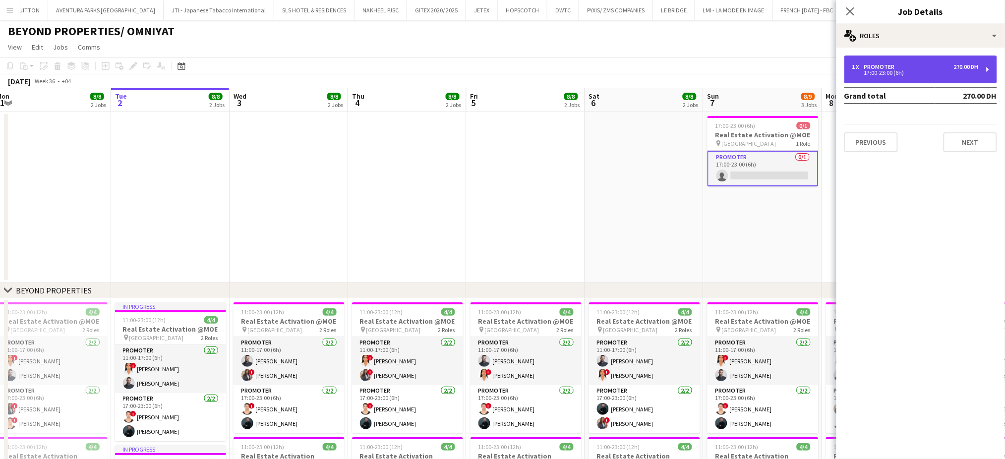
drag, startPoint x: 922, startPoint y: 77, endPoint x: 908, endPoint y: 59, distance: 22.6
click at [922, 75] on div "1 x Promoter 270.00 DH 17:00-23:00 (6h)" at bounding box center [920, 70] width 153 height 28
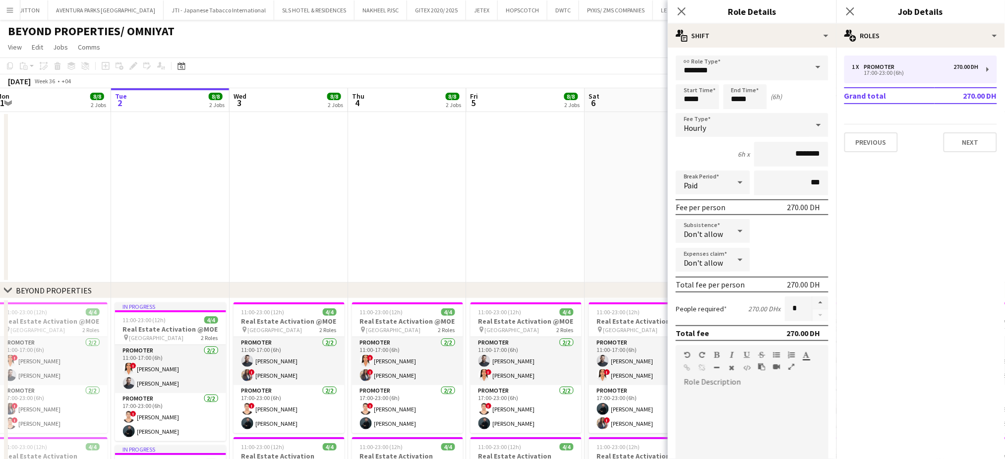
click at [779, 20] on div "Close pop-in Role Details" at bounding box center [752, 12] width 169 height 24
click at [788, 29] on div "multiple-actions-text Shift" at bounding box center [752, 36] width 169 height 24
click at [528, 241] on app-date-cell at bounding box center [526, 197] width 119 height 171
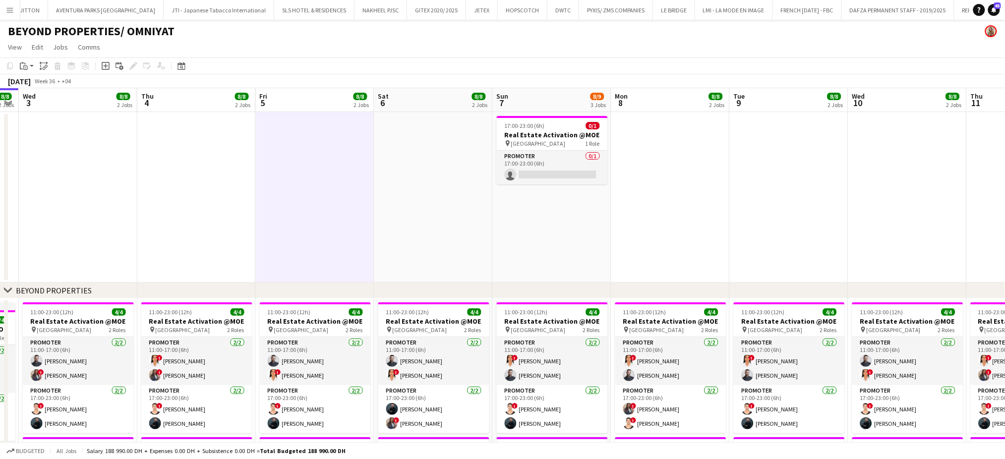
drag, startPoint x: 785, startPoint y: 227, endPoint x: 533, endPoint y: 229, distance: 252.9
click at [536, 230] on app-calendar-viewport "Sat 30 8/8 2 Jobs Sun 31 8/8 2 Jobs Mon 1 8/8 2 Jobs Tue 2 8/8 2 Jobs Wed 3 8/8…" at bounding box center [502, 399] width 1005 height 623
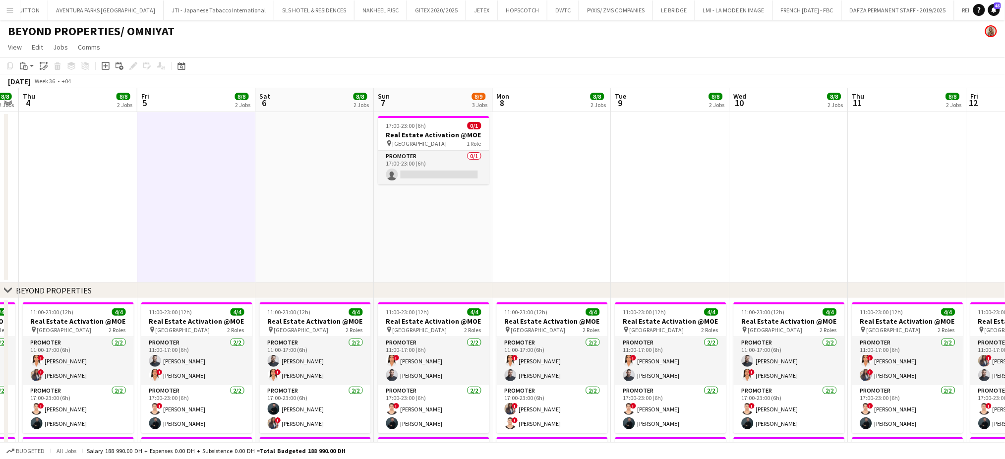
scroll to position [0, 376]
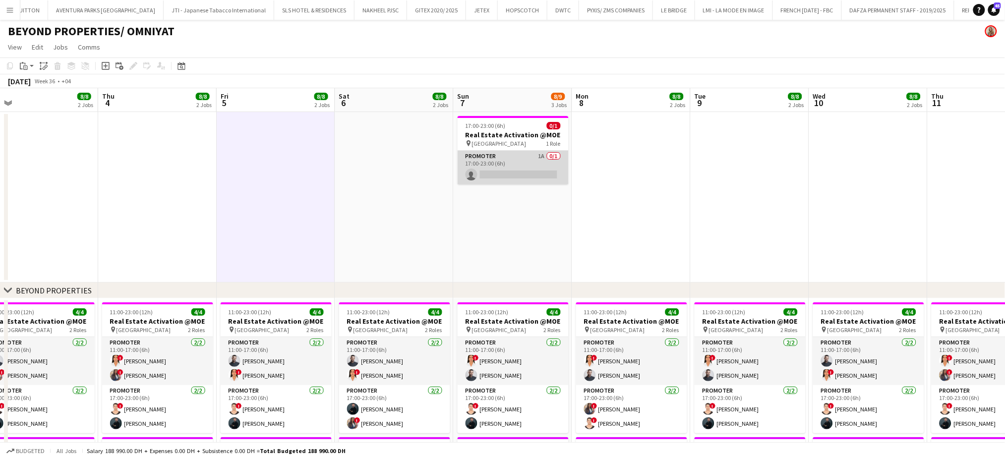
click at [520, 164] on app-card-role "Promoter 1A 0/1 17:00-23:00 (6h) single-neutral-actions" at bounding box center [513, 168] width 111 height 34
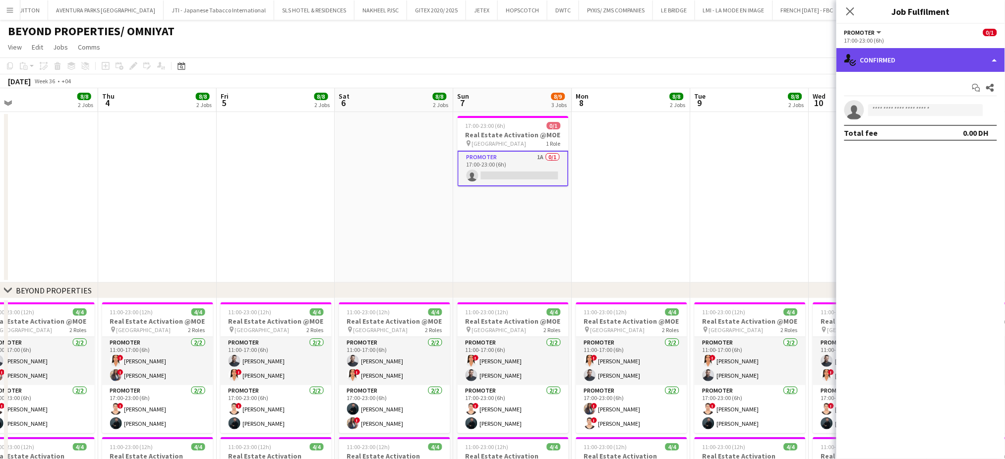
click at [982, 55] on div "single-neutral-actions-check-2 Confirmed" at bounding box center [921, 60] width 169 height 24
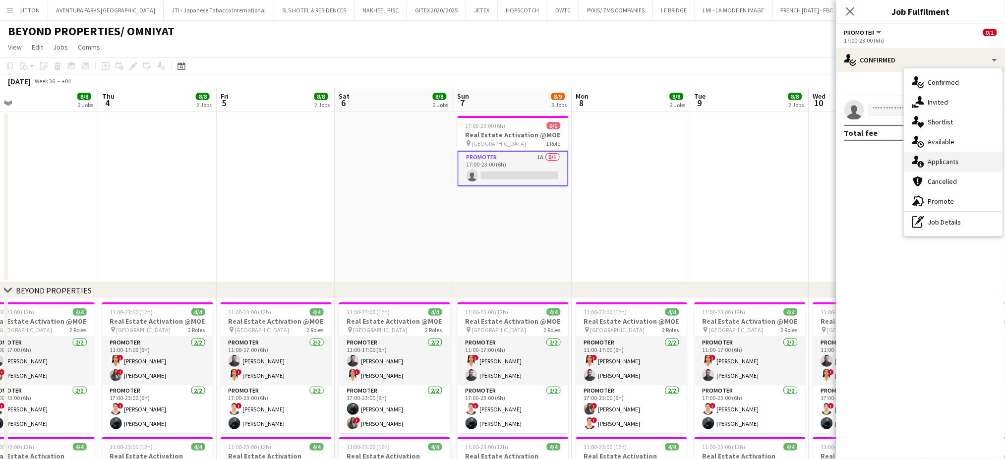
click at [964, 170] on div "single-neutral-actions-information Applicants" at bounding box center [953, 162] width 98 height 20
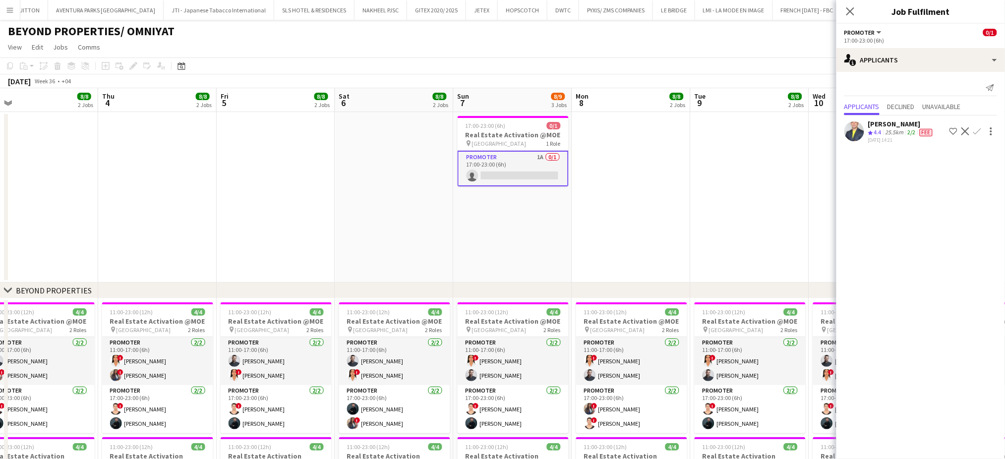
click at [902, 127] on div "[PERSON_NAME]" at bounding box center [901, 124] width 66 height 9
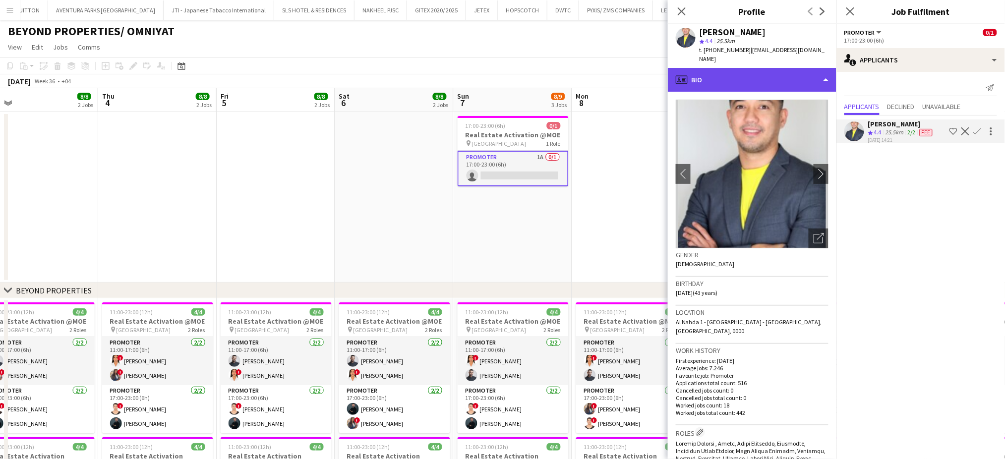
click at [734, 70] on div "profile Bio" at bounding box center [752, 80] width 169 height 24
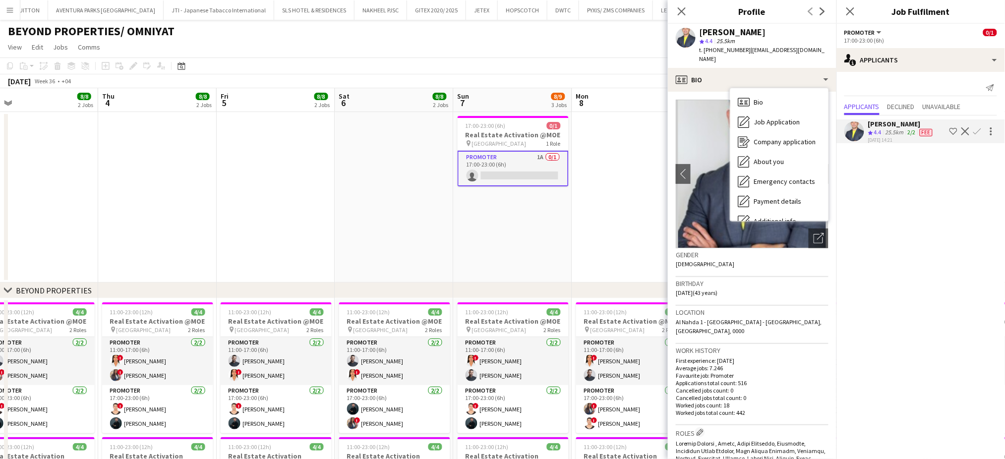
click at [601, 194] on app-date-cell at bounding box center [631, 197] width 119 height 171
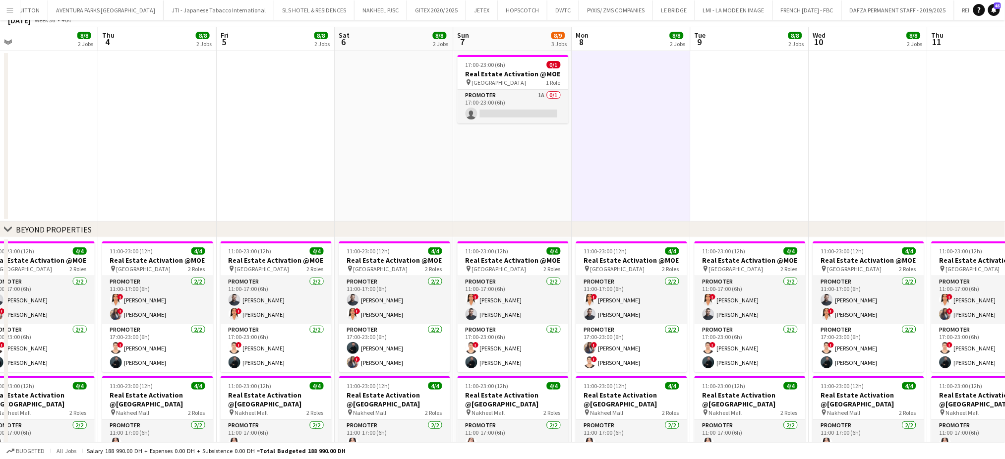
scroll to position [0, 0]
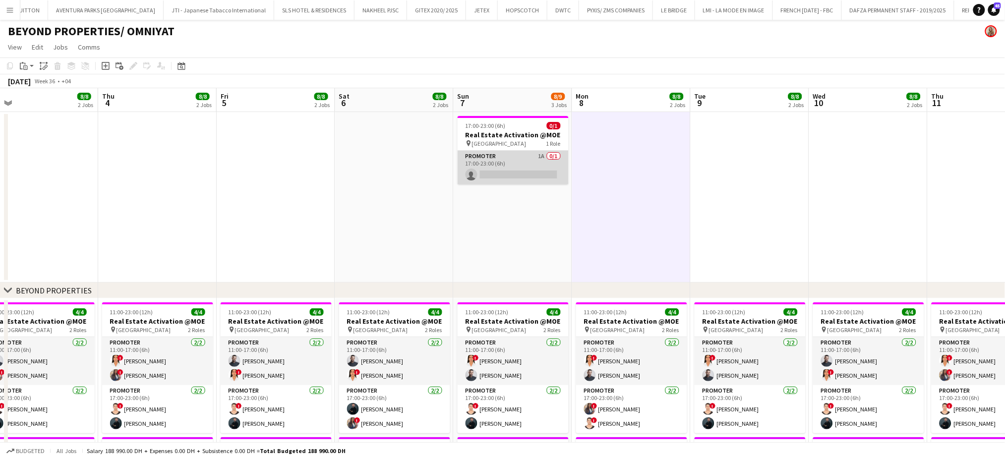
click at [513, 165] on app-card-role "Promoter 1A 0/1 17:00-23:00 (6h) single-neutral-actions" at bounding box center [513, 168] width 111 height 34
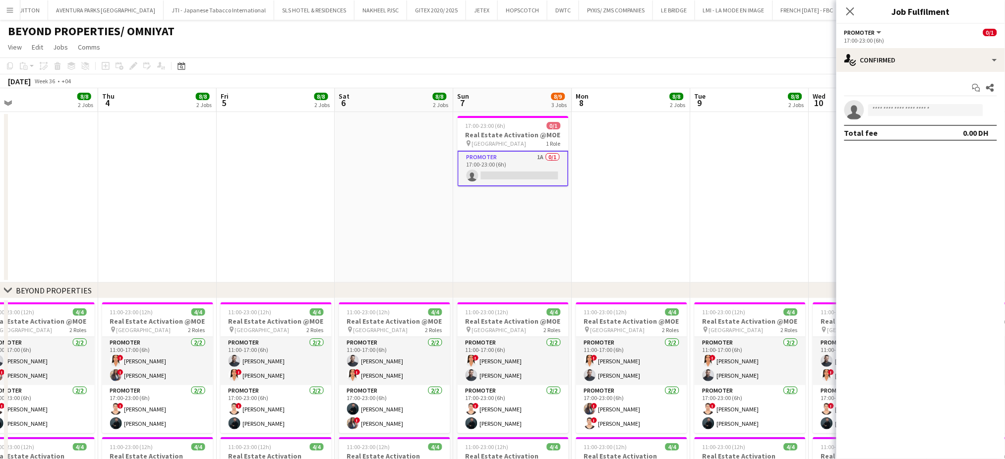
click at [659, 172] on app-date-cell at bounding box center [631, 197] width 119 height 171
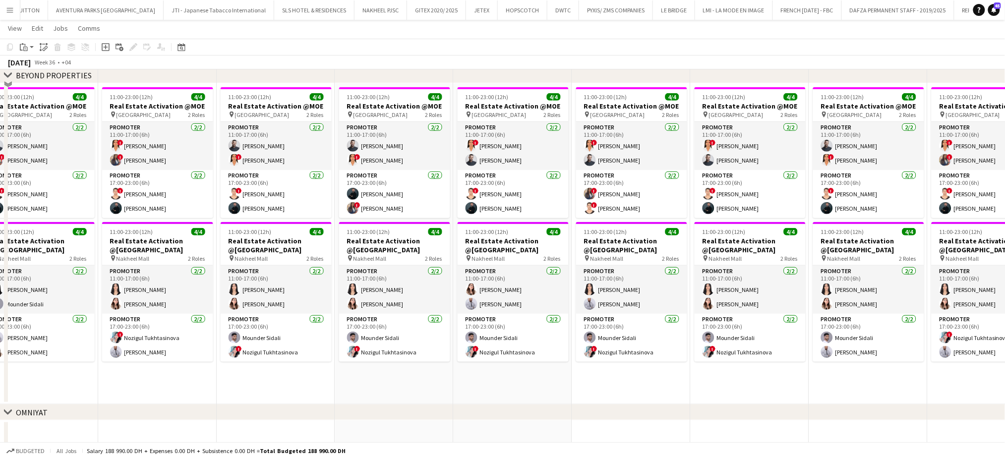
scroll to position [267, 0]
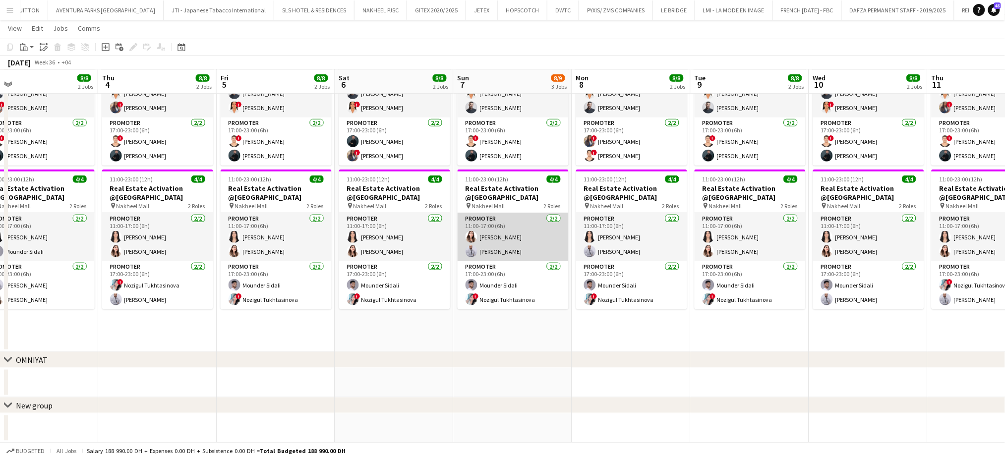
click at [509, 236] on app-card-role "Promoter [DATE] 11:00-17:00 (6h) [PERSON_NAME] [PERSON_NAME]" at bounding box center [513, 237] width 111 height 48
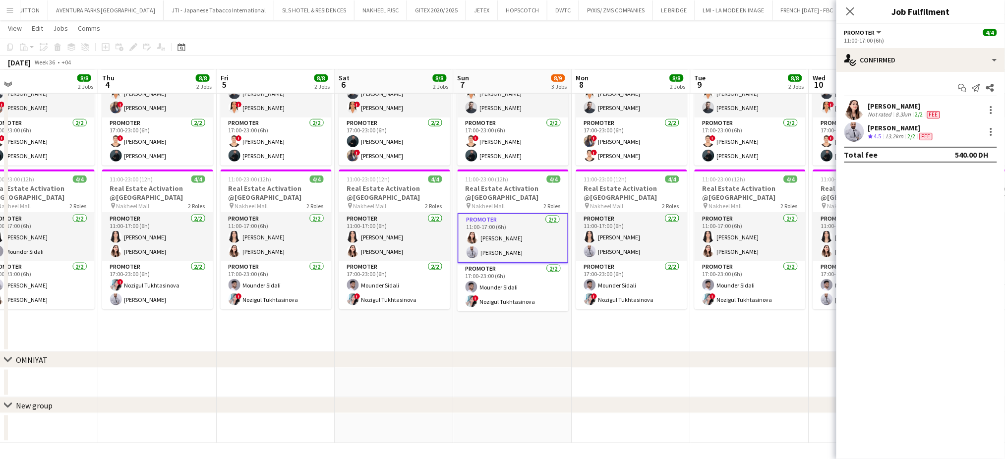
click at [884, 112] on div "Not rated" at bounding box center [881, 115] width 26 height 8
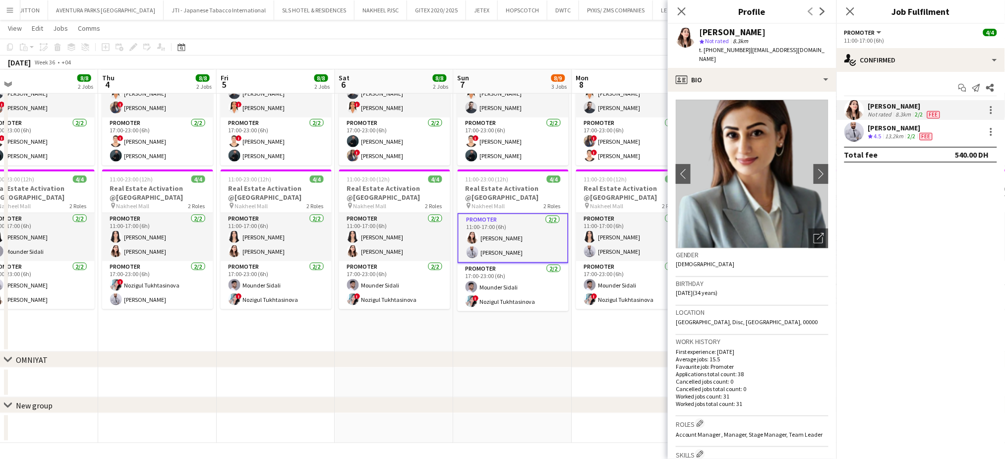
click at [877, 133] on span "4.5" at bounding box center [877, 135] width 7 height 7
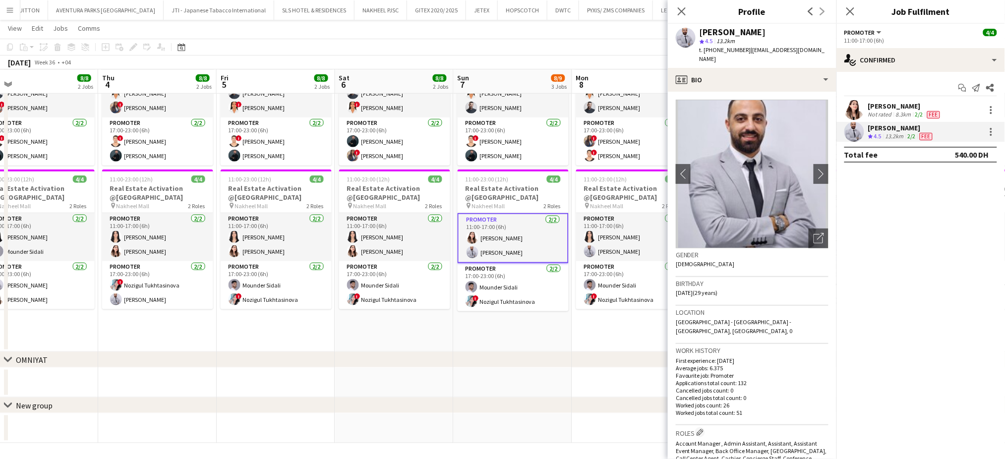
click at [886, 110] on div "[PERSON_NAME]" at bounding box center [905, 106] width 74 height 9
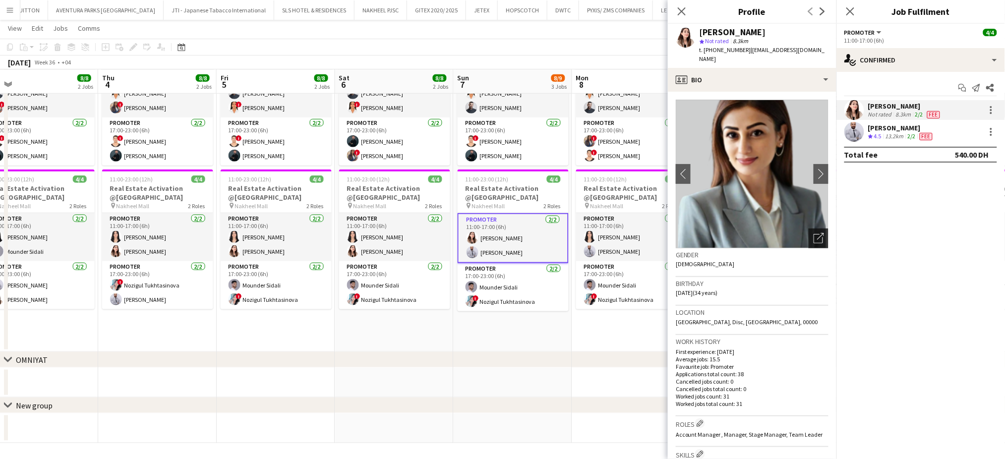
click at [814, 234] on icon at bounding box center [818, 238] width 9 height 9
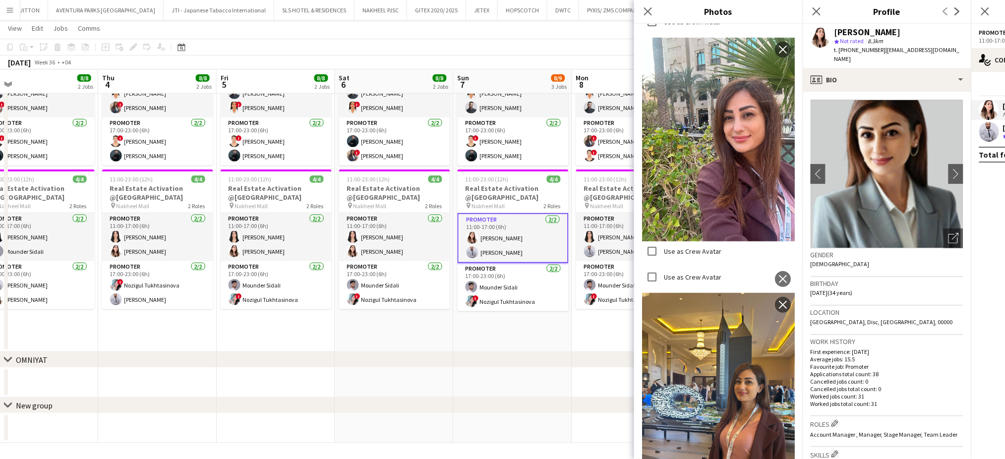
scroll to position [1587, 0]
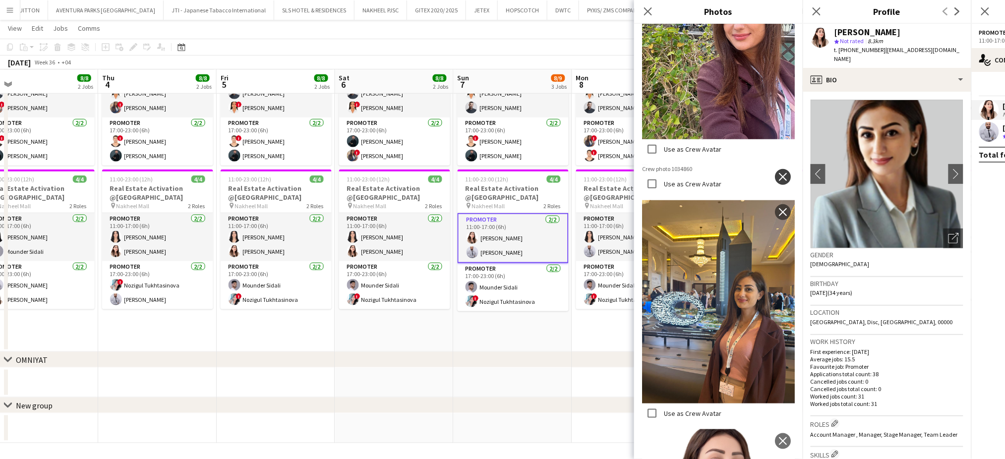
click at [778, 173] on app-icon "close" at bounding box center [783, 177] width 10 height 8
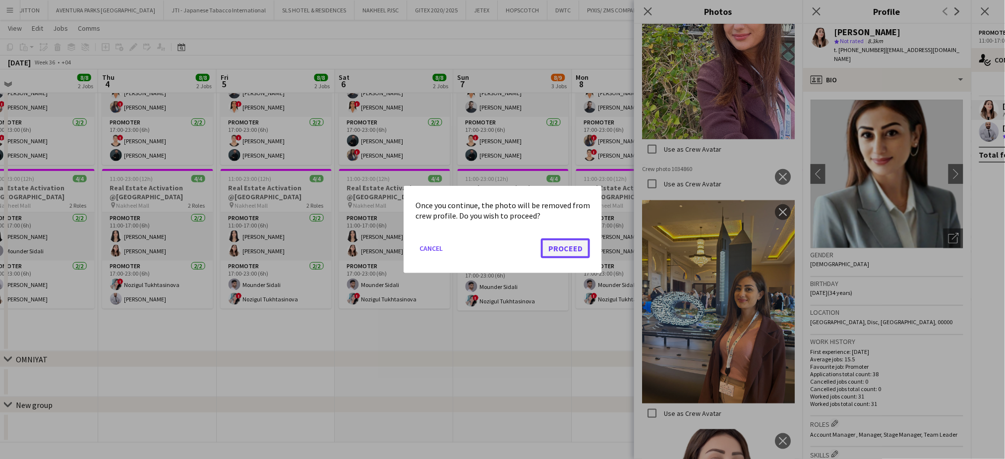
click at [554, 252] on button "Proceed" at bounding box center [565, 249] width 49 height 20
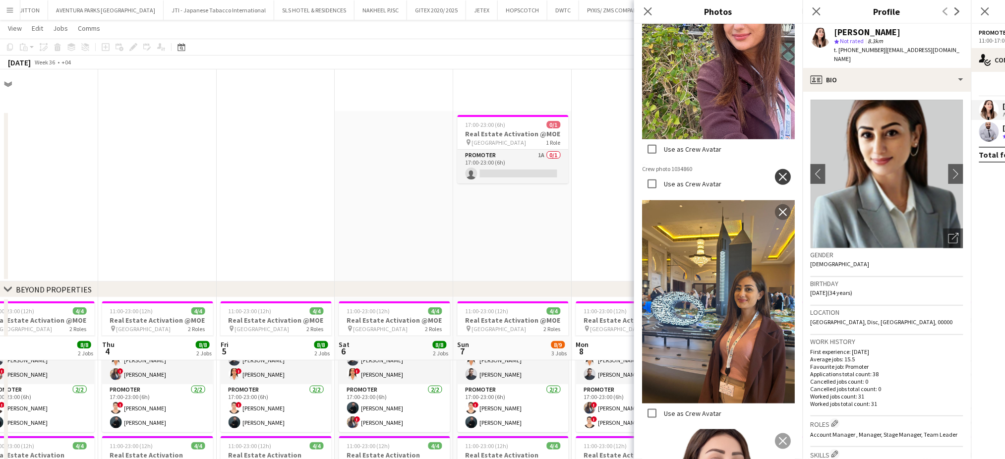
scroll to position [267, 0]
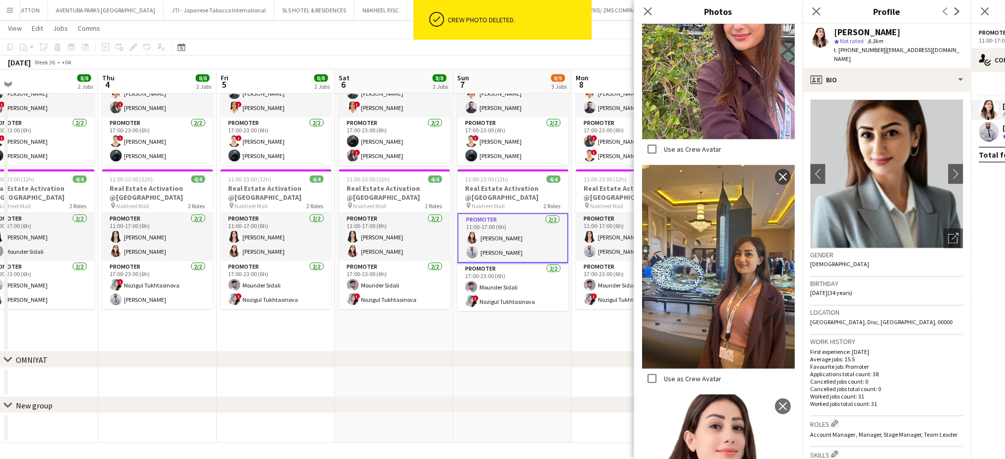
click at [467, 315] on app-date-cell "11:00-23:00 (12h) 4/4 Real Estate Activation @MOE pin Mall of Emirates 2 Roles …" at bounding box center [513, 191] width 119 height 321
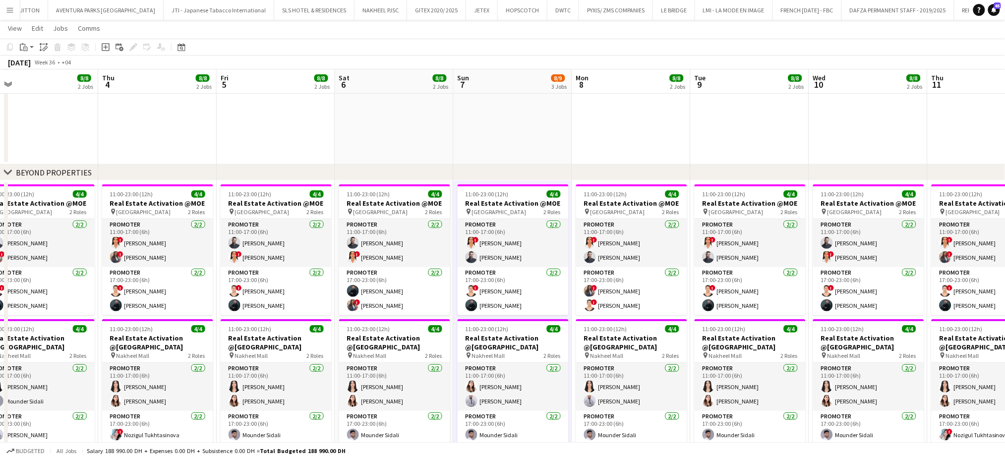
scroll to position [135, 0]
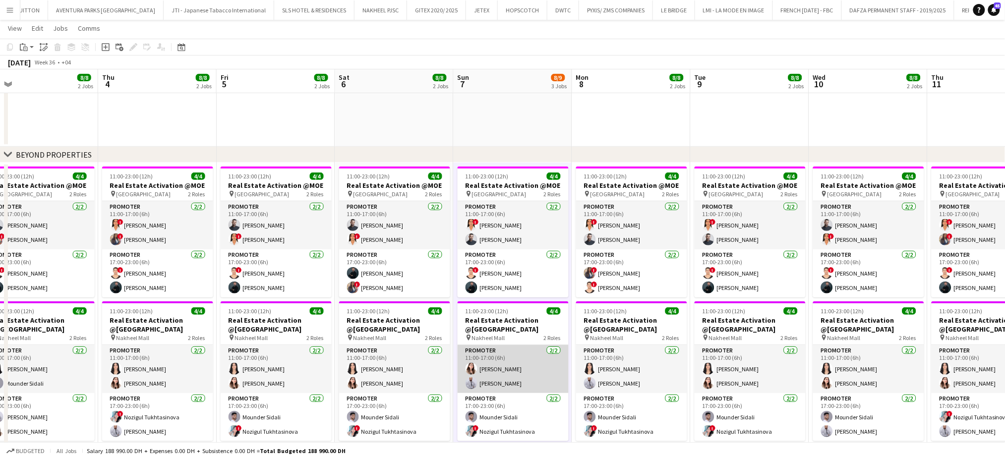
click at [482, 368] on app-card-role "Promoter [DATE] 11:00-17:00 (6h) [PERSON_NAME] [PERSON_NAME]" at bounding box center [513, 369] width 111 height 48
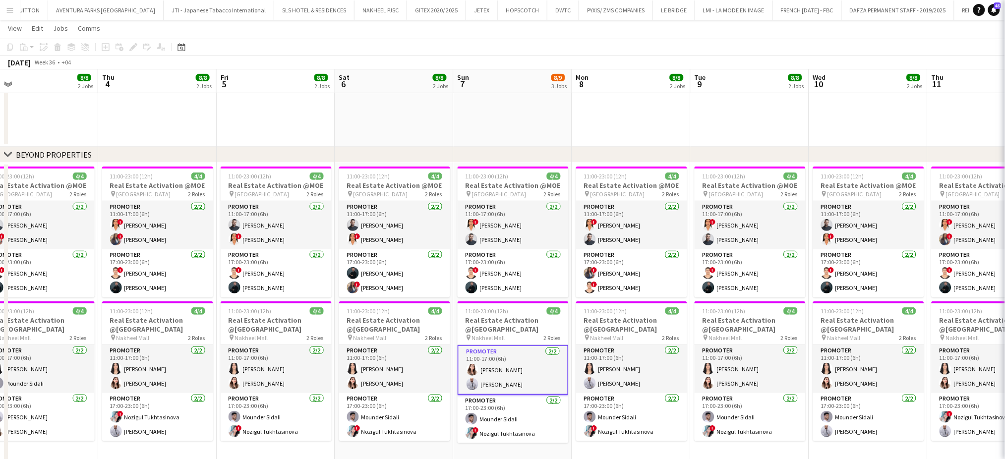
scroll to position [0, 375]
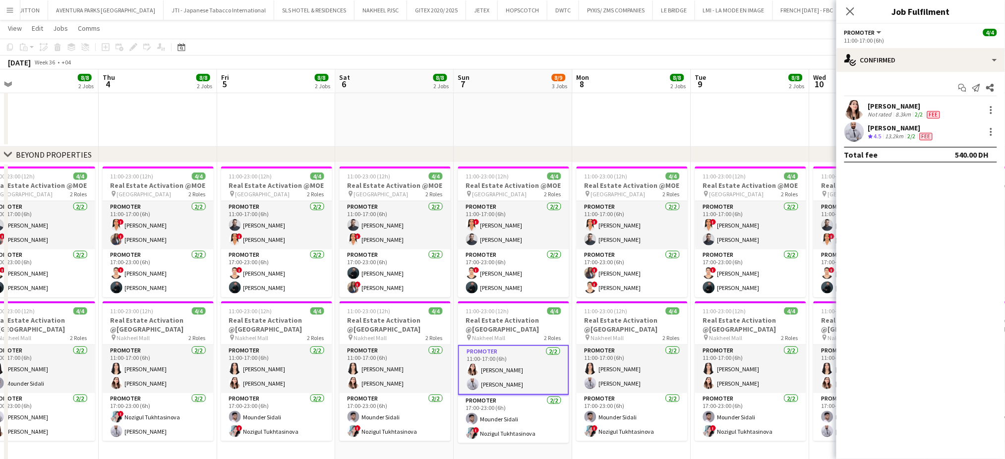
click at [881, 107] on div "[PERSON_NAME]" at bounding box center [905, 106] width 74 height 9
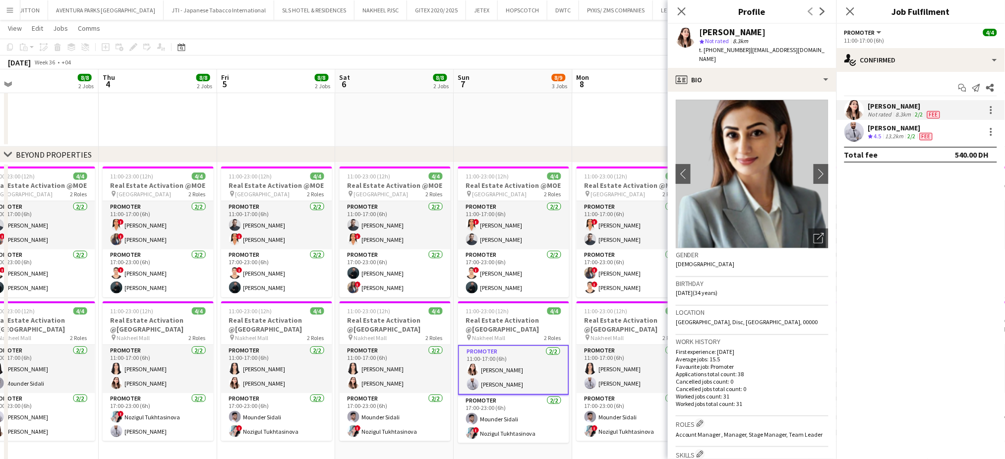
click at [603, 112] on app-date-cell at bounding box center [632, 61] width 119 height 171
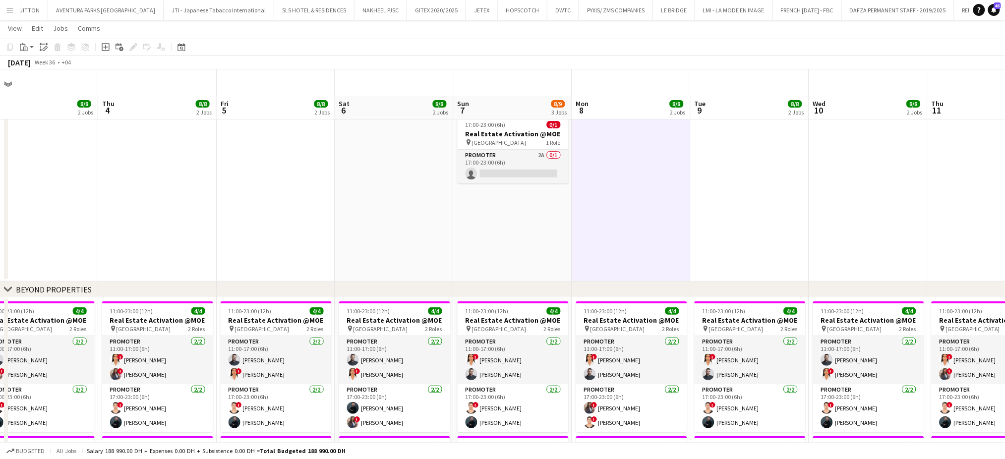
scroll to position [198, 0]
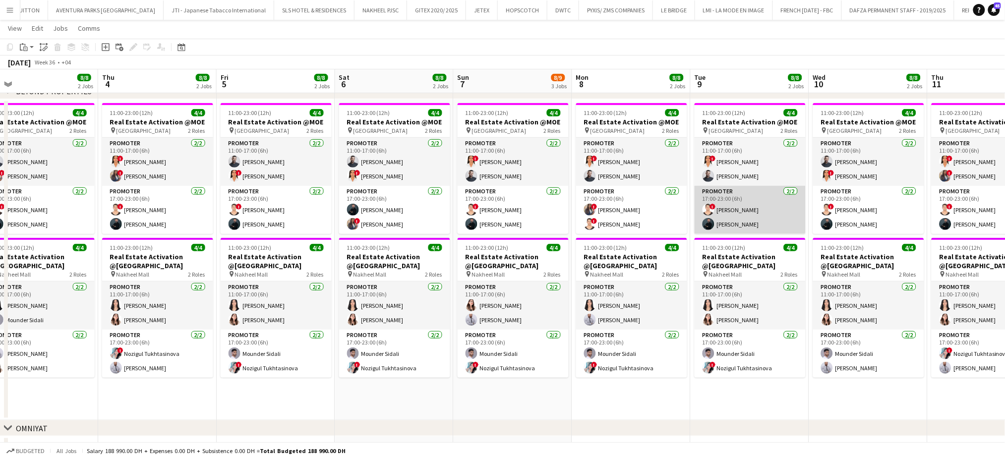
click at [726, 211] on app-card-role "Promoter [DATE] 17:00-23:00 (6h) ! [PERSON_NAME] [PERSON_NAME]" at bounding box center [750, 210] width 111 height 48
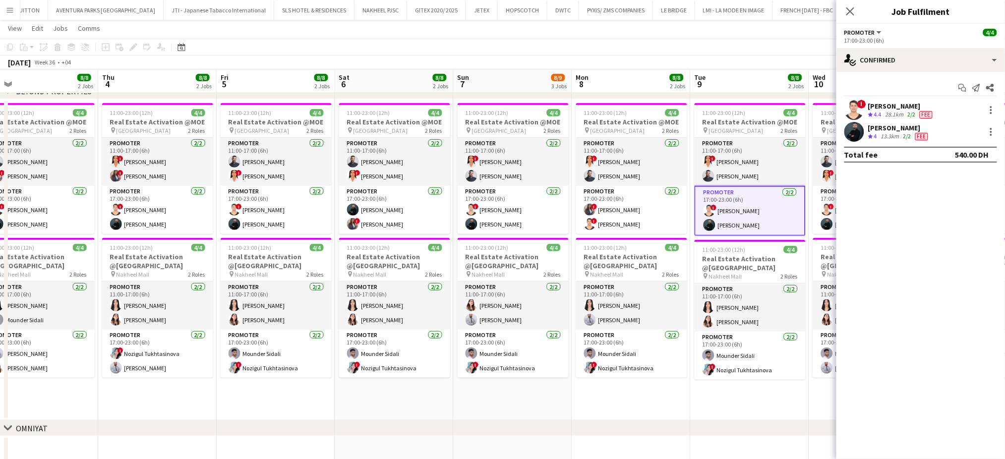
click at [482, 399] on app-date-cell "11:00-23:00 (12h) 4/4 Real Estate Activation @MOE pin Mall of Emirates 2 Roles …" at bounding box center [513, 259] width 119 height 321
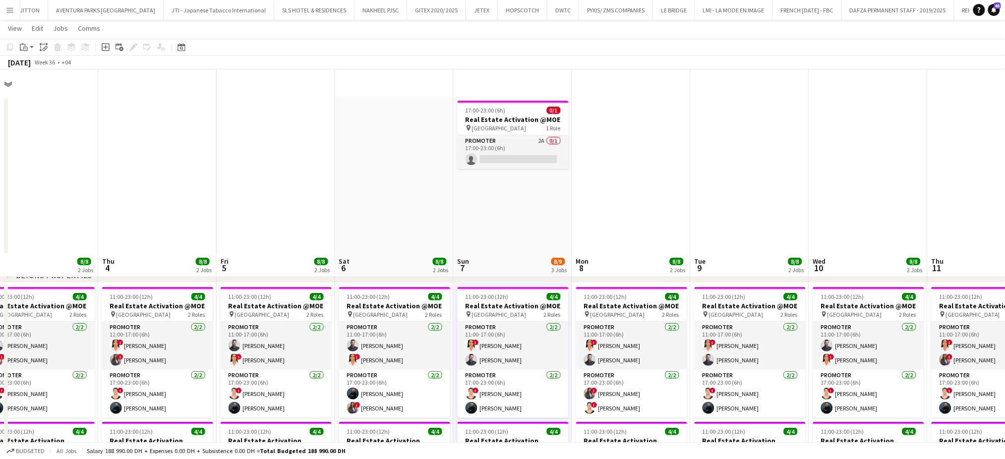
scroll to position [0, 0]
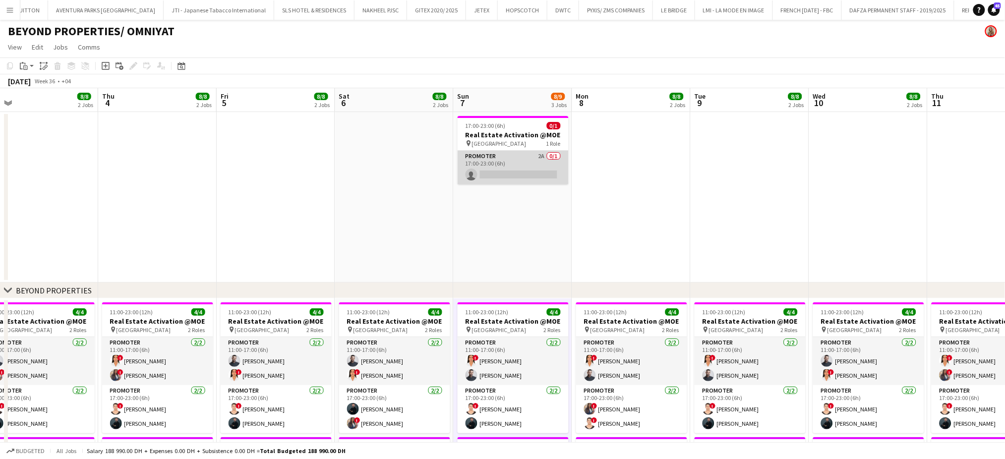
click at [525, 162] on app-card-role "Promoter 2A 0/1 17:00-23:00 (6h) single-neutral-actions" at bounding box center [513, 168] width 111 height 34
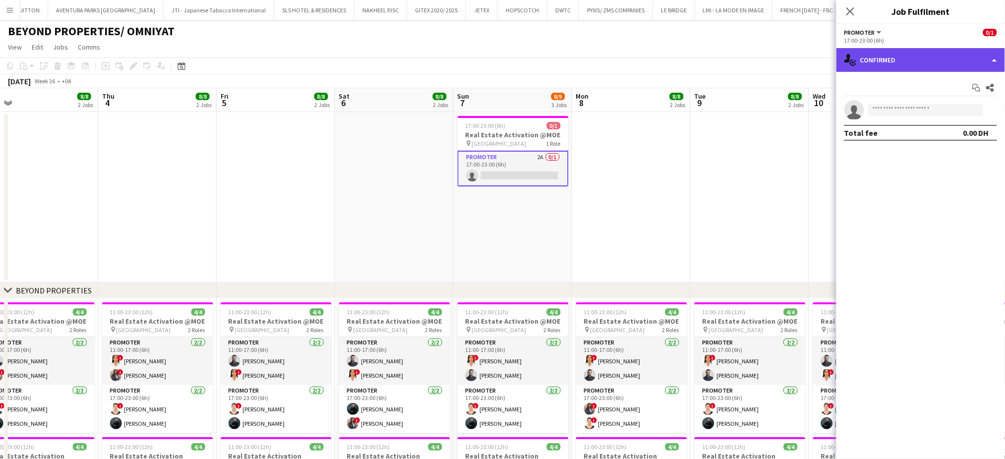
click at [996, 52] on div "single-neutral-actions-check-2 Confirmed" at bounding box center [921, 60] width 169 height 24
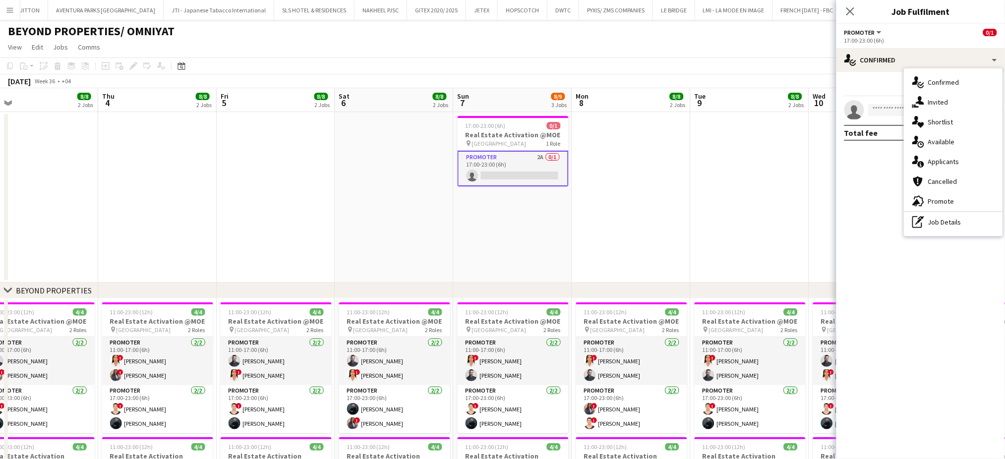
drag, startPoint x: 948, startPoint y: 162, endPoint x: 958, endPoint y: 160, distance: 10.6
click at [947, 162] on span "Applicants" at bounding box center [943, 161] width 31 height 9
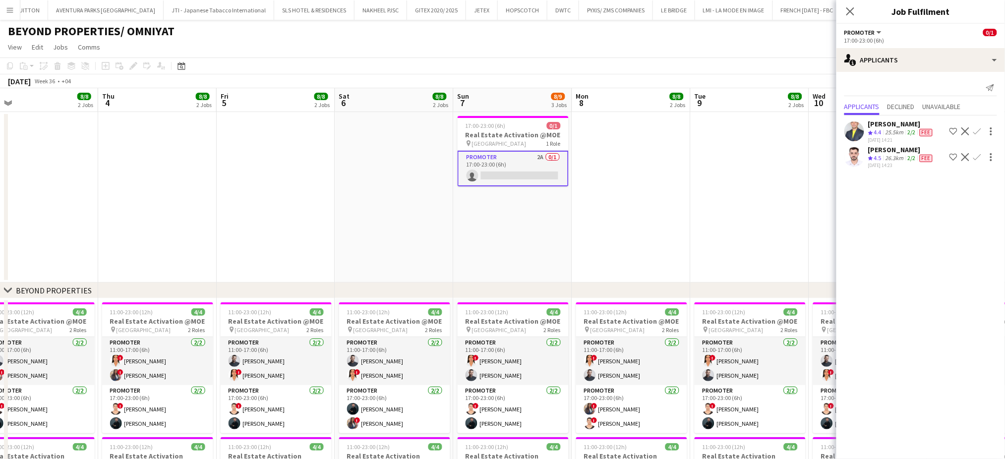
click at [877, 162] on span "4.5" at bounding box center [877, 157] width 7 height 7
click at [601, 156] on app-date-cell at bounding box center [631, 197] width 119 height 171
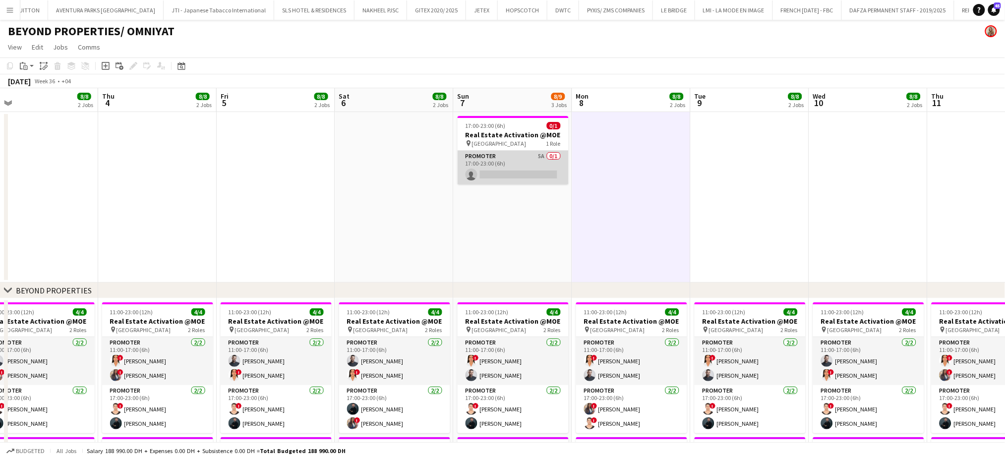
click at [520, 162] on app-card-role "Promoter 5A 0/1 17:00-23:00 (6h) single-neutral-actions" at bounding box center [513, 168] width 111 height 34
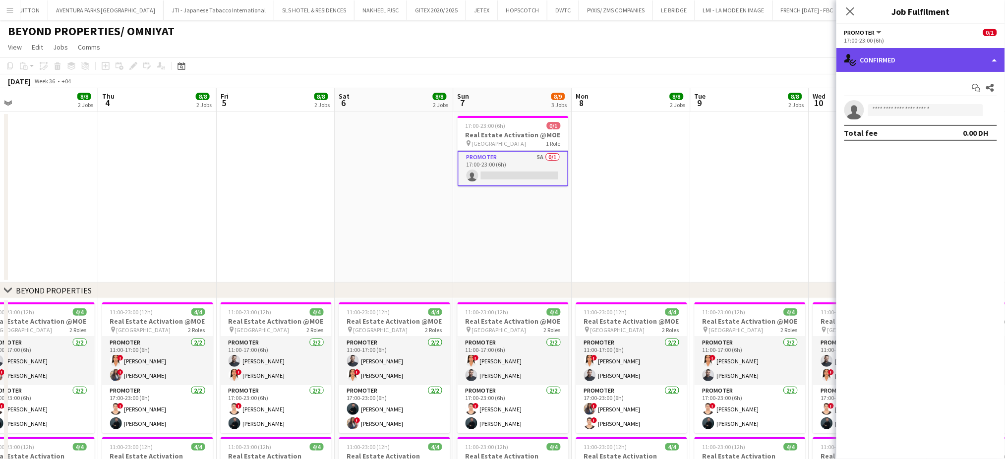
click at [979, 59] on div "single-neutral-actions-check-2 Confirmed" at bounding box center [921, 60] width 169 height 24
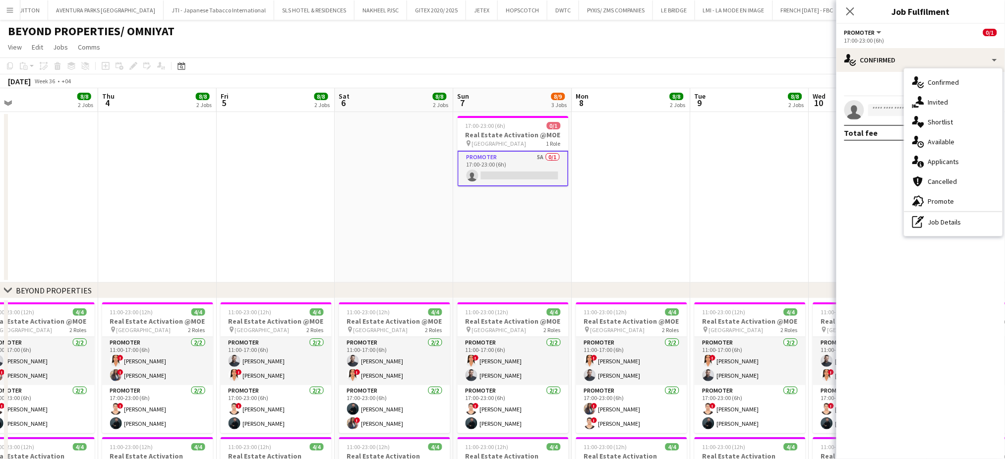
click at [940, 163] on span "Applicants" at bounding box center [943, 161] width 31 height 9
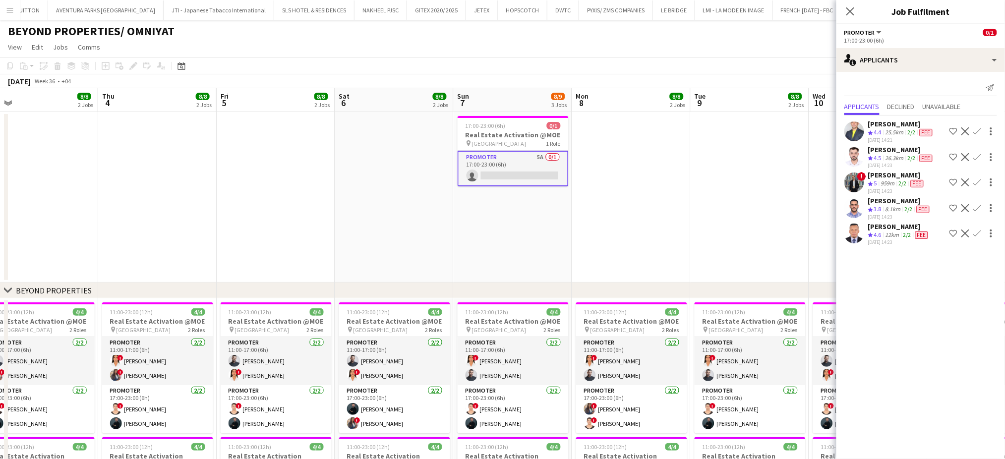
click at [874, 180] on div "Crew rating 5" at bounding box center [873, 184] width 11 height 8
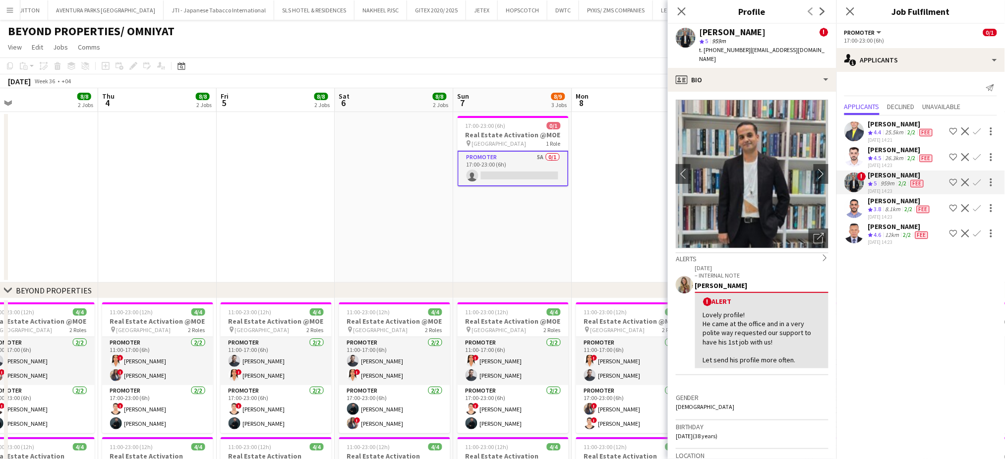
click at [895, 151] on div "[PERSON_NAME]" at bounding box center [901, 149] width 66 height 9
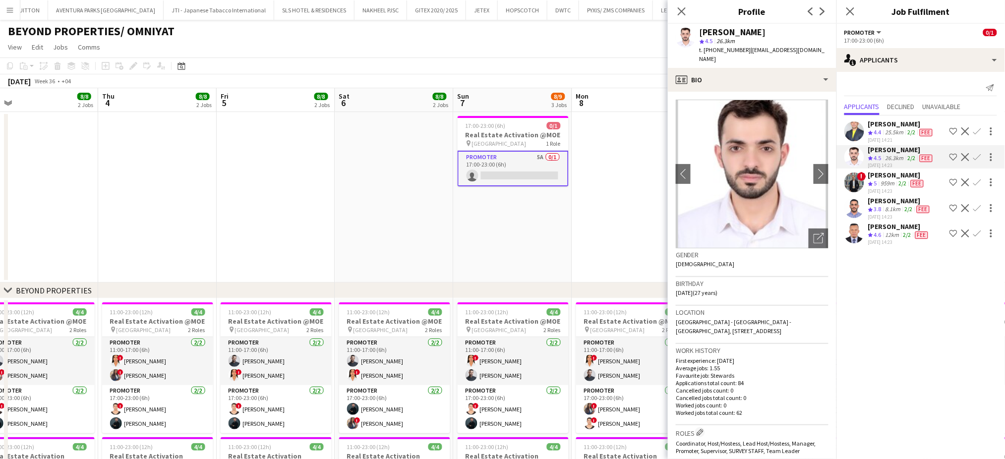
click at [952, 153] on app-icon "Shortlist crew" at bounding box center [954, 157] width 8 height 8
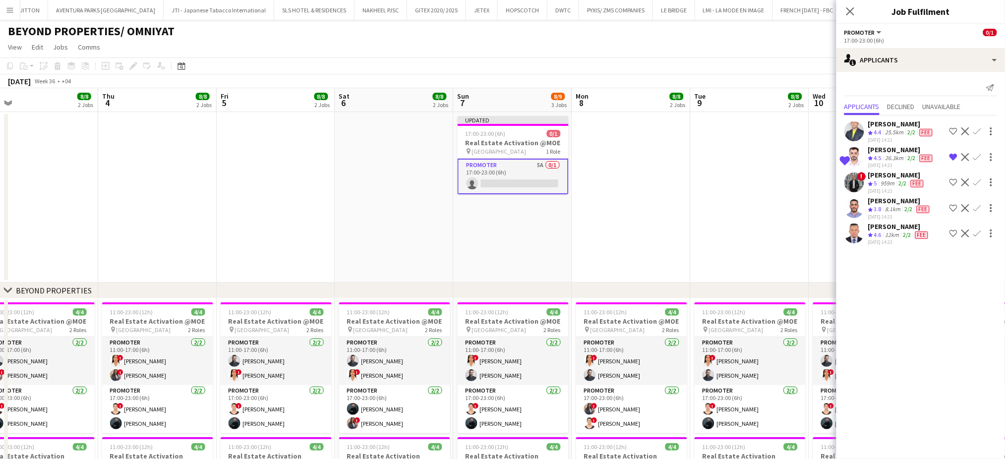
click at [956, 132] on app-icon "Shortlist crew" at bounding box center [954, 131] width 8 height 8
click at [897, 138] on div "[DATE] 14:21" at bounding box center [901, 140] width 66 height 6
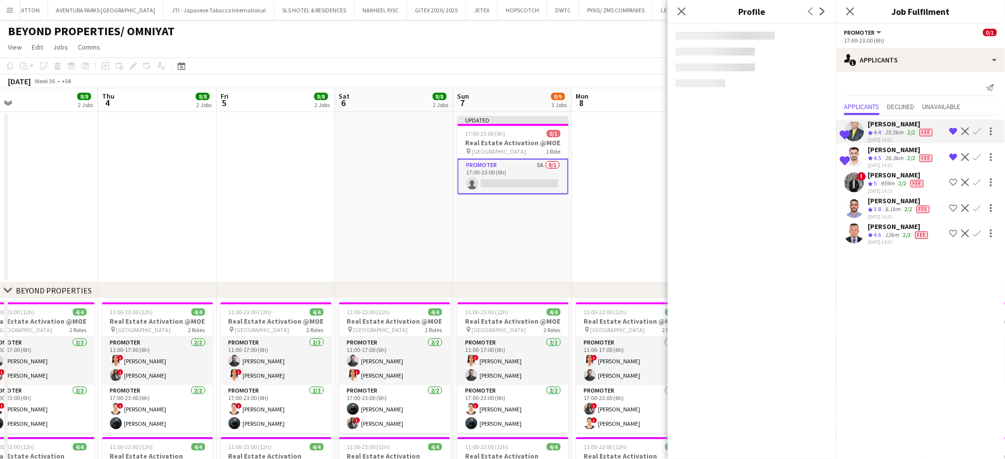
click at [888, 151] on div "[PERSON_NAME]" at bounding box center [901, 149] width 66 height 9
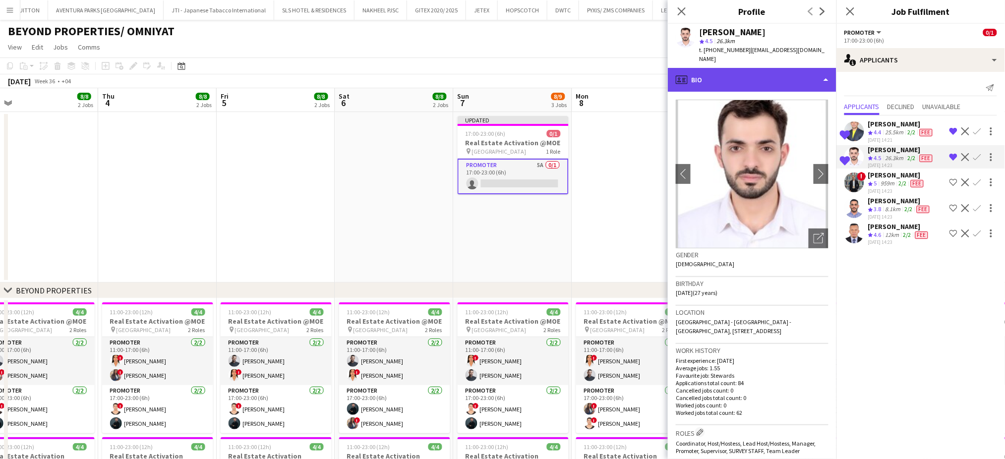
click at [798, 68] on div "profile Bio" at bounding box center [752, 80] width 169 height 24
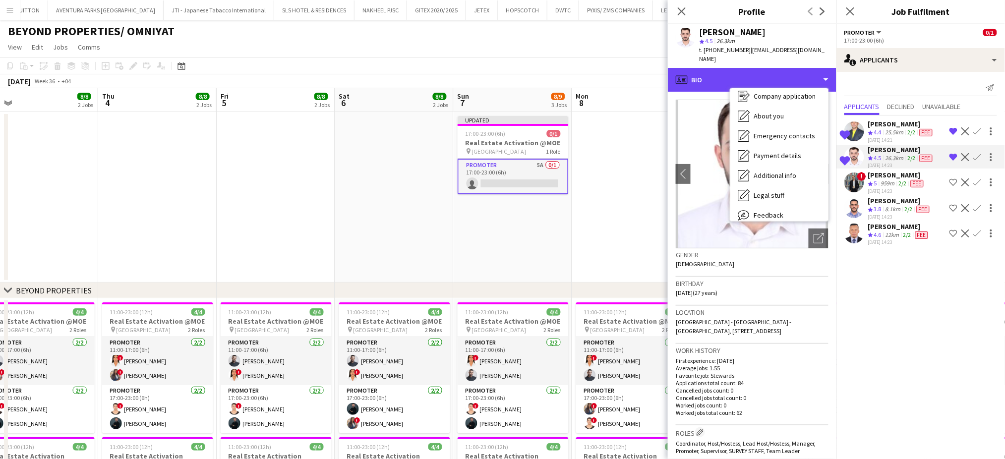
scroll to position [73, 0]
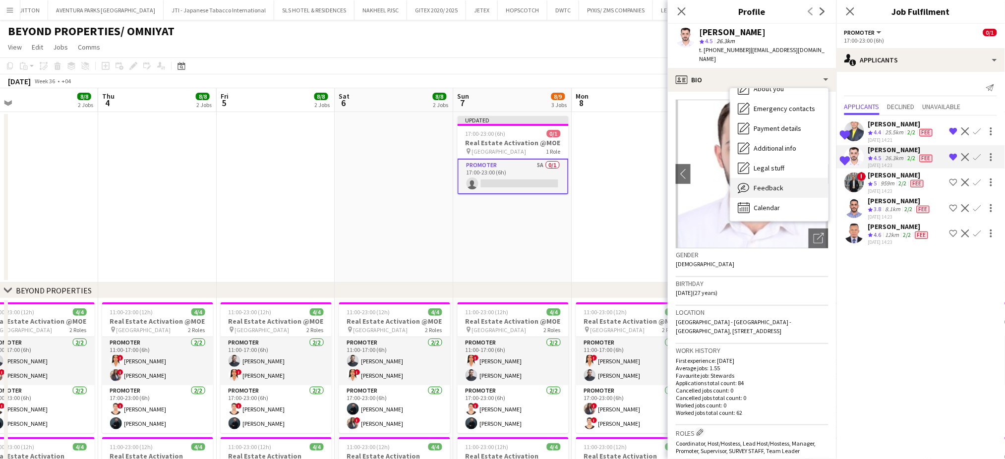
click at [772, 183] on span "Feedback" at bounding box center [769, 187] width 30 height 9
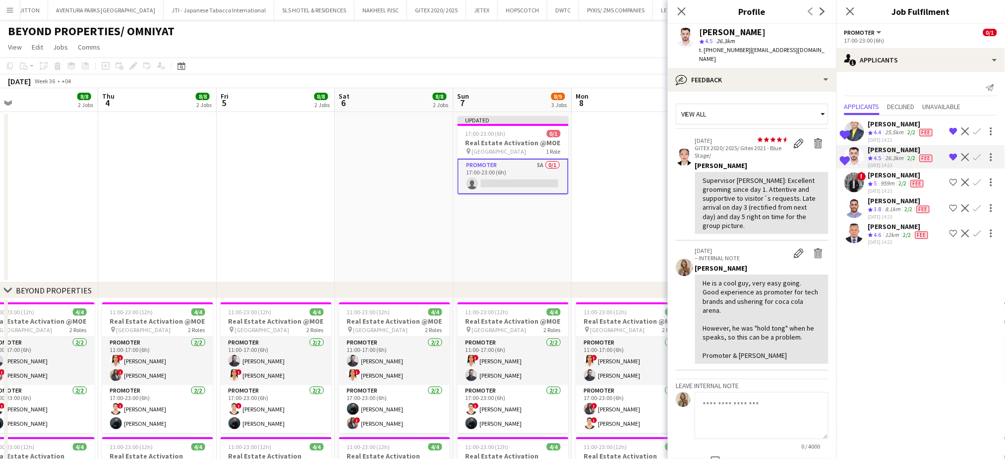
click at [897, 126] on div "[PERSON_NAME]" at bounding box center [901, 124] width 66 height 9
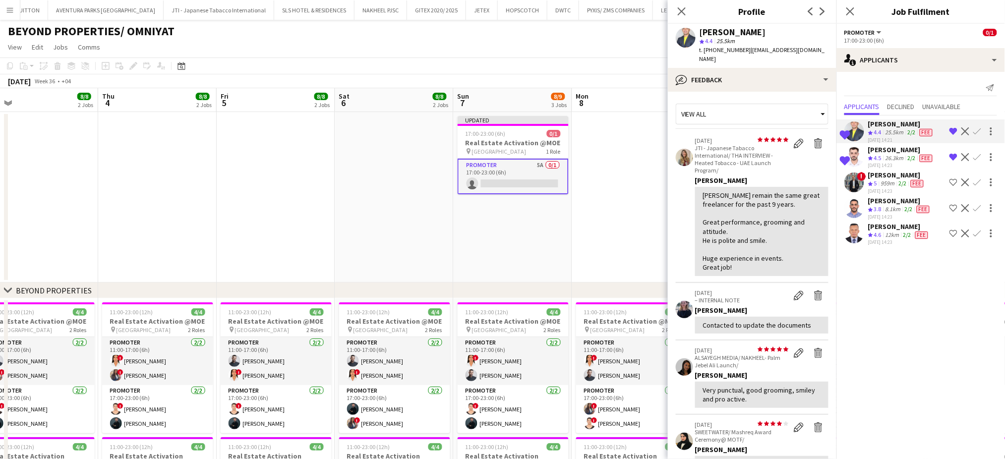
click at [619, 225] on app-date-cell at bounding box center [631, 197] width 119 height 171
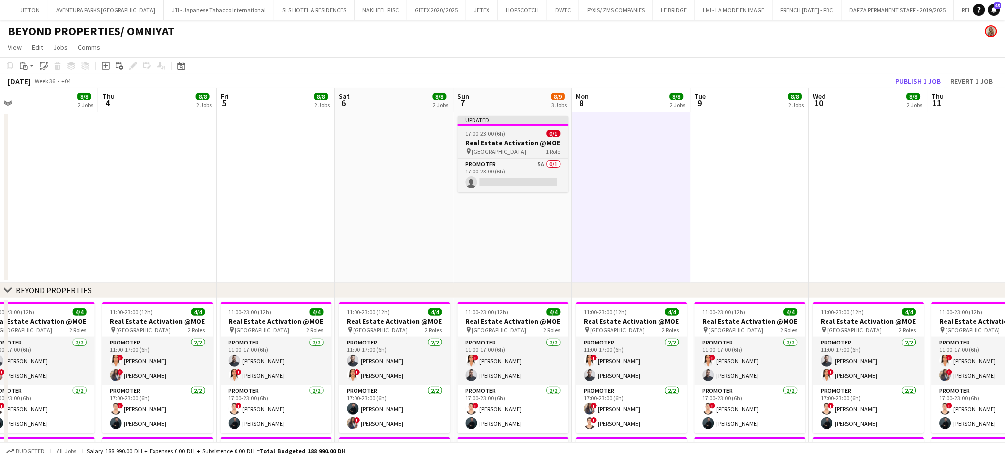
click at [501, 136] on span "17:00-23:00 (6h)" at bounding box center [486, 133] width 40 height 7
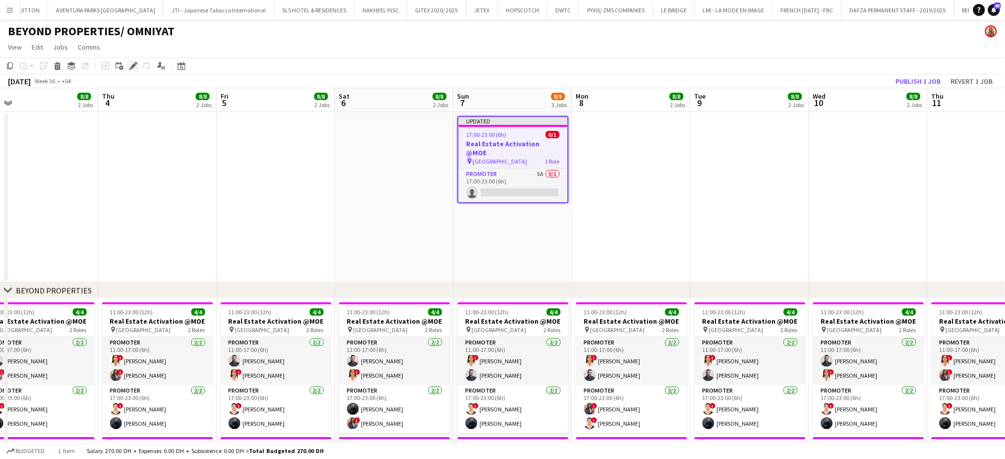
click at [132, 67] on icon at bounding box center [132, 65] width 5 height 5
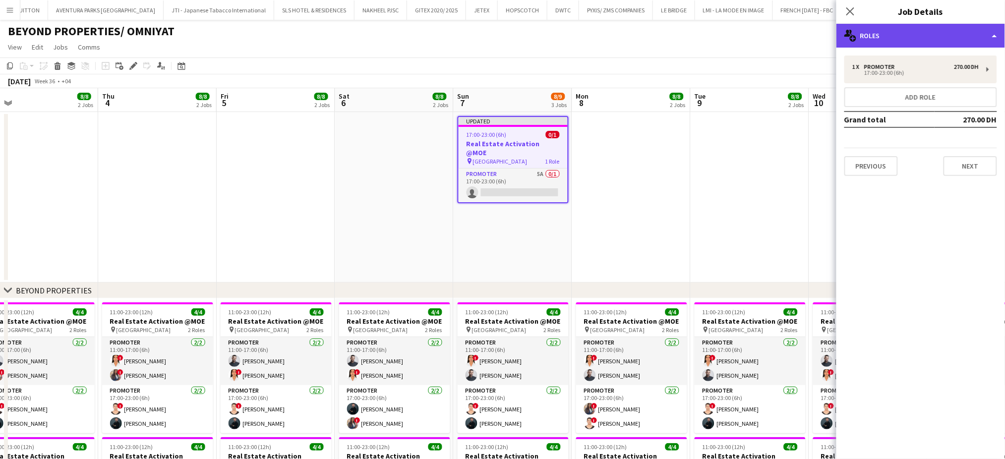
click at [970, 30] on div "multiple-users-add Roles" at bounding box center [921, 36] width 169 height 24
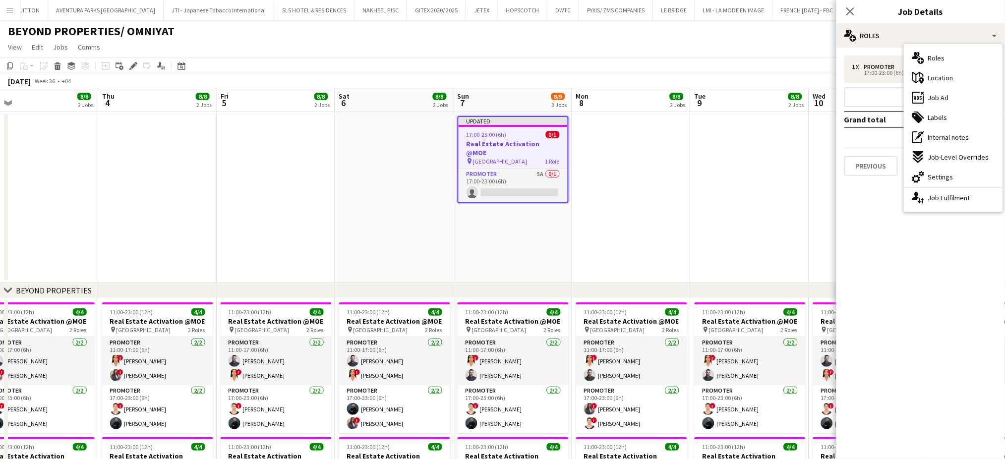
click at [953, 99] on div "ads-window Job Ad" at bounding box center [953, 98] width 98 height 20
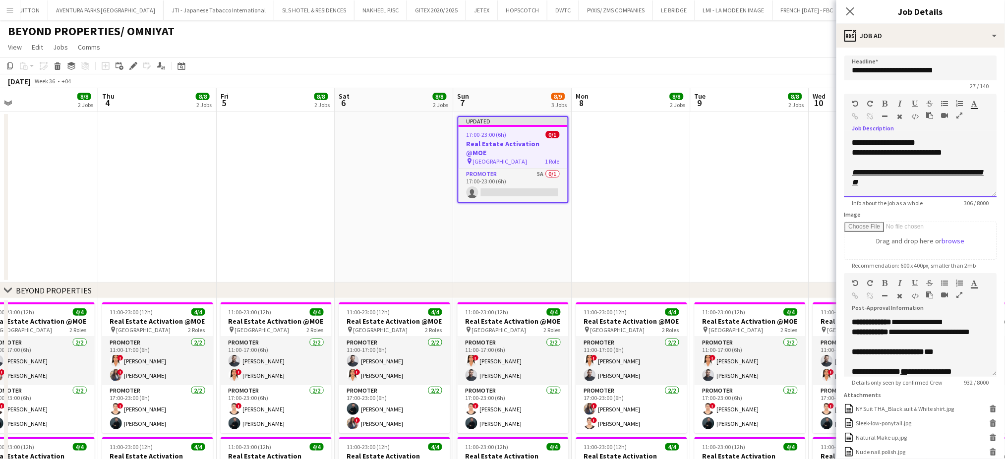
click at [956, 112] on div at bounding box center [949, 118] width 45 height 12
click at [959, 112] on icon "button" at bounding box center [960, 115] width 6 height 7
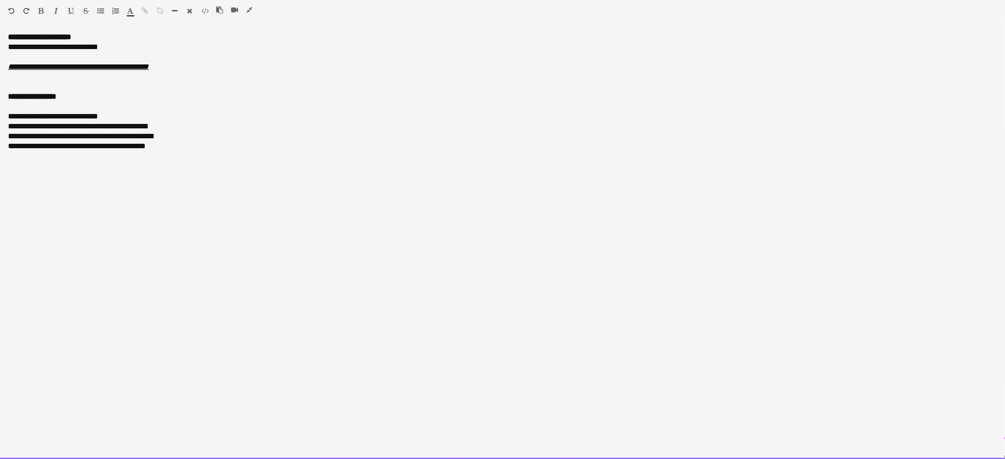
click at [297, 146] on div "**********" at bounding box center [502, 146] width 989 height 10
drag, startPoint x: 280, startPoint y: 167, endPoint x: 0, endPoint y: 169, distance: 279.7
click at [0, 169] on div "**********" at bounding box center [502, 245] width 1005 height 427
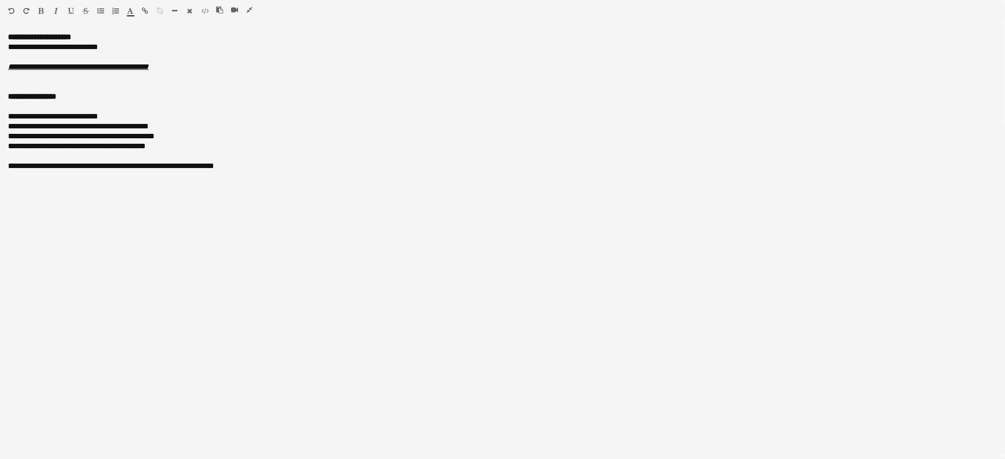
click at [130, 12] on icon "button" at bounding box center [130, 10] width 6 height 7
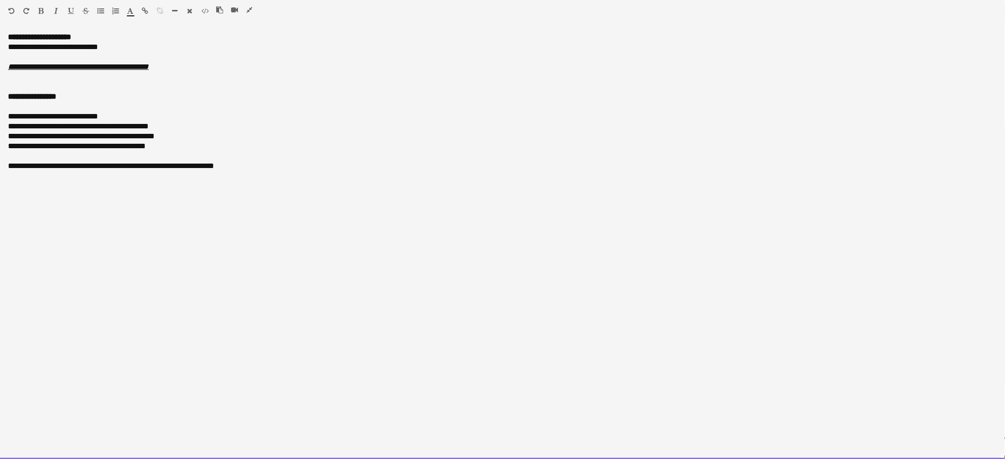
type input "*******"
click at [327, 54] on div at bounding box center [502, 57] width 989 height 10
click at [12, 166] on font "**********" at bounding box center [111, 165] width 206 height 7
click at [9, 166] on font "**********" at bounding box center [111, 165] width 206 height 7
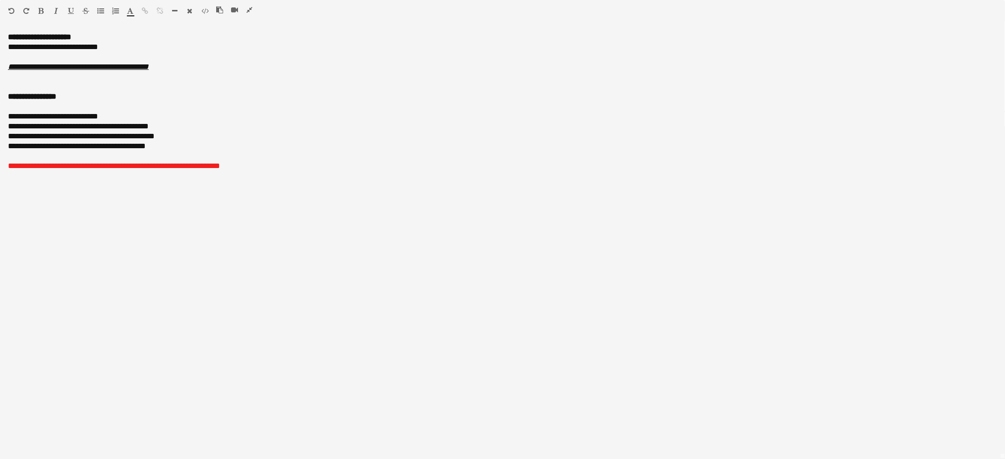
click at [252, 11] on button "button" at bounding box center [249, 10] width 7 height 8
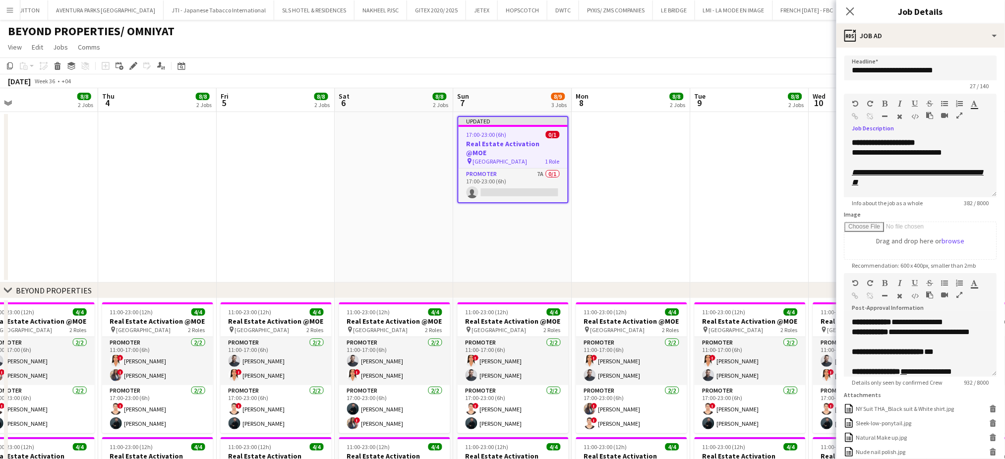
click at [609, 197] on app-date-cell at bounding box center [631, 197] width 119 height 171
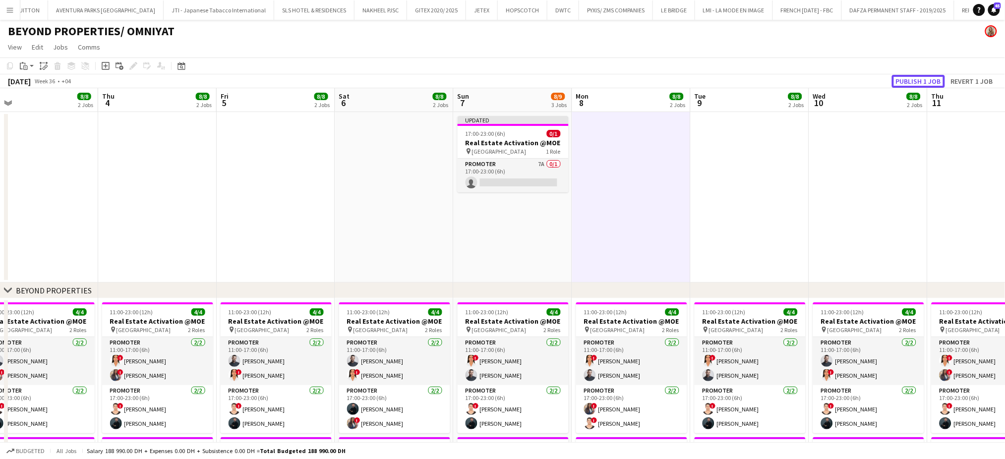
click at [925, 78] on button "Publish 1 job" at bounding box center [918, 81] width 53 height 13
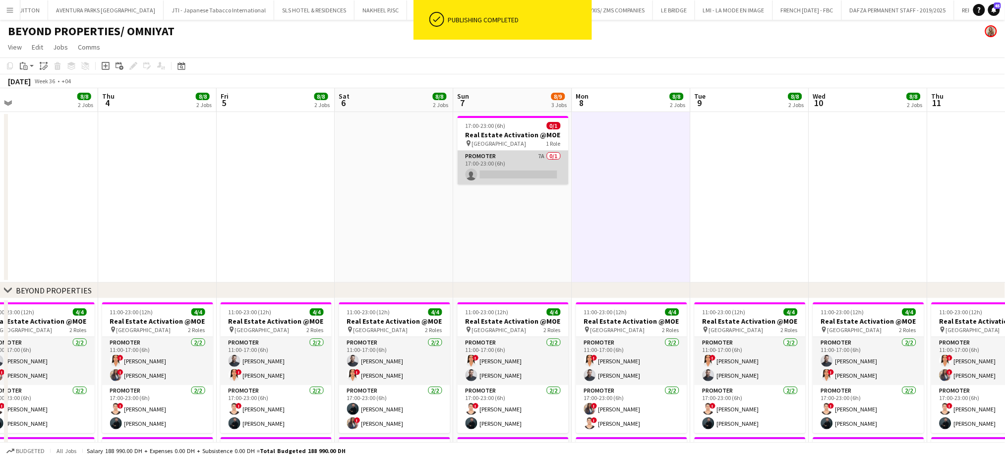
click at [528, 168] on app-card-role "Promoter 7A 0/1 17:00-23:00 (6h) single-neutral-actions" at bounding box center [513, 168] width 111 height 34
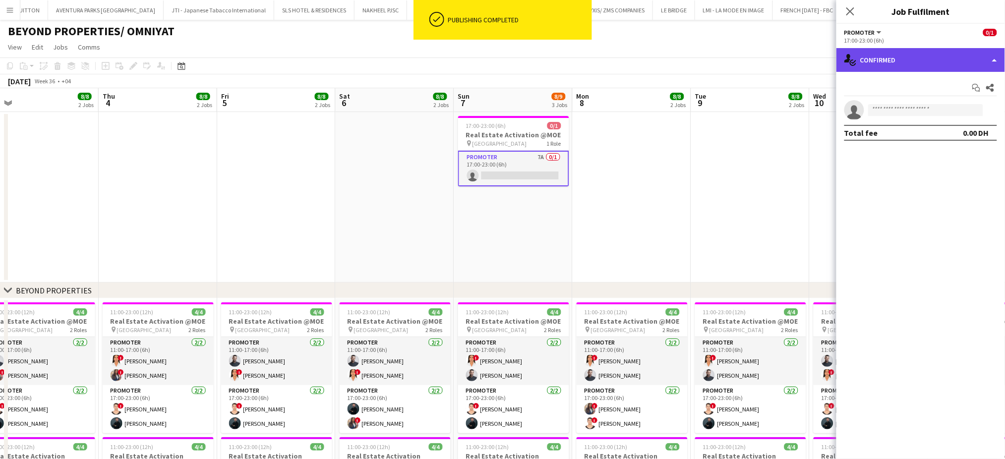
click at [985, 59] on div "single-neutral-actions-check-2 Confirmed" at bounding box center [921, 60] width 169 height 24
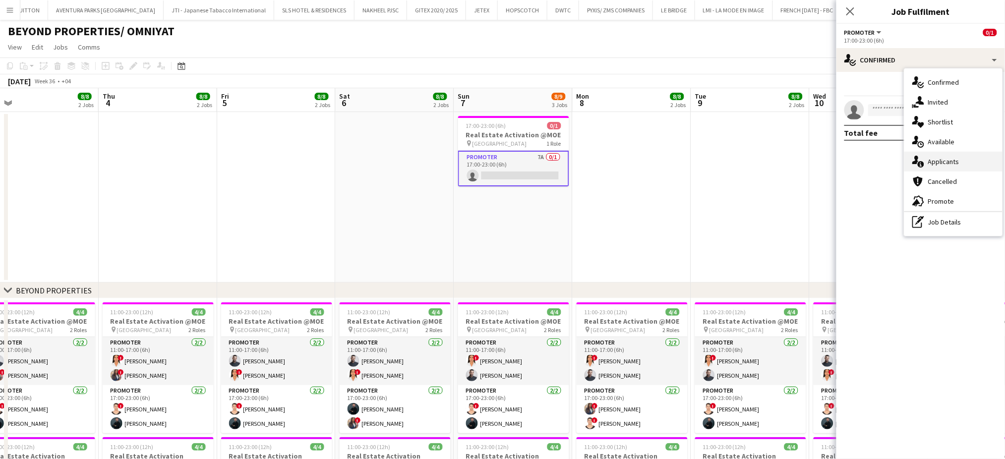
click at [975, 165] on div "single-neutral-actions-information Applicants" at bounding box center [953, 162] width 98 height 20
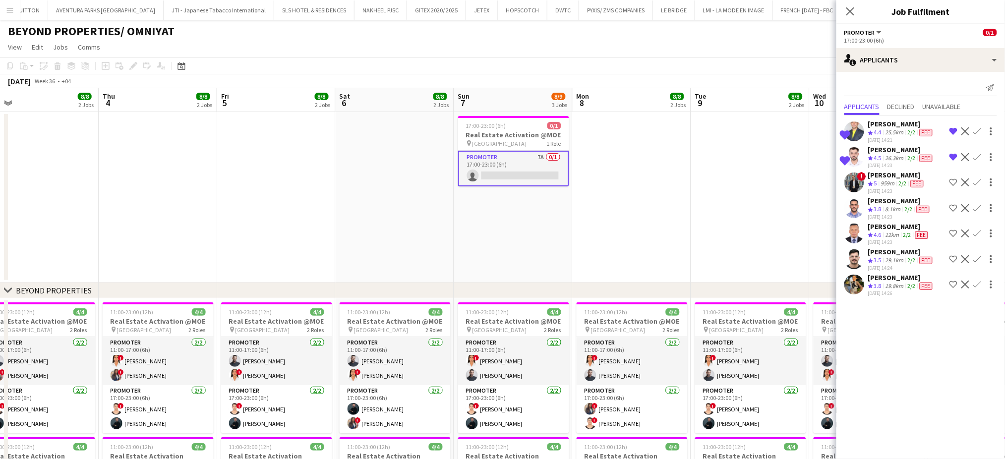
click at [889, 286] on div "19.8km" at bounding box center [895, 286] width 22 height 8
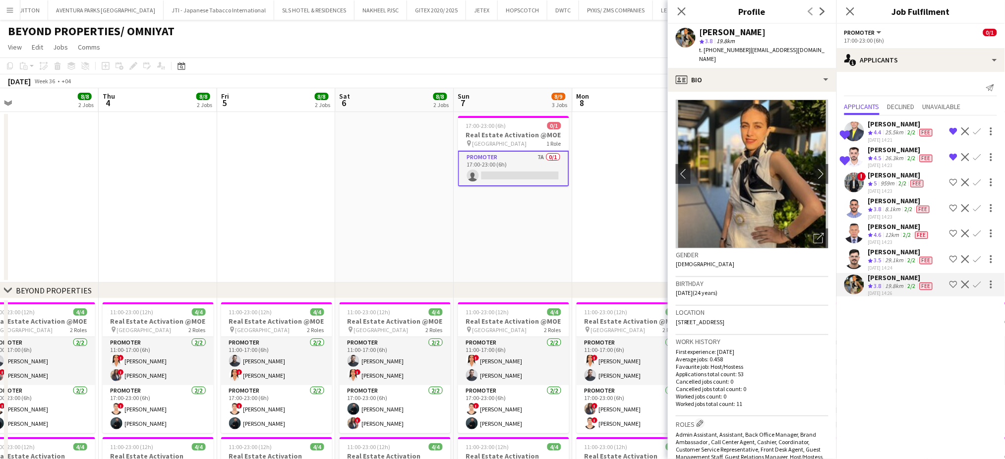
click at [953, 283] on app-icon "Shortlist crew" at bounding box center [954, 285] width 8 height 8
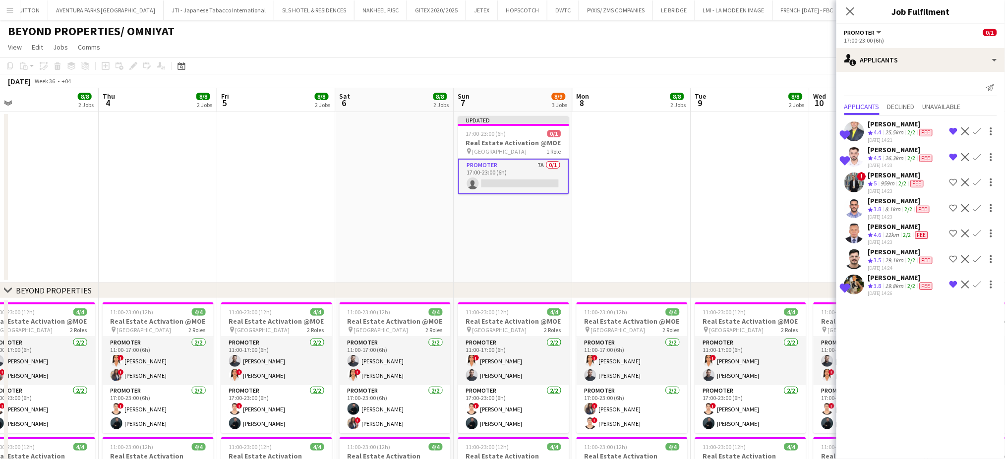
click at [903, 280] on div "[PERSON_NAME]" at bounding box center [901, 277] width 66 height 9
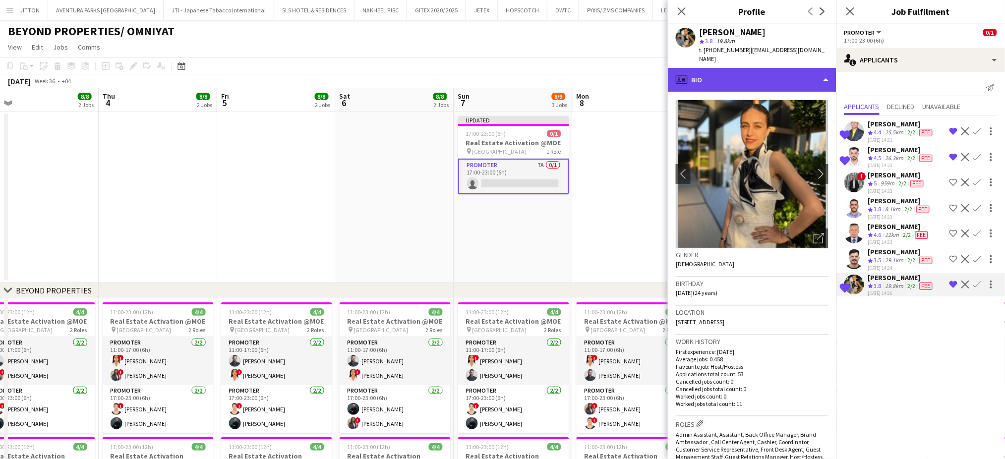
click at [792, 68] on div "profile Bio" at bounding box center [752, 80] width 169 height 24
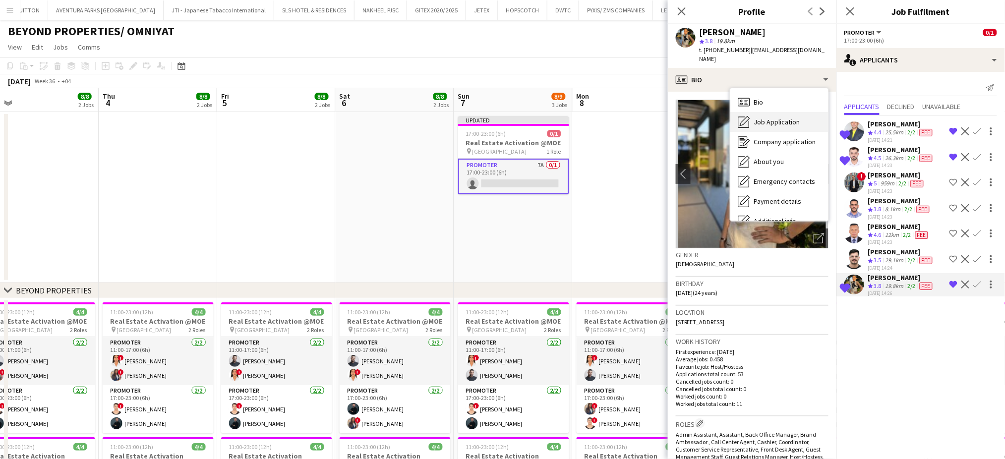
click at [782, 118] on span "Job Application" at bounding box center [777, 122] width 46 height 9
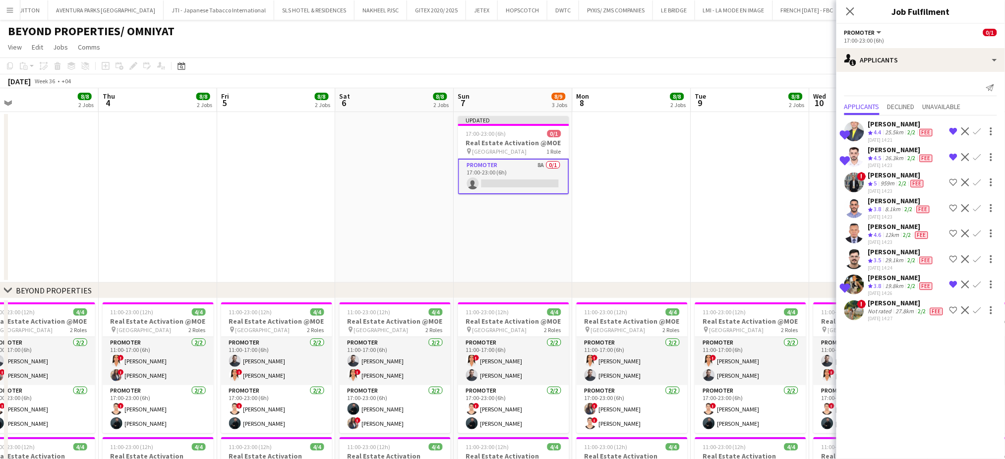
click at [748, 214] on app-date-cell at bounding box center [750, 197] width 119 height 171
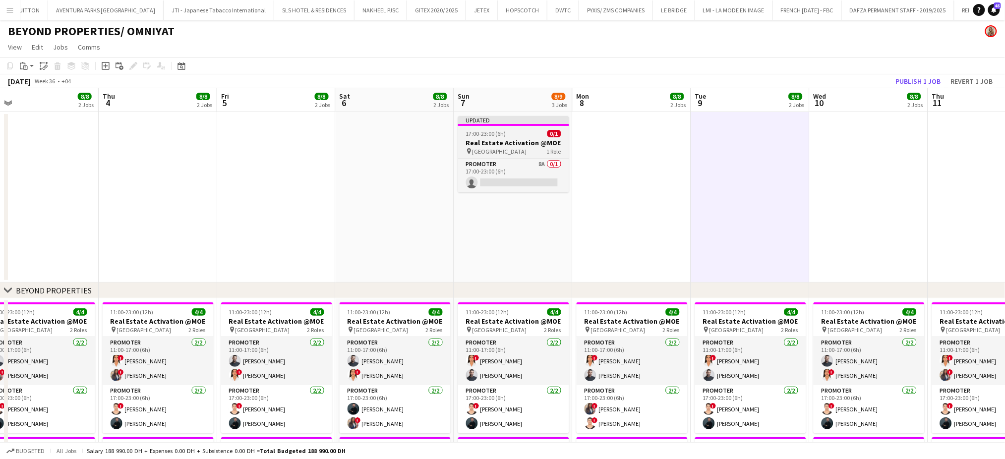
click at [513, 129] on app-job-card "Updated 17:00-23:00 (6h) 0/1 Real Estate Activation @MOE pin Mall of Emirates 1…" at bounding box center [513, 154] width 111 height 76
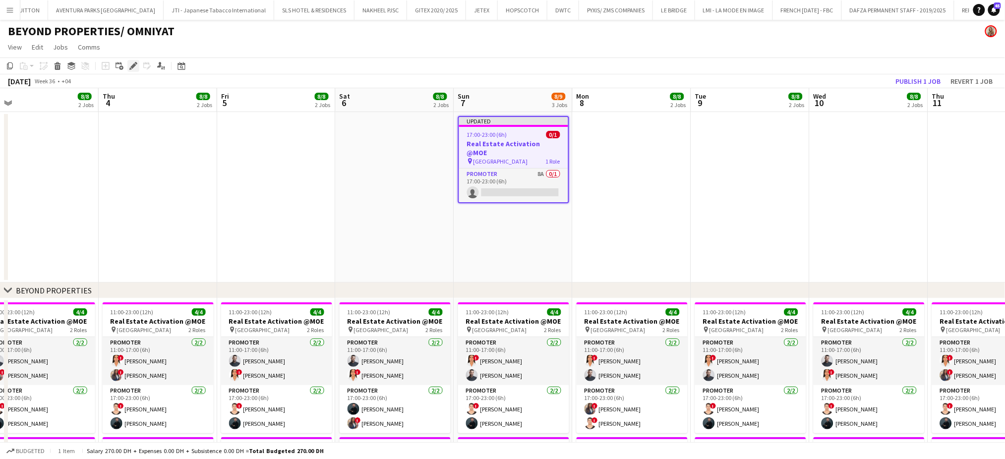
click at [132, 63] on icon "Edit" at bounding box center [133, 66] width 8 height 8
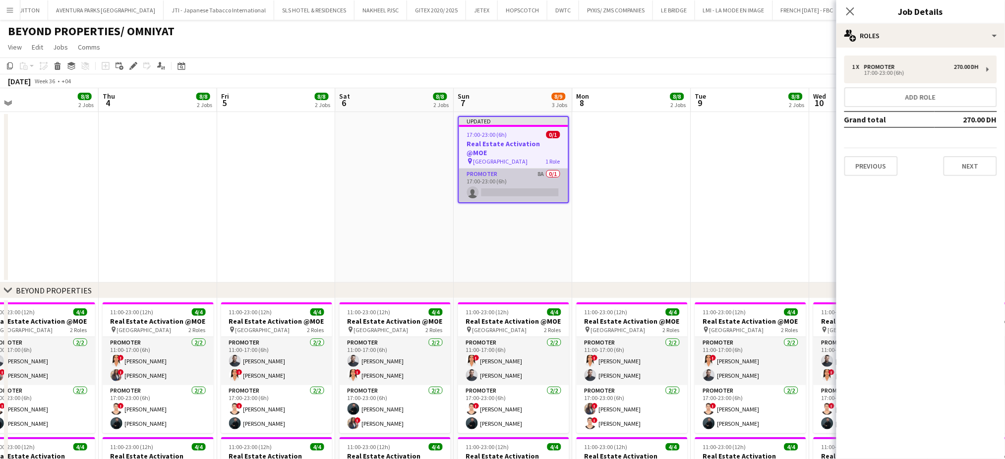
click at [497, 169] on app-card-role "Promoter 8A 0/1 17:00-23:00 (6h) single-neutral-actions" at bounding box center [513, 186] width 109 height 34
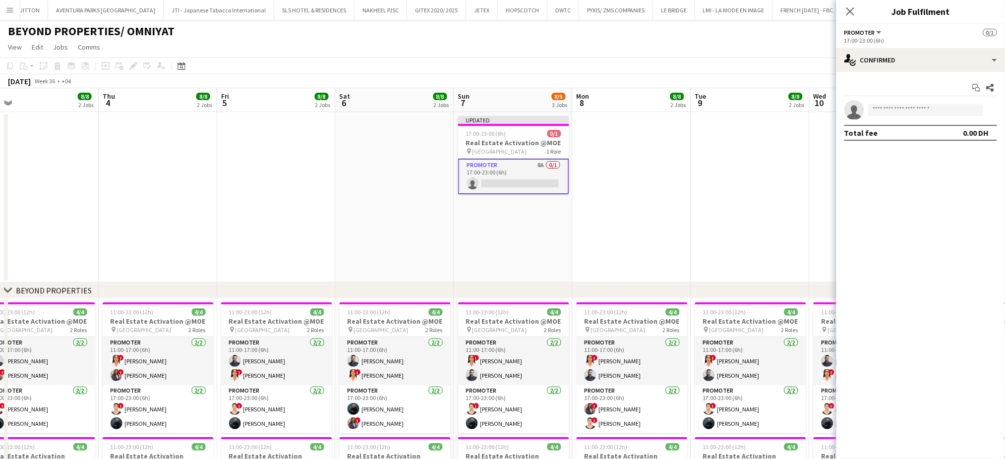
click at [982, 45] on app-options-switcher "Promoter All roles Promoter 0/1 17:00-23:00 (6h)" at bounding box center [921, 36] width 169 height 24
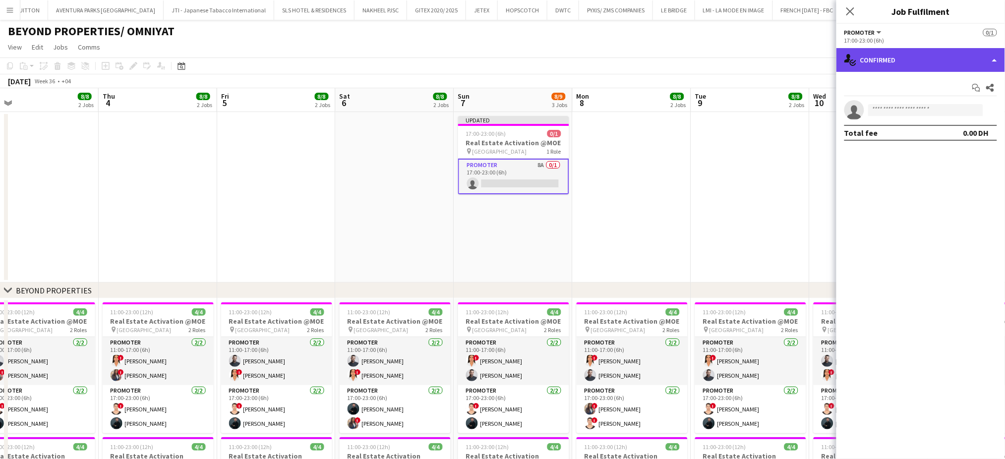
click at [980, 60] on div "single-neutral-actions-check-2 Confirmed" at bounding box center [921, 60] width 169 height 24
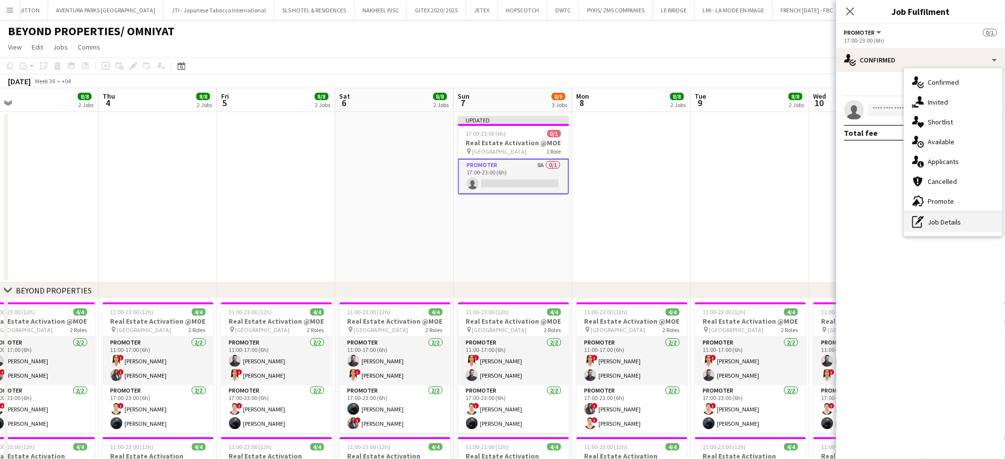
click at [945, 229] on div "pen-write Job Details" at bounding box center [953, 222] width 98 height 20
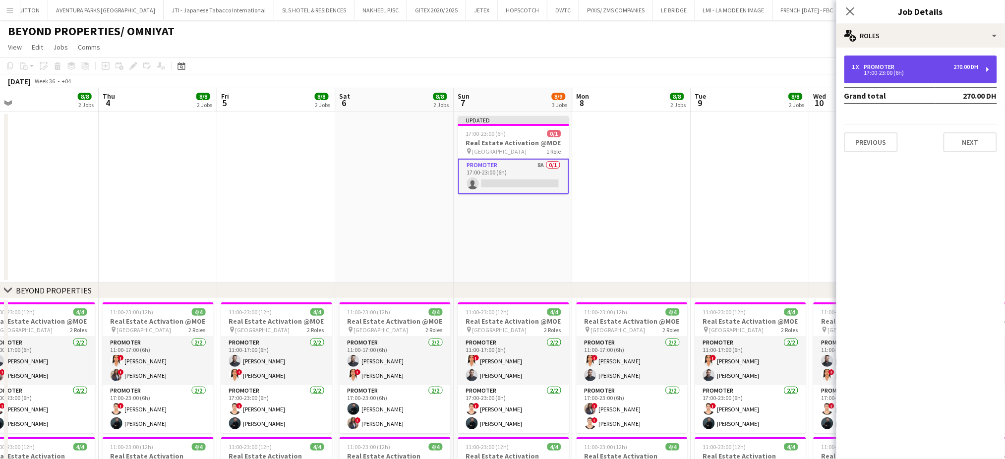
click at [886, 71] on div "17:00-23:00 (6h)" at bounding box center [915, 72] width 126 height 5
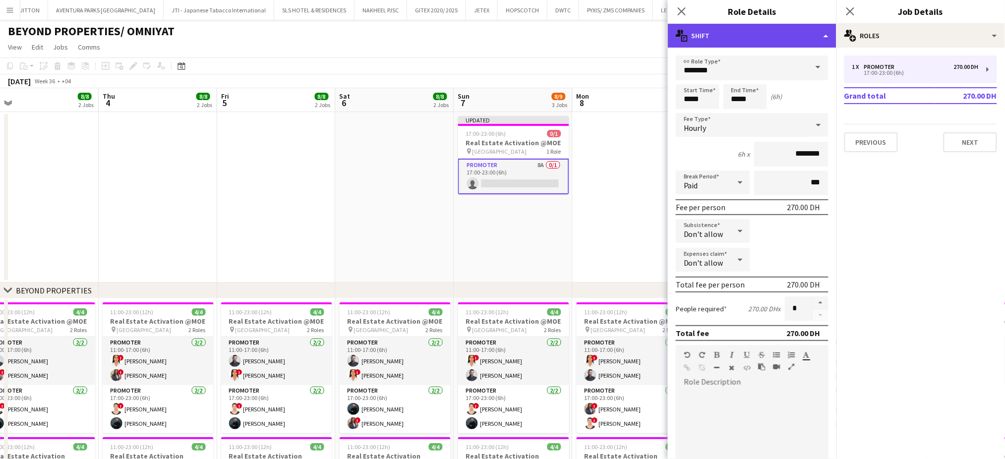
click at [823, 29] on div "multiple-actions-text Shift" at bounding box center [752, 36] width 169 height 24
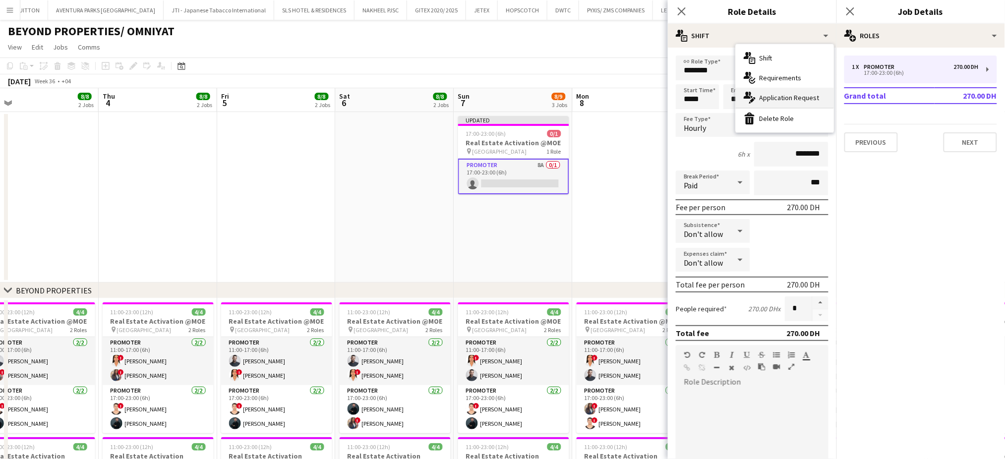
click at [775, 97] on span "Application Request" at bounding box center [790, 97] width 60 height 9
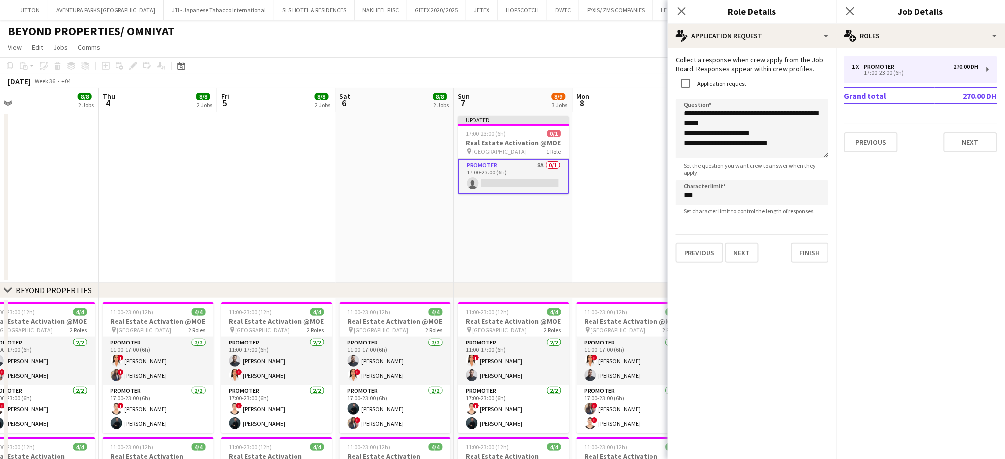
click at [636, 155] on app-date-cell at bounding box center [632, 197] width 119 height 171
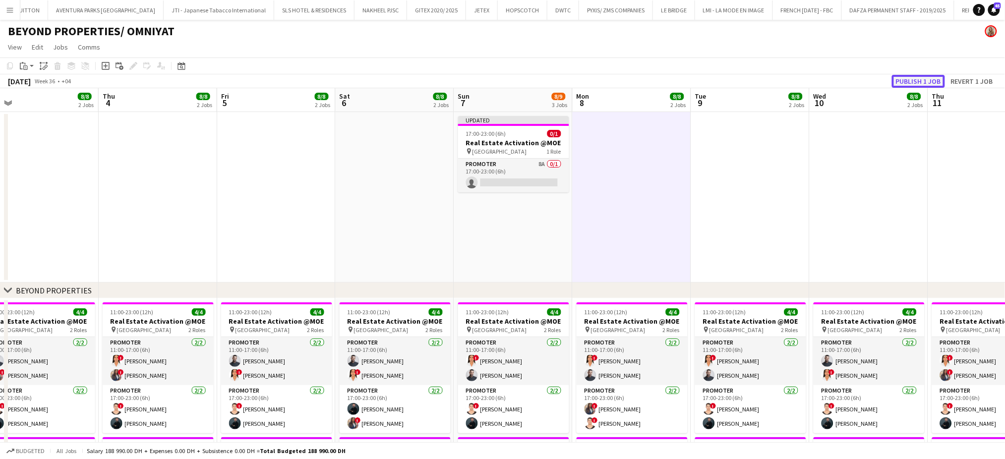
click at [915, 82] on button "Publish 1 job" at bounding box center [918, 81] width 53 height 13
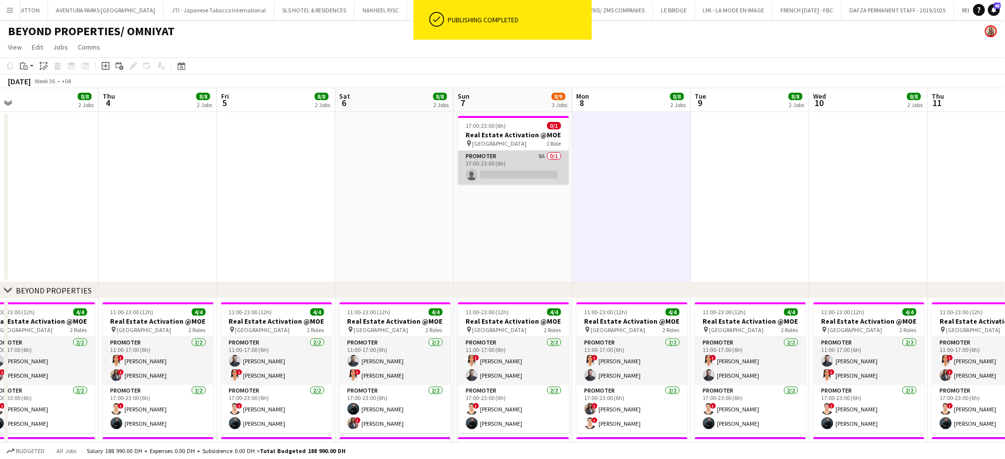
click at [523, 170] on app-card-role "Promoter 8A 0/1 17:00-23:00 (6h) single-neutral-actions" at bounding box center [513, 168] width 111 height 34
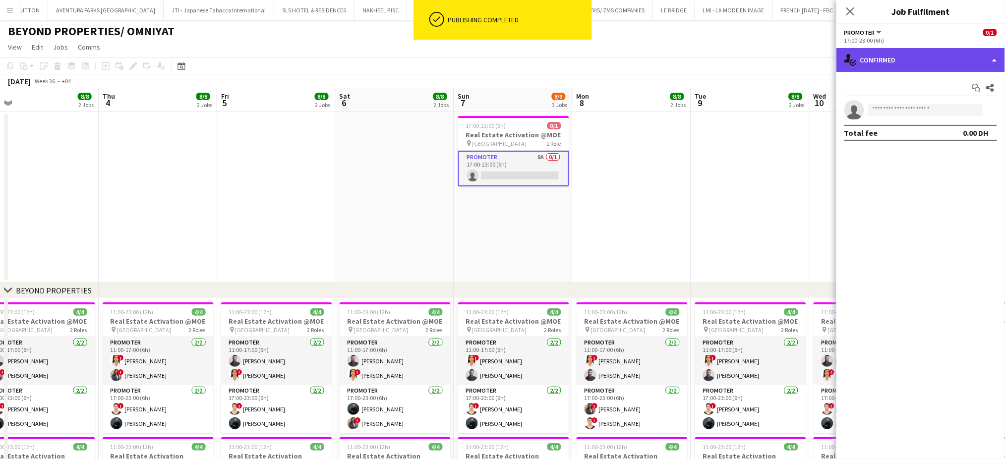
click at [972, 60] on div "single-neutral-actions-check-2 Confirmed" at bounding box center [921, 60] width 169 height 24
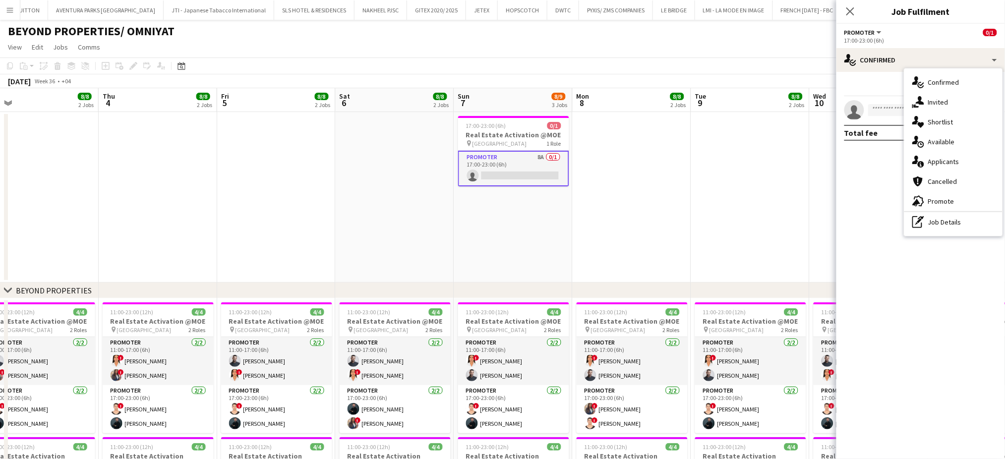
drag, startPoint x: 803, startPoint y: 175, endPoint x: 795, endPoint y: 174, distance: 8.5
click at [803, 175] on app-date-cell at bounding box center [750, 197] width 119 height 171
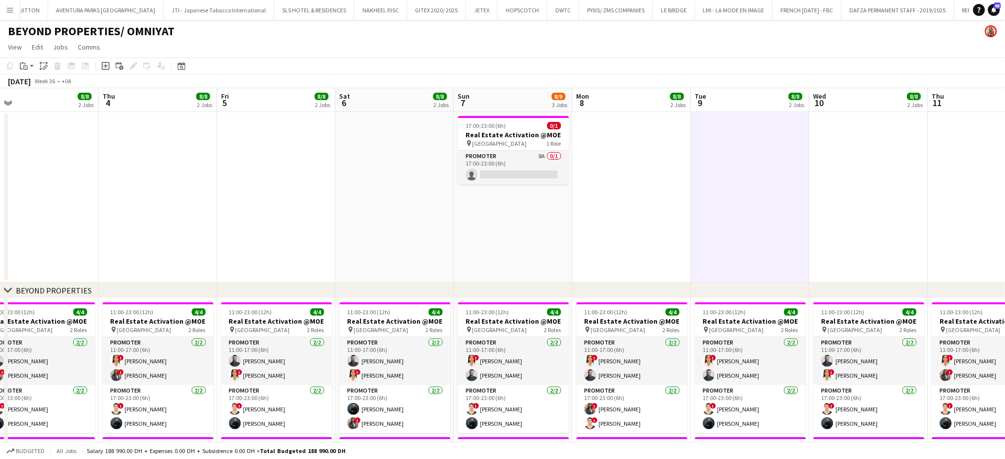
scroll to position [0, 376]
click at [506, 122] on div "17:00-23:00 (6h) 0/1" at bounding box center [513, 125] width 111 height 7
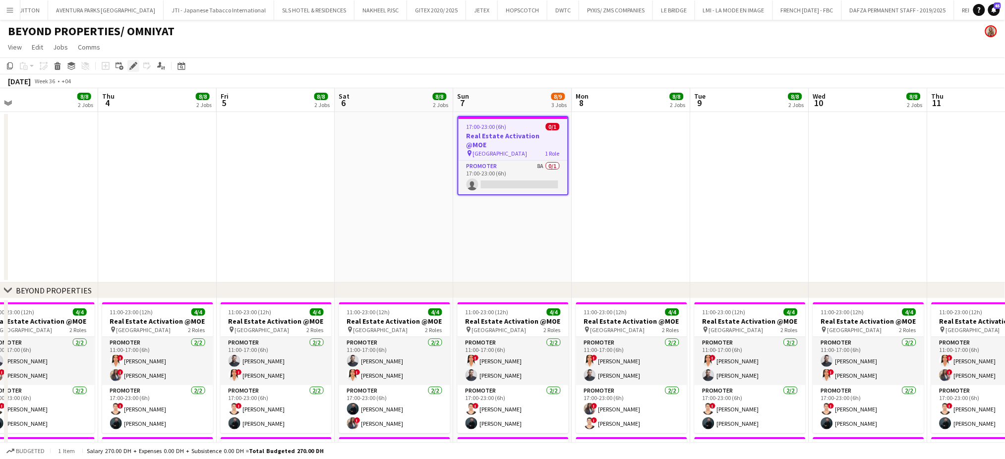
click at [130, 62] on icon "Edit" at bounding box center [133, 66] width 8 height 8
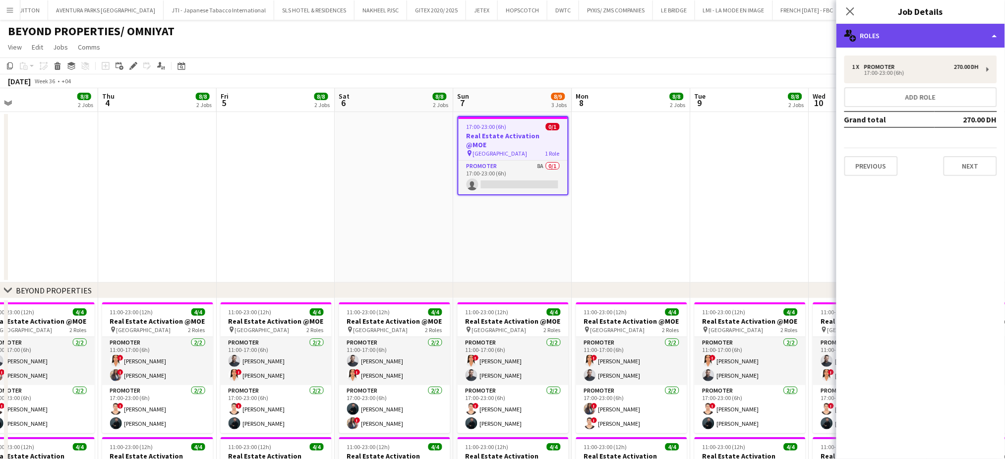
click at [978, 28] on div "multiple-users-add Roles" at bounding box center [921, 36] width 169 height 24
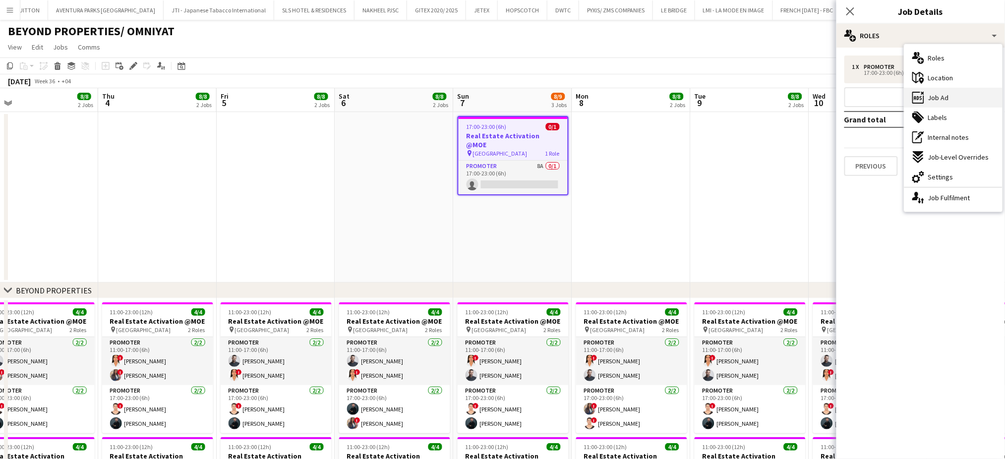
click at [945, 97] on span "Job Ad" at bounding box center [938, 97] width 21 height 9
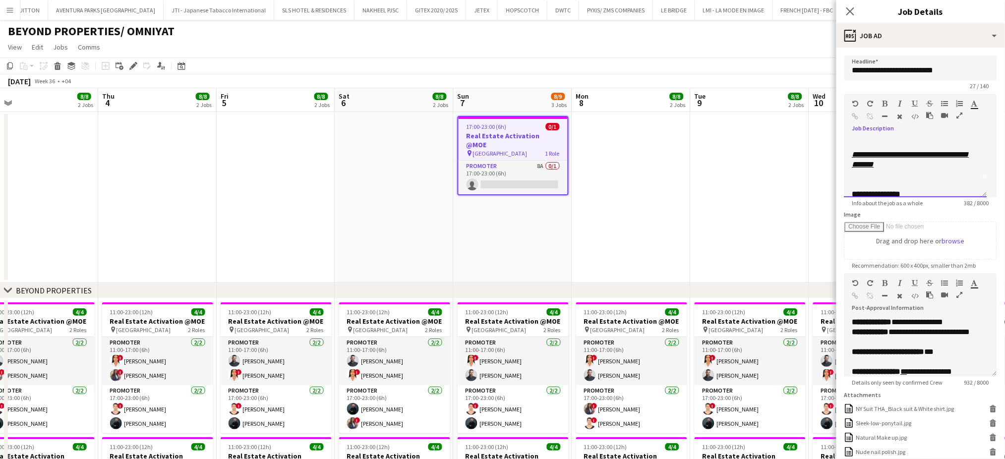
scroll to position [26, 0]
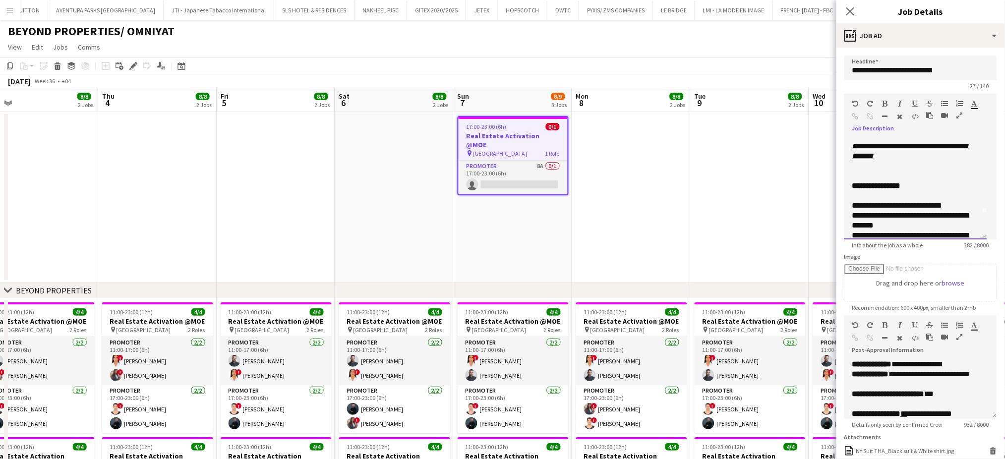
drag, startPoint x: 981, startPoint y: 187, endPoint x: 986, endPoint y: 229, distance: 42.4
click at [986, 229] on div "**********" at bounding box center [915, 189] width 143 height 102
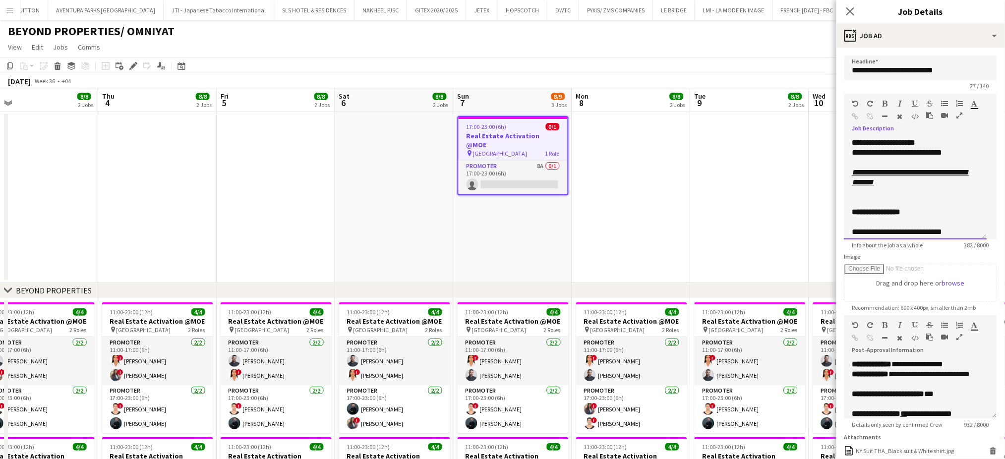
click at [871, 159] on div at bounding box center [915, 163] width 127 height 10
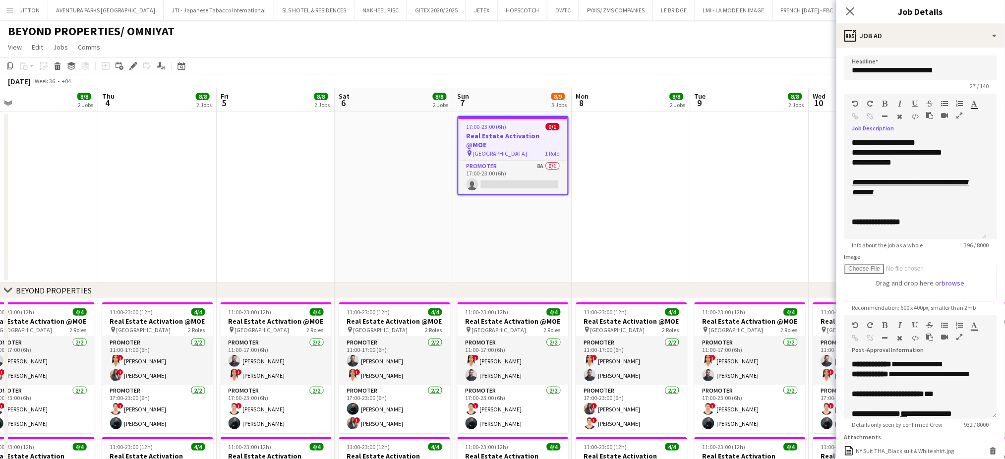
click at [742, 180] on app-date-cell at bounding box center [750, 197] width 119 height 171
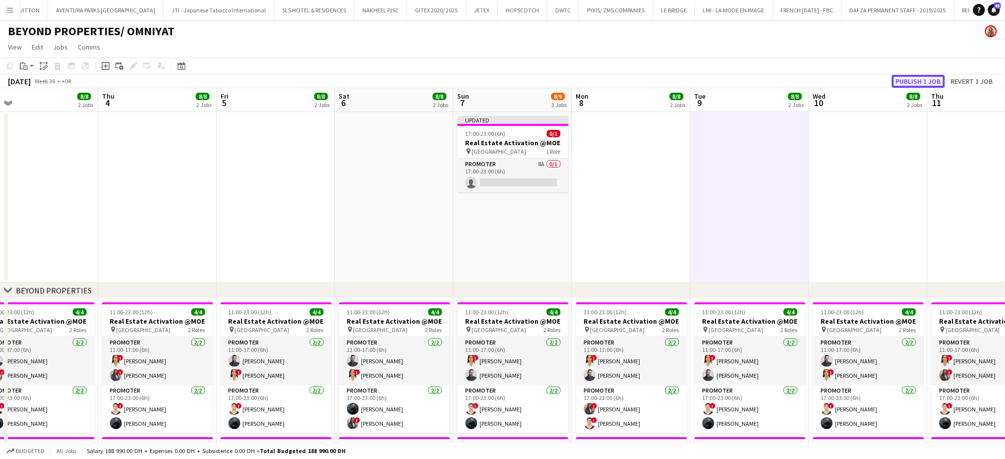
click at [926, 79] on button "Publish 1 job" at bounding box center [918, 81] width 53 height 13
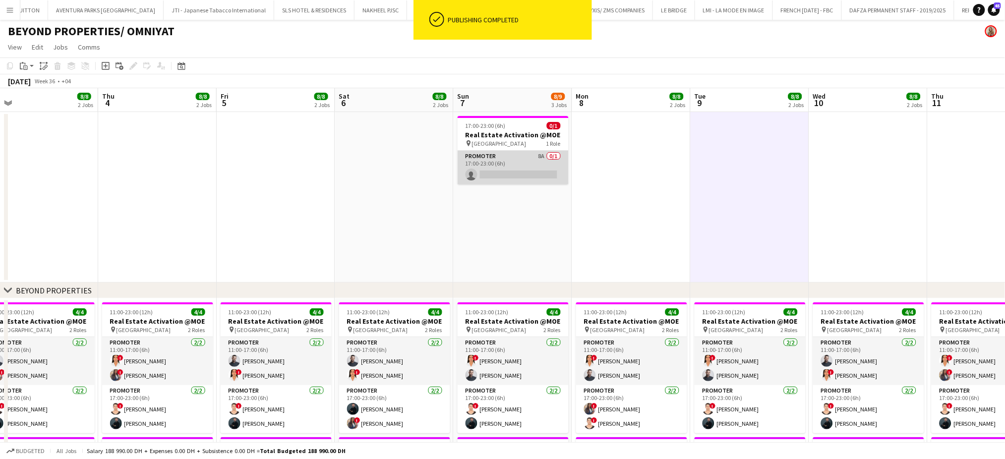
click at [526, 170] on app-card-role "Promoter 8A 0/1 17:00-23:00 (6h) single-neutral-actions" at bounding box center [513, 168] width 111 height 34
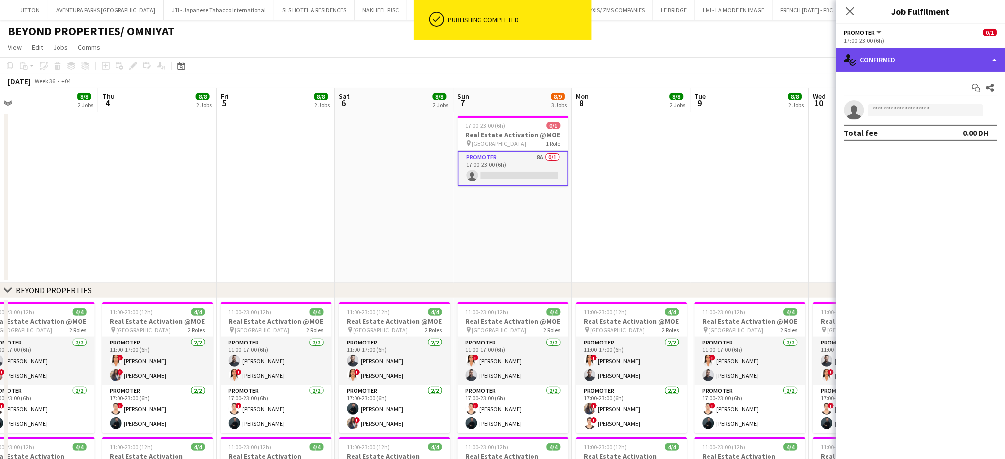
click at [988, 53] on div "single-neutral-actions-check-2 Confirmed" at bounding box center [921, 60] width 169 height 24
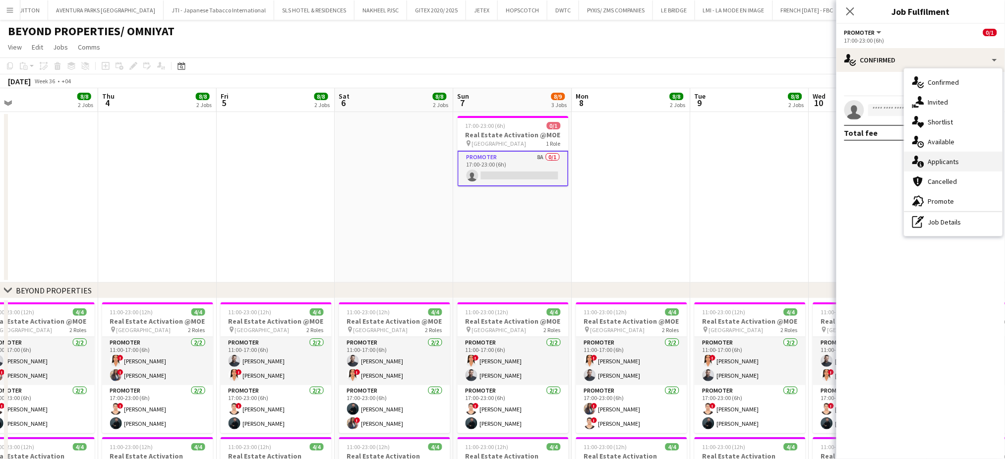
click at [972, 161] on div "single-neutral-actions-information Applicants" at bounding box center [953, 162] width 98 height 20
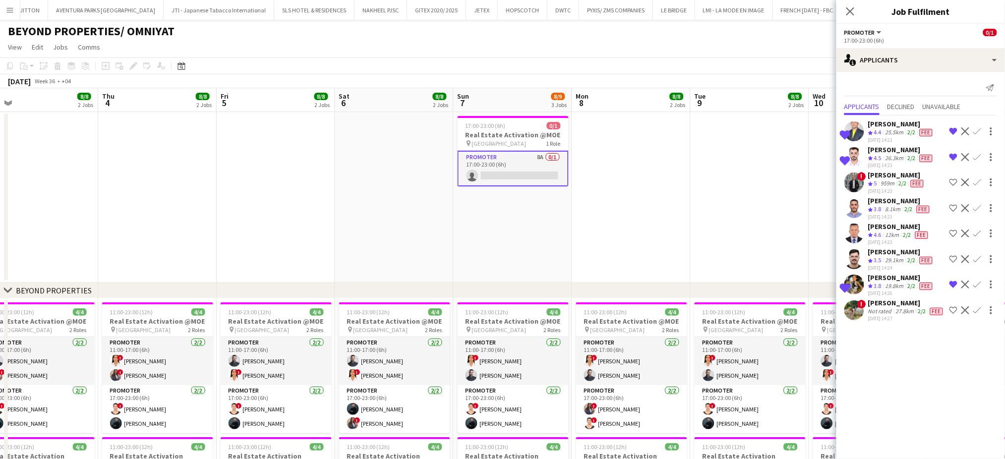
click at [879, 307] on div "Not rated" at bounding box center [881, 311] width 26 height 8
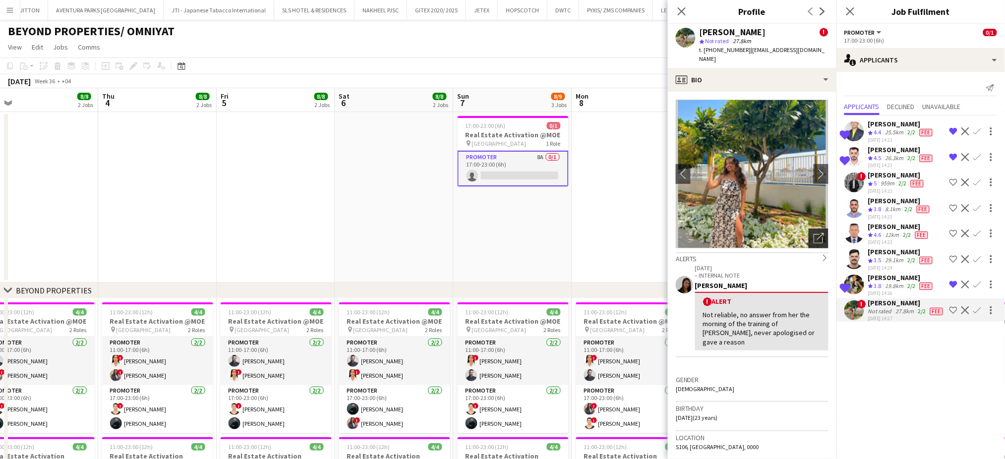
click at [814, 233] on icon "Open photos pop-in" at bounding box center [819, 238] width 10 height 10
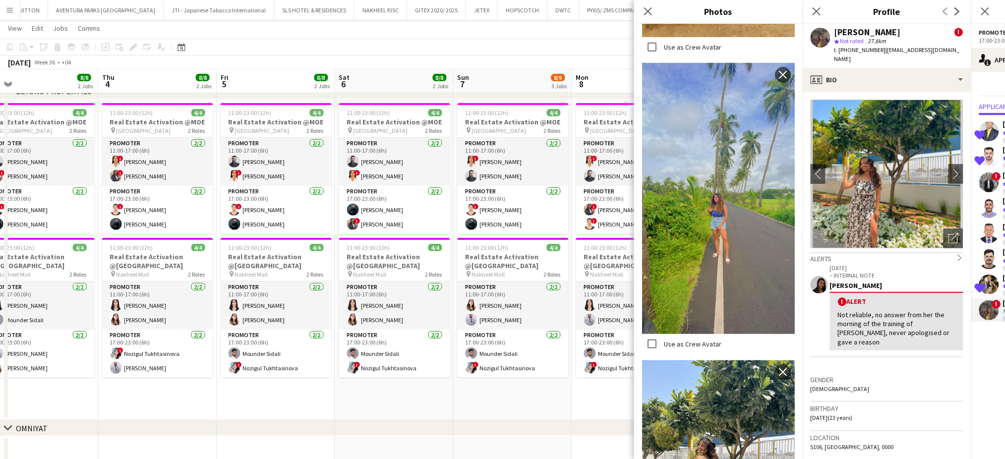
scroll to position [1624, 0]
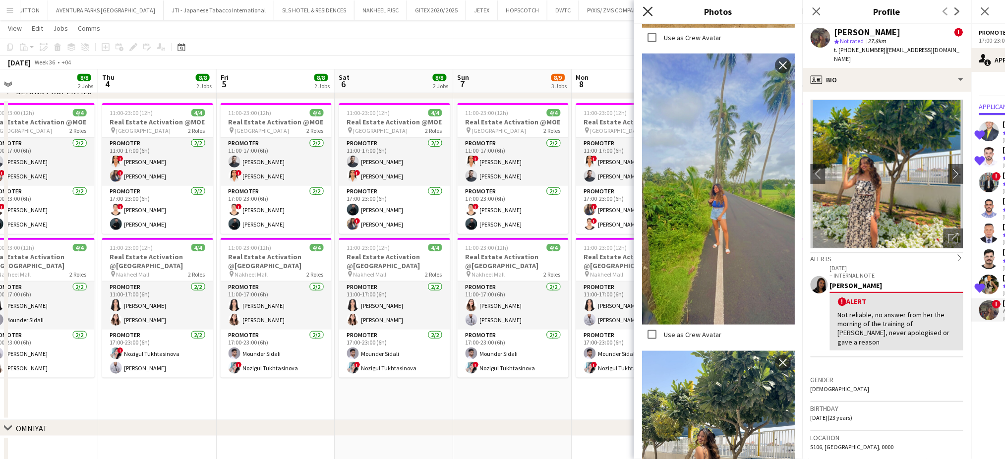
click at [644, 11] on icon "Close pop-in" at bounding box center [647, 10] width 9 height 9
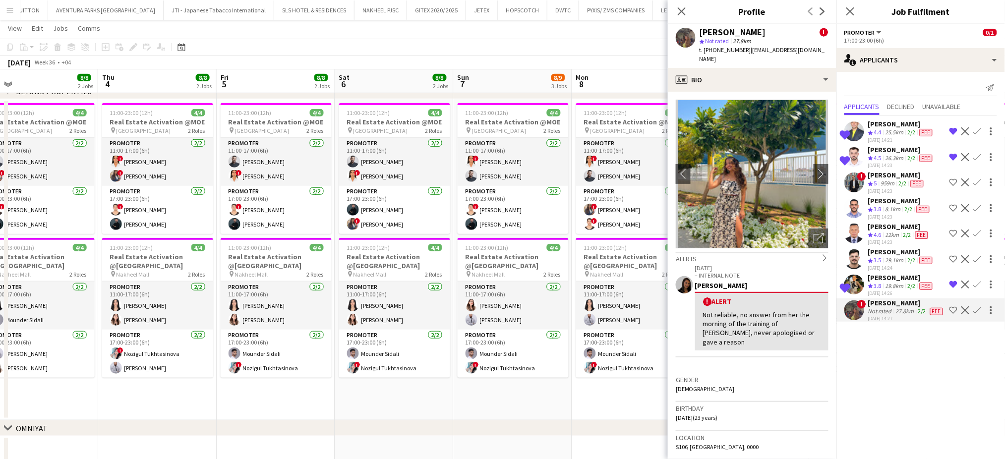
click at [618, 60] on div "[DATE] Week 36 • +04" at bounding box center [502, 63] width 1005 height 14
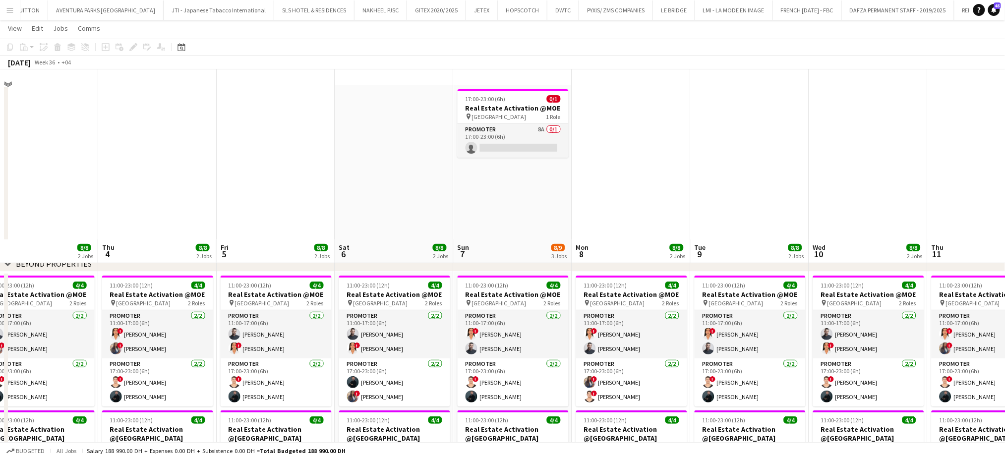
scroll to position [0, 0]
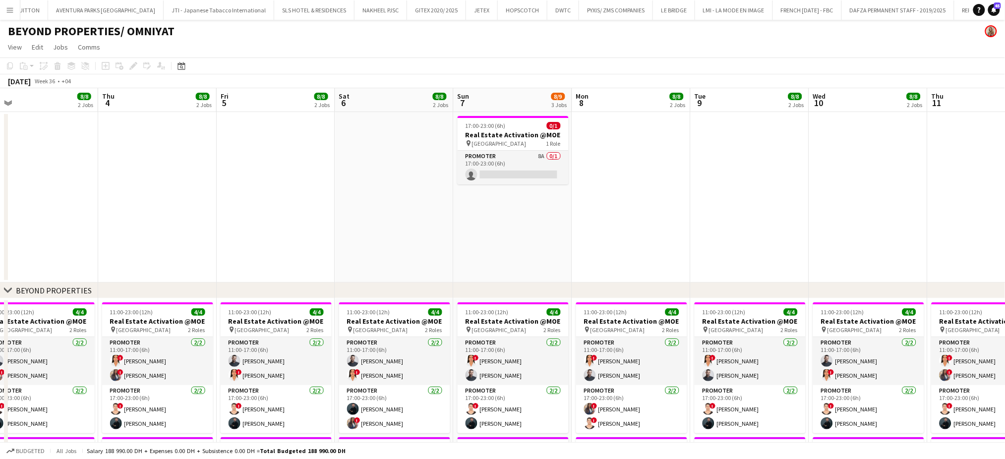
click at [656, 182] on app-date-cell at bounding box center [631, 197] width 119 height 171
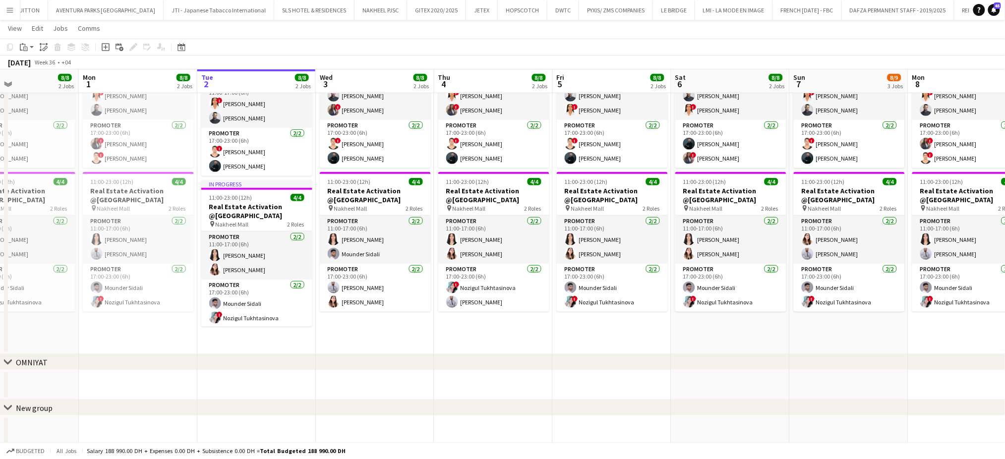
scroll to position [0, 267]
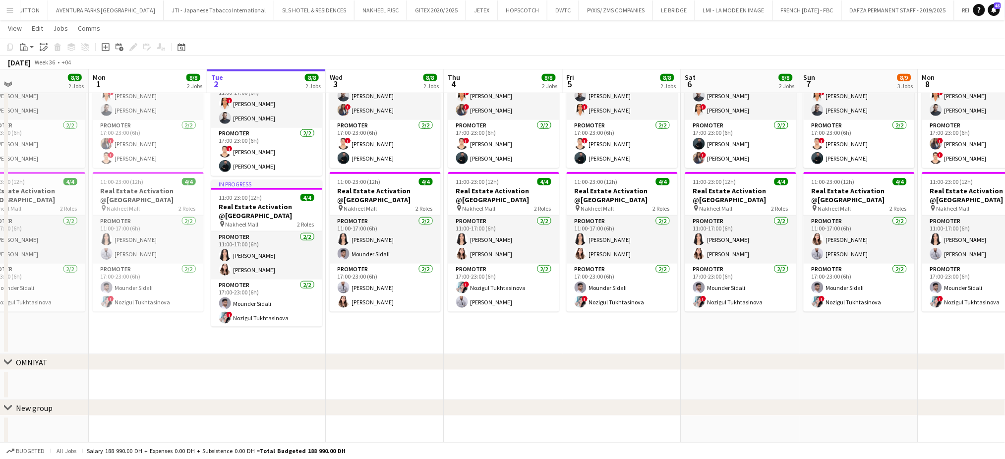
drag, startPoint x: 157, startPoint y: 262, endPoint x: 499, endPoint y: 251, distance: 341.8
click at [499, 251] on app-calendar-viewport "Fri 29 18/18 3 Jobs Sat 30 8/8 2 Jobs Sun 31 8/8 2 Jobs Mon 1 8/8 2 Jobs Tue 2 …" at bounding box center [502, 109] width 1005 height 671
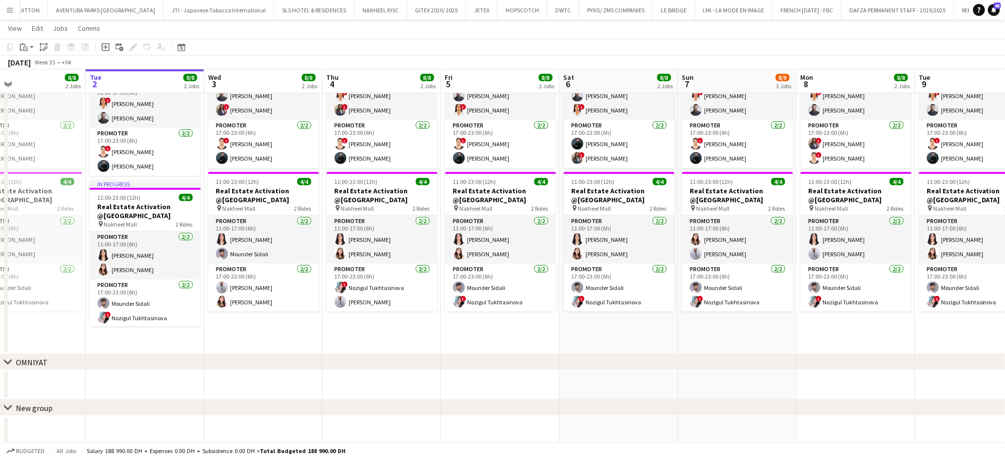
drag, startPoint x: 648, startPoint y: 275, endPoint x: 314, endPoint y: 279, distance: 334.2
click at [314, 279] on app-calendar-viewport "Fri 29 18/18 3 Jobs Sat 30 8/8 2 Jobs Sun 31 8/8 2 Jobs Mon 1 8/8 2 Jobs Tue 2 …" at bounding box center [502, 109] width 1005 height 671
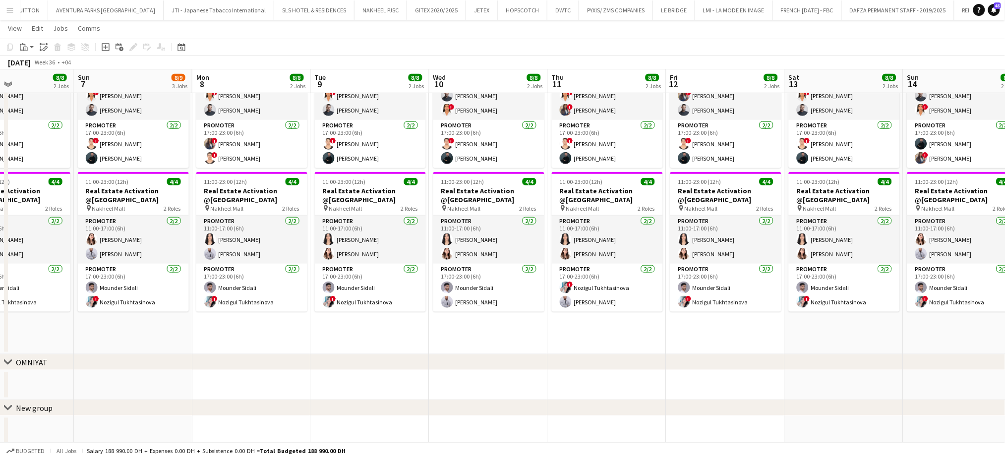
drag, startPoint x: 591, startPoint y: 274, endPoint x: 289, endPoint y: 266, distance: 302.1
click at [291, 266] on app-calendar-viewport "Wed 3 8/8 2 Jobs Thu 4 8/8 2 Jobs Fri 5 8/8 2 Jobs Sat 6 8/8 2 Jobs Sun 7 8/9 3…" at bounding box center [502, 109] width 1005 height 671
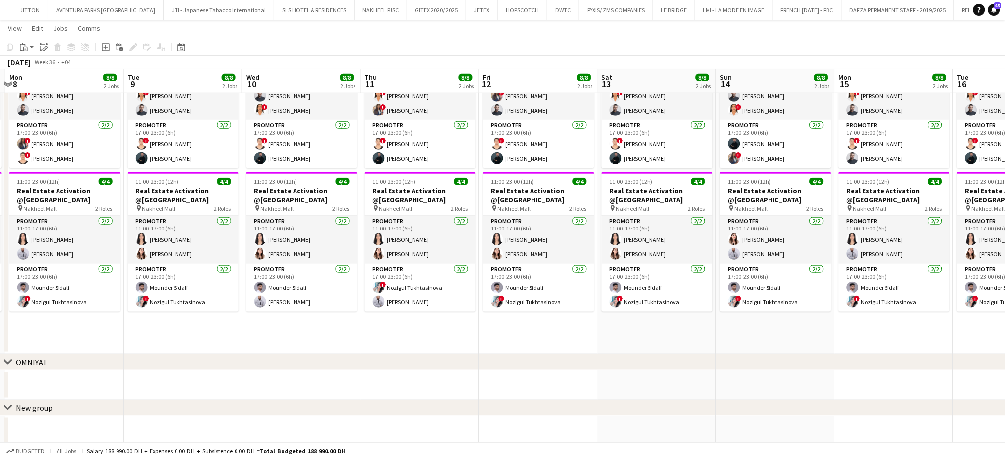
scroll to position [0, 348]
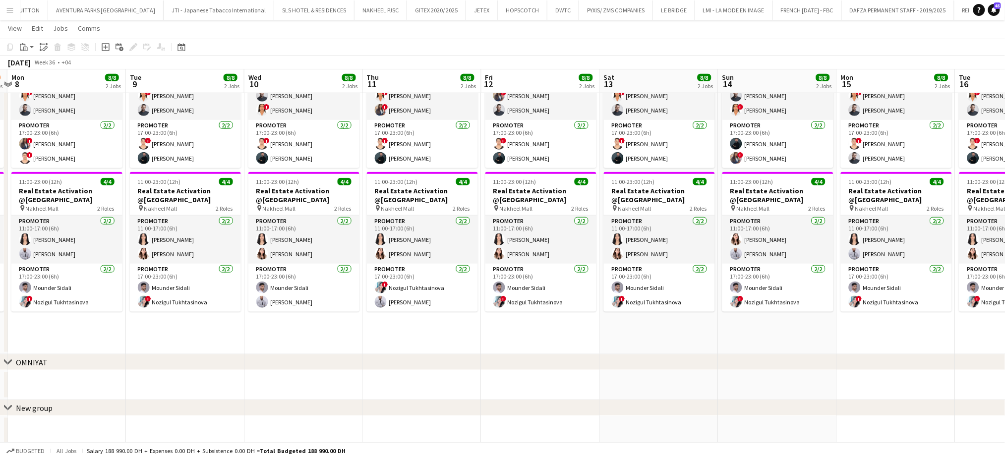
drag, startPoint x: 399, startPoint y: 264, endPoint x: 226, endPoint y: 270, distance: 173.6
click at [226, 270] on app-calendar-viewport "Fri 5 8/8 2 Jobs Sat 6 8/8 2 Jobs Sun 7 8/9 3 Jobs Mon 8 8/8 2 Jobs Tue 9 8/8 2…" at bounding box center [502, 109] width 1005 height 671
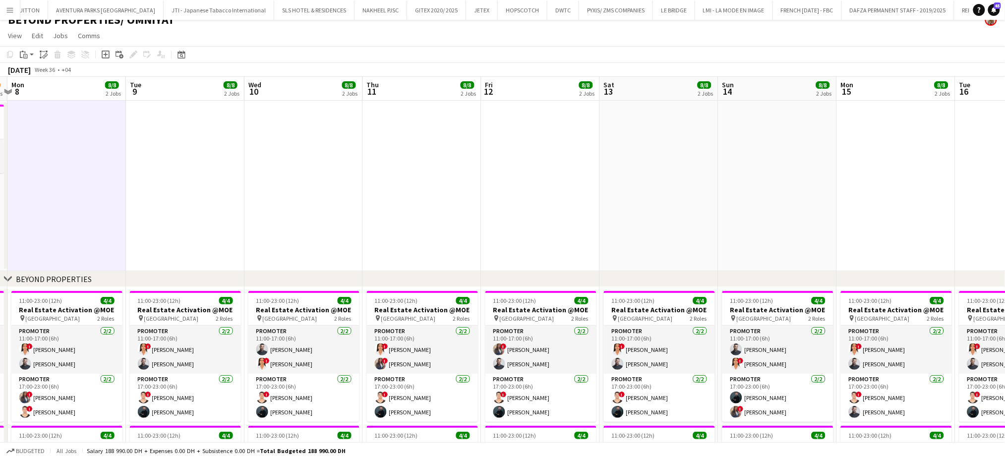
scroll to position [198, 0]
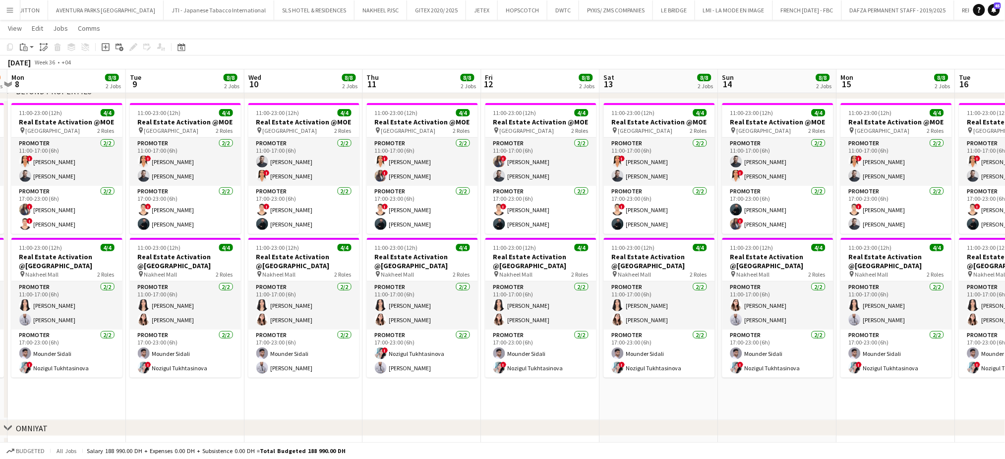
drag, startPoint x: 316, startPoint y: 197, endPoint x: 686, endPoint y: 205, distance: 370.0
click at [686, 203] on app-calendar-viewport "Fri 5 8/8 2 Jobs Sat 6 8/8 2 Jobs Sun 7 8/9 3 Jobs Mon 8 8/8 2 Jobs Tue 9 8/8 2…" at bounding box center [502, 175] width 1005 height 671
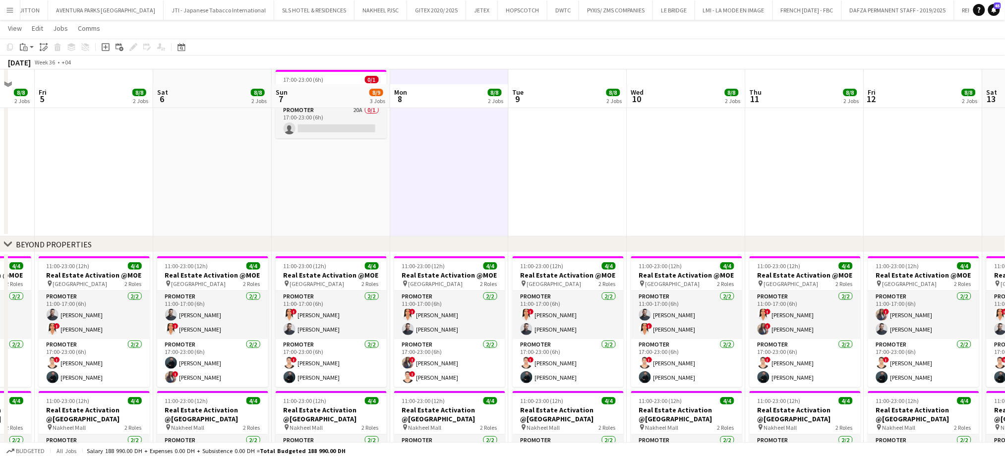
scroll to position [66, 0]
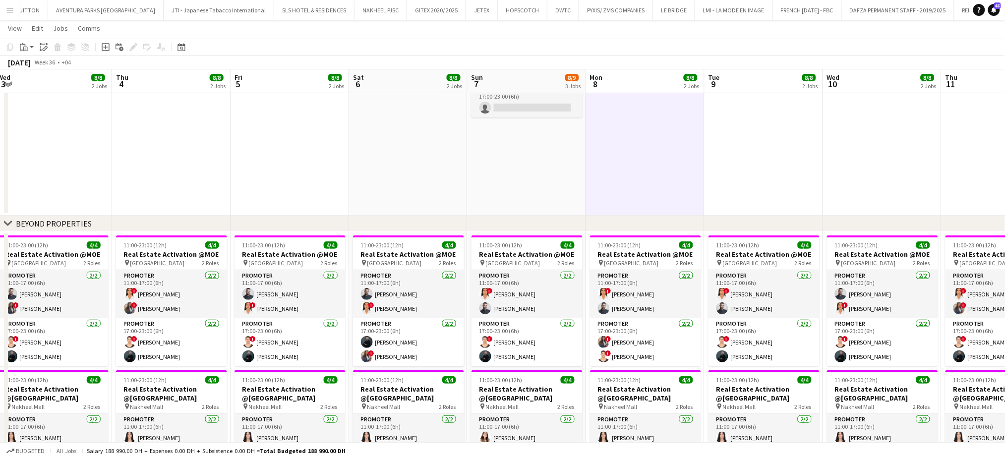
drag, startPoint x: 394, startPoint y: 139, endPoint x: 666, endPoint y: 184, distance: 276.0
click at [641, 177] on app-calendar-viewport "Mon 1 8/8 2 Jobs Tue 2 8/8 2 Jobs Wed 3 8/8 2 Jobs Thu 4 8/8 2 Jobs Fri 5 8/8 2…" at bounding box center [502, 308] width 1005 height 671
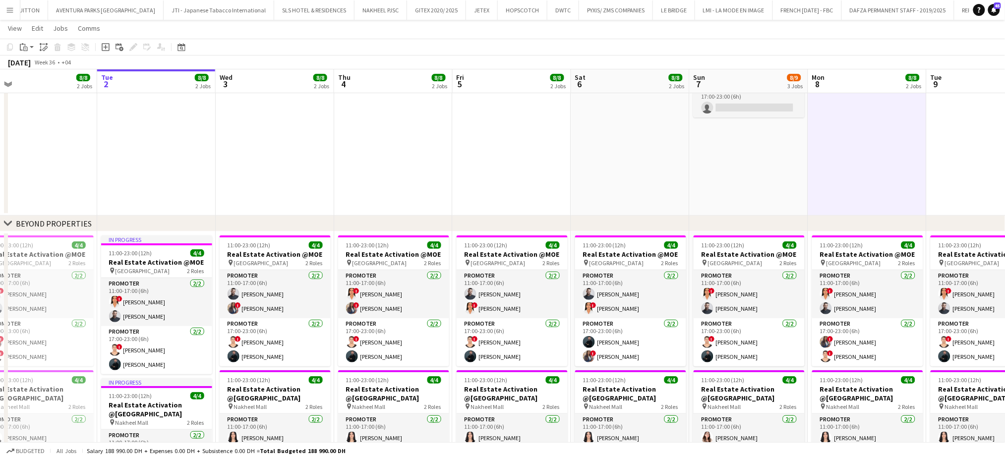
drag, startPoint x: 402, startPoint y: 174, endPoint x: 493, endPoint y: 172, distance: 90.8
click at [493, 170] on app-calendar-viewport "Sat 30 8/8 2 Jobs Sun 31 8/8 2 Jobs Mon 1 8/8 2 Jobs Tue 2 8/8 2 Jobs Wed 3 8/8…" at bounding box center [502, 308] width 1005 height 671
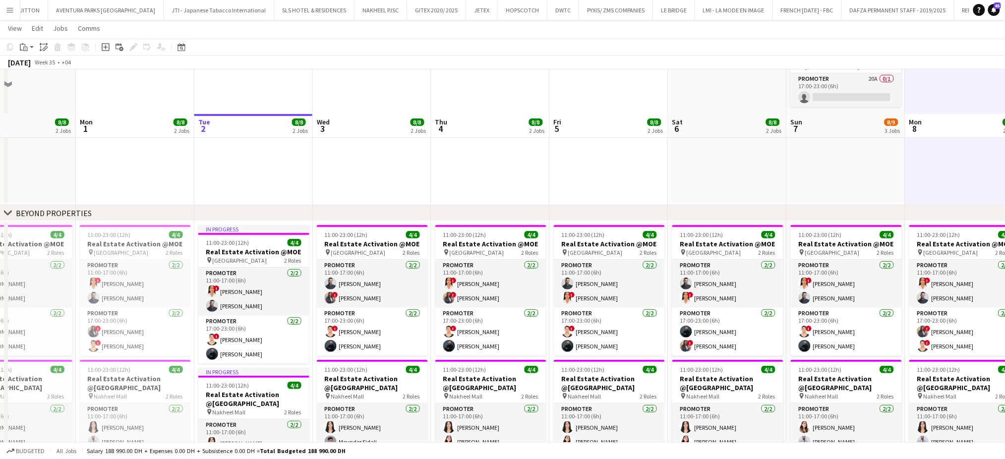
scroll to position [0, 0]
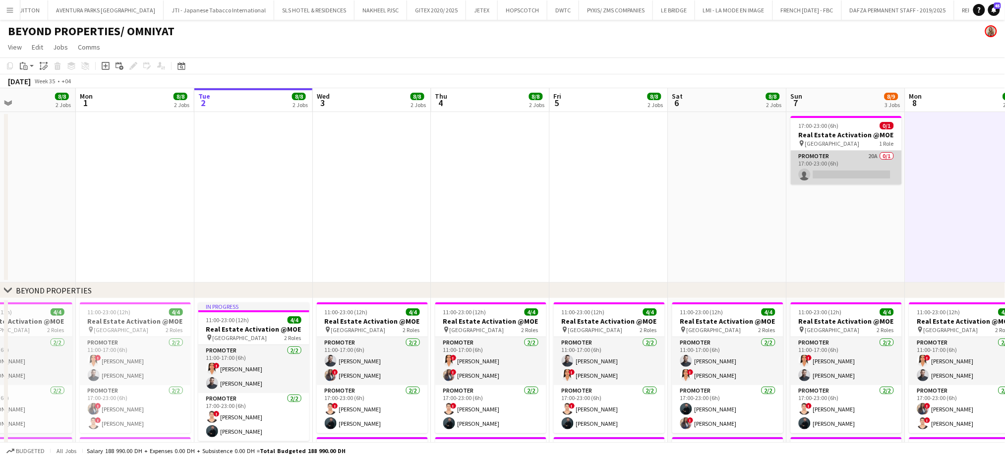
click at [851, 165] on app-card-role "Promoter 20A 0/1 17:00-23:00 (6h) single-neutral-actions" at bounding box center [846, 168] width 111 height 34
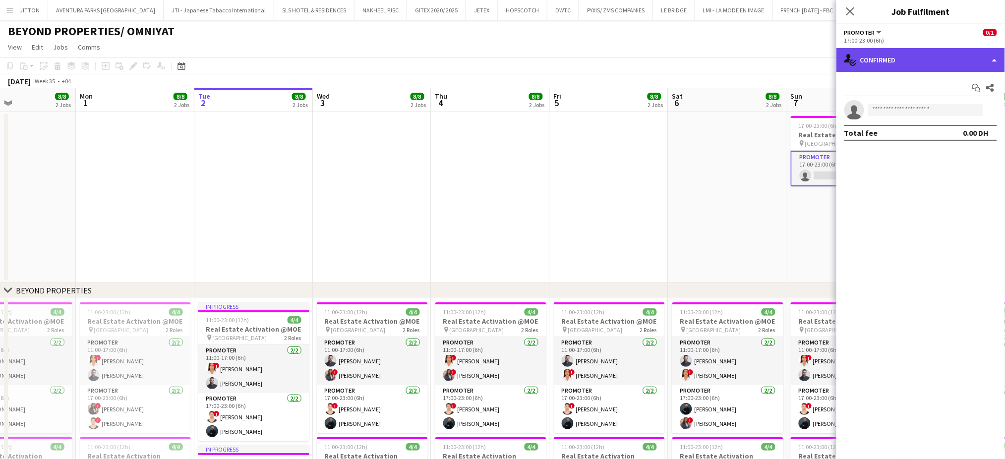
click at [996, 60] on div "single-neutral-actions-check-2 Confirmed" at bounding box center [921, 60] width 169 height 24
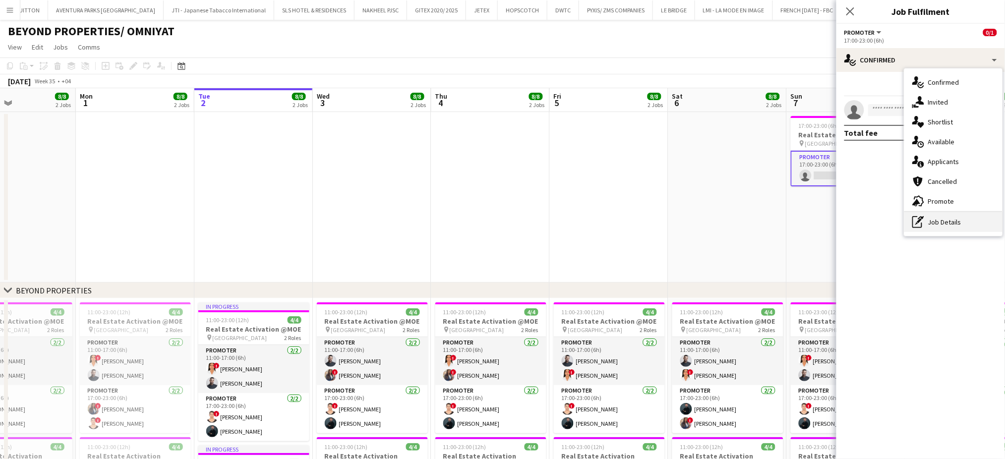
click at [960, 225] on div "pen-write Job Details" at bounding box center [953, 222] width 98 height 20
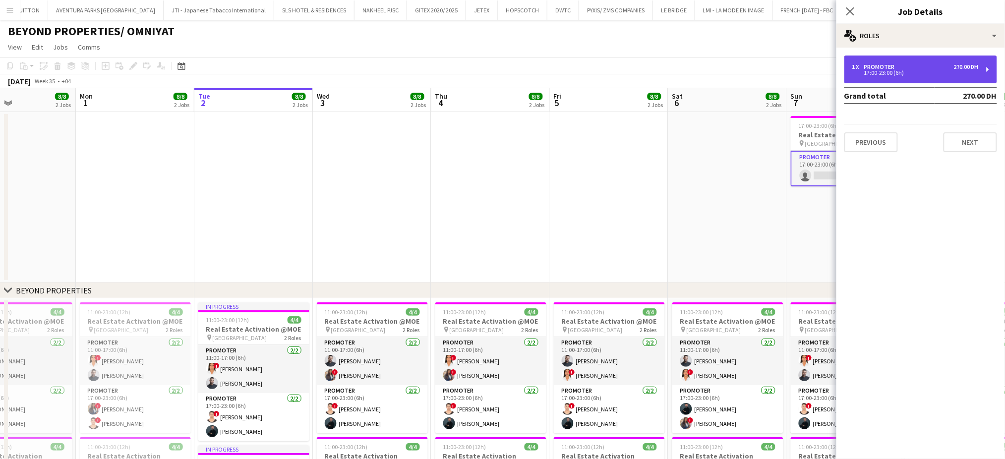
click at [902, 64] on div "1 x Promoter 270.00 DH" at bounding box center [915, 66] width 126 height 7
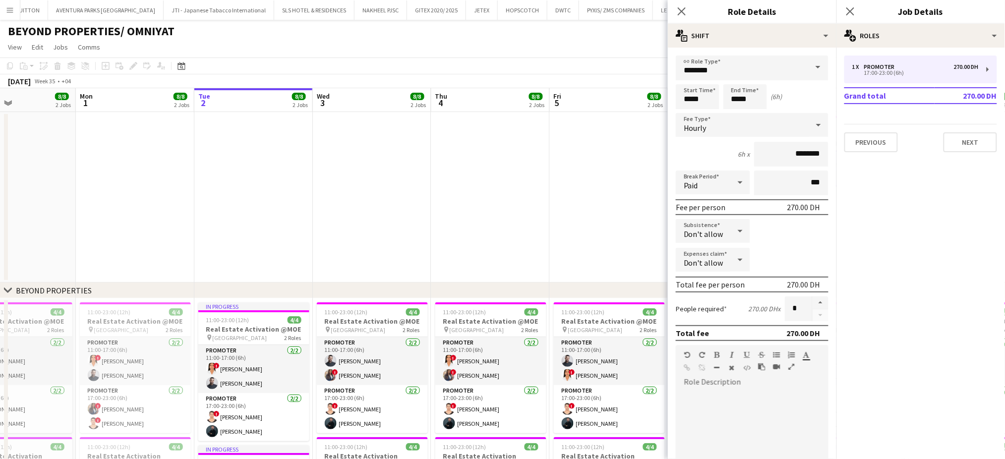
click at [619, 106] on app-board-header-date "Fri 5 8/8 2 Jobs" at bounding box center [609, 100] width 119 height 24
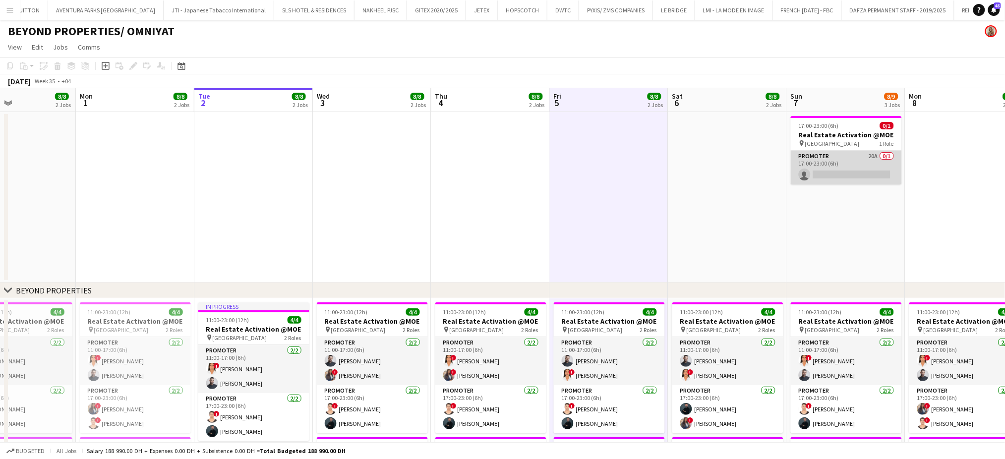
click at [826, 174] on app-card-role "Promoter 20A 0/1 17:00-23:00 (6h) single-neutral-actions" at bounding box center [846, 168] width 111 height 34
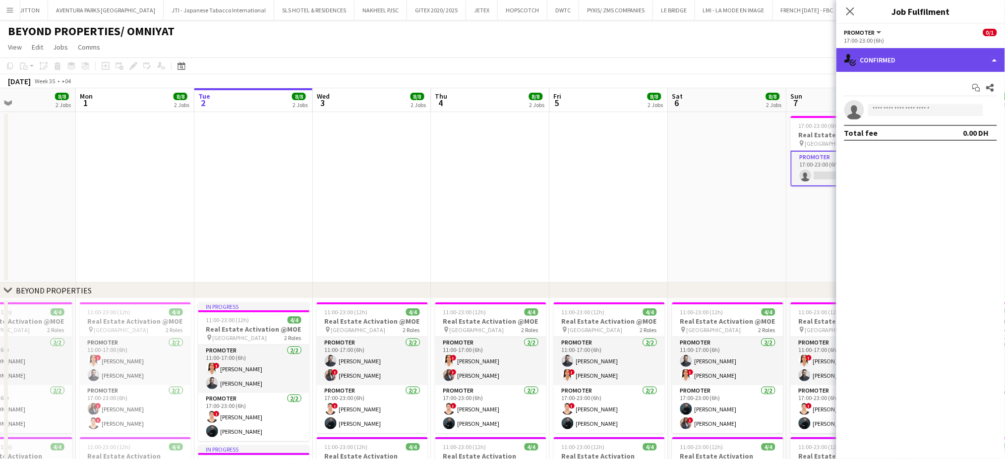
click at [982, 66] on div "single-neutral-actions-check-2 Confirmed" at bounding box center [921, 60] width 169 height 24
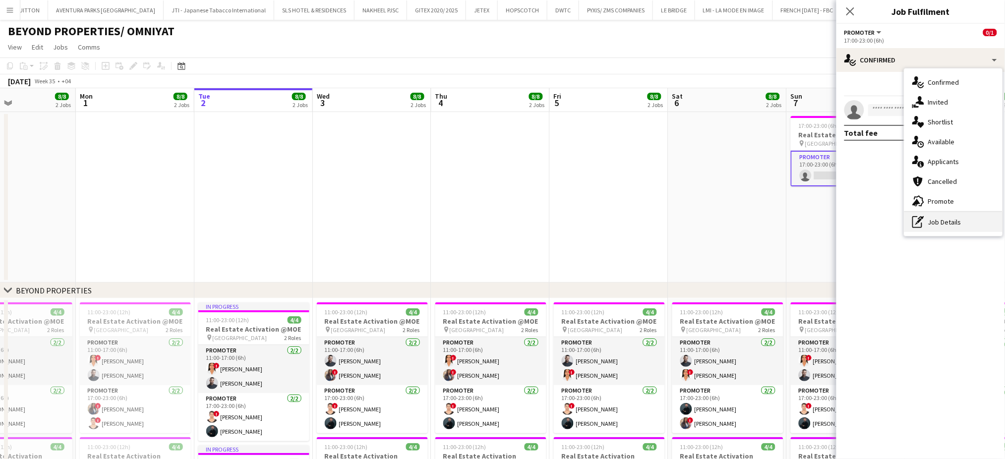
click at [944, 228] on div "pen-write Job Details" at bounding box center [953, 222] width 98 height 20
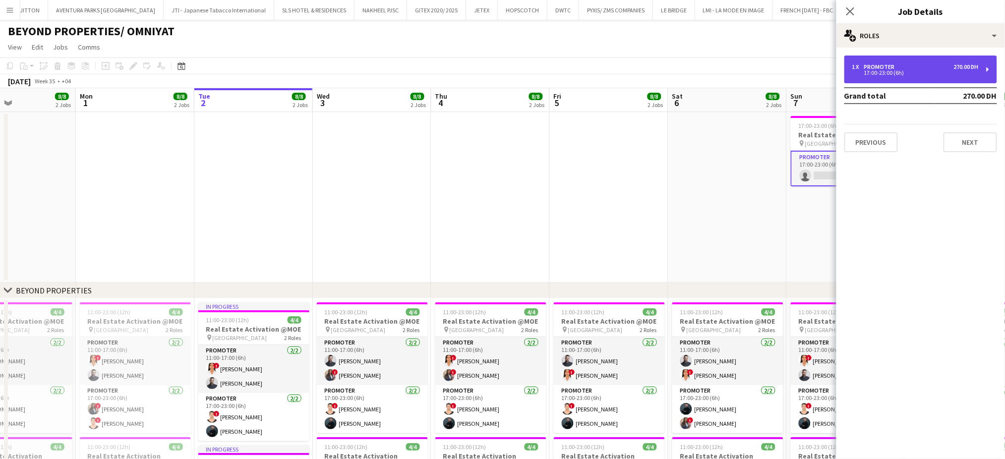
click at [906, 67] on div "1 x Promoter 270.00 DH" at bounding box center [915, 66] width 126 height 7
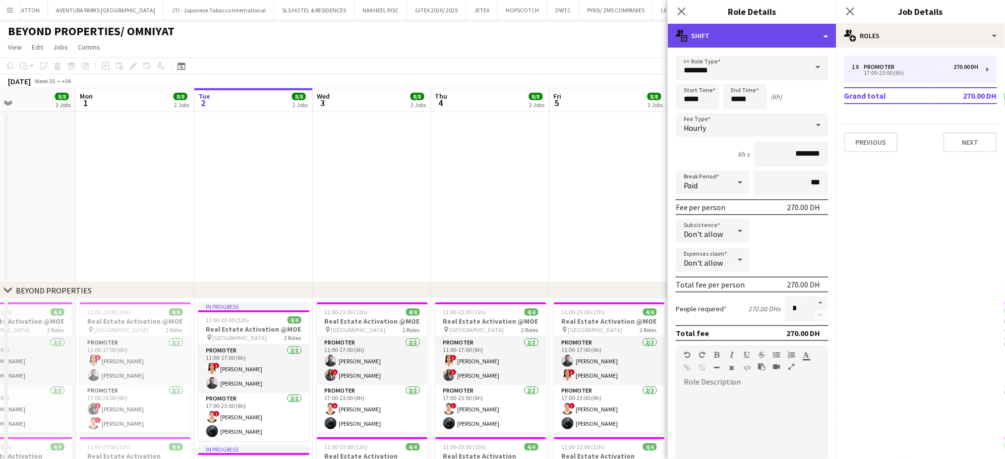
click at [805, 39] on div "multiple-actions-text Shift" at bounding box center [752, 36] width 169 height 24
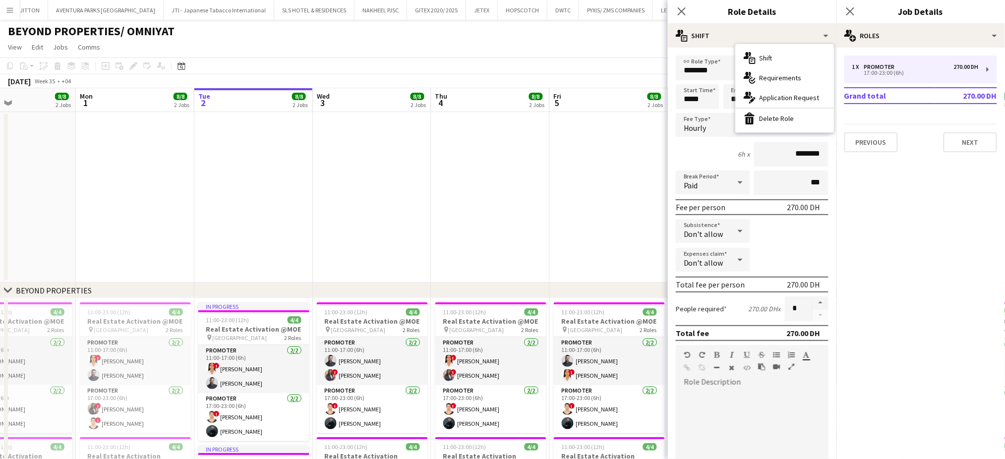
click at [603, 149] on app-date-cell at bounding box center [609, 197] width 119 height 171
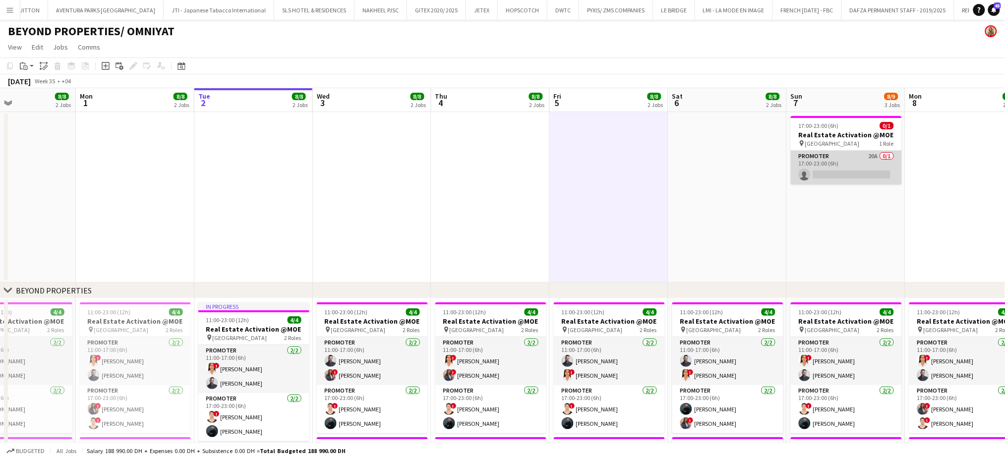
click at [815, 163] on app-card-role "Promoter 20A 0/1 17:00-23:00 (6h) single-neutral-actions" at bounding box center [846, 168] width 111 height 34
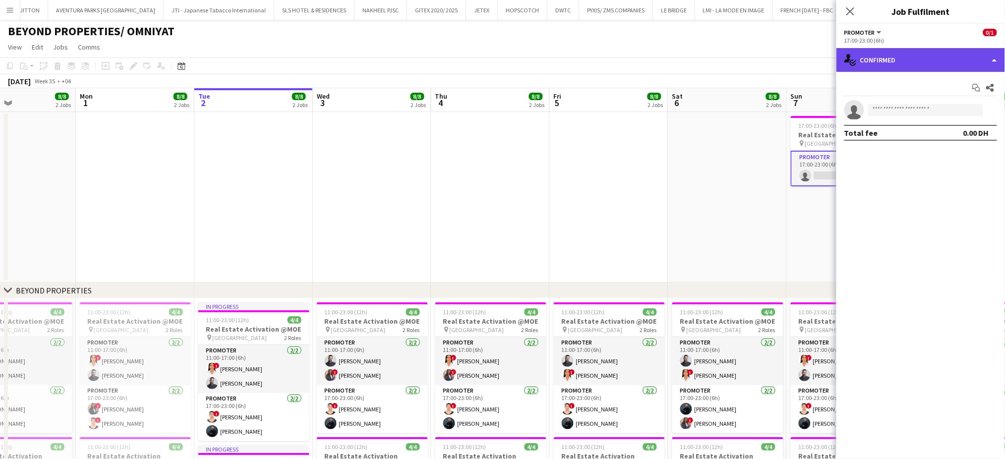
click at [982, 62] on div "single-neutral-actions-check-2 Confirmed" at bounding box center [921, 60] width 169 height 24
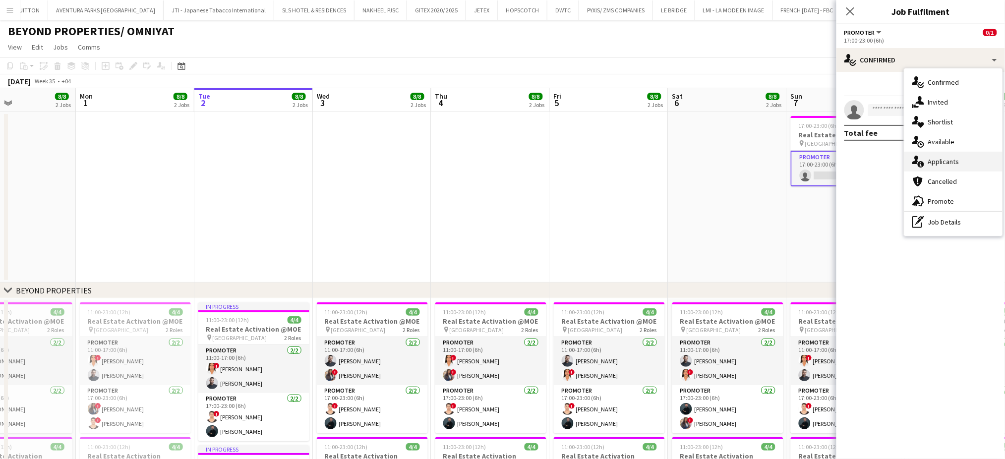
click at [961, 162] on div "single-neutral-actions-information Applicants" at bounding box center [953, 162] width 98 height 20
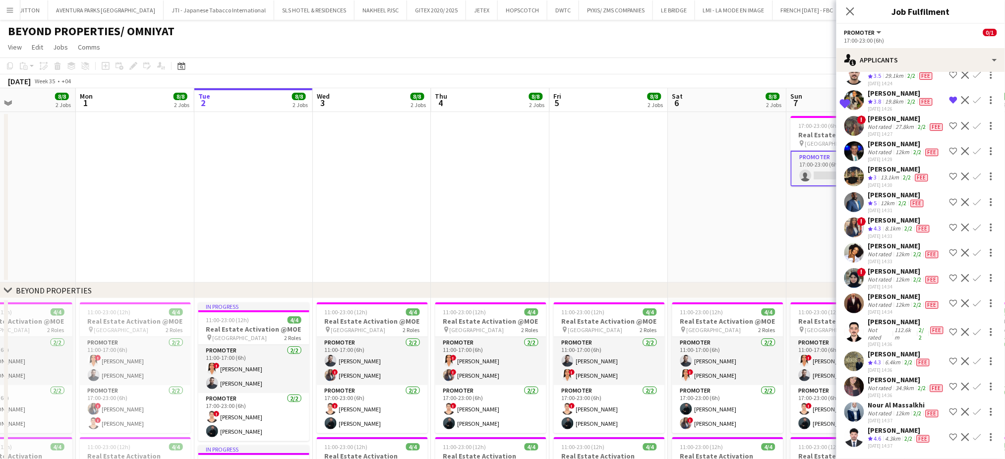
scroll to position [266, 0]
click at [884, 434] on div "[PERSON_NAME]" at bounding box center [899, 430] width 63 height 9
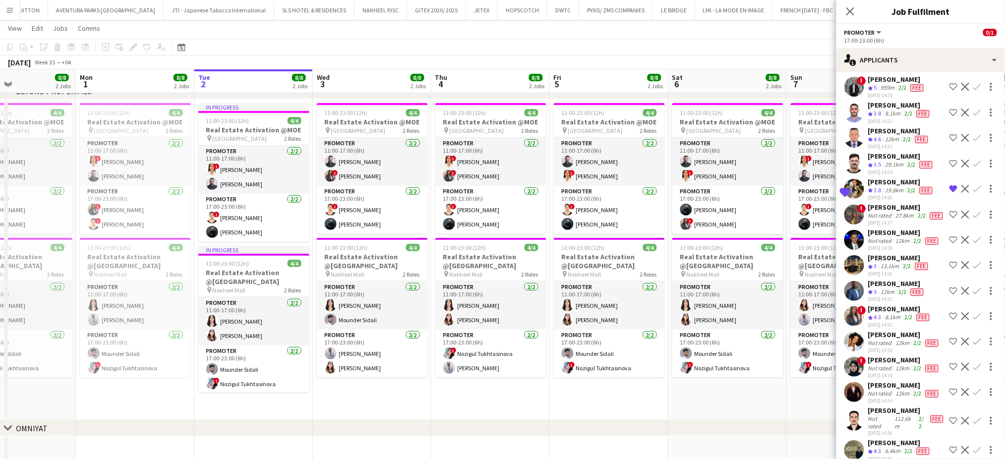
scroll to position [132, 0]
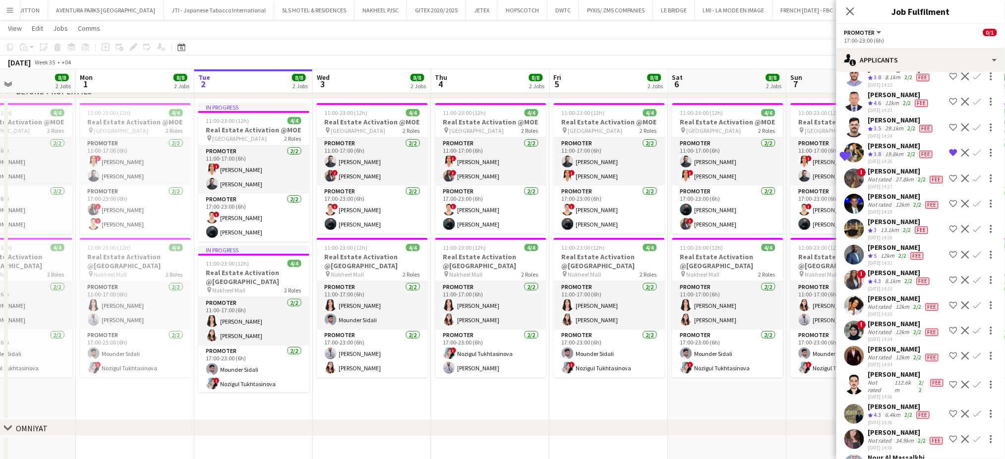
click at [883, 201] on div "[PERSON_NAME]" at bounding box center [904, 196] width 72 height 9
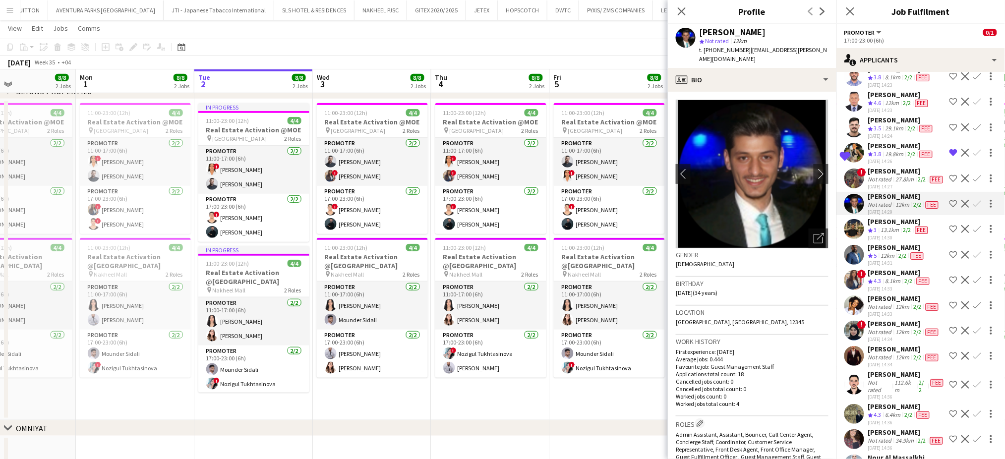
click at [868, 267] on div "[PERSON_NAME] Crew rating 5 12km 2/2 Fee [DATE] 14:31 Shortlist crew Decline Co…" at bounding box center [921, 255] width 169 height 24
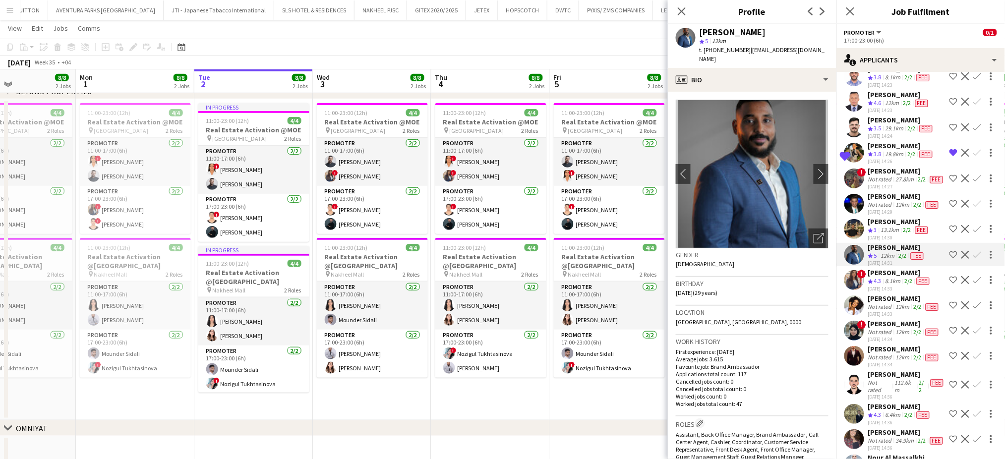
click at [876, 285] on span "4.3" at bounding box center [877, 280] width 7 height 7
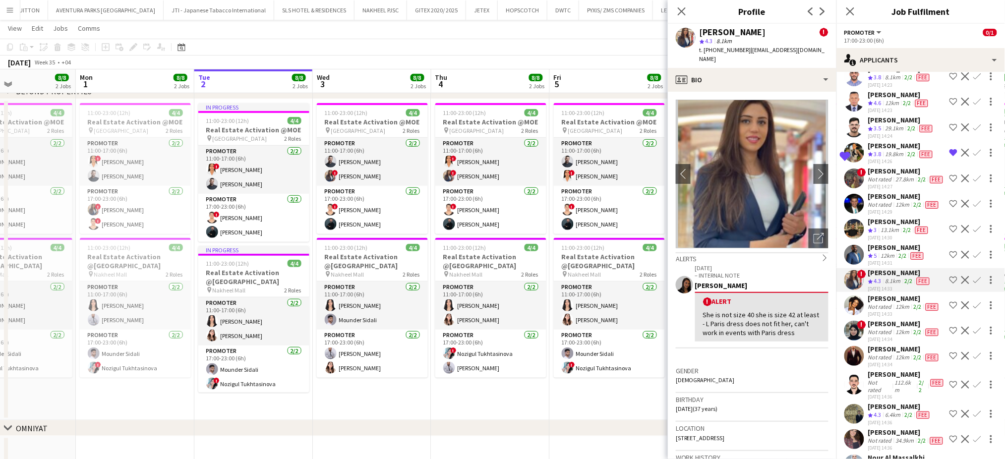
drag, startPoint x: 874, startPoint y: 321, endPoint x: 874, endPoint y: 326, distance: 5.5
click at [873, 286] on div "Crew rating 4.3" at bounding box center [875, 281] width 15 height 8
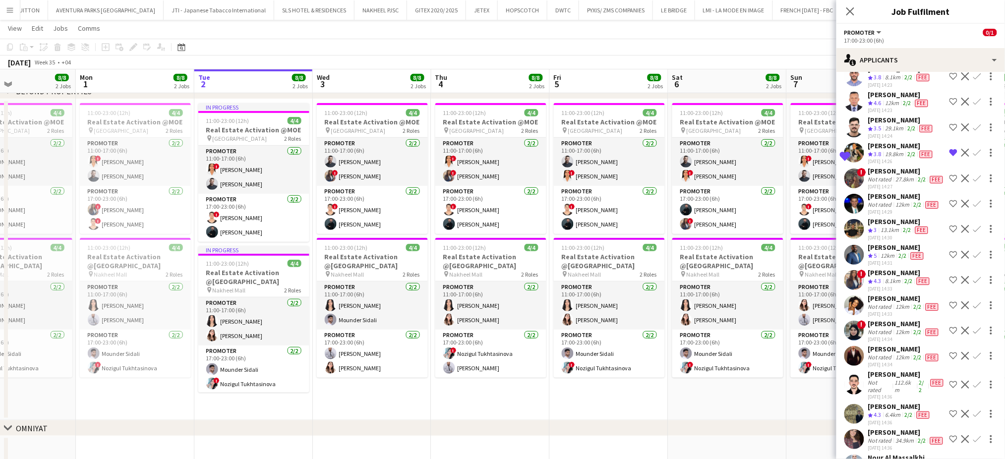
click at [881, 277] on div "[PERSON_NAME]" at bounding box center [899, 272] width 63 height 9
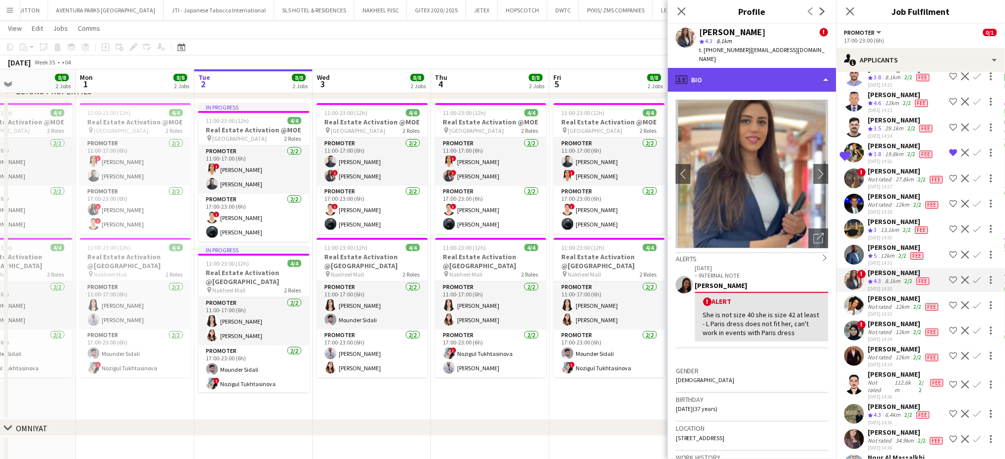
click at [820, 70] on div "profile Bio" at bounding box center [752, 80] width 169 height 24
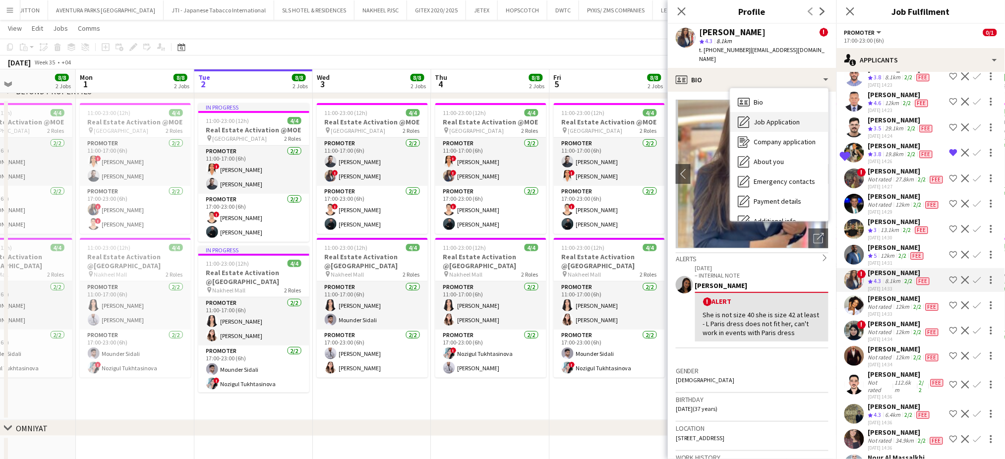
click at [795, 118] on span "Job Application" at bounding box center [777, 122] width 46 height 9
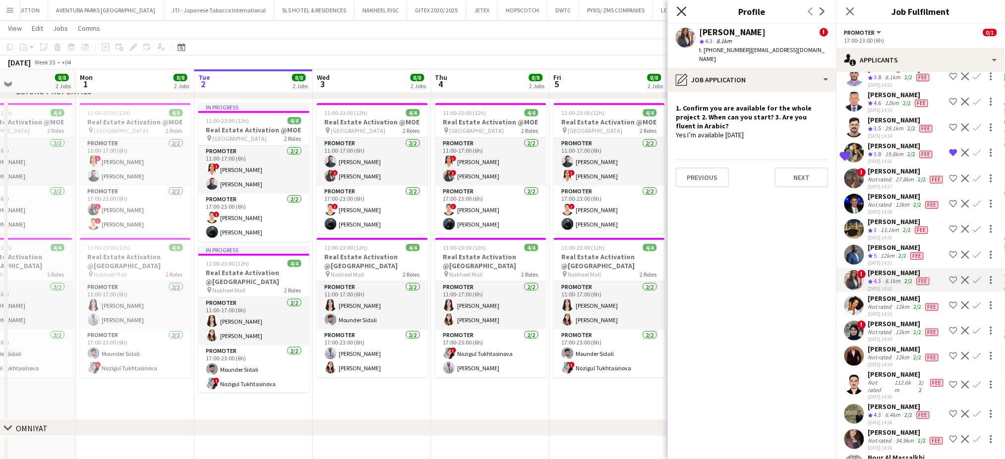
click at [685, 12] on icon "Close pop-in" at bounding box center [681, 10] width 9 height 9
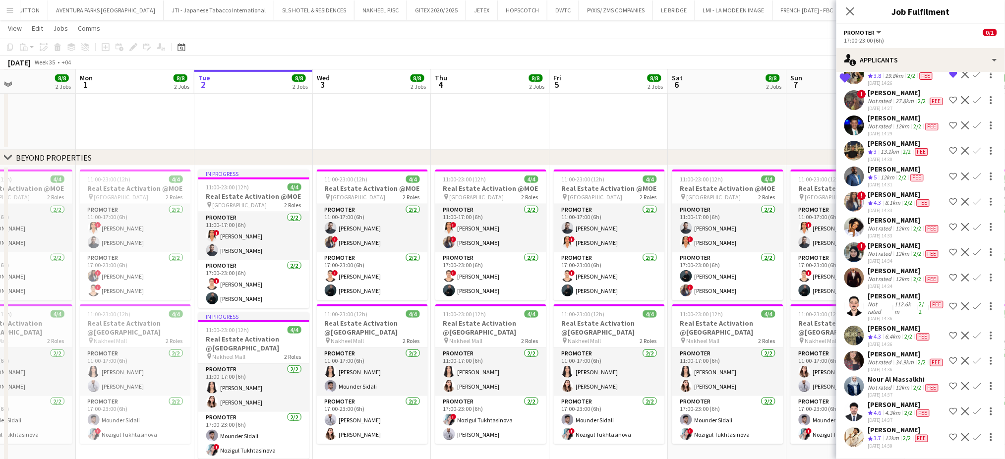
scroll to position [264, 0]
click at [897, 174] on div "Shortlisted [PERSON_NAME] Crew rating 4.4 25.5km 2/2 Fee [DATE] 14:21 Remove cr…" at bounding box center [921, 178] width 169 height 546
click at [886, 190] on div "[PERSON_NAME]" at bounding box center [899, 194] width 63 height 9
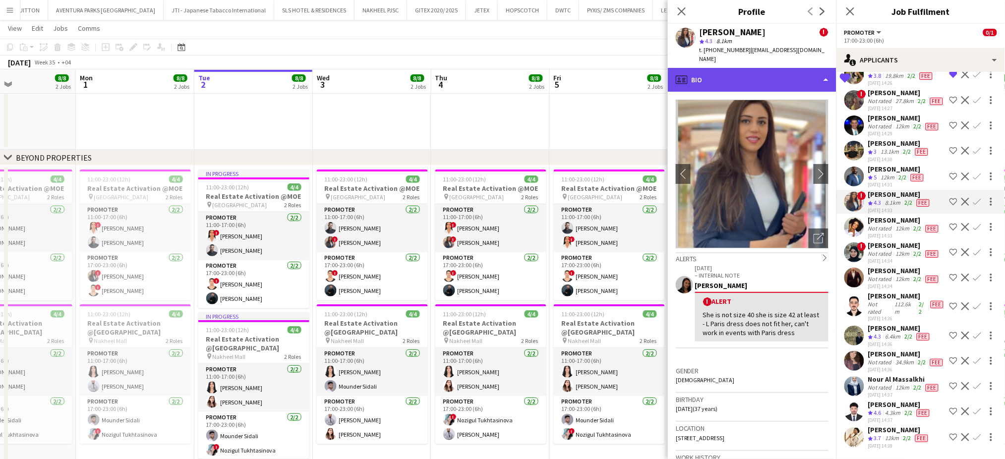
click at [803, 74] on div "profile Bio" at bounding box center [752, 80] width 169 height 24
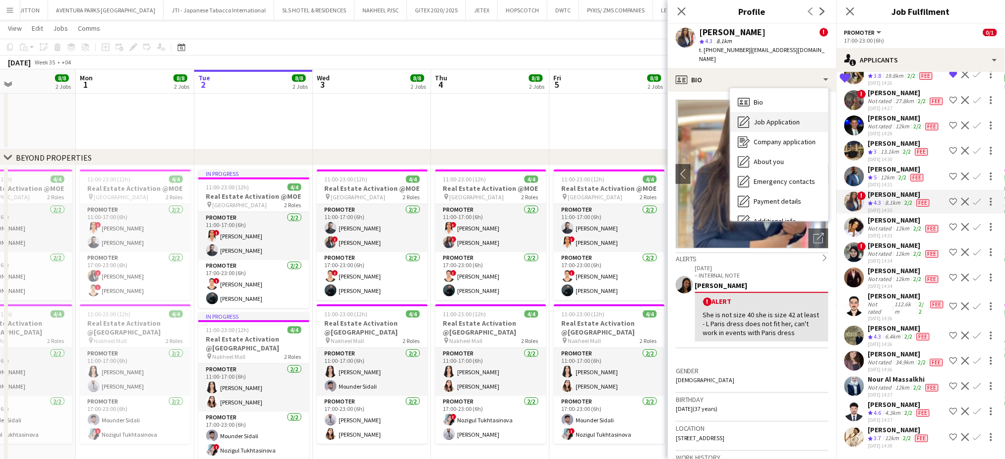
click at [787, 118] on span "Job Application" at bounding box center [777, 122] width 46 height 9
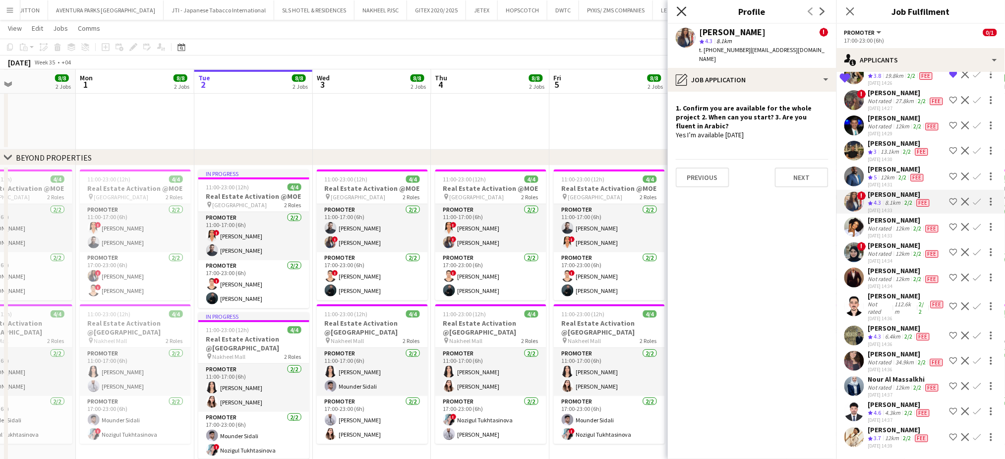
click at [684, 14] on icon "Close pop-in" at bounding box center [681, 10] width 9 height 9
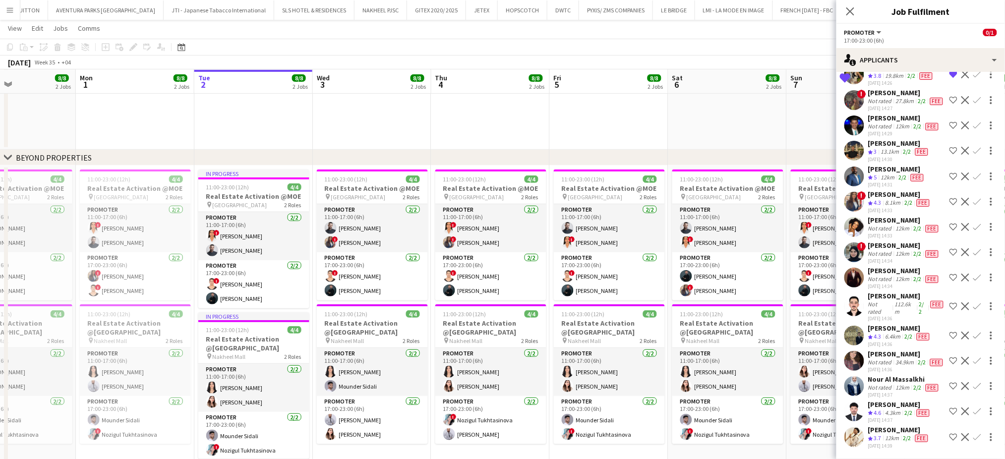
drag, startPoint x: 893, startPoint y: 350, endPoint x: 869, endPoint y: 354, distance: 24.1
click at [892, 341] on div "6.4km" at bounding box center [893, 337] width 19 height 8
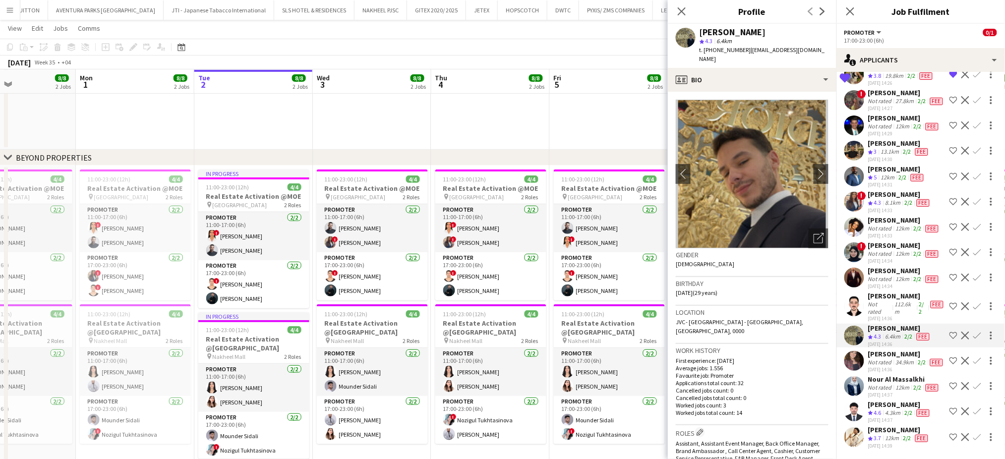
click at [950, 340] on app-icon "Shortlist crew" at bounding box center [954, 336] width 8 height 8
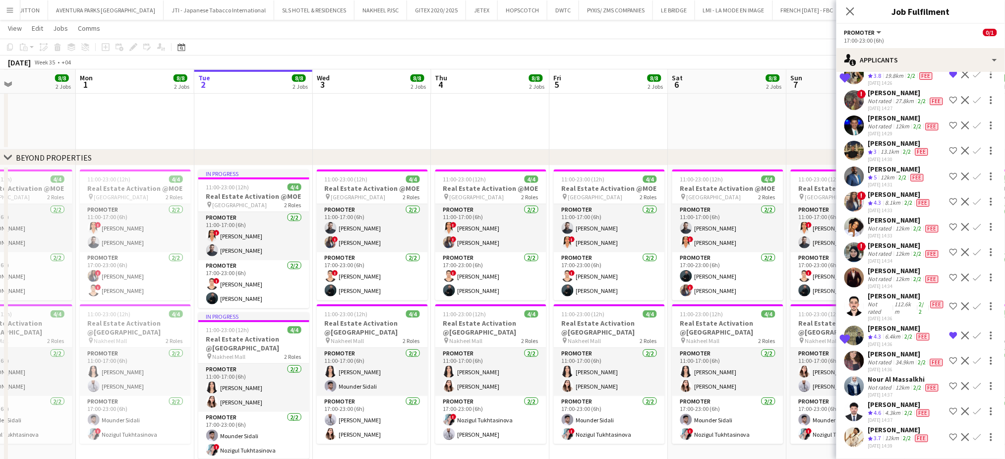
scroll to position [292, 0]
click at [897, 385] on div "12km" at bounding box center [903, 388] width 18 height 8
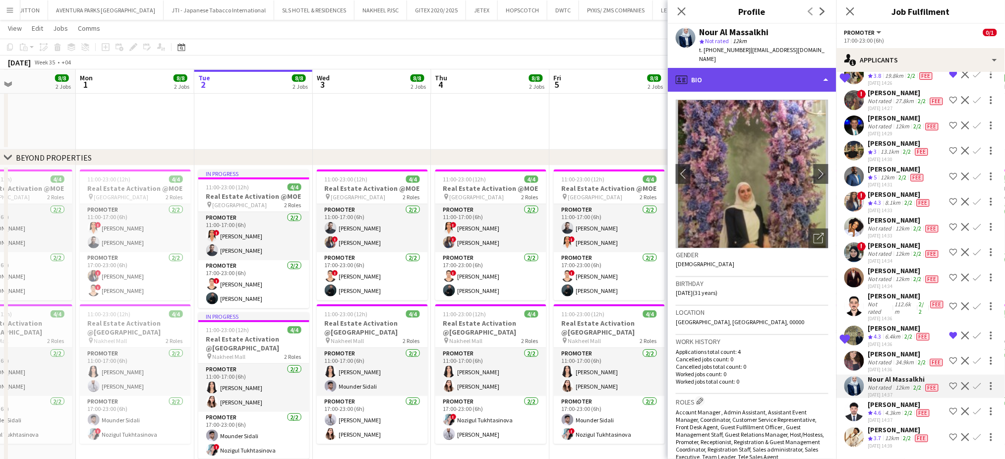
click at [797, 69] on div "profile Bio" at bounding box center [752, 80] width 169 height 24
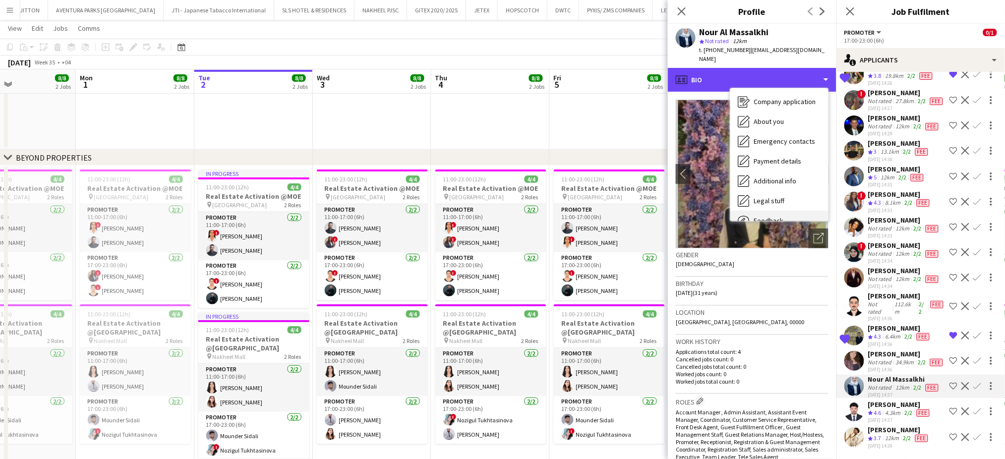
scroll to position [73, 0]
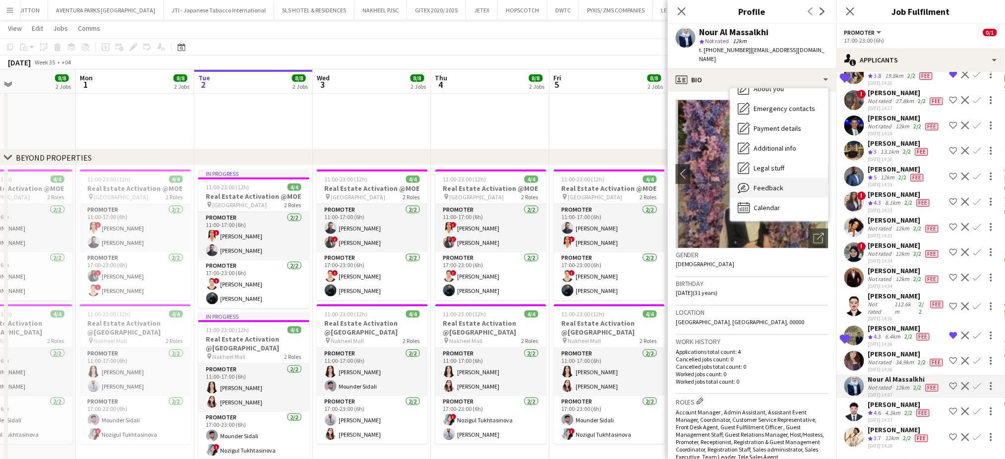
click at [775, 183] on span "Feedback" at bounding box center [769, 187] width 30 height 9
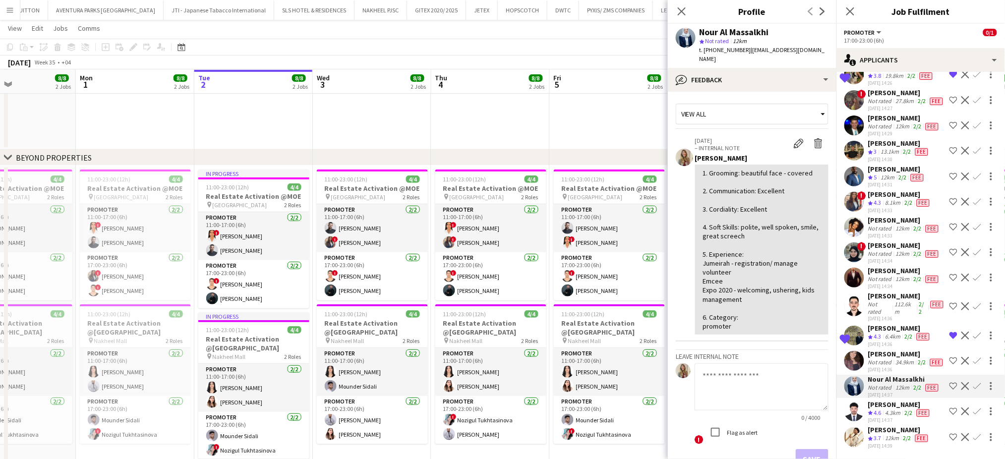
click at [950, 384] on app-icon "Shortlist crew" at bounding box center [954, 386] width 8 height 8
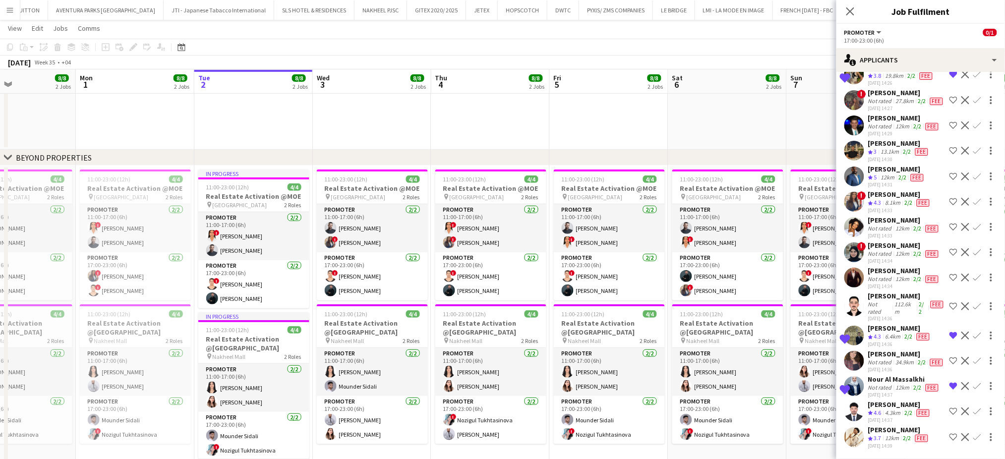
click at [902, 384] on div "12km" at bounding box center [903, 388] width 18 height 8
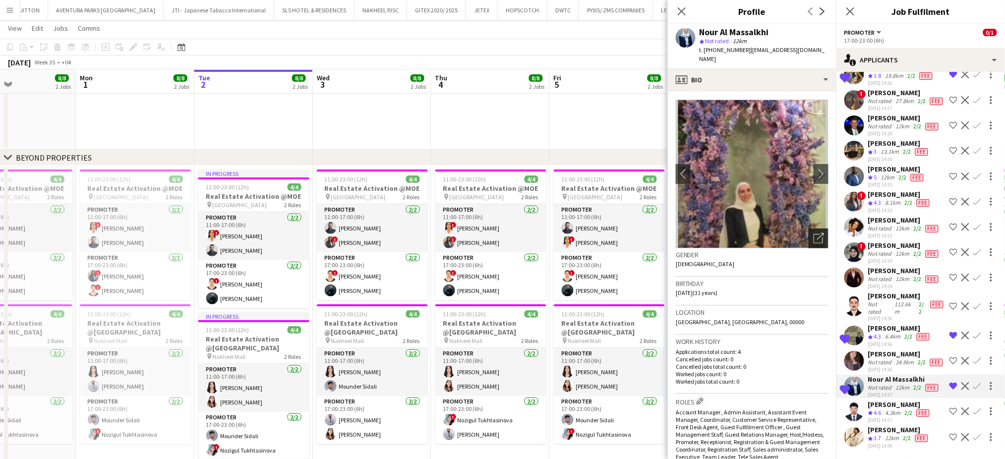
click at [814, 233] on icon "Open photos pop-in" at bounding box center [819, 238] width 10 height 10
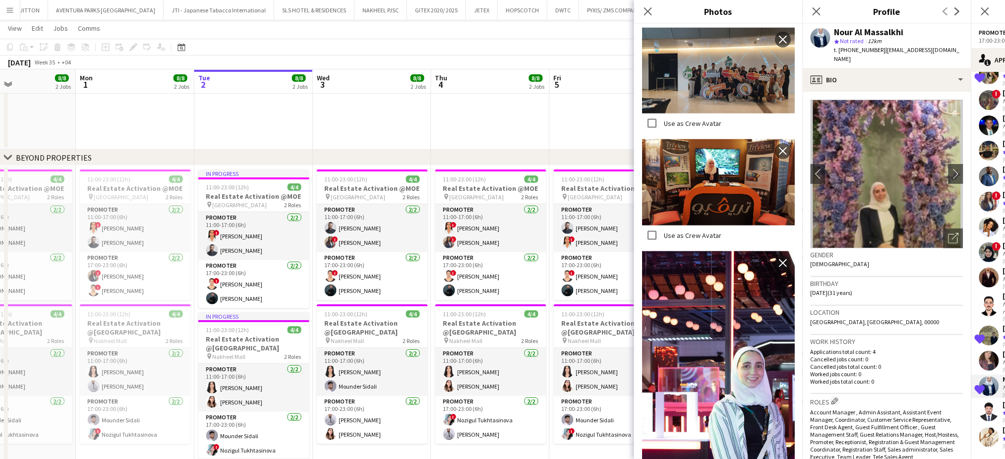
scroll to position [595, 0]
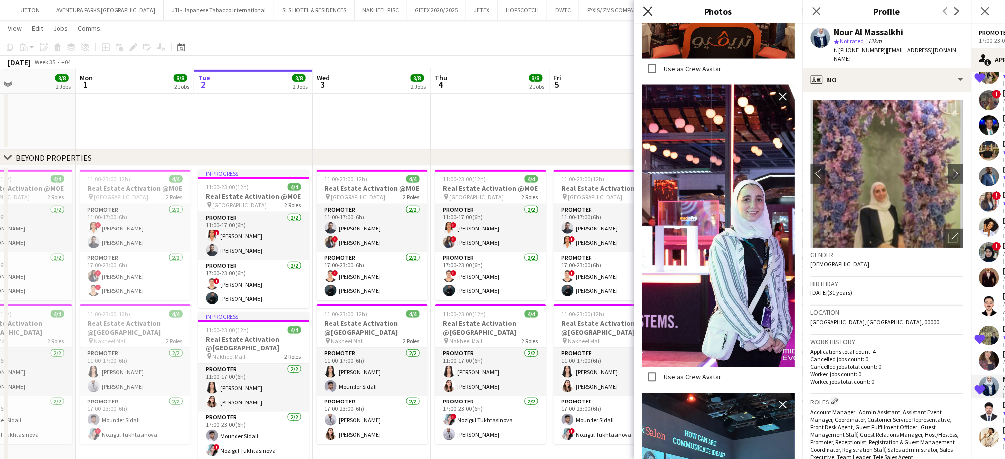
click at [651, 10] on icon "Close pop-in" at bounding box center [647, 10] width 9 height 9
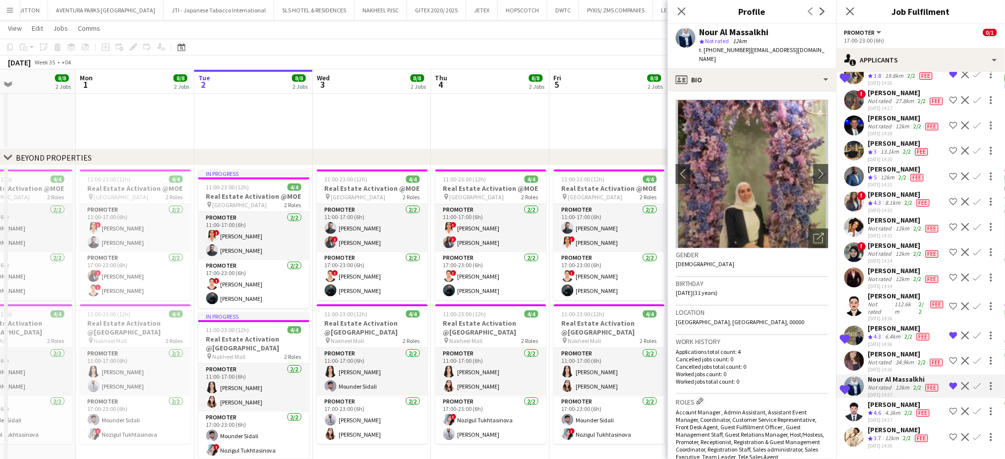
click at [950, 385] on app-icon "Remove crew from shortlist" at bounding box center [954, 386] width 8 height 8
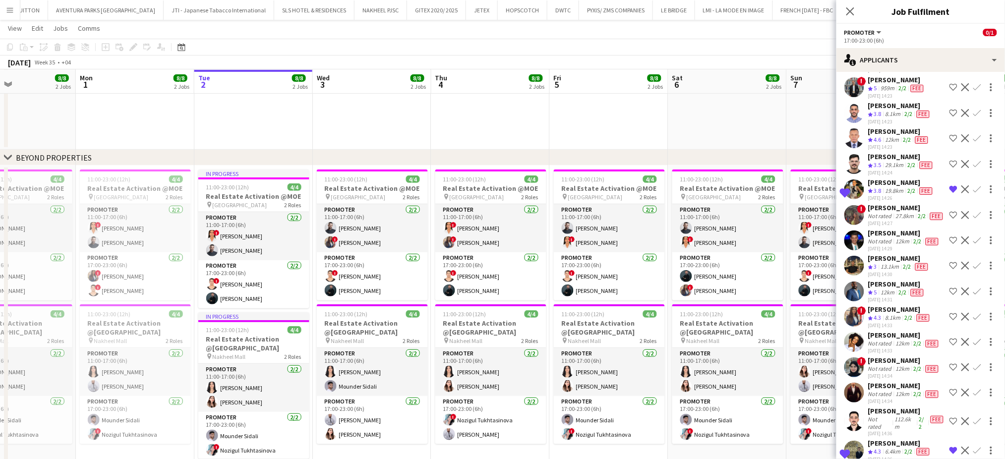
scroll to position [198, 0]
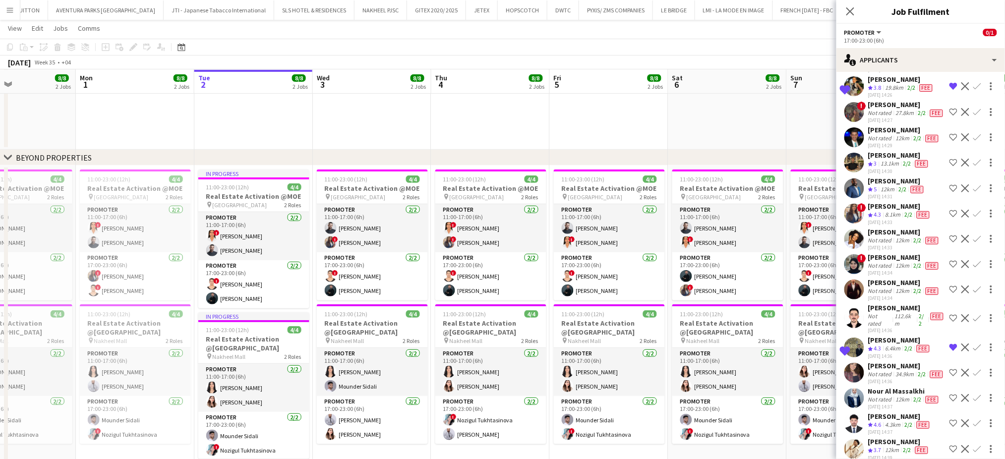
click at [869, 90] on icon "Crew rating" at bounding box center [870, 87] width 5 height 5
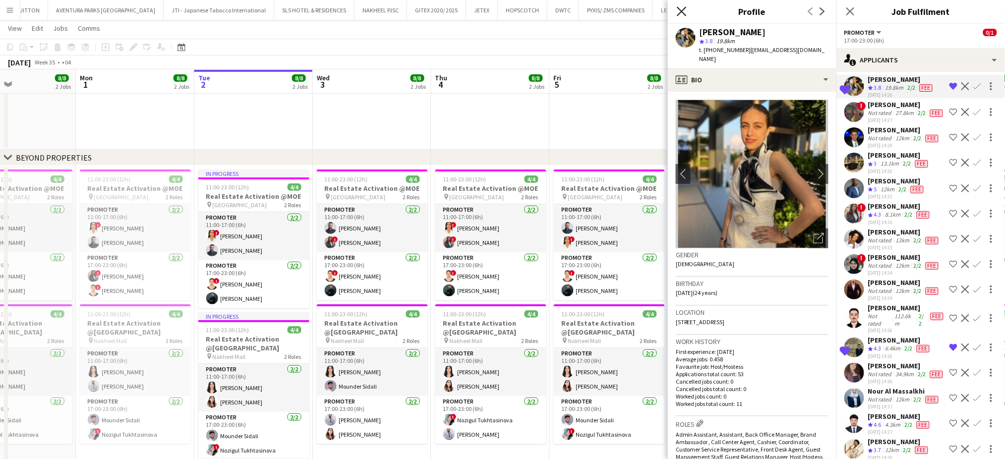
click at [680, 13] on icon at bounding box center [681, 10] width 9 height 9
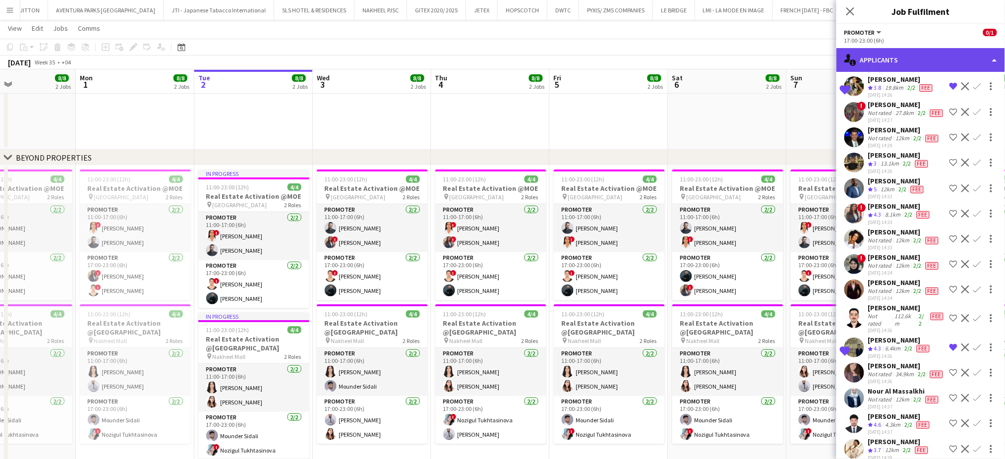
click at [973, 56] on div "single-neutral-actions-information Applicants" at bounding box center [921, 60] width 169 height 24
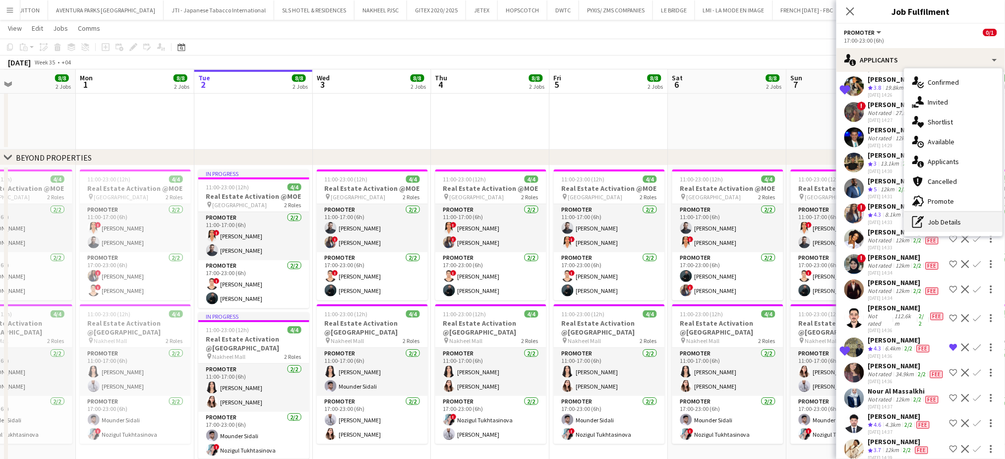
click at [945, 218] on div "pen-write Job Details" at bounding box center [953, 222] width 98 height 20
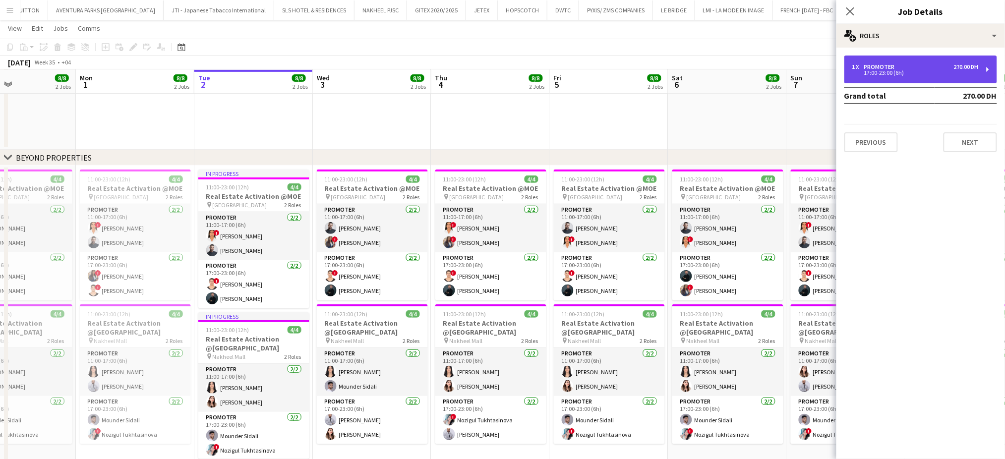
drag, startPoint x: 897, startPoint y: 67, endPoint x: 747, endPoint y: 39, distance: 152.8
click at [897, 66] on div "Promoter" at bounding box center [881, 66] width 35 height 7
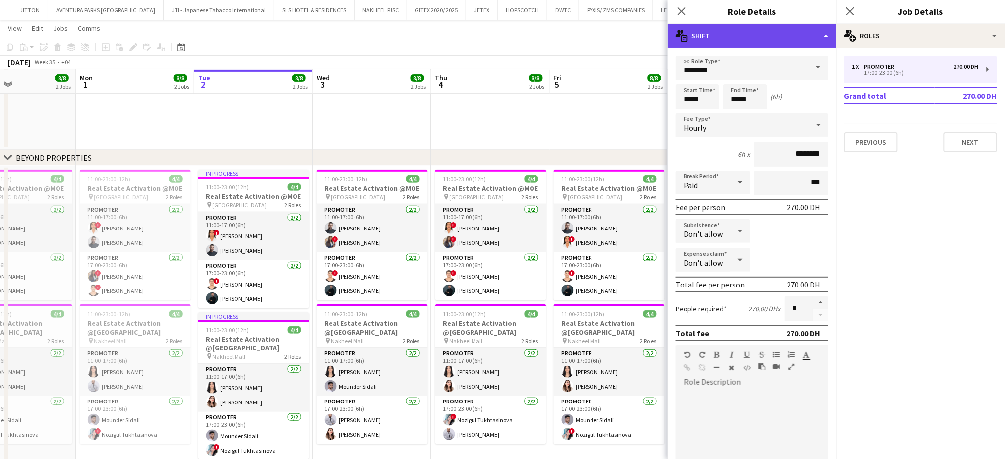
click at [756, 34] on div "multiple-actions-text Shift" at bounding box center [752, 36] width 169 height 24
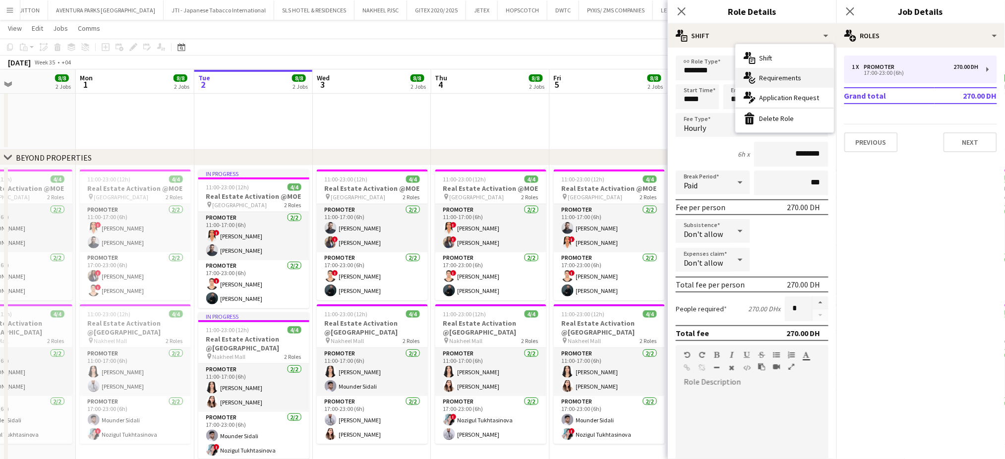
click at [771, 78] on span "Requirements" at bounding box center [781, 77] width 42 height 9
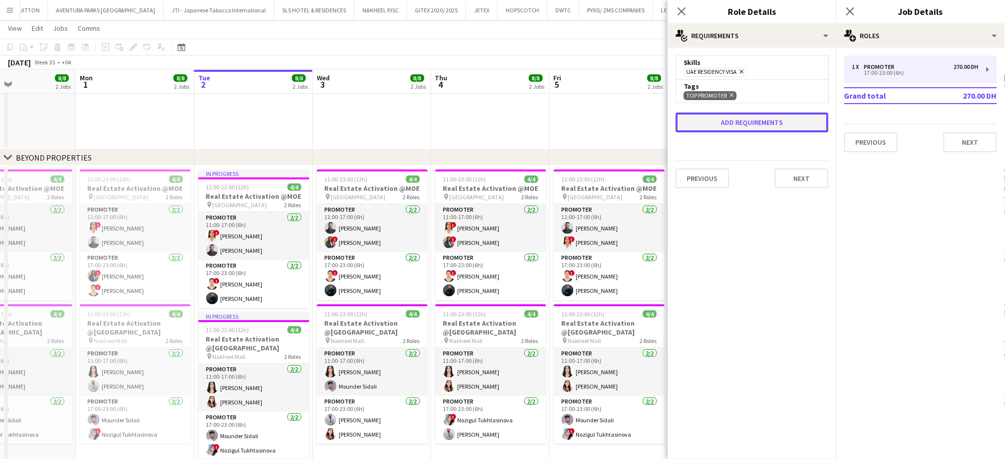
click at [738, 121] on button "Add requirements" at bounding box center [752, 123] width 153 height 20
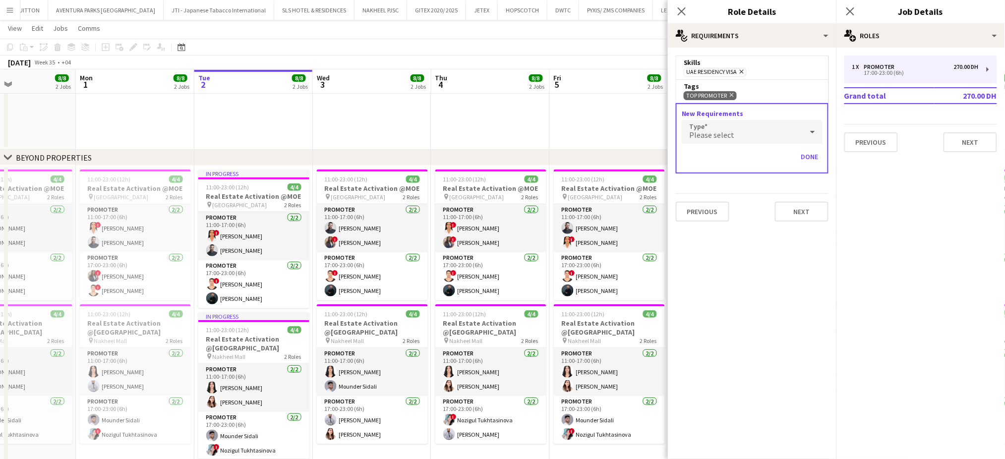
click at [745, 134] on div "Please select" at bounding box center [742, 132] width 121 height 24
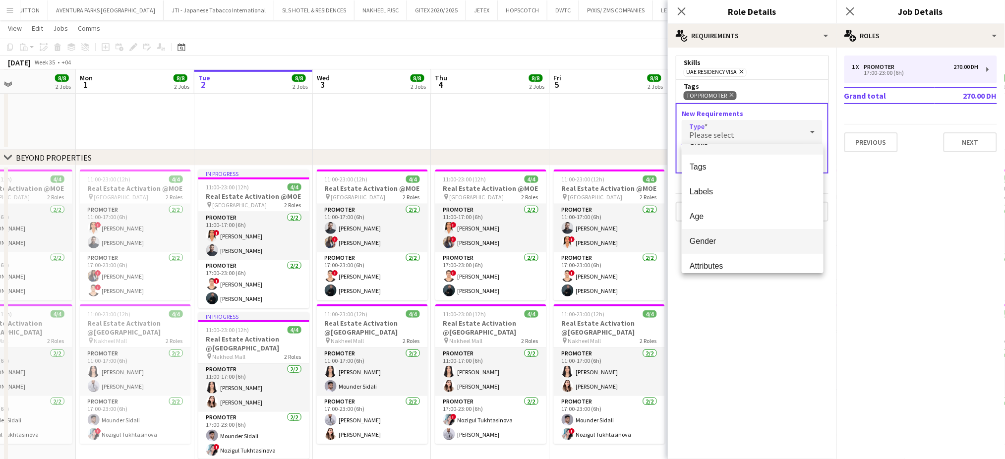
scroll to position [27, 0]
click at [705, 253] on span "Attributes" at bounding box center [753, 256] width 126 height 9
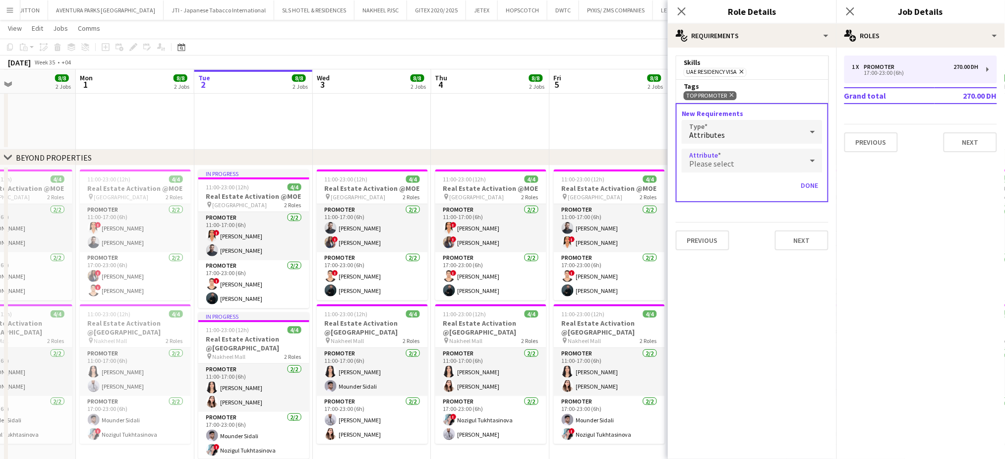
click at [766, 162] on div "Please select" at bounding box center [742, 161] width 121 height 24
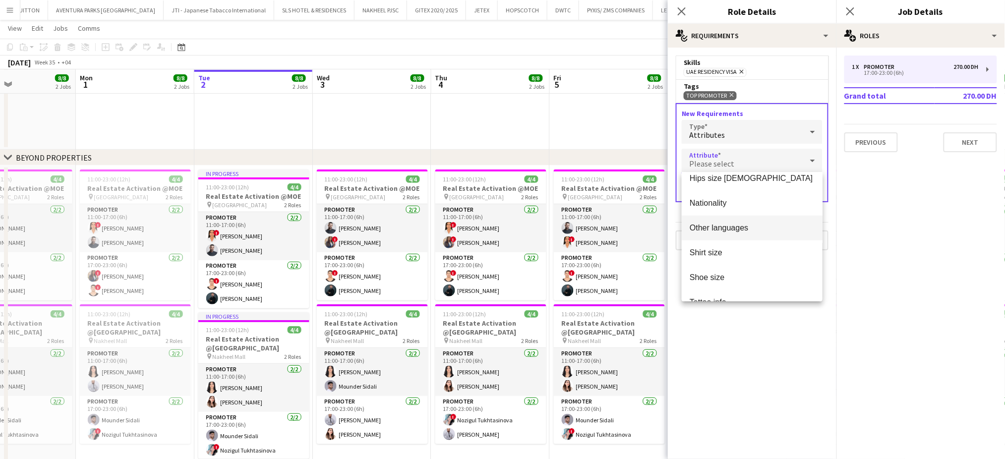
scroll to position [350, 0]
click at [607, 127] on div at bounding box center [502, 229] width 1005 height 459
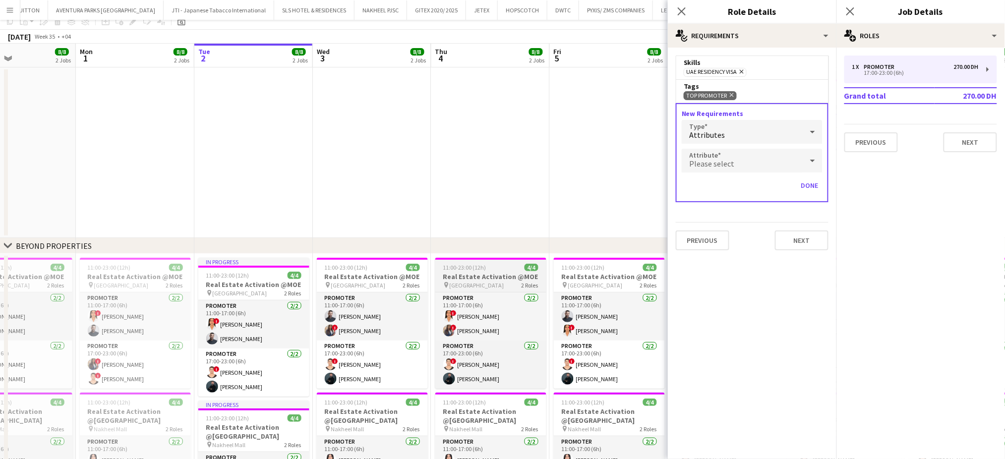
scroll to position [0, 0]
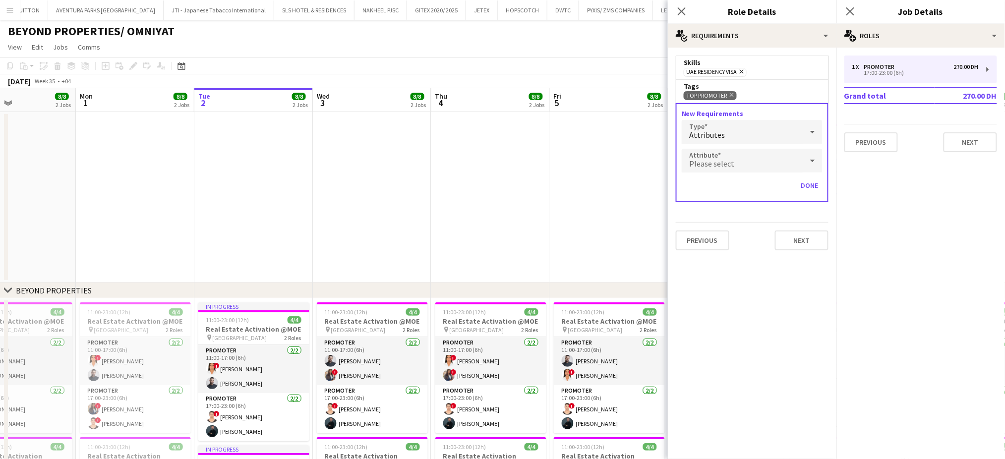
click at [810, 157] on icon at bounding box center [813, 161] width 12 height 20
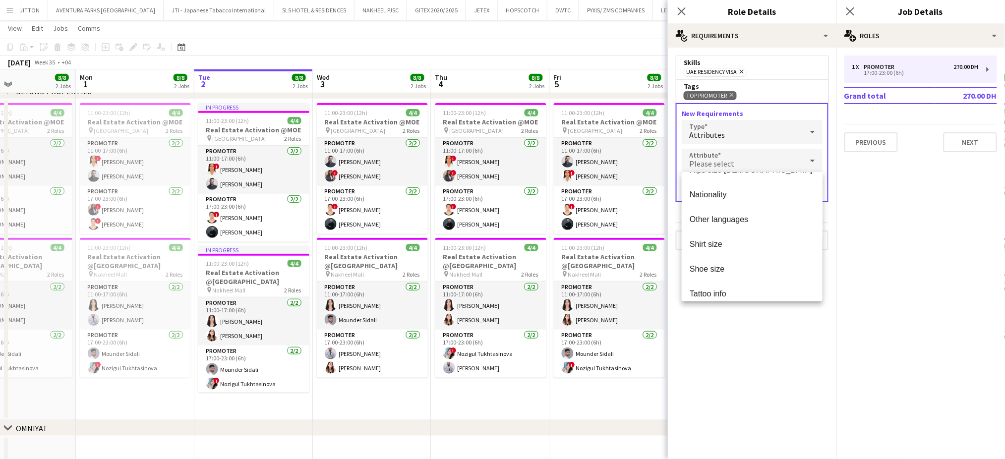
scroll to position [317, 0]
click at [717, 271] on span "Shoe size" at bounding box center [752, 267] width 125 height 9
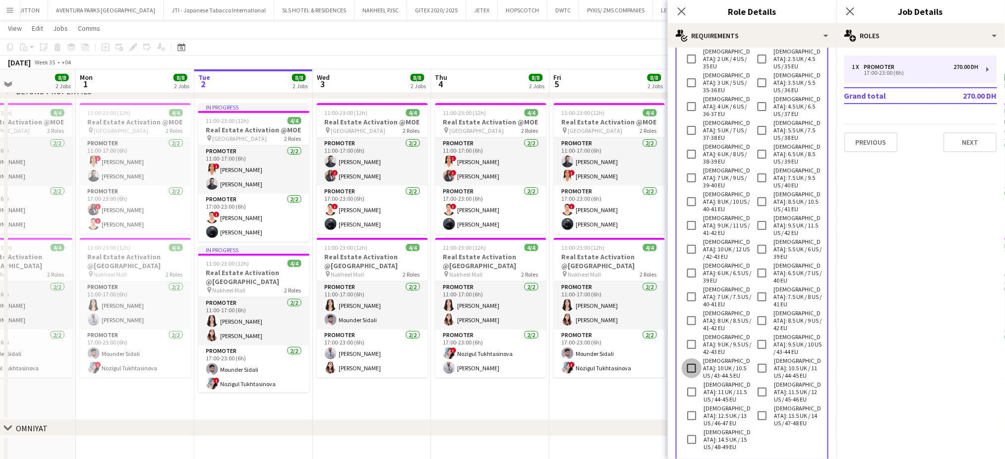
scroll to position [164, 0]
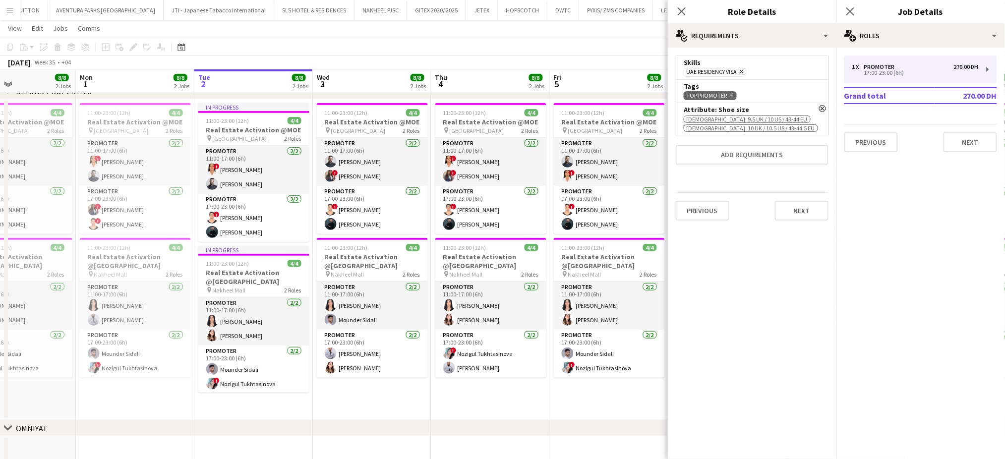
scroll to position [0, 0]
click at [809, 27] on div "multiple-actions-check-2 Requirements" at bounding box center [752, 36] width 169 height 24
click at [766, 82] on span "Requirements" at bounding box center [781, 77] width 42 height 9
click at [743, 167] on form "Skills [GEOGRAPHIC_DATA] Residency Visa Remove Tags TOP PROMOTER Remove Remove …" at bounding box center [752, 142] width 169 height 173
click at [746, 154] on button "Add requirements" at bounding box center [752, 155] width 153 height 20
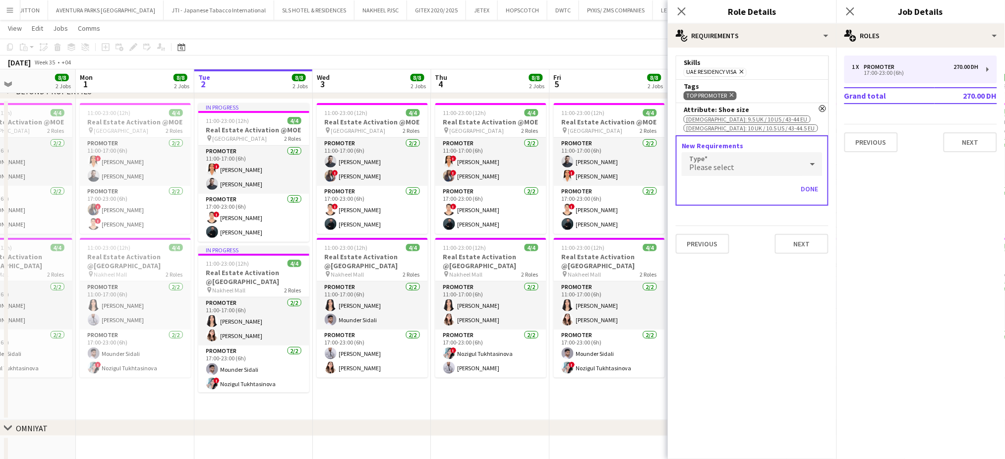
click at [741, 170] on div "Please select" at bounding box center [742, 164] width 121 height 24
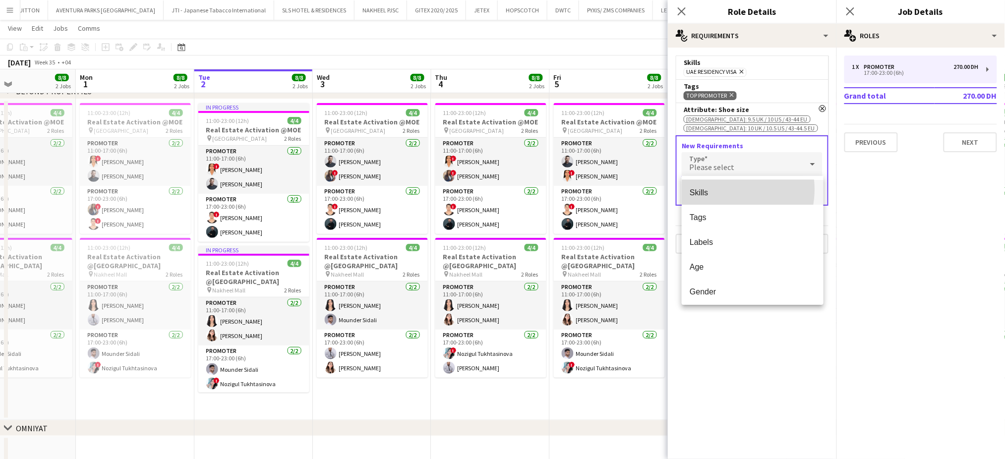
click at [722, 189] on span "Skills" at bounding box center [753, 192] width 126 height 9
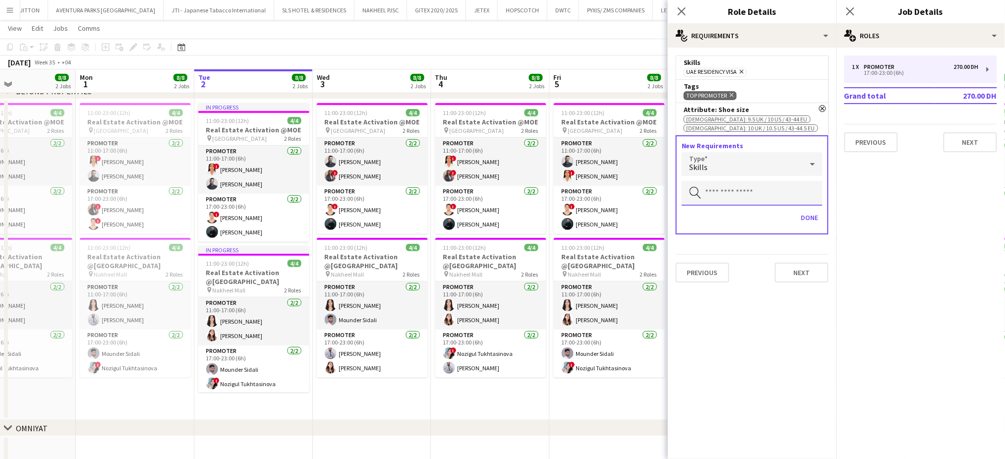
click at [728, 193] on input "text" at bounding box center [752, 193] width 141 height 25
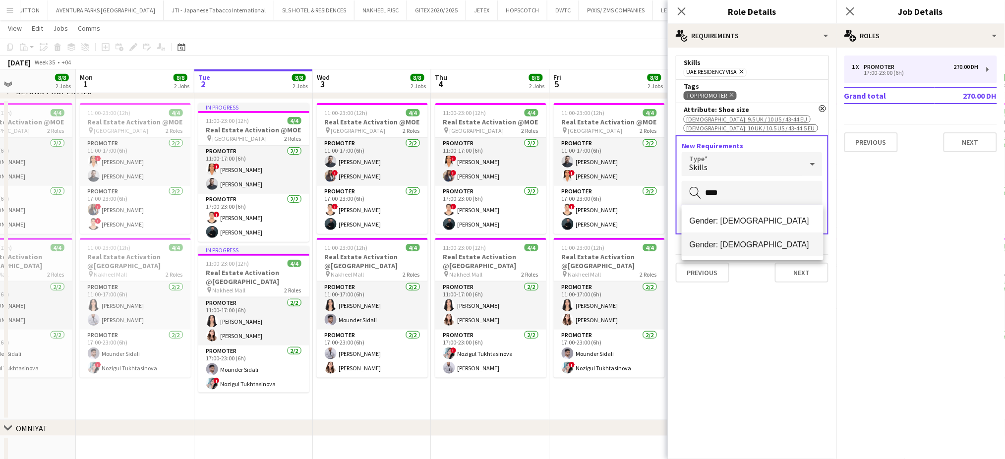
type input "****"
click at [733, 240] on span "Gender: [DEMOGRAPHIC_DATA]" at bounding box center [753, 244] width 126 height 9
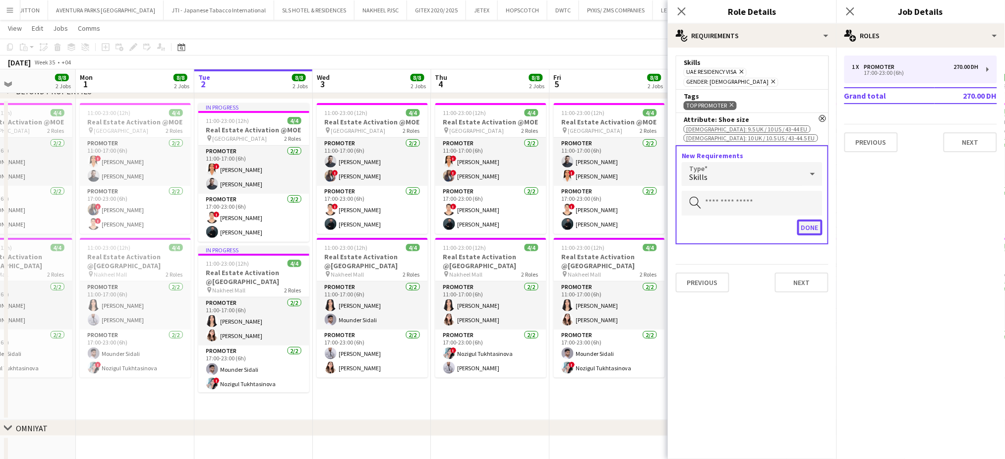
click at [814, 220] on button "Done" at bounding box center [809, 228] width 25 height 16
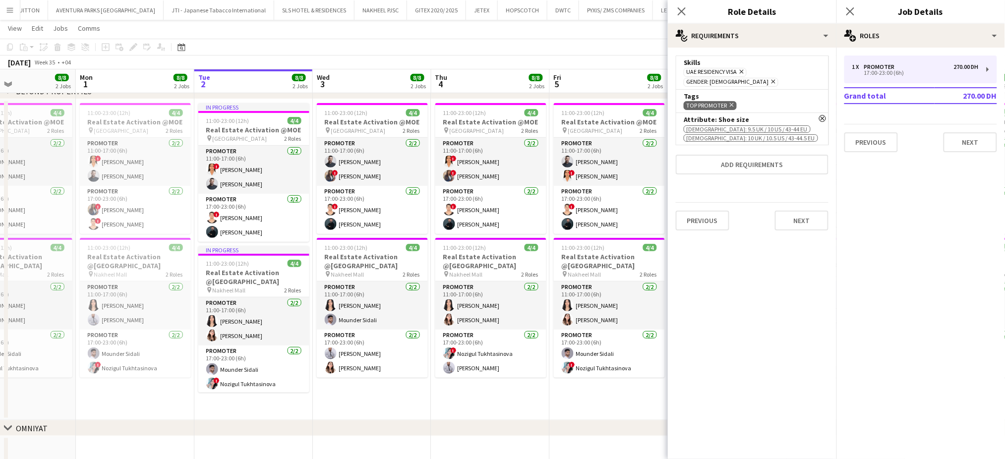
click at [594, 60] on div "[DATE] Week 35 • +04 Publish 1 job Revert 1 job" at bounding box center [502, 63] width 1005 height 14
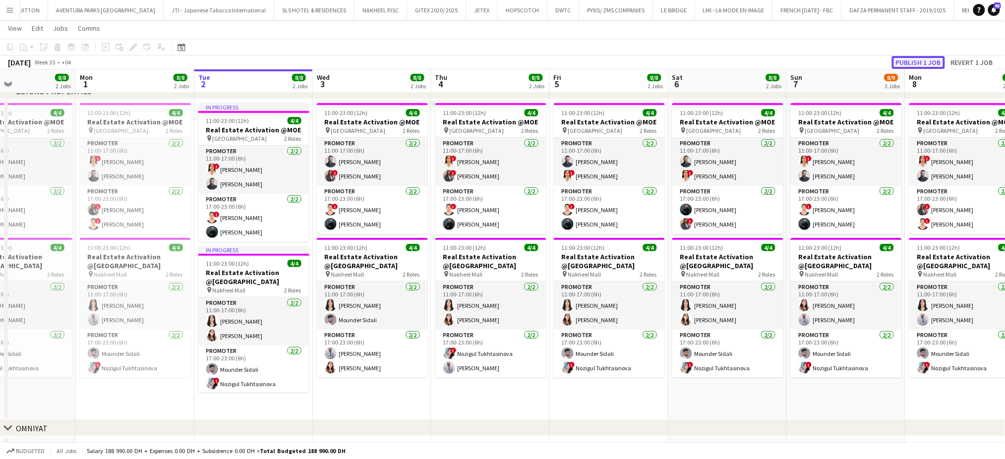
click at [908, 62] on button "Publish 1 job" at bounding box center [918, 62] width 53 height 13
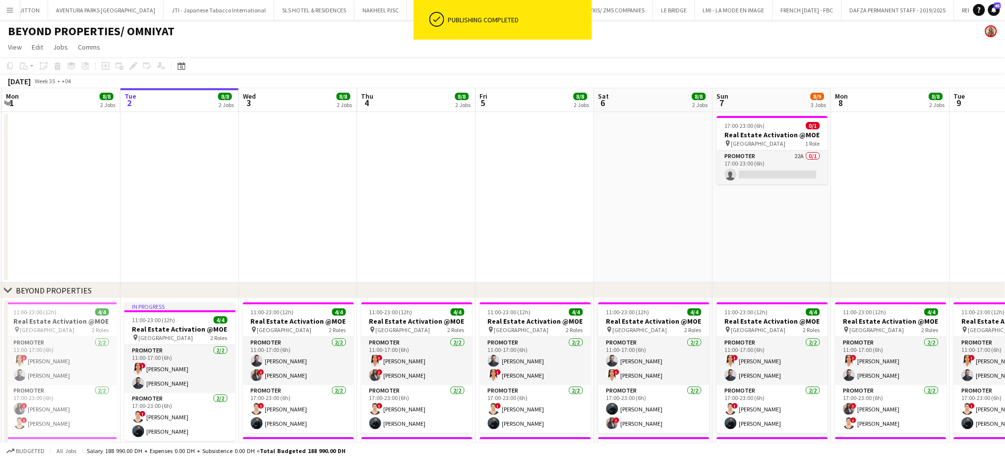
drag, startPoint x: 786, startPoint y: 214, endPoint x: 358, endPoint y: 204, distance: 428.6
click at [433, 207] on app-calendar-viewport "Fri 29 18/18 3 Jobs Sat 30 8/8 2 Jobs Sun 31 8/8 2 Jobs Mon 1 8/8 2 Jobs Tue 2 …" at bounding box center [502, 399] width 1005 height 623
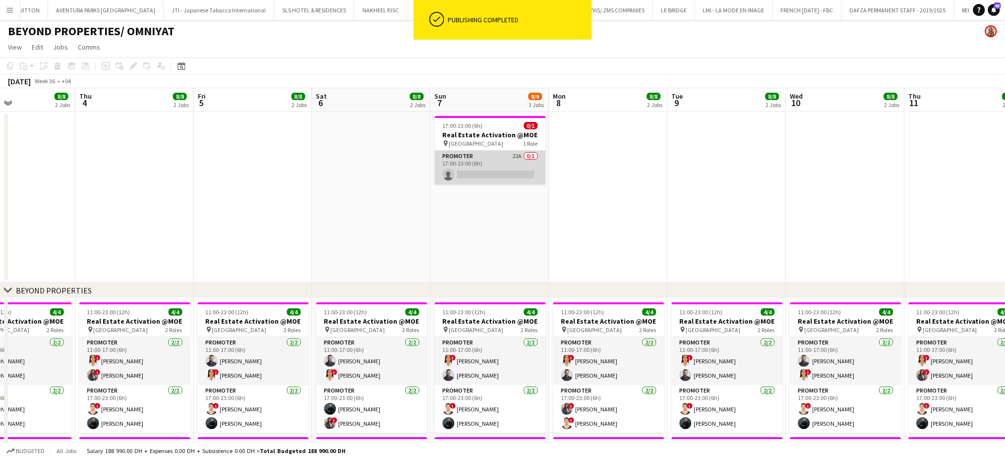
click at [510, 159] on app-card-role "Promoter 22A 0/1 17:00-23:00 (6h) single-neutral-actions" at bounding box center [490, 168] width 111 height 34
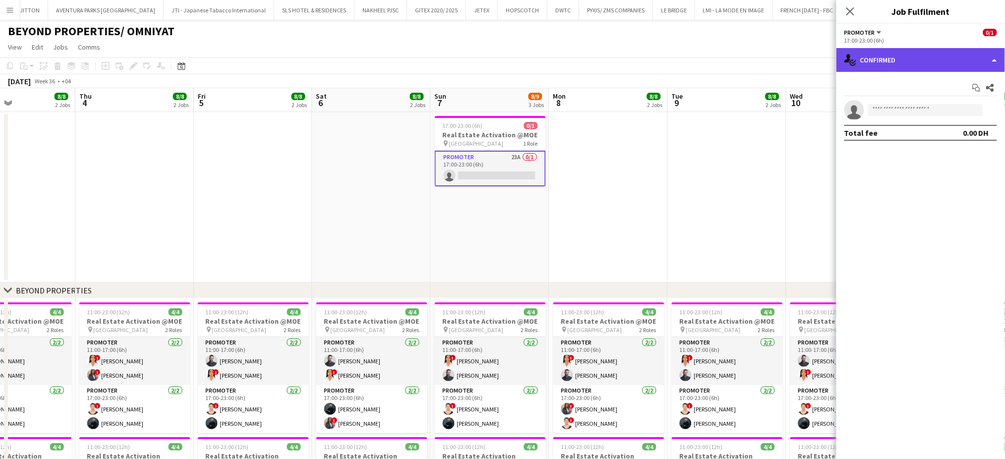
click at [960, 70] on div "single-neutral-actions-check-2 Confirmed" at bounding box center [921, 60] width 169 height 24
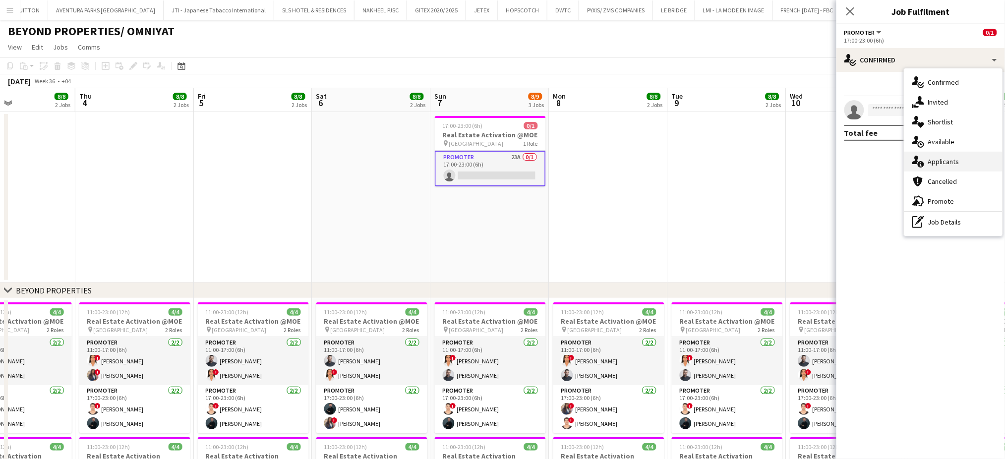
click at [940, 163] on span "Applicants" at bounding box center [943, 161] width 31 height 9
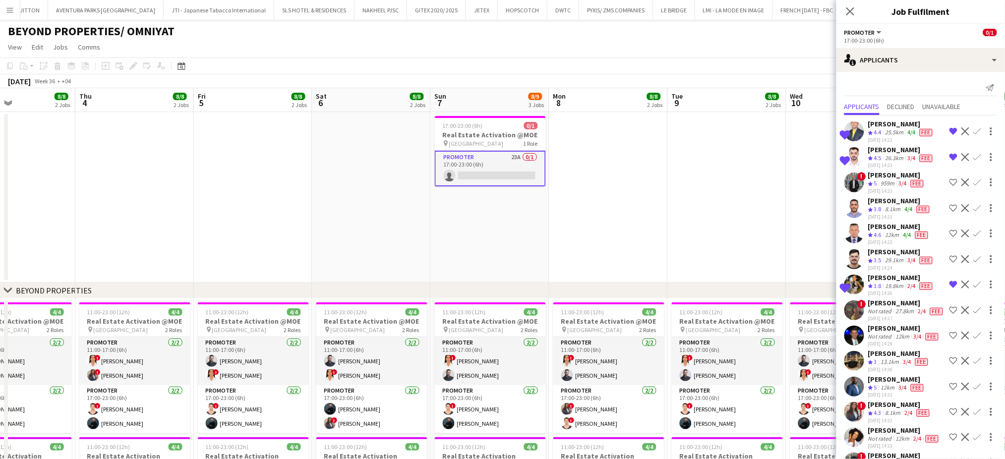
click at [886, 128] on div "[PERSON_NAME]" at bounding box center [901, 124] width 66 height 9
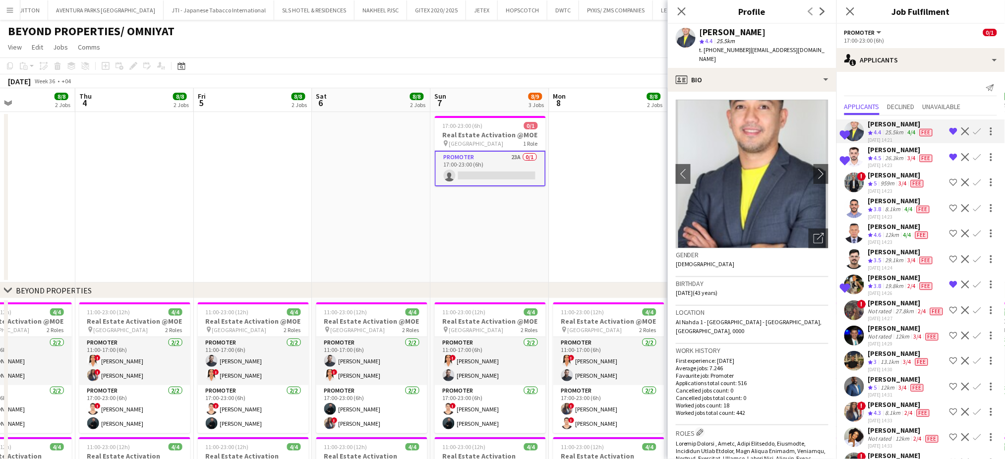
click at [948, 163] on button "Remove crew from shortlist" at bounding box center [954, 157] width 12 height 12
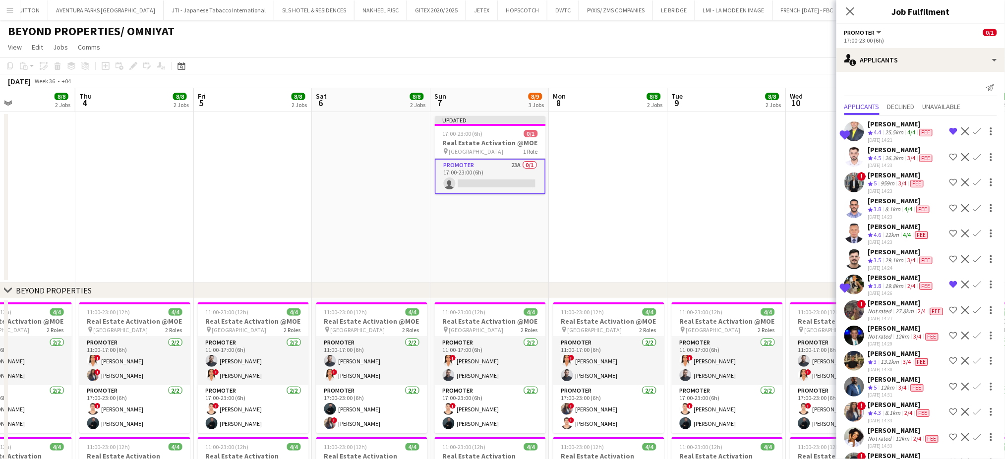
click at [950, 289] on app-icon "Remove crew from shortlist" at bounding box center [954, 285] width 8 height 8
click at [886, 128] on div "[PERSON_NAME]" at bounding box center [901, 124] width 66 height 9
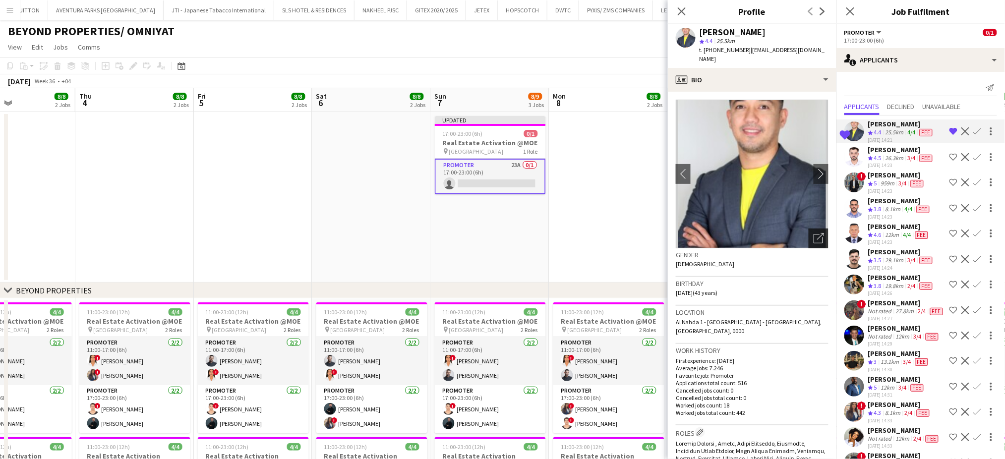
click at [814, 234] on icon at bounding box center [818, 238] width 9 height 9
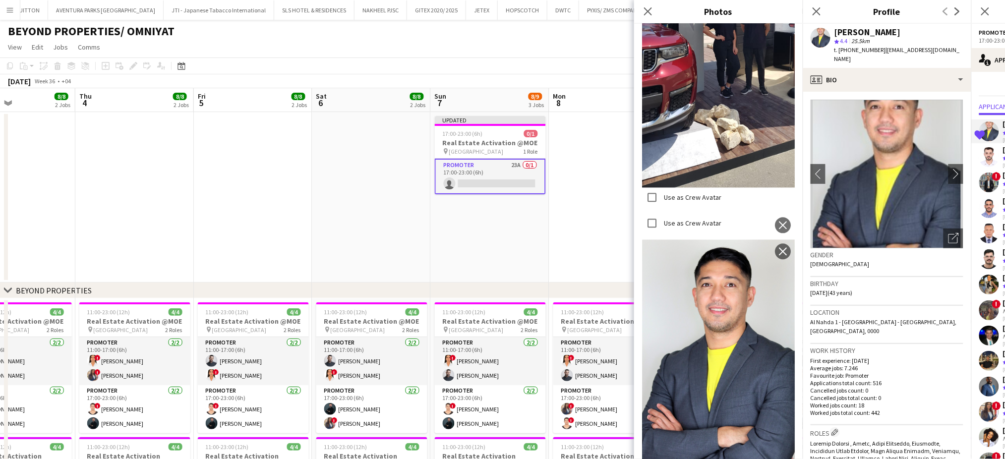
scroll to position [2035, 0]
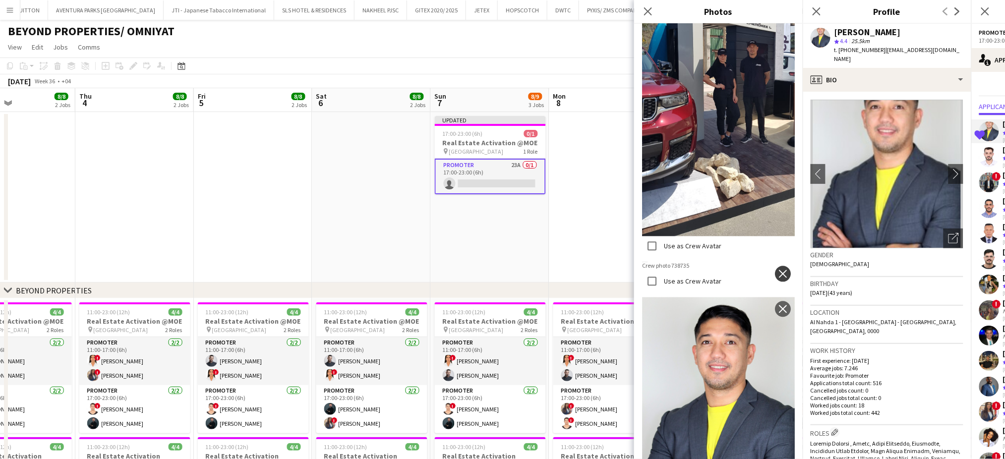
click at [778, 270] on app-icon "close" at bounding box center [783, 274] width 10 height 8
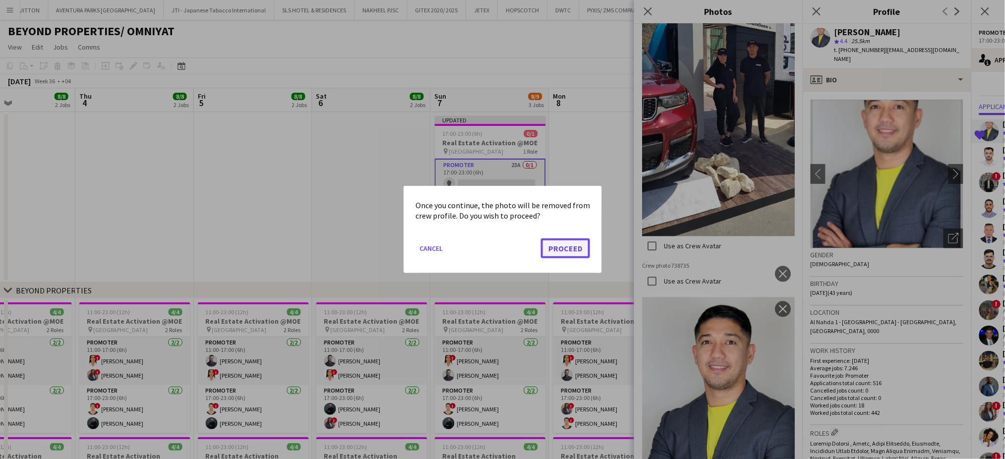
click at [578, 248] on button "Proceed" at bounding box center [565, 249] width 49 height 20
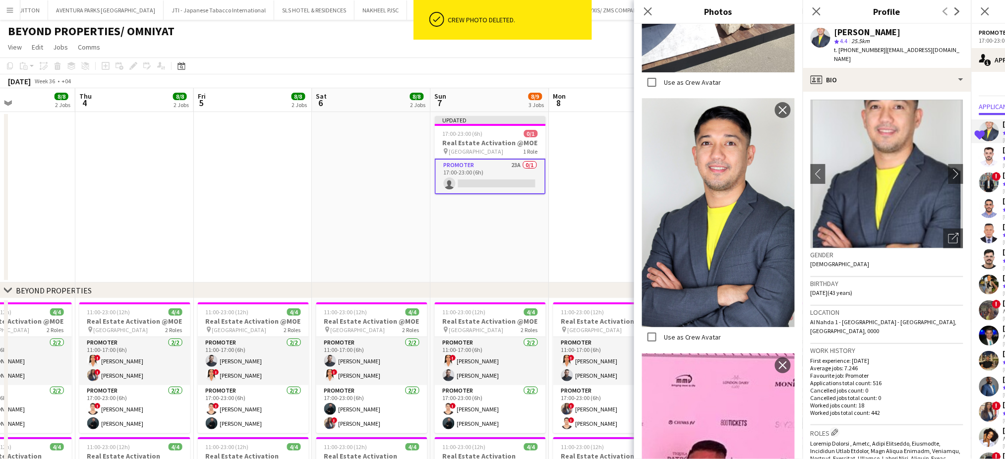
scroll to position [2431, 0]
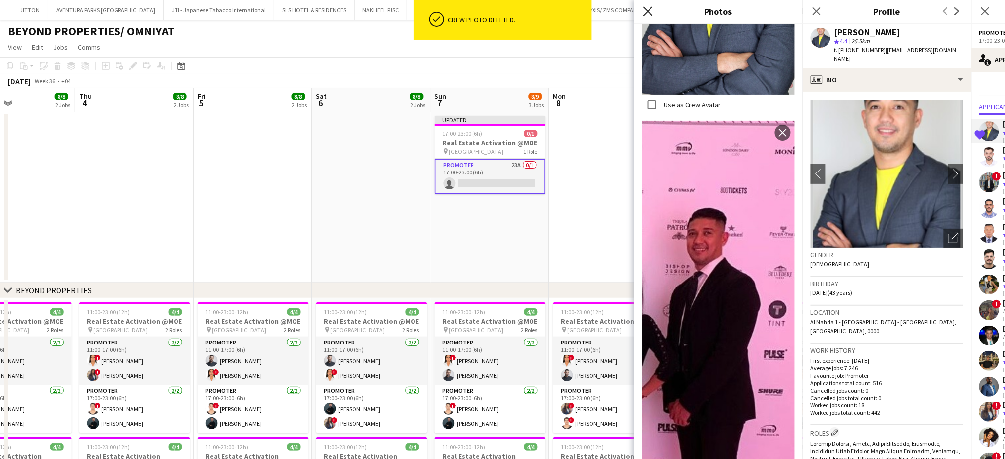
click at [647, 12] on icon at bounding box center [647, 10] width 9 height 9
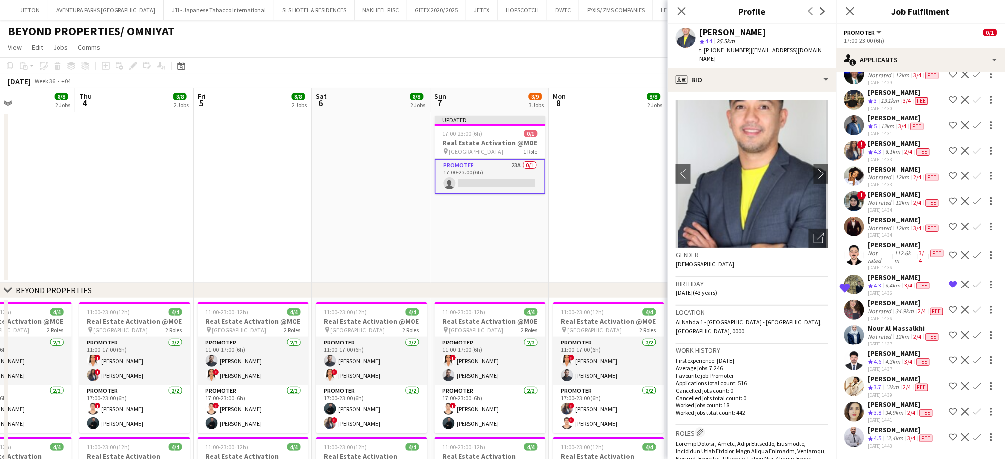
scroll to position [330, 0]
click at [950, 281] on app-icon "Remove crew from shortlist" at bounding box center [954, 285] width 8 height 8
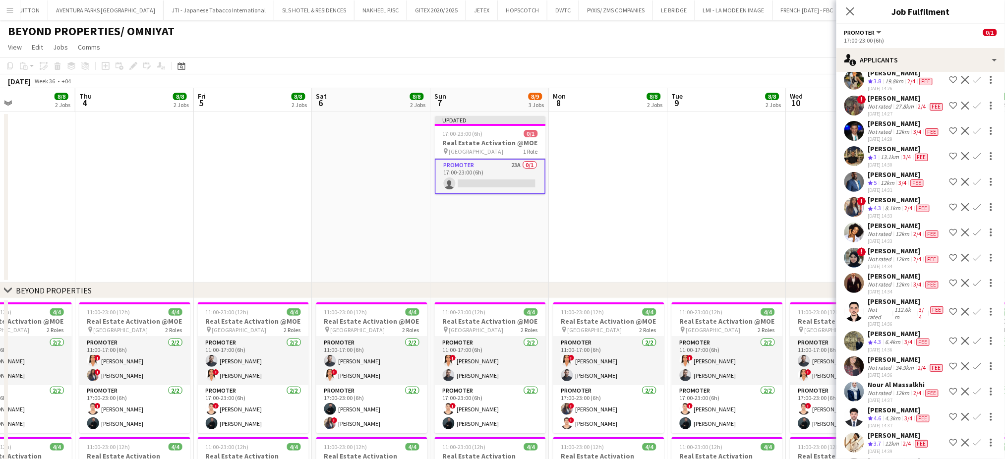
scroll to position [0, 0]
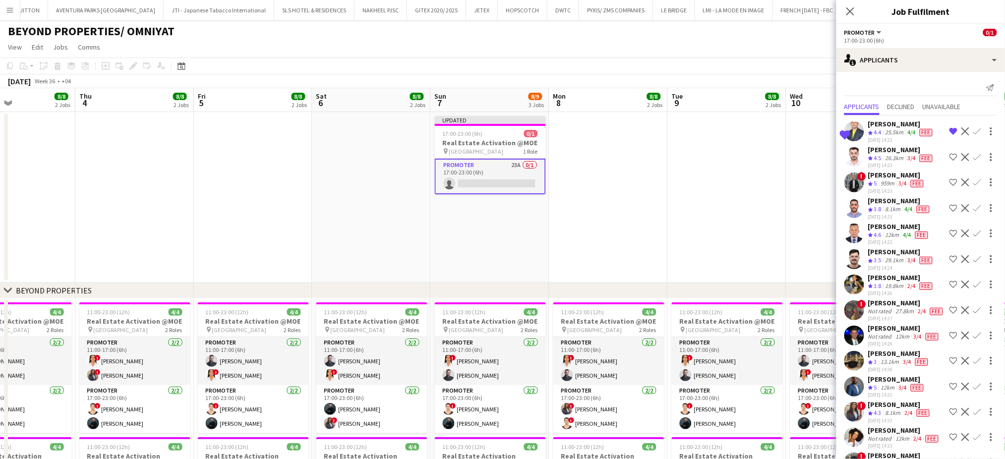
click at [879, 128] on div "[PERSON_NAME]" at bounding box center [901, 124] width 66 height 9
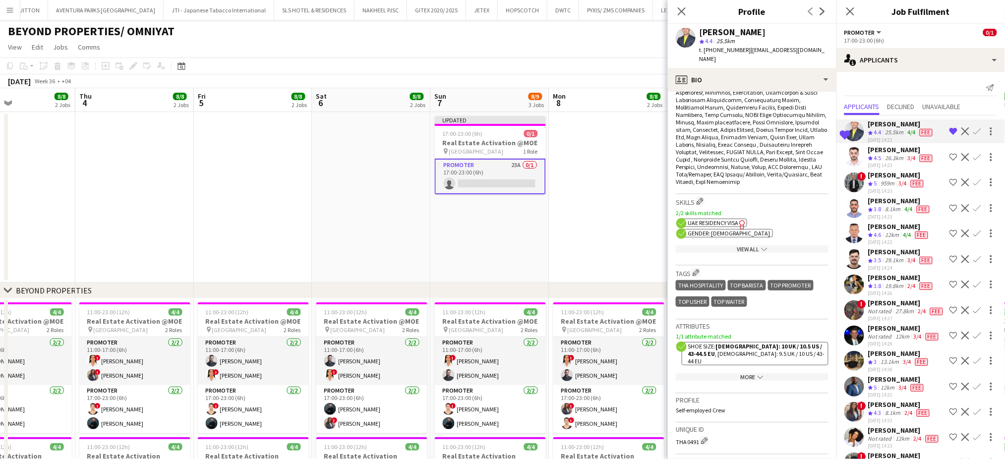
scroll to position [529, 0]
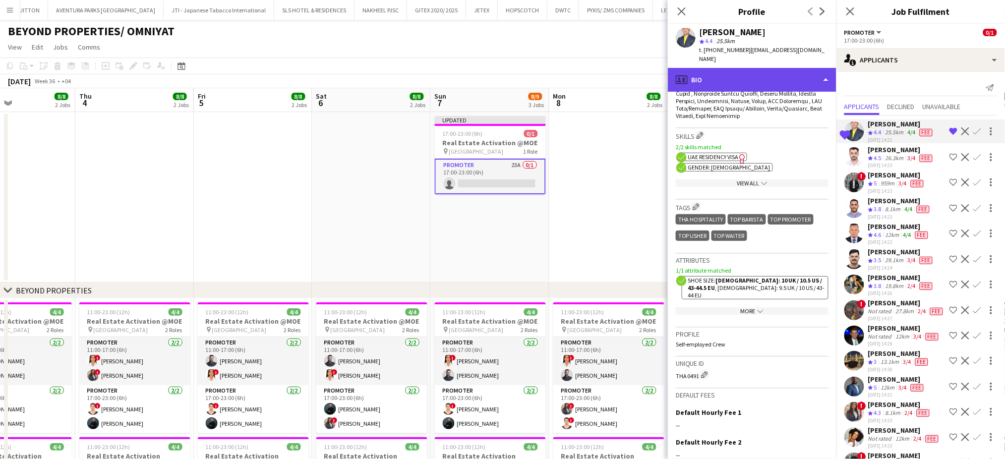
click at [785, 68] on div "profile Bio" at bounding box center [752, 80] width 169 height 24
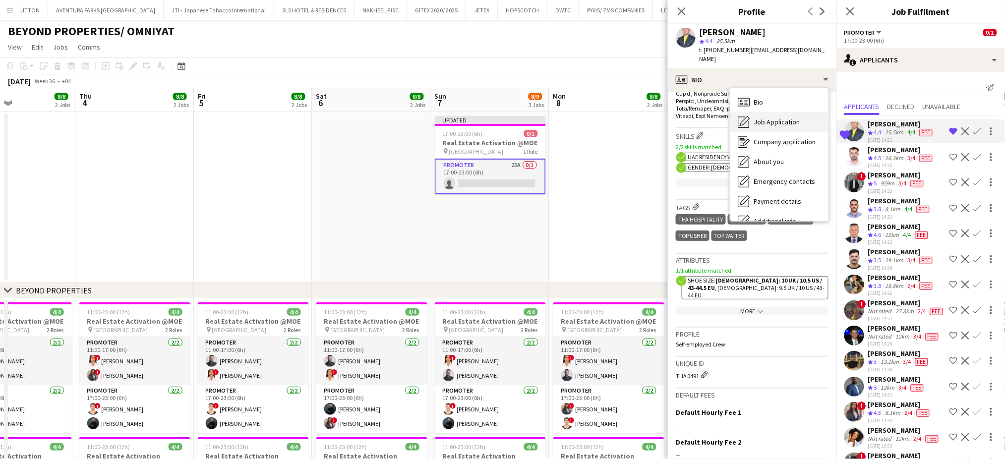
click at [785, 118] on span "Job Application" at bounding box center [777, 122] width 46 height 9
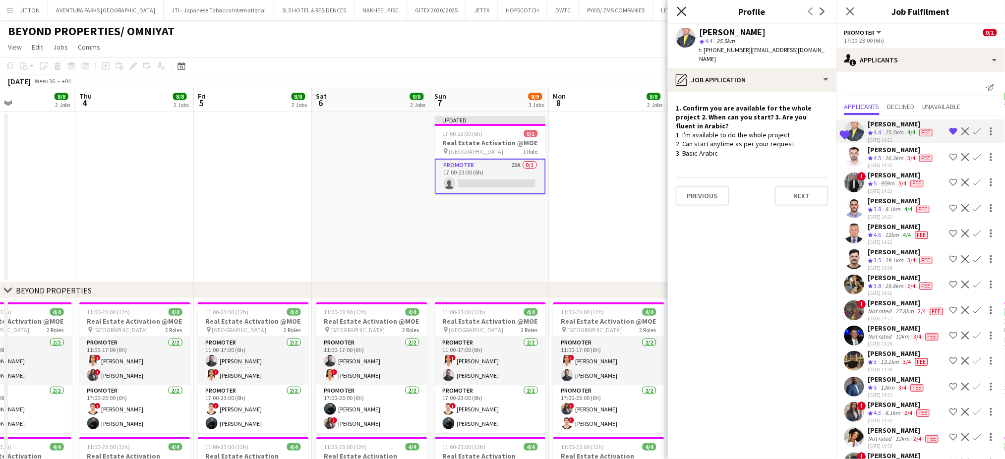
click at [681, 12] on icon at bounding box center [681, 10] width 9 height 9
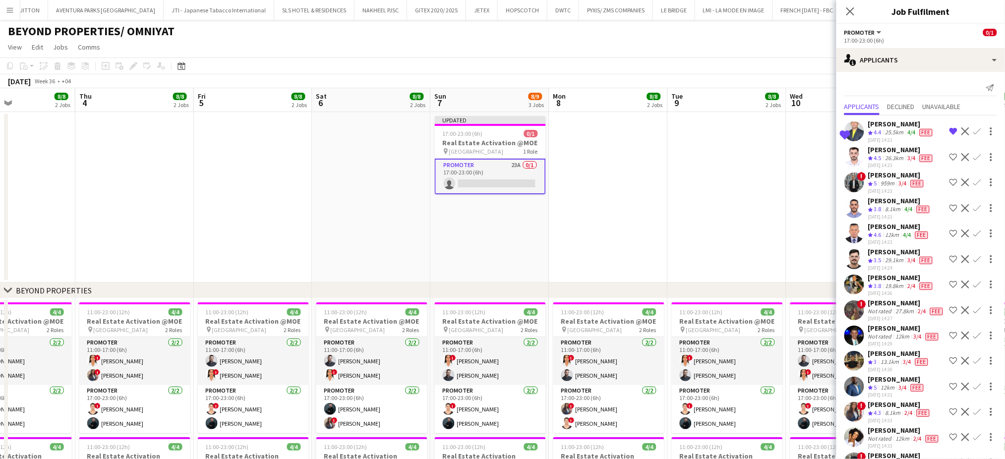
click at [600, 200] on app-date-cell at bounding box center [608, 197] width 119 height 171
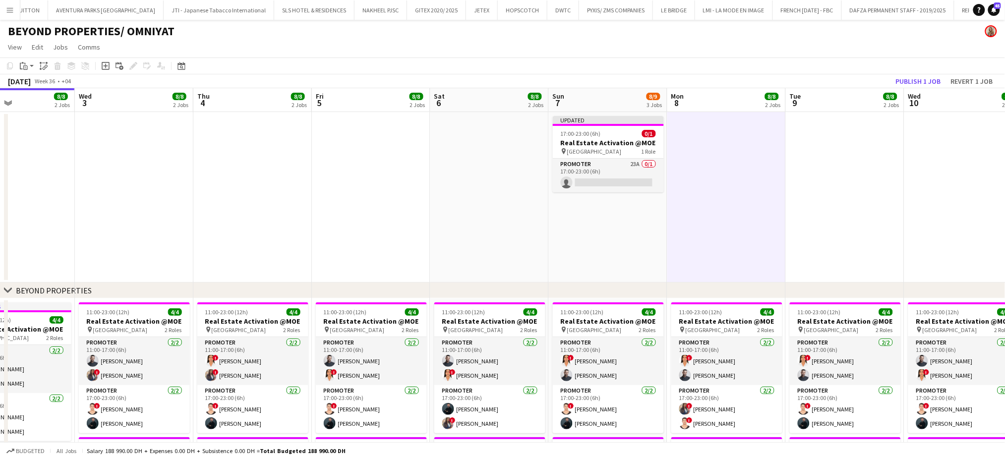
drag, startPoint x: 317, startPoint y: 164, endPoint x: 479, endPoint y: 173, distance: 161.4
click at [479, 173] on app-calendar-viewport "Sun 31 8/8 2 Jobs Mon 1 8/8 2 Jobs Tue 2 8/8 2 Jobs Wed 3 8/8 2 Jobs Thu 4 8/8 …" at bounding box center [502, 399] width 1005 height 623
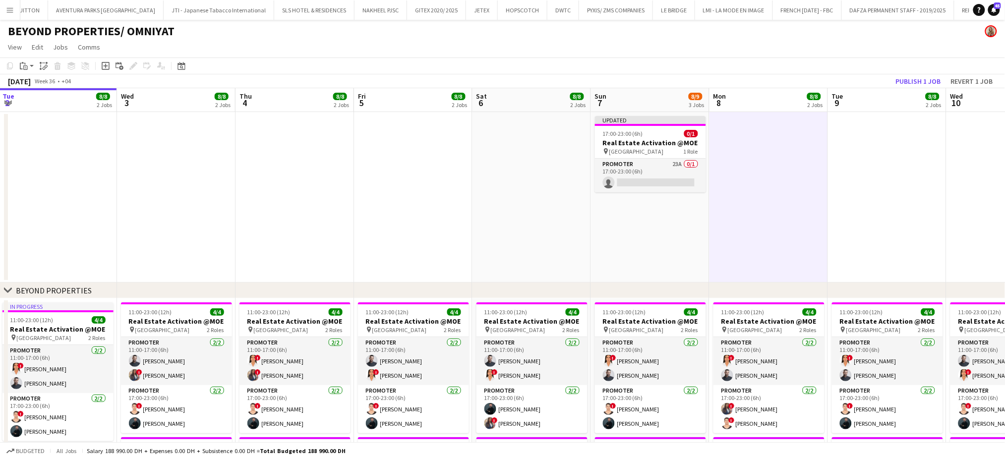
drag, startPoint x: 299, startPoint y: 227, endPoint x: 527, endPoint y: 213, distance: 228.5
click at [527, 213] on app-calendar-viewport "Sun 31 8/8 2 Jobs Mon 1 8/8 2 Jobs Tue 2 8/8 2 Jobs Wed 3 8/8 2 Jobs Thu 4 8/8 …" at bounding box center [502, 399] width 1005 height 623
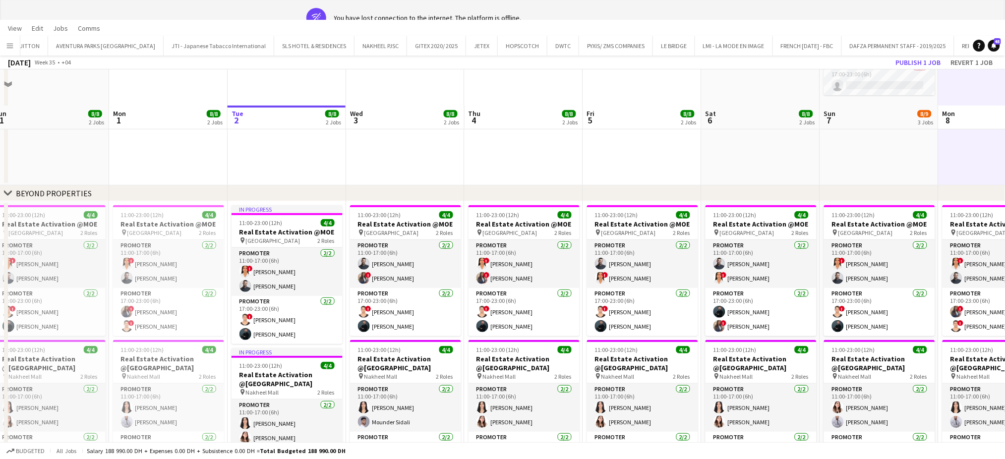
scroll to position [0, 0]
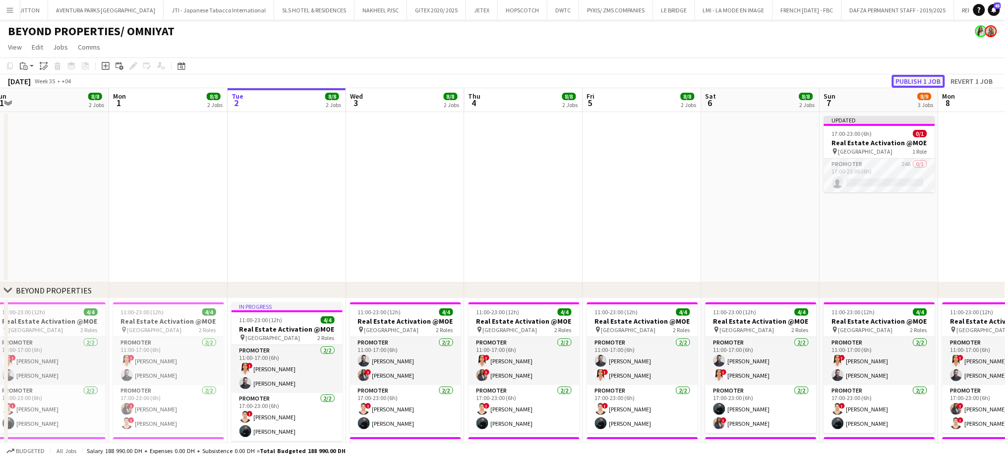
click at [918, 78] on button "Publish 1 job" at bounding box center [918, 81] width 53 height 13
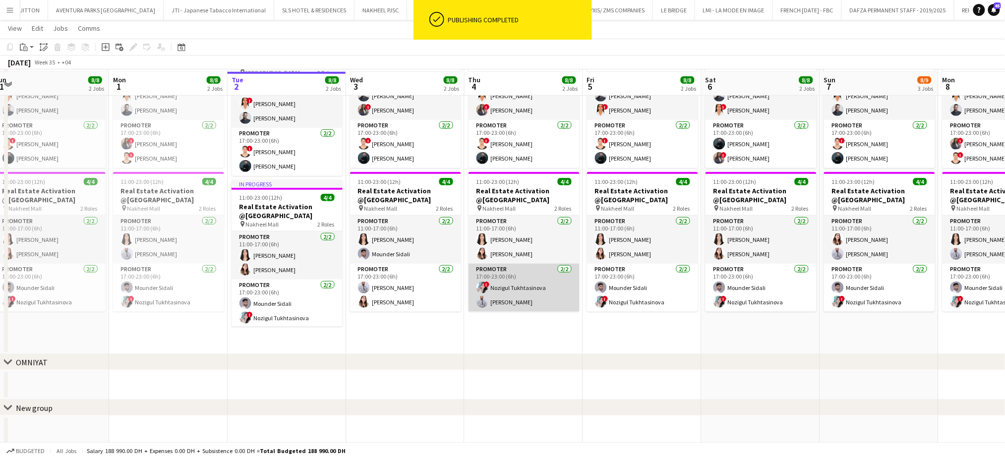
scroll to position [267, 0]
